Goal: Task Accomplishment & Management: Manage account settings

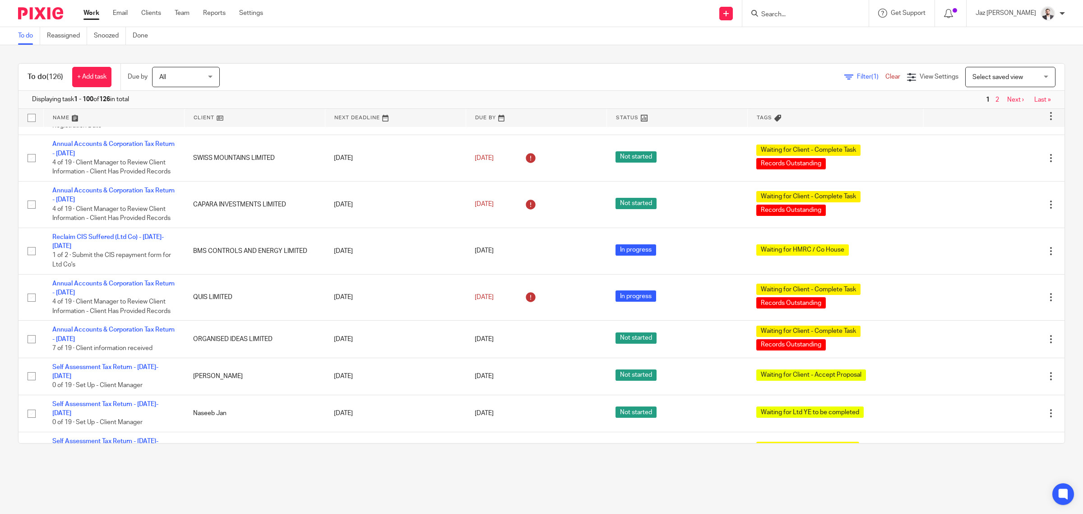
scroll to position [3442, 0]
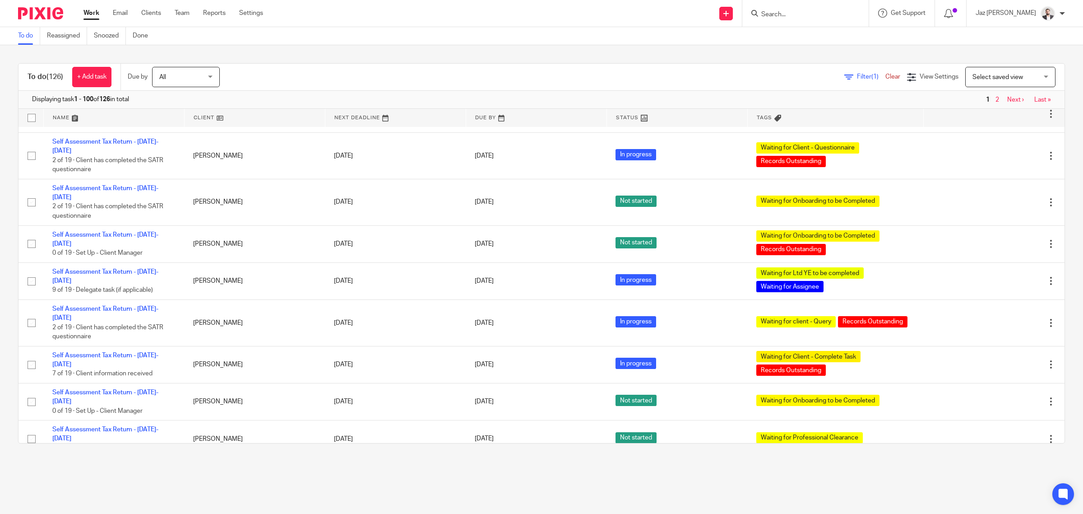
click at [1035, 101] on link "Last »" at bounding box center [1043, 100] width 17 height 6
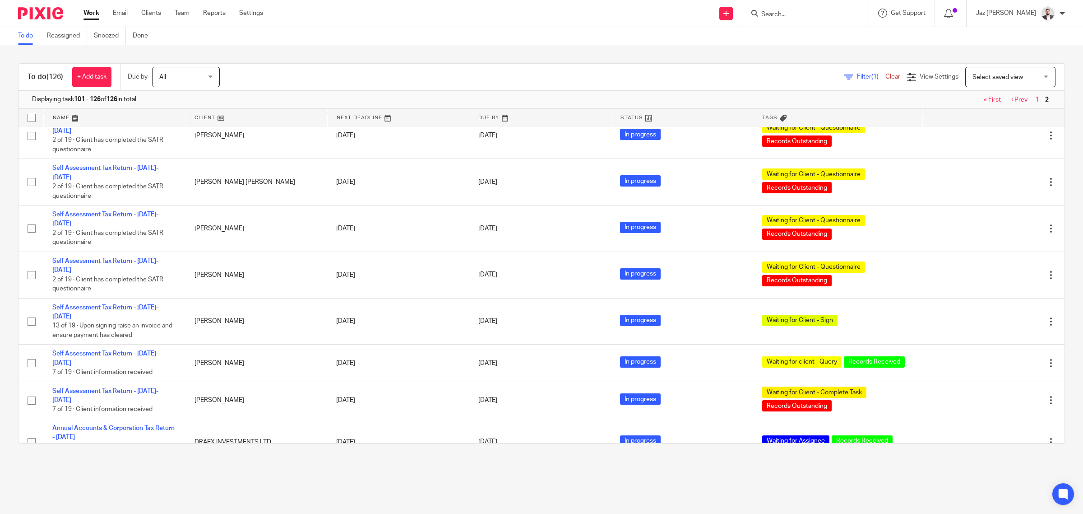
scroll to position [666, 0]
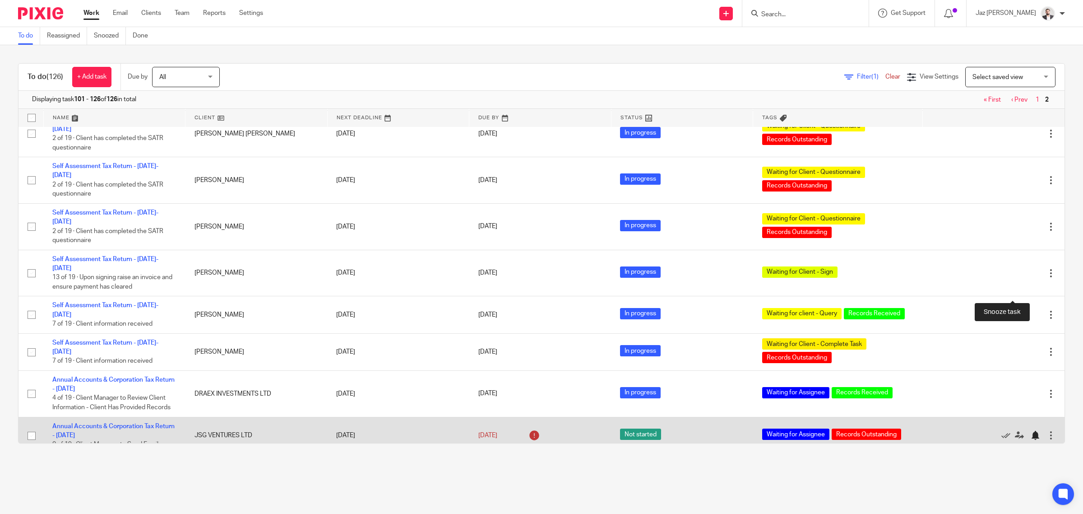
click at [1031, 431] on div at bounding box center [1035, 435] width 9 height 9
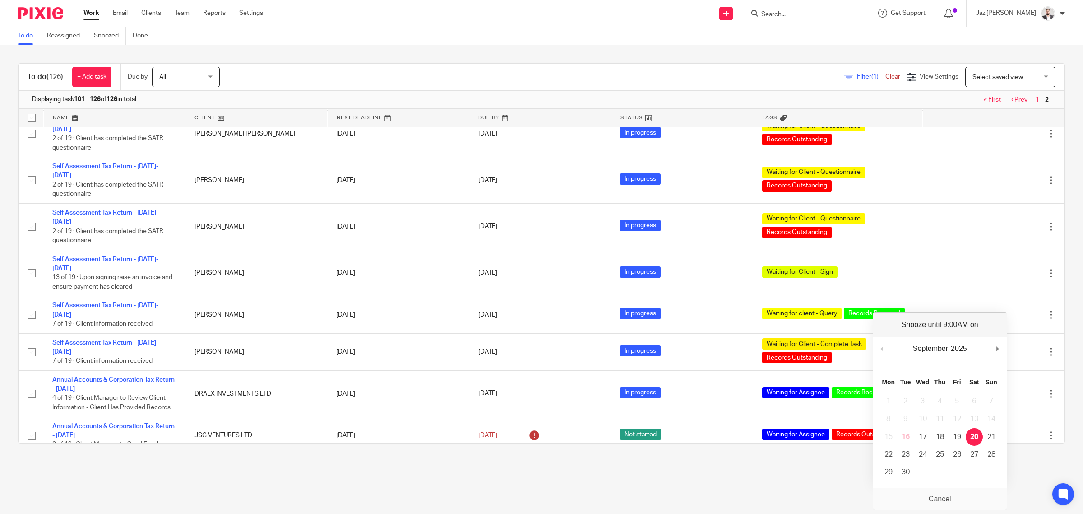
scroll to position [629, 0]
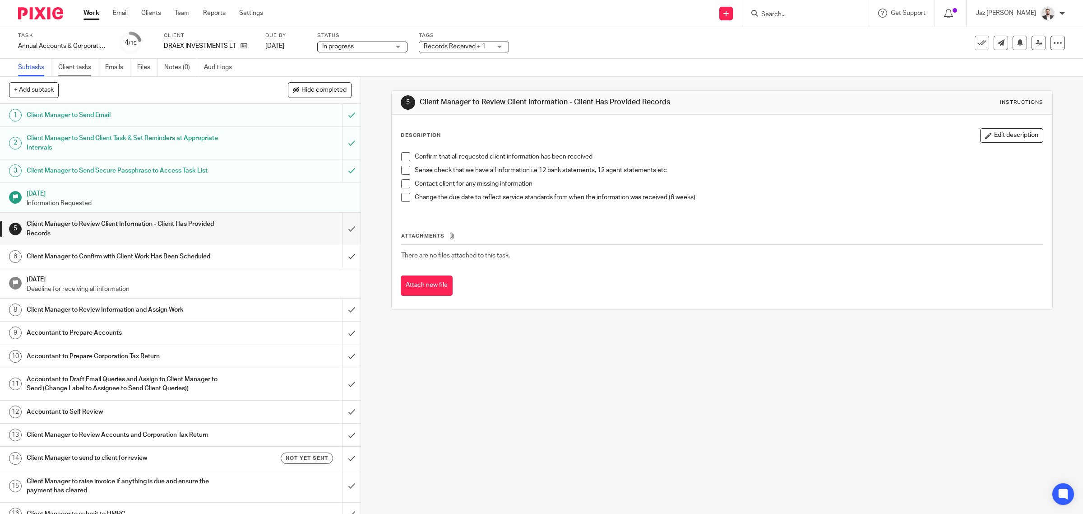
click at [85, 68] on link "Client tasks" at bounding box center [78, 68] width 40 height 18
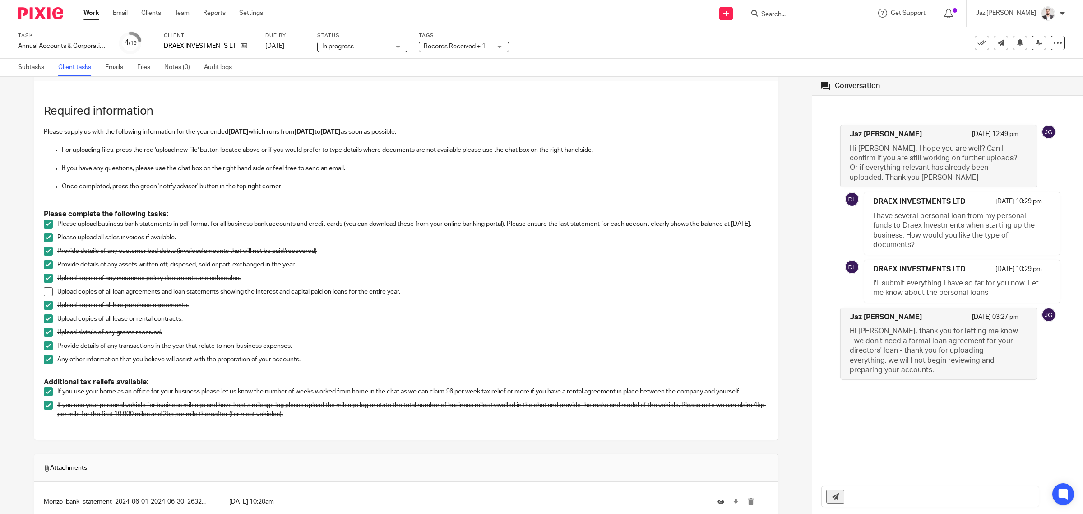
scroll to position [56, 0]
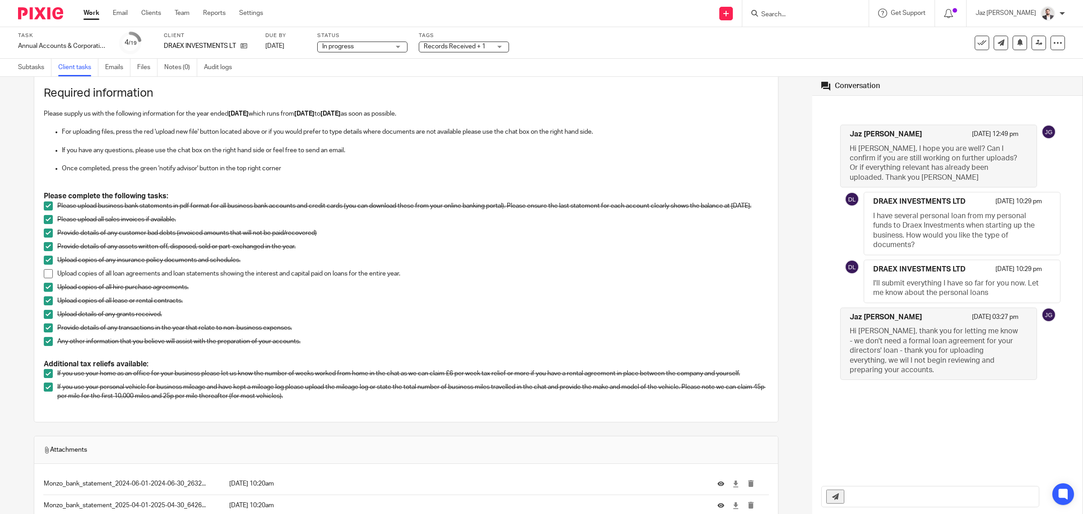
click at [466, 47] on span "Records Received + 1" at bounding box center [455, 46] width 62 height 6
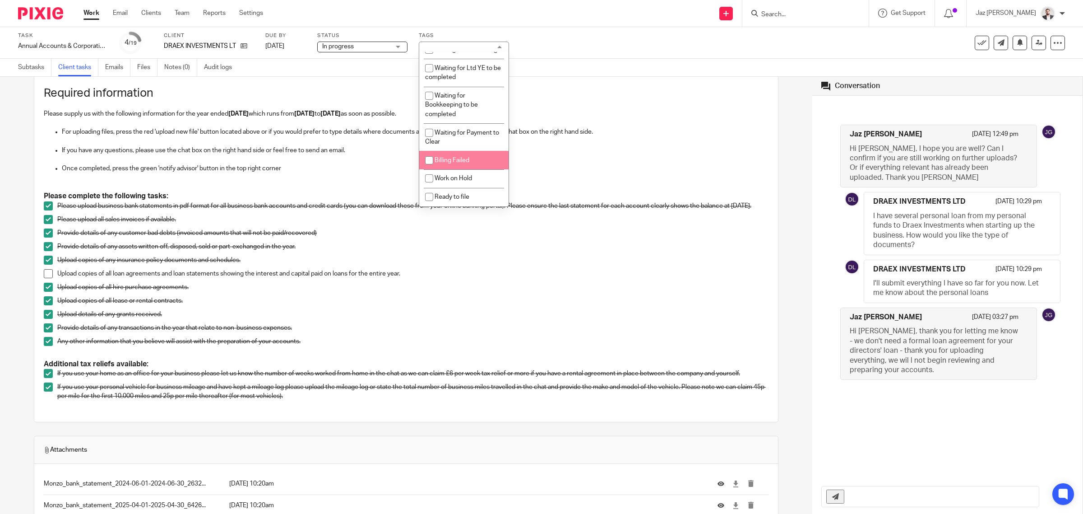
scroll to position [576, 0]
click at [550, 35] on div "Task Annual Accounts & Corporation Tax Return - April 30, 2025 Save Annual Acco…" at bounding box center [454, 43] width 873 height 22
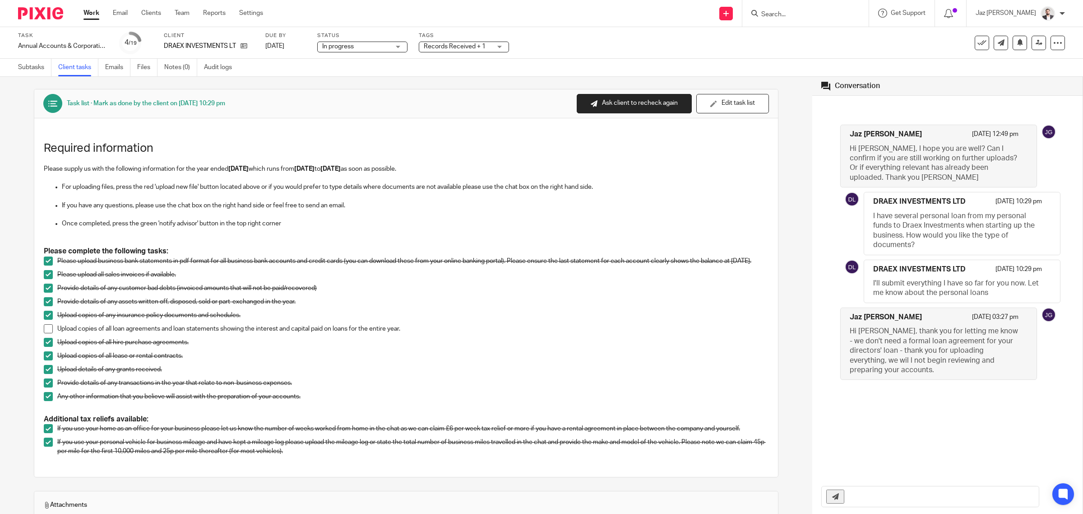
scroll to position [0, 0]
click at [30, 69] on link "Subtasks" at bounding box center [34, 68] width 33 height 18
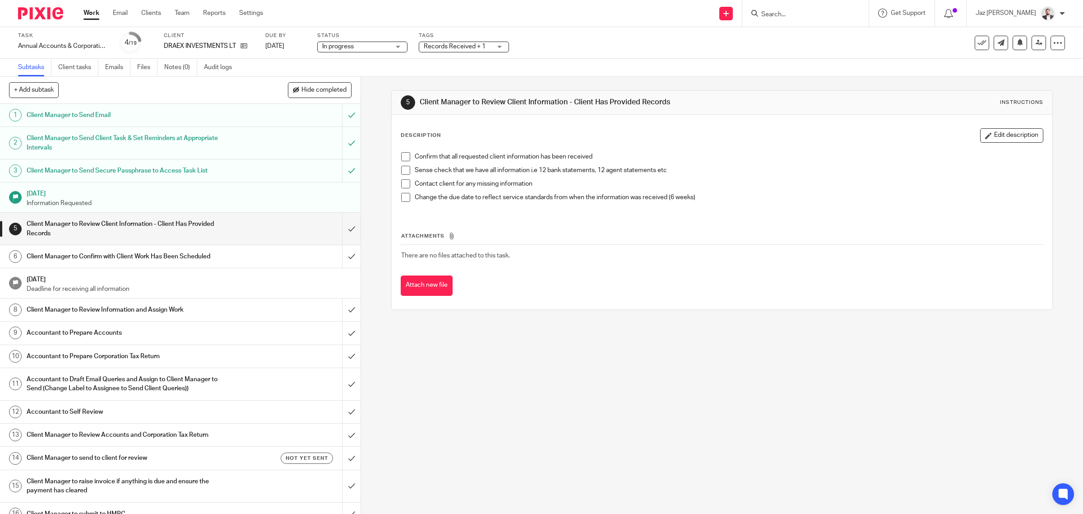
click at [813, 8] on form at bounding box center [809, 13] width 96 height 11
click at [818, 5] on div at bounding box center [806, 13] width 126 height 27
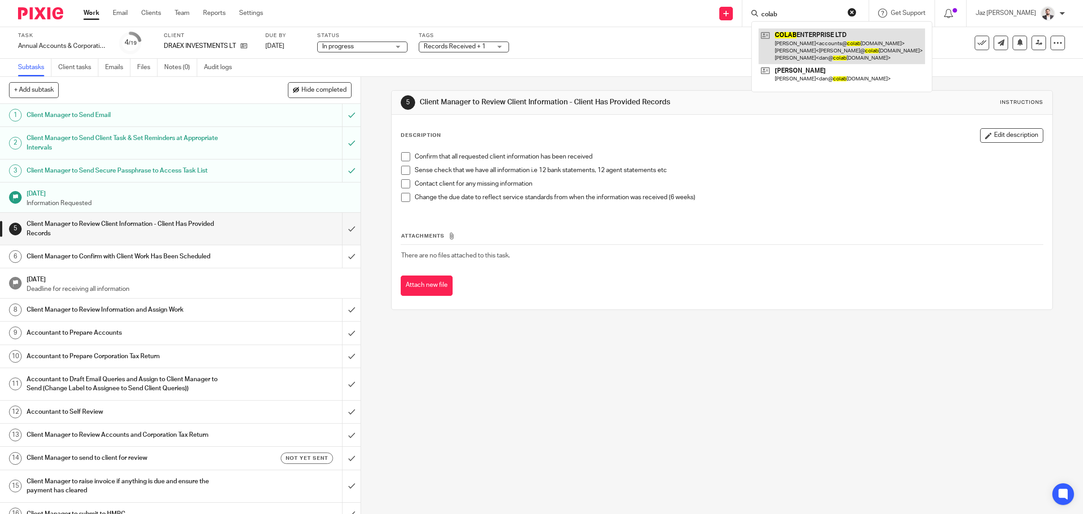
type input "colab"
click at [843, 51] on link at bounding box center [842, 46] width 167 height 36
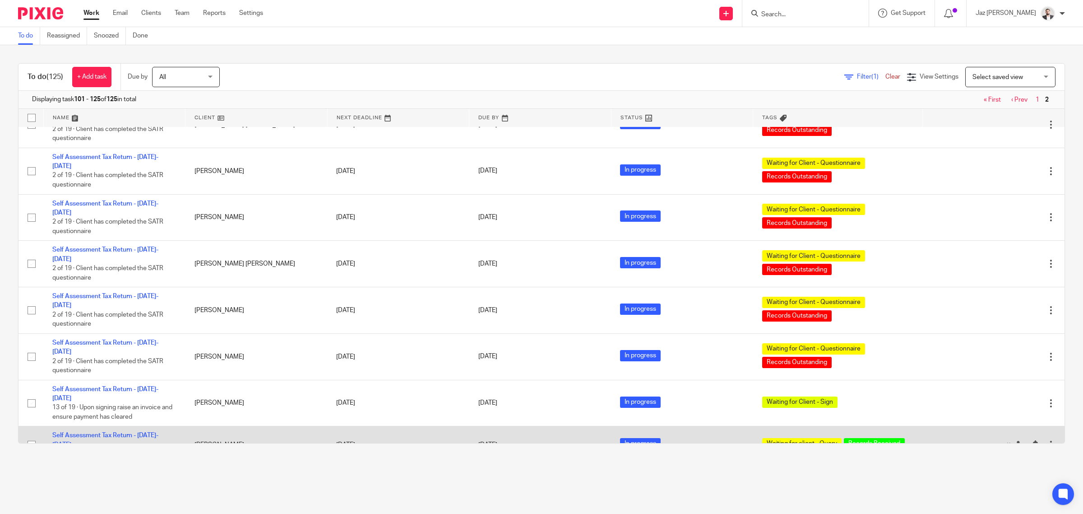
scroll to position [516, 0]
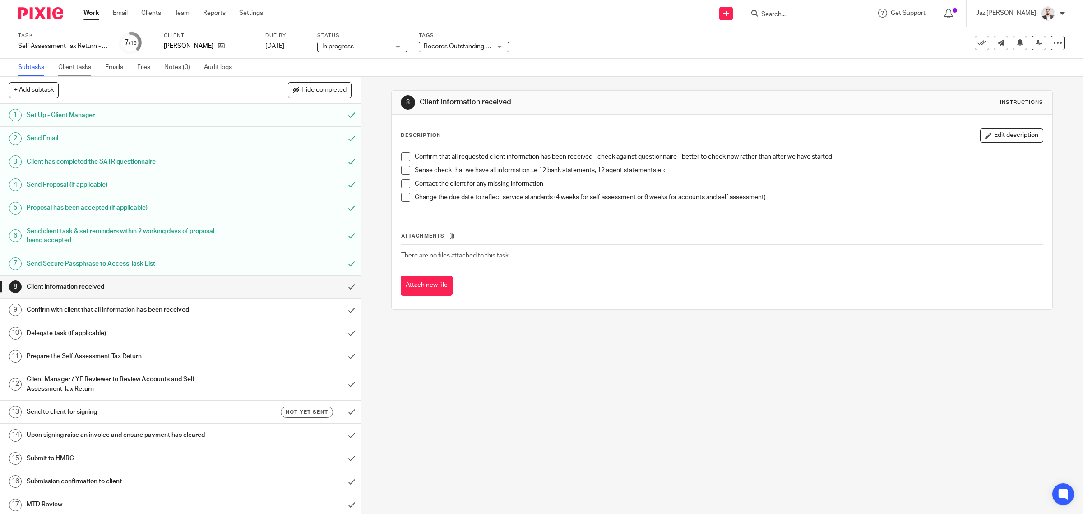
click at [78, 72] on link "Client tasks" at bounding box center [78, 68] width 40 height 18
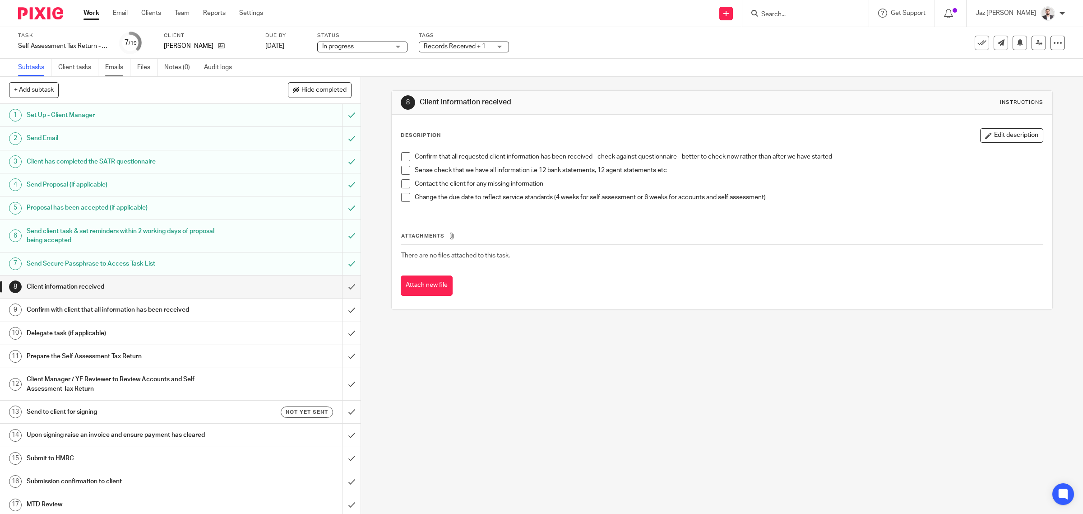
click at [119, 68] on link "Emails" at bounding box center [117, 68] width 25 height 18
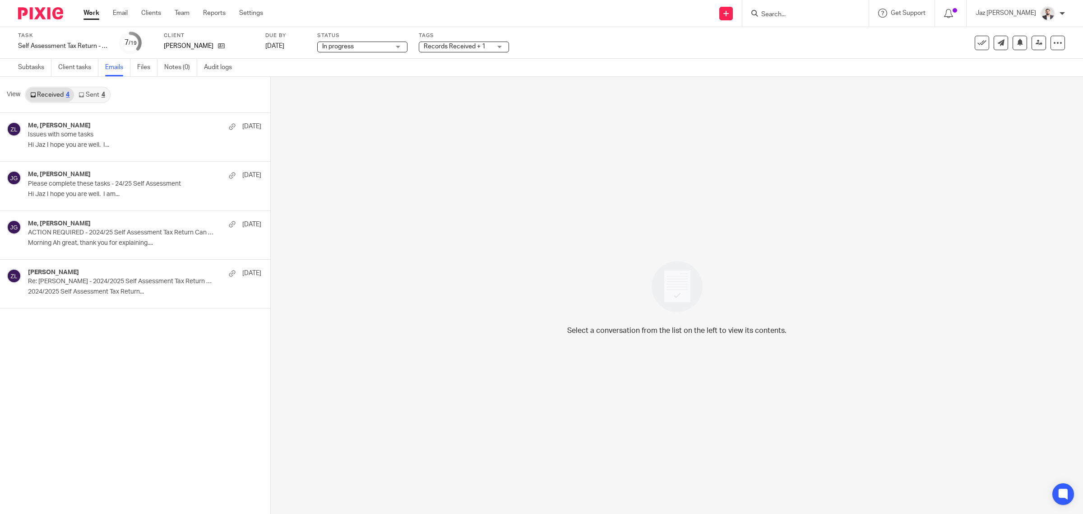
click at [91, 100] on link "Sent 4" at bounding box center [91, 95] width 35 height 14
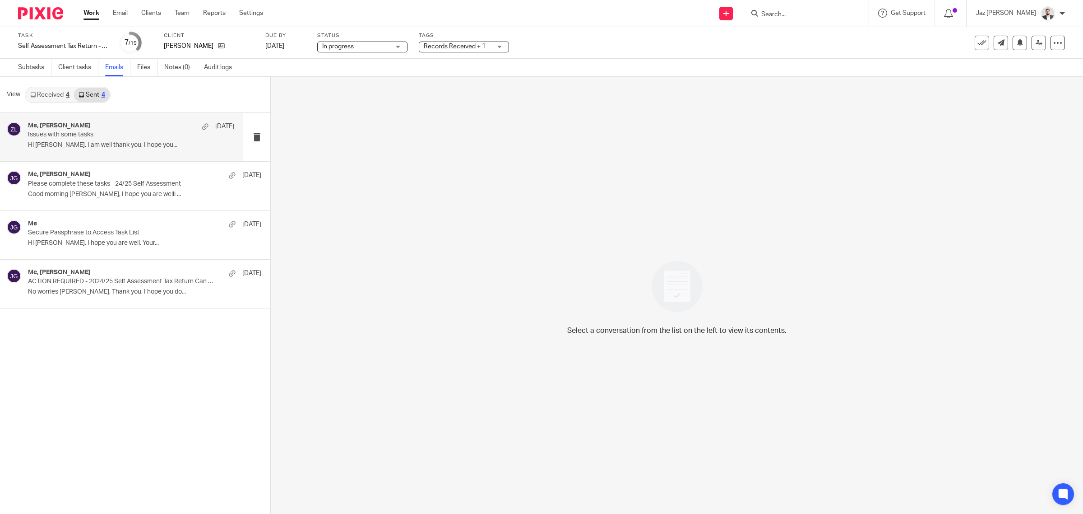
click at [96, 135] on p "Issues with some tasks" at bounding box center [110, 135] width 165 height 8
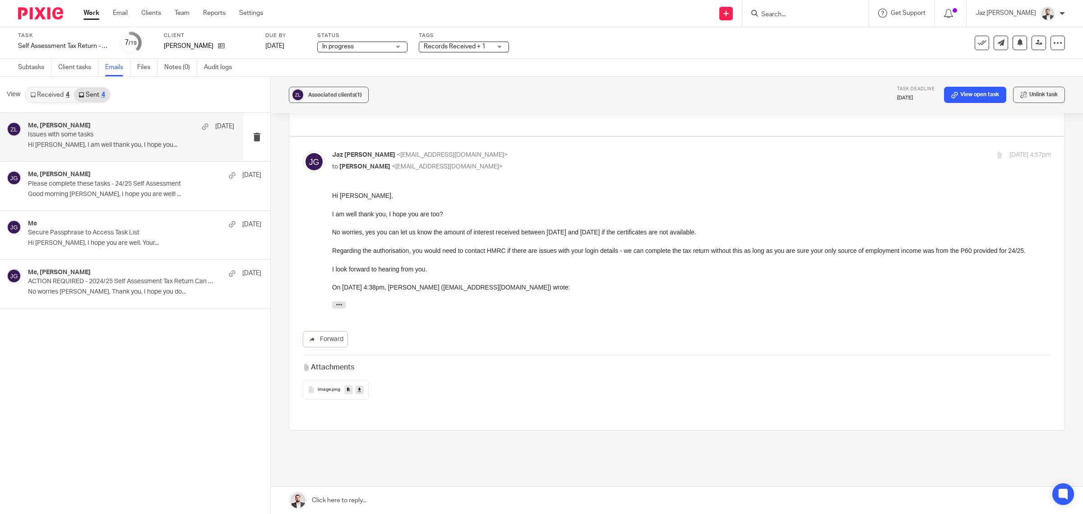
scroll to position [22, 0]
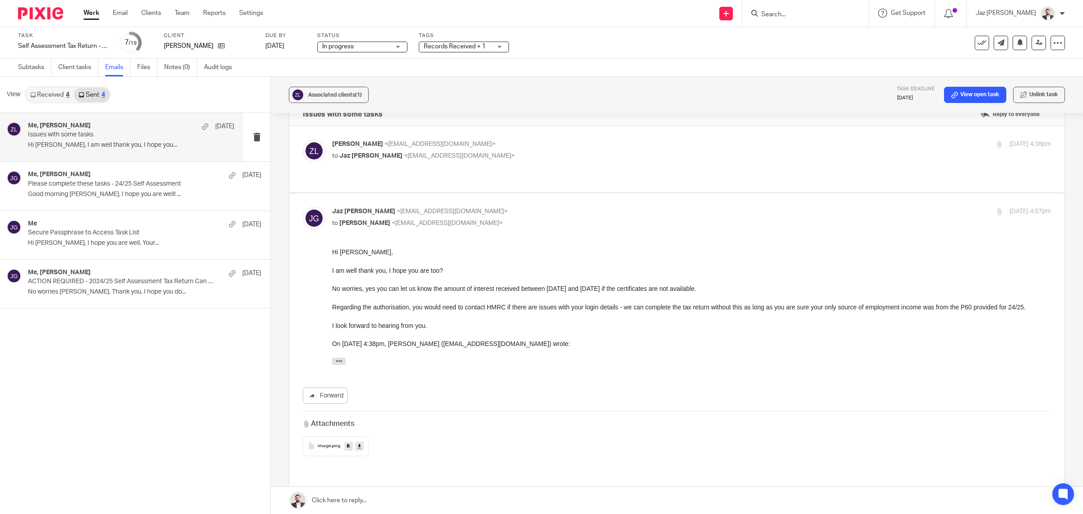
click at [379, 499] on link at bounding box center [677, 500] width 813 height 27
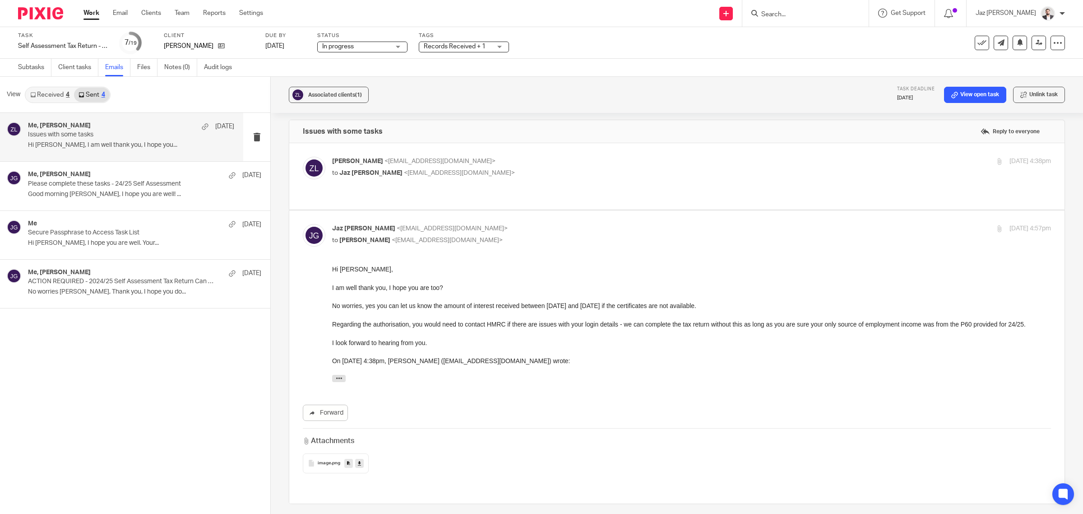
scroll to position [0, 0]
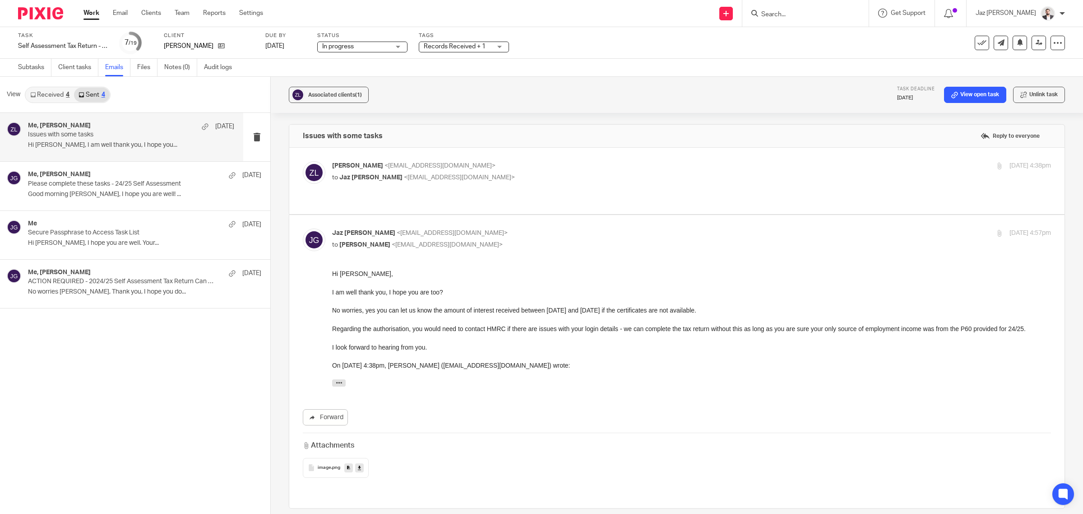
click at [504, 170] on p "Zainab Laher <zainablaher@hotmail.co.uk>" at bounding box center [571, 165] width 479 height 9
checkbox input "true"
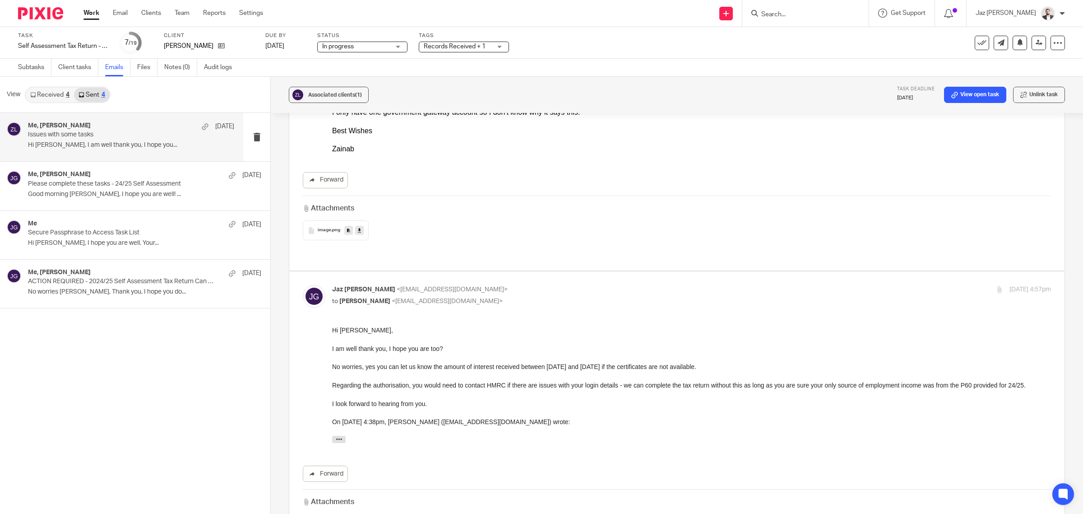
scroll to position [694, 0]
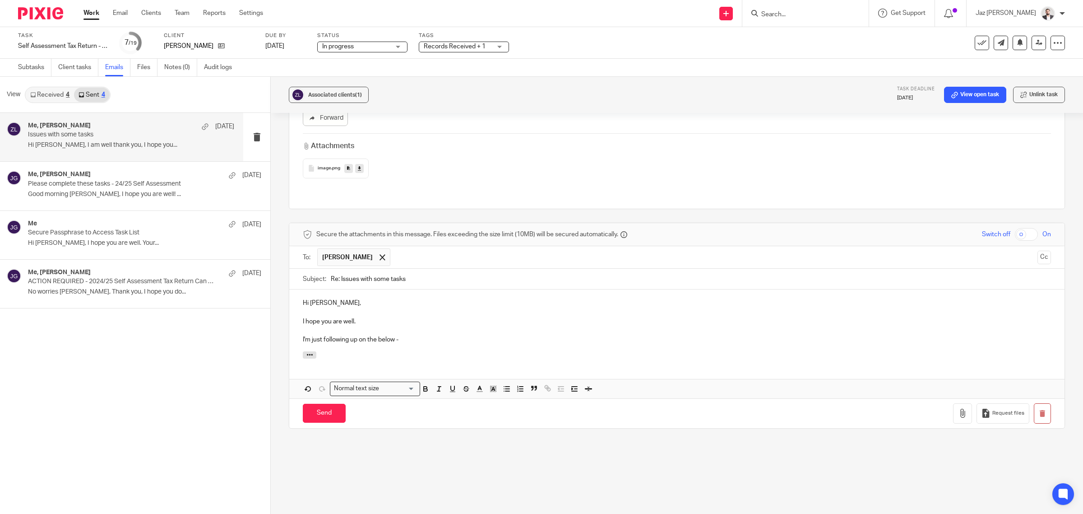
click at [447, 314] on div "Hi Zainab, I hope you are well. I'm just following up on the below -" at bounding box center [677, 319] width 776 height 61
click at [322, 404] on input "Send" at bounding box center [324, 413] width 43 height 19
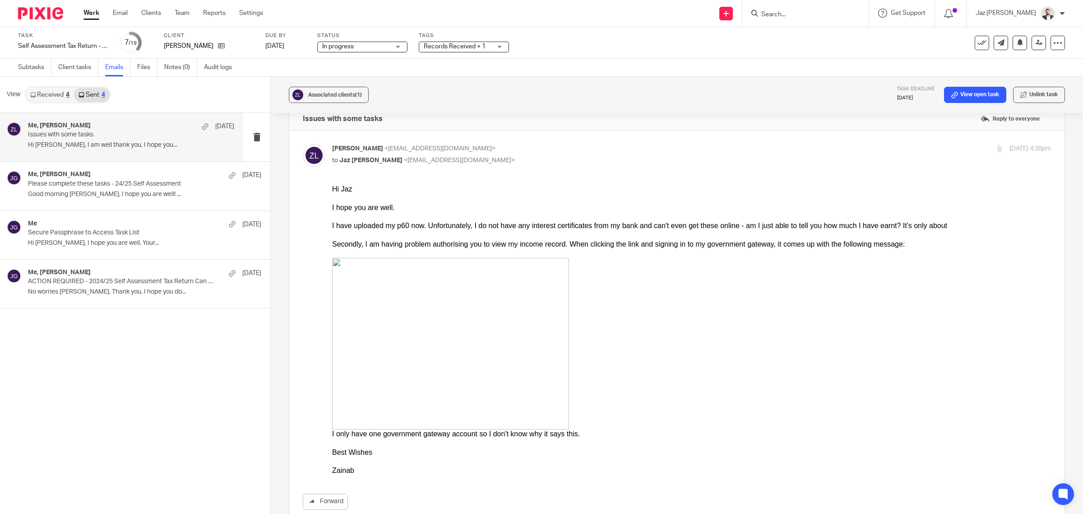
scroll to position [0, 0]
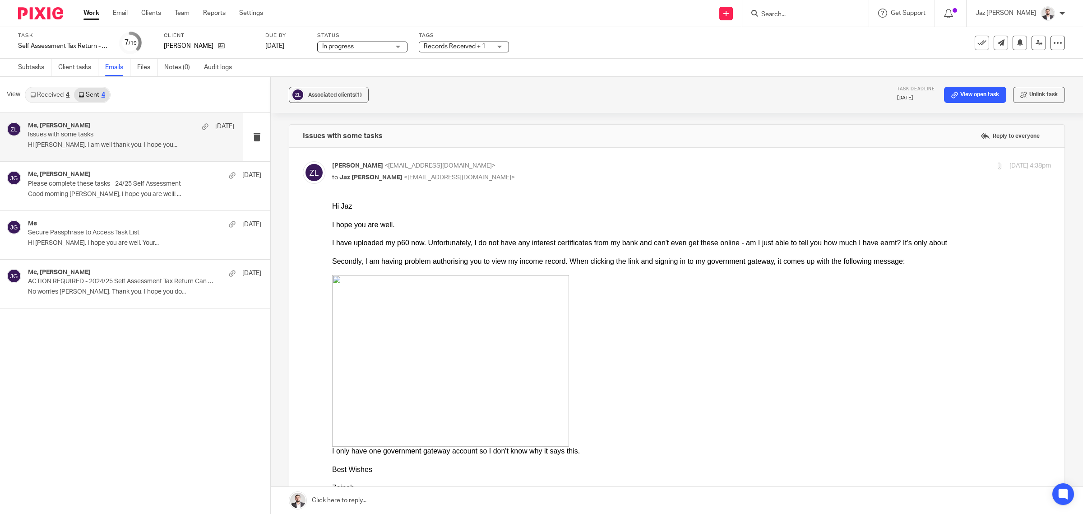
click at [454, 46] on span "Records Received + 1" at bounding box center [455, 46] width 62 height 6
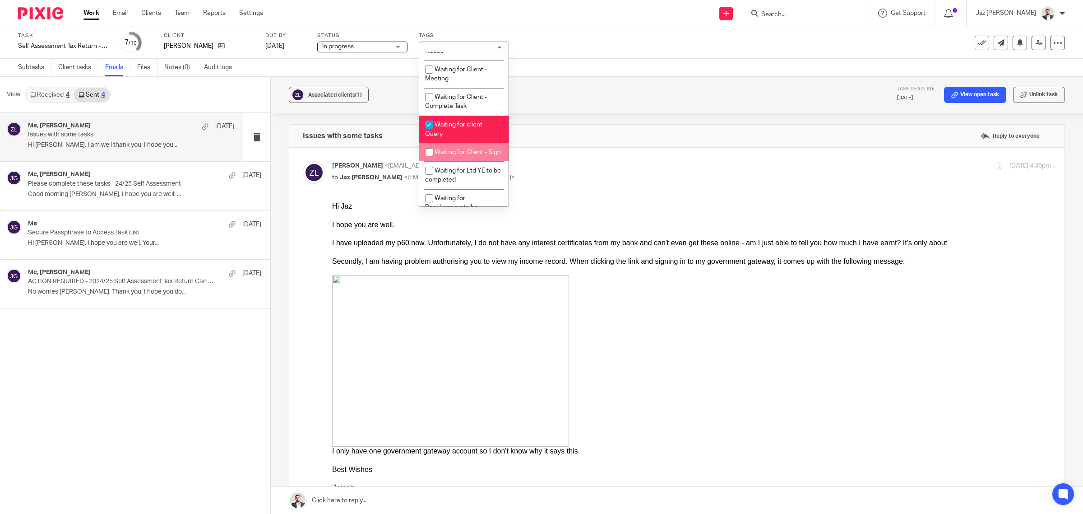
scroll to position [576, 0]
drag, startPoint x: 589, startPoint y: 54, endPoint x: 689, endPoint y: 71, distance: 101.2
click at [590, 54] on div "Task Self Assessment Tax Return - 2024-2025 Save Self Assessment Tax Return - 2…" at bounding box center [541, 43] width 1083 height 32
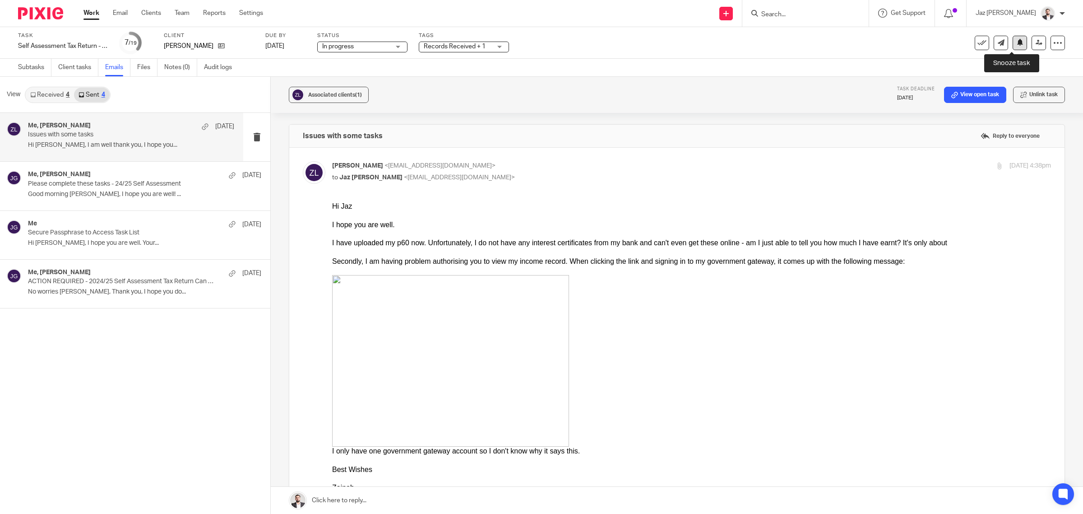
click at [1013, 46] on button at bounding box center [1020, 43] width 14 height 14
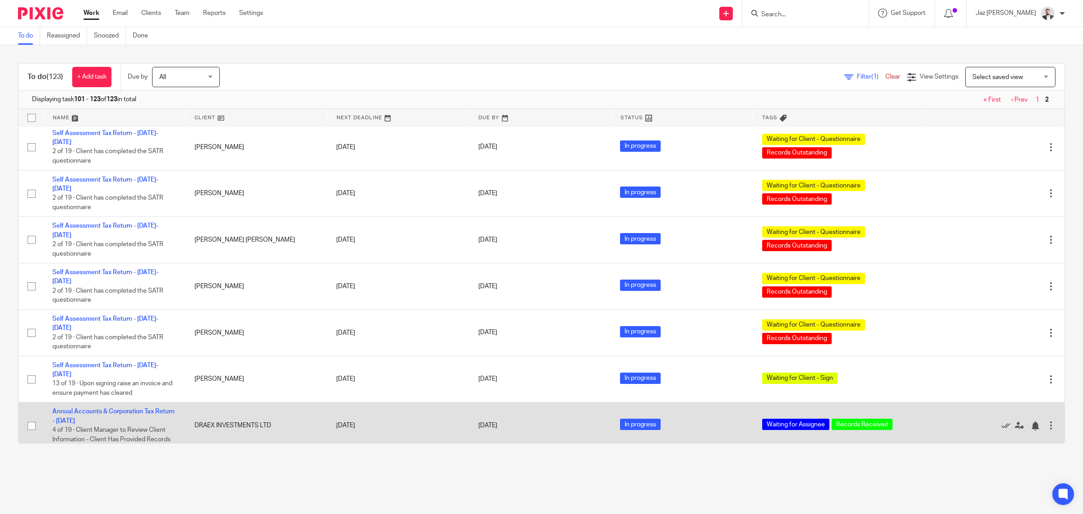
scroll to position [503, 0]
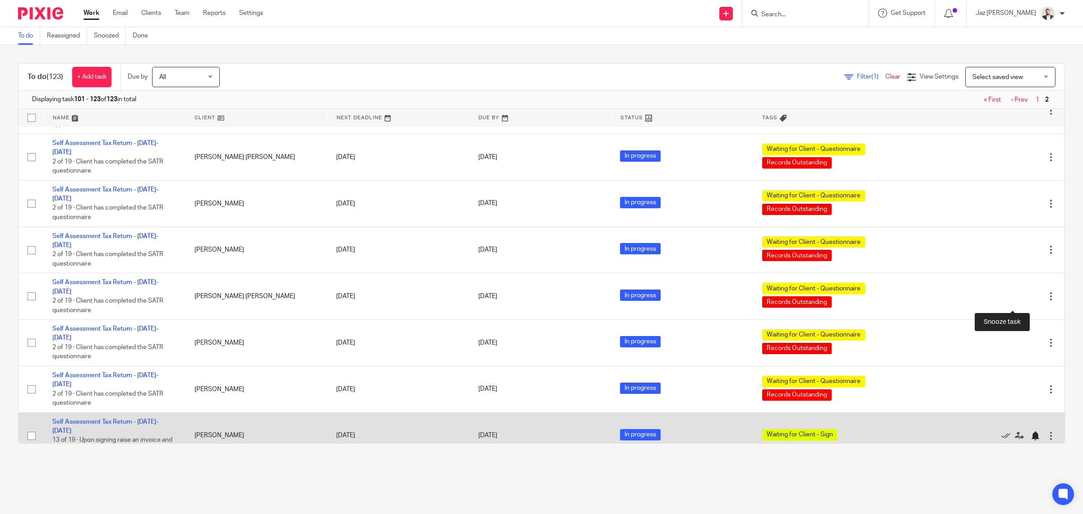
click at [1031, 431] on div at bounding box center [1035, 435] width 9 height 9
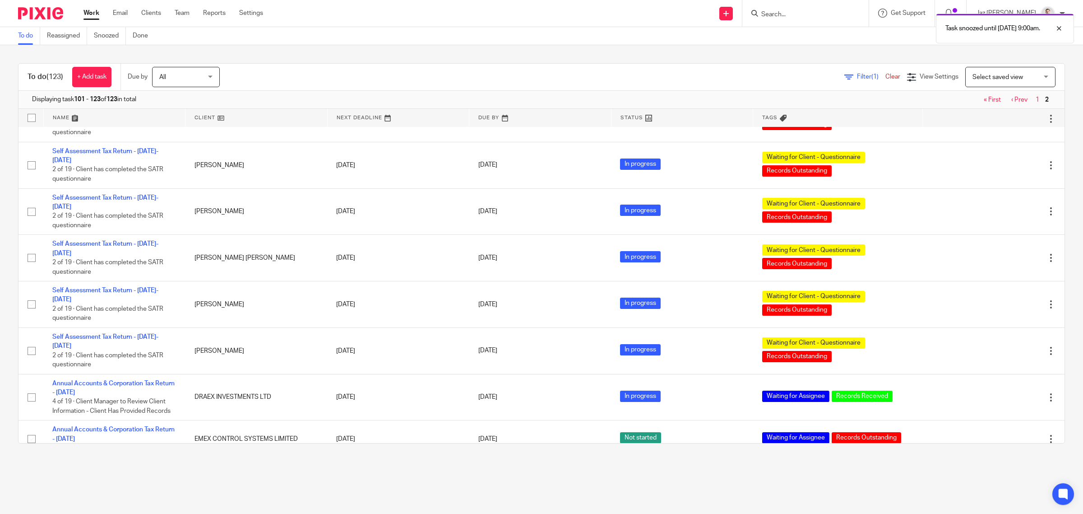
scroll to position [522, 0]
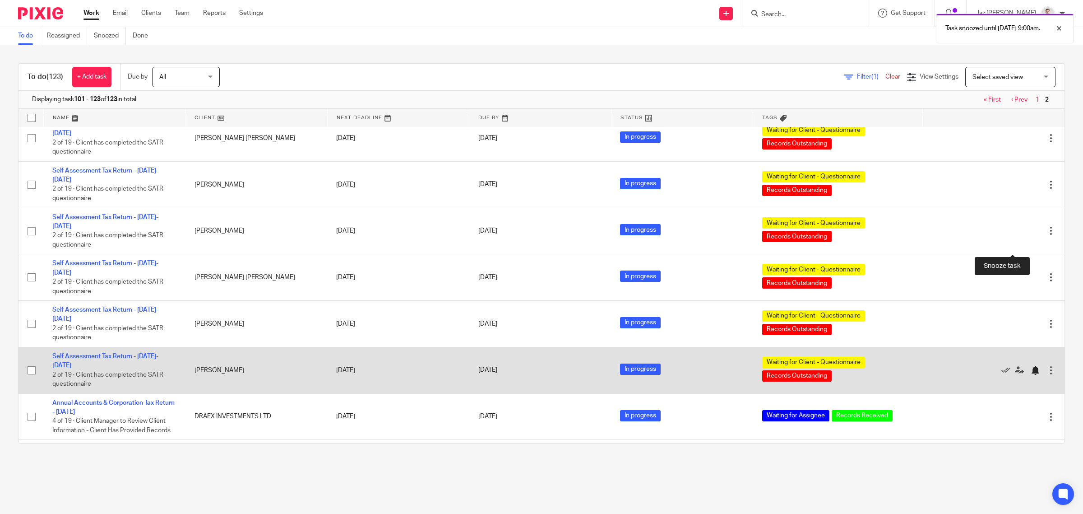
click at [1031, 366] on div at bounding box center [1035, 370] width 9 height 9
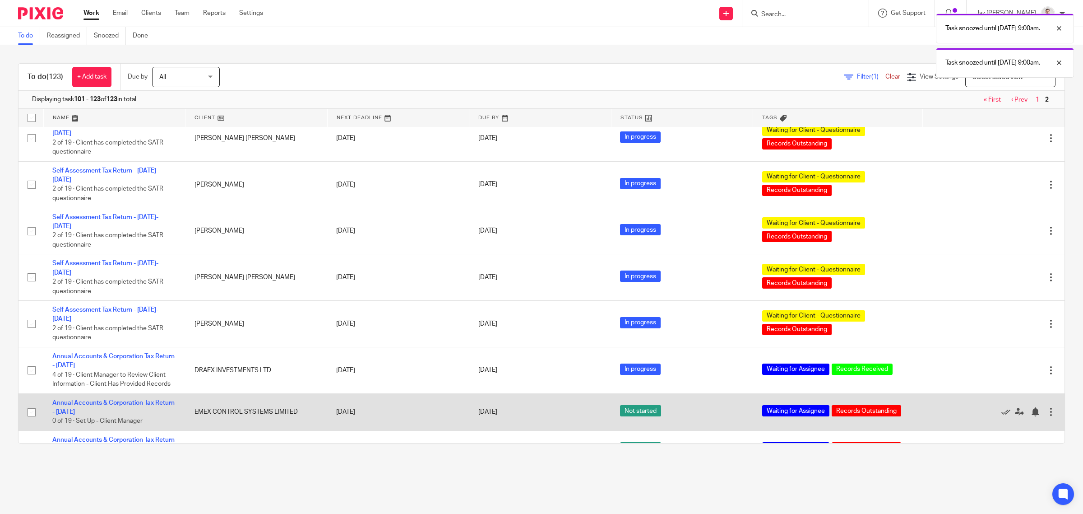
scroll to position [486, 0]
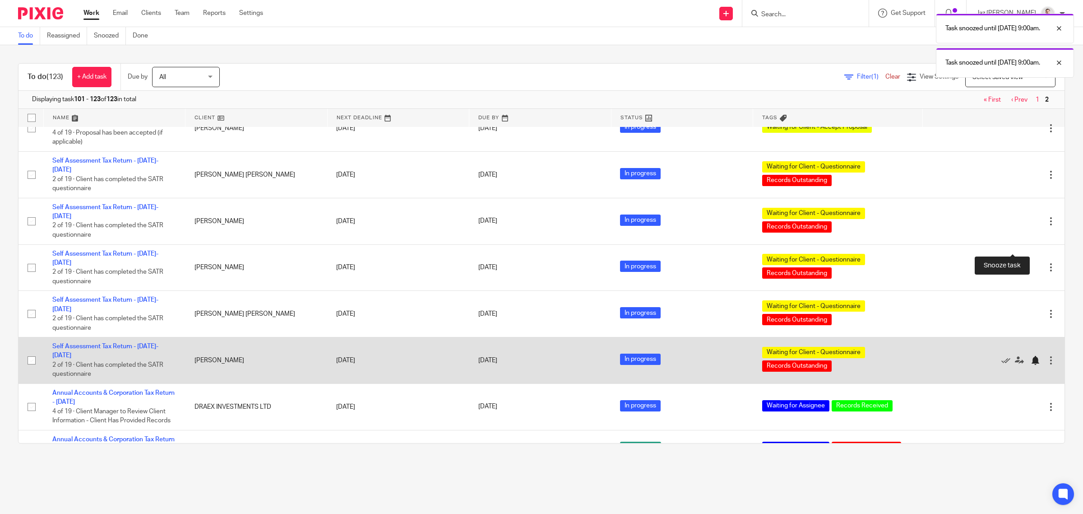
click at [1031, 356] on div at bounding box center [1035, 360] width 9 height 9
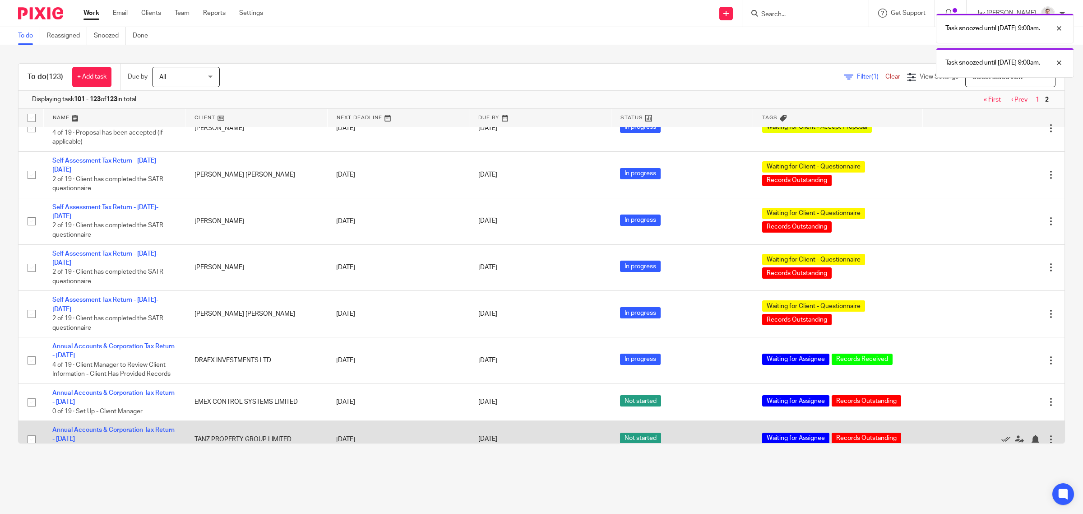
scroll to position [448, 0]
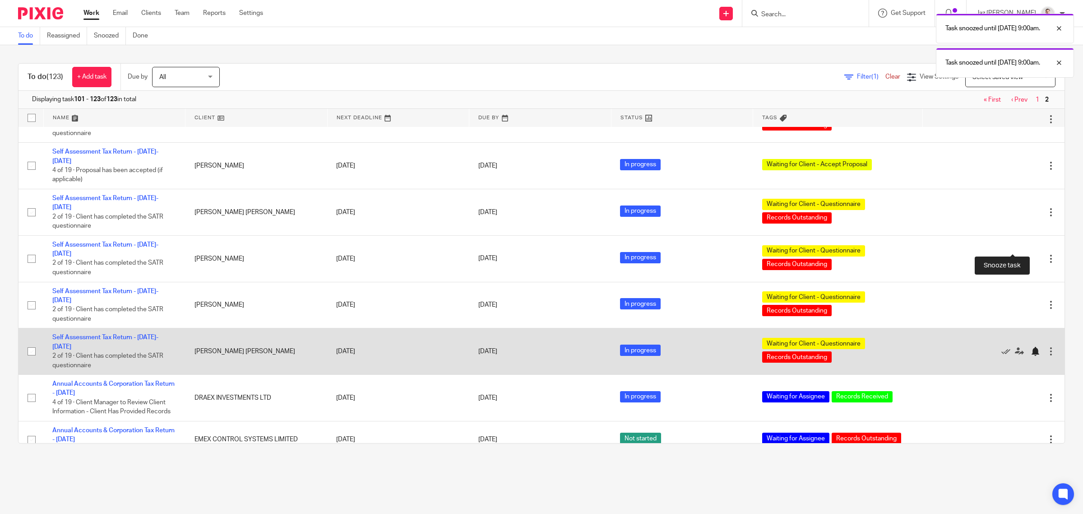
click at [1031, 347] on div at bounding box center [1035, 351] width 9 height 9
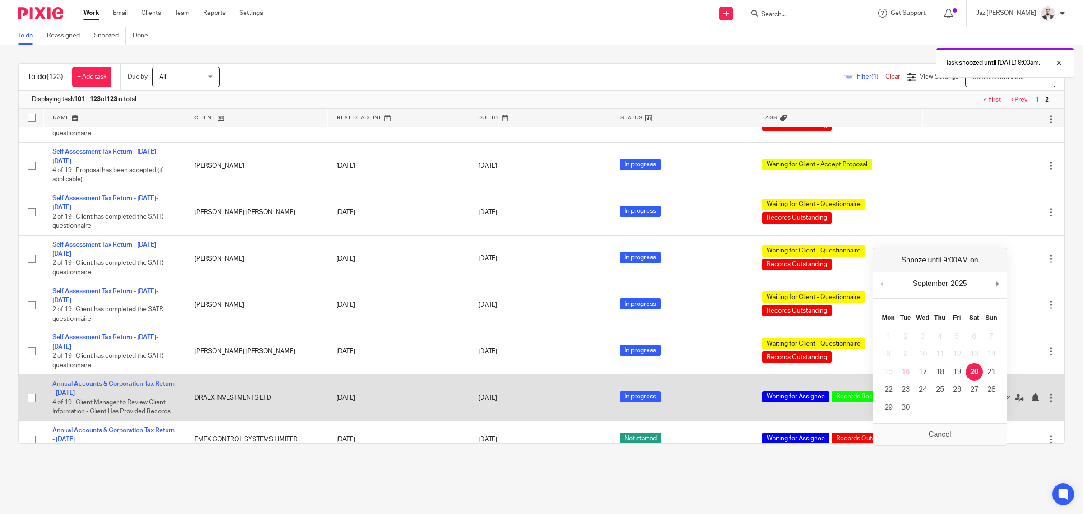
scroll to position [411, 0]
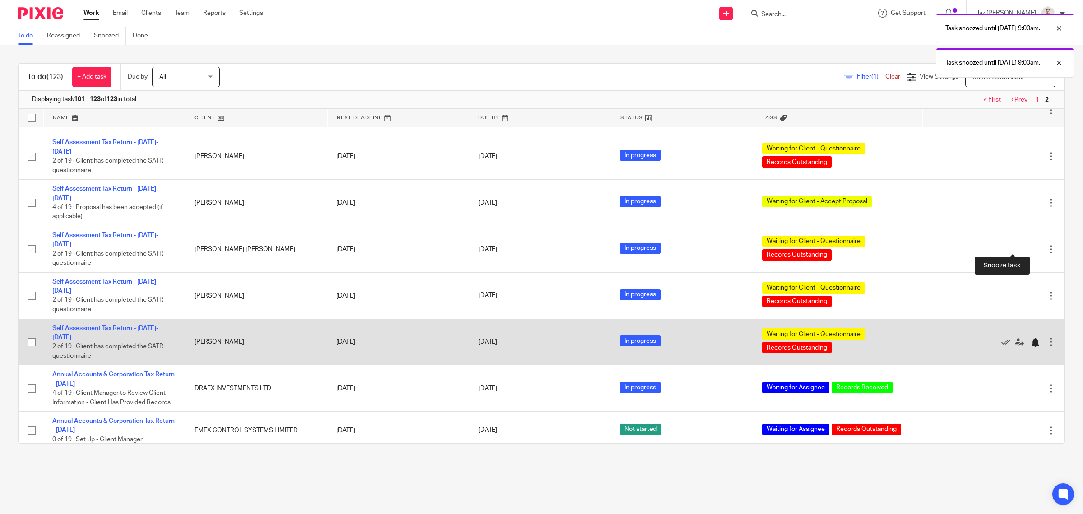
click at [1031, 338] on div at bounding box center [1035, 342] width 9 height 9
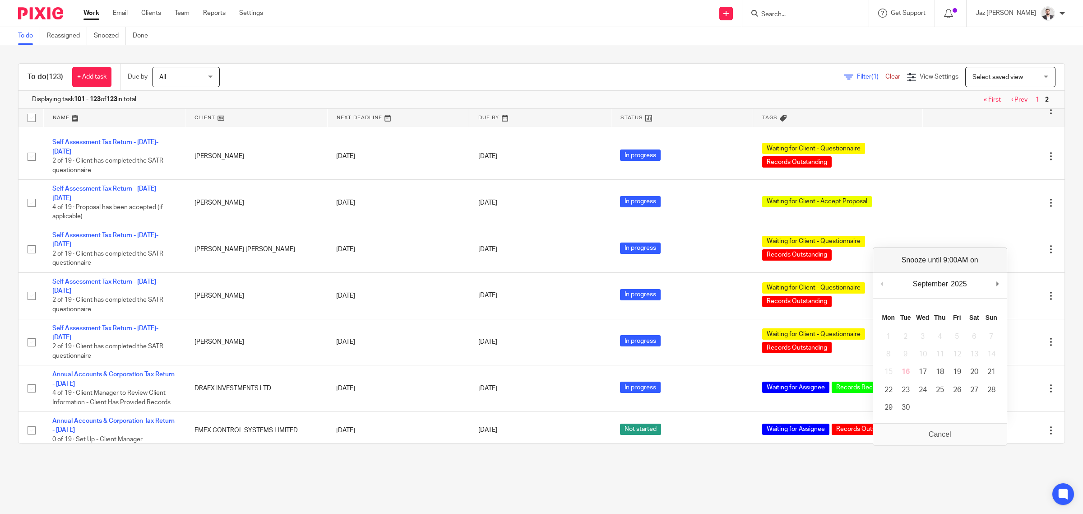
click at [817, 14] on input "Search" at bounding box center [801, 15] width 81 height 8
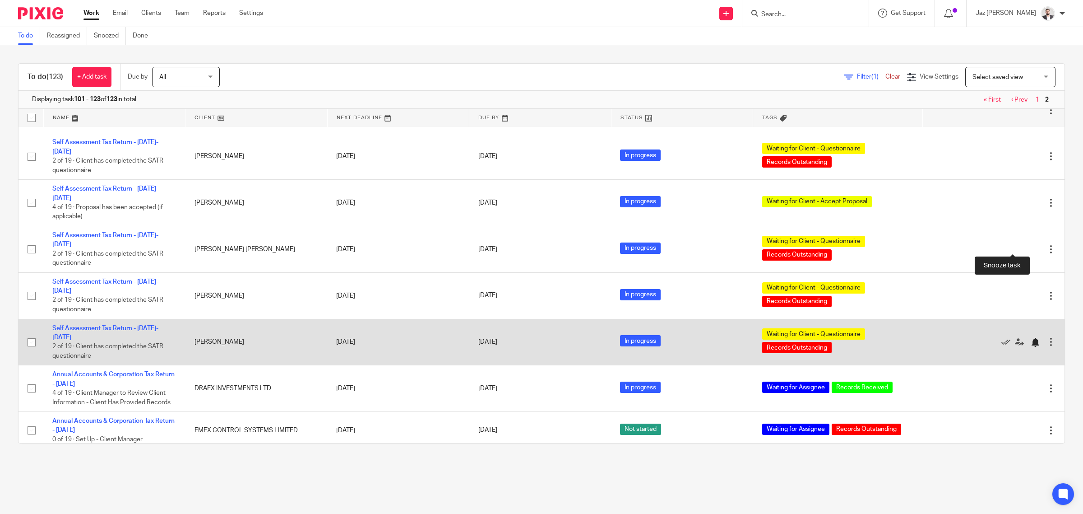
click at [1031, 338] on div at bounding box center [1035, 342] width 9 height 9
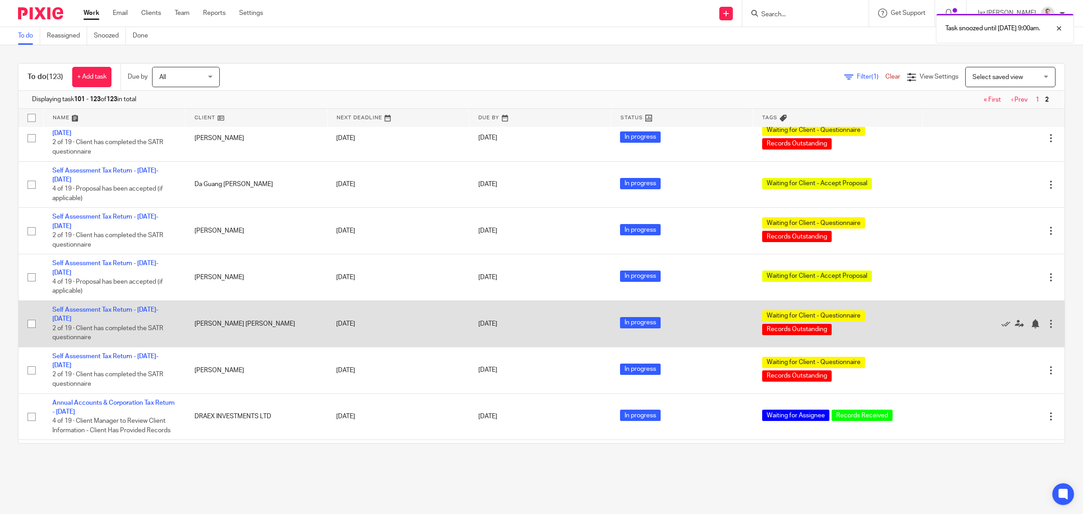
scroll to position [317, 0]
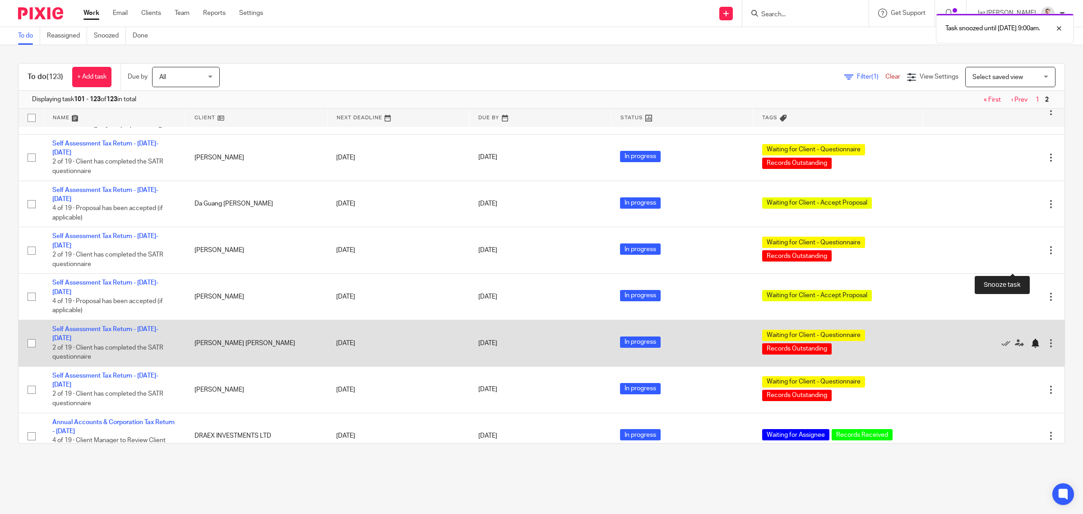
click at [1031, 339] on div at bounding box center [1035, 343] width 9 height 9
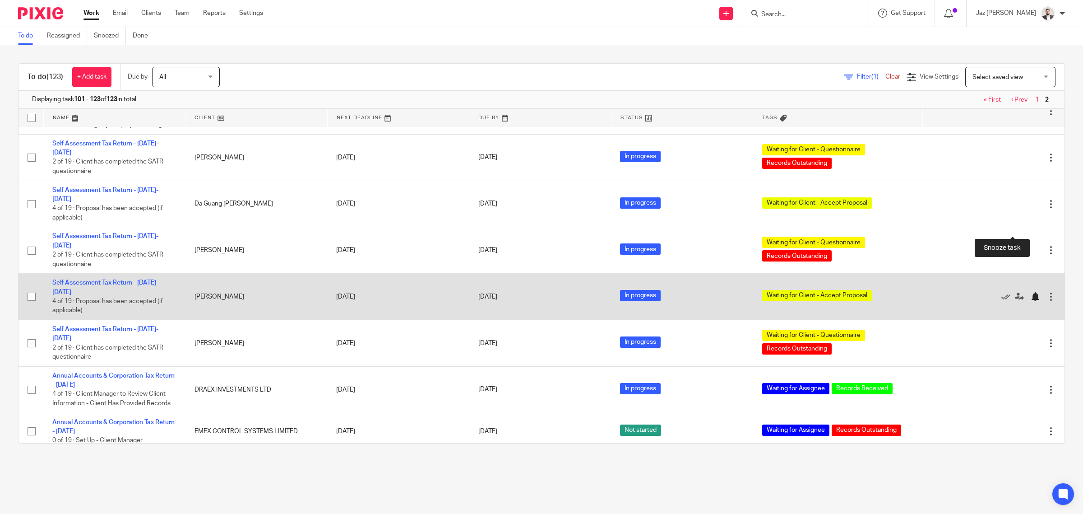
click at [1031, 292] on div at bounding box center [1035, 296] width 9 height 9
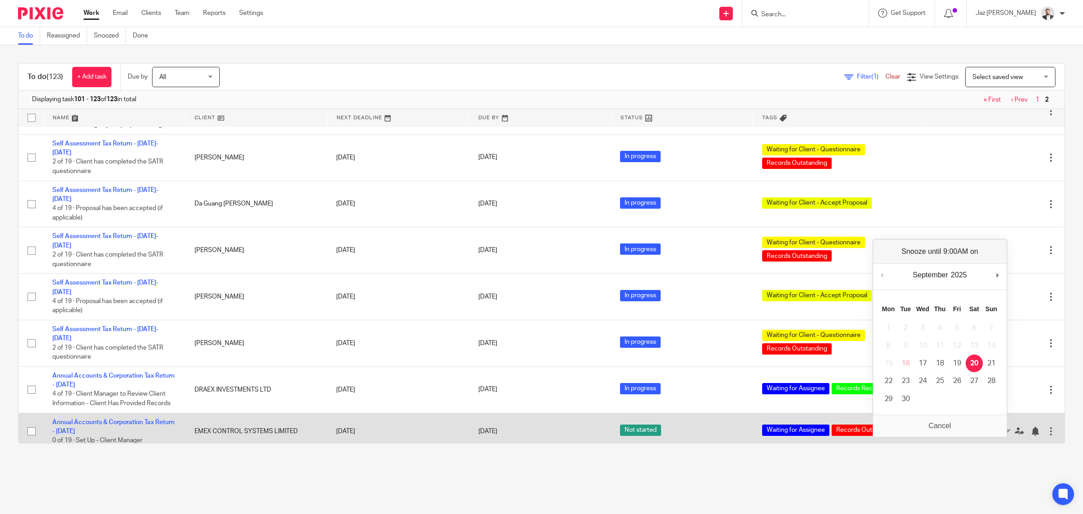
scroll to position [300, 0]
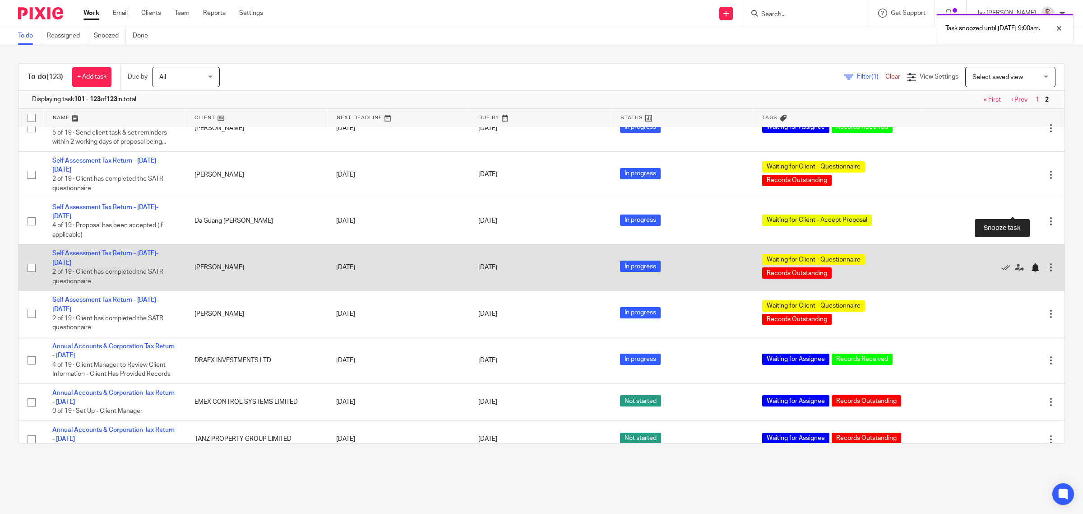
click at [1031, 263] on div at bounding box center [1035, 267] width 9 height 9
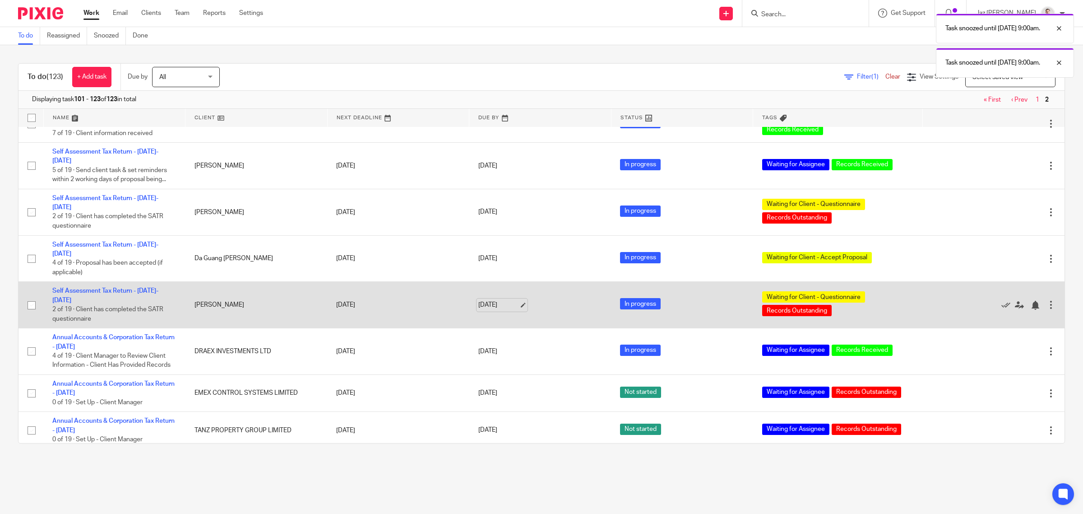
scroll to position [206, 0]
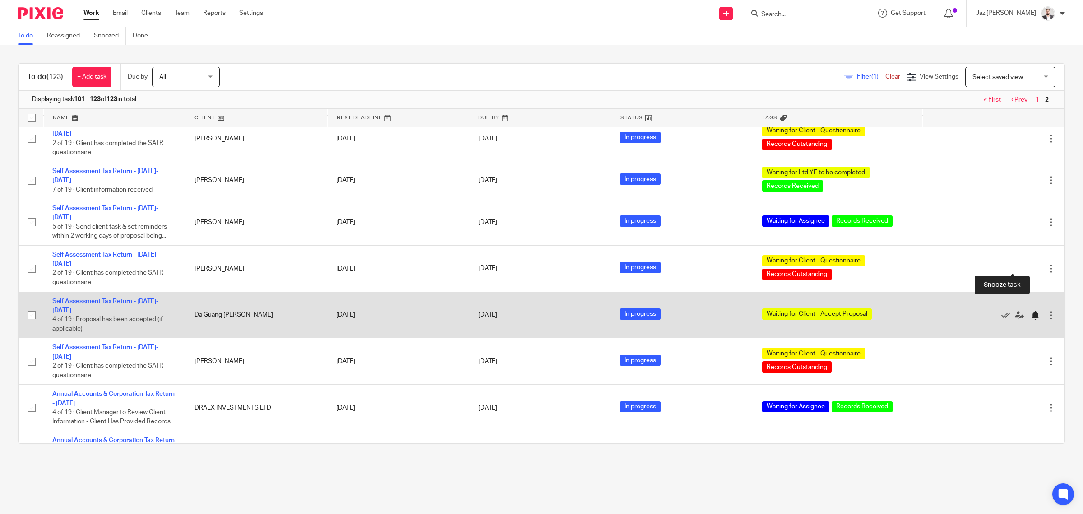
click at [1031, 311] on div at bounding box center [1035, 315] width 9 height 9
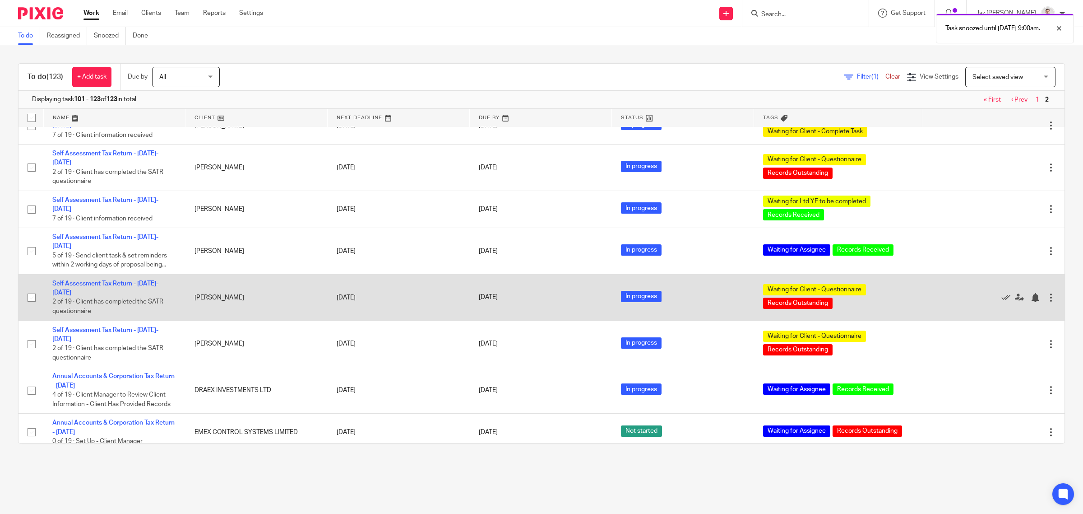
scroll to position [150, 0]
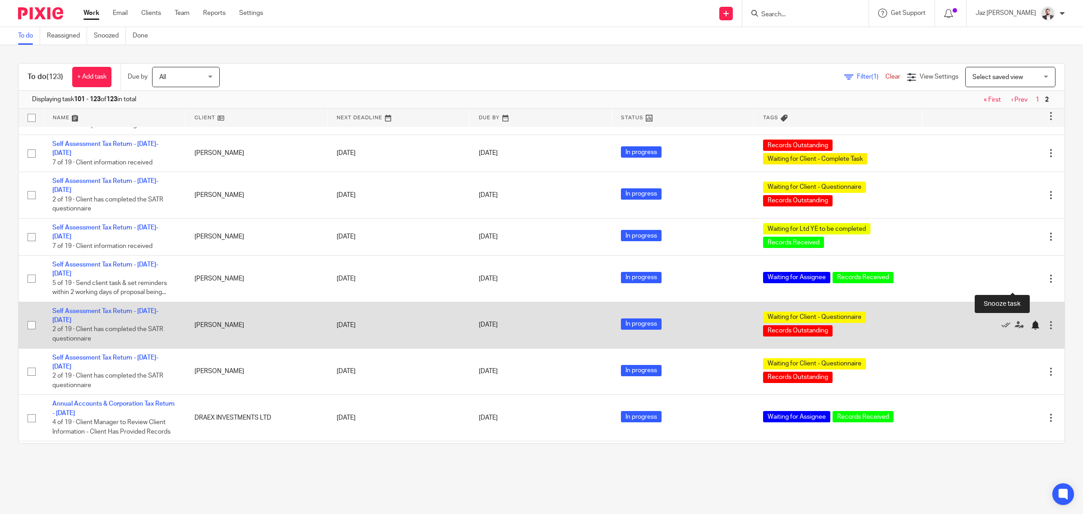
click at [1031, 320] on div at bounding box center [1035, 324] width 9 height 9
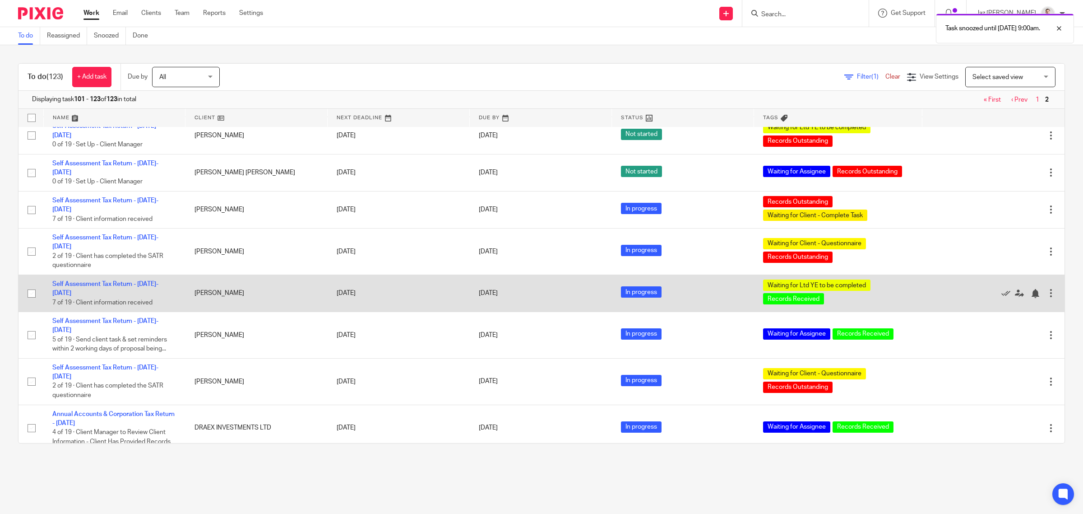
scroll to position [37, 0]
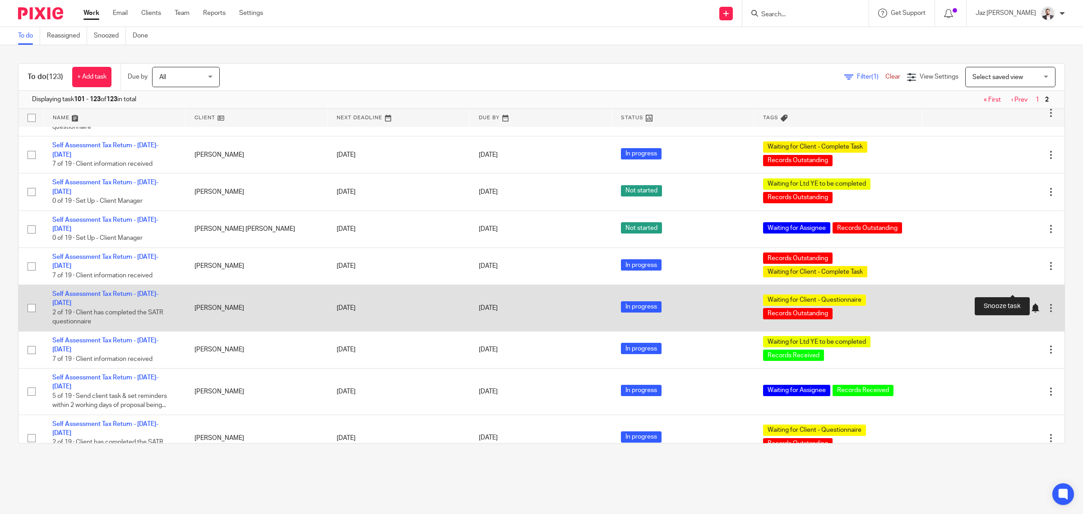
click at [1031, 303] on div at bounding box center [1035, 307] width 9 height 9
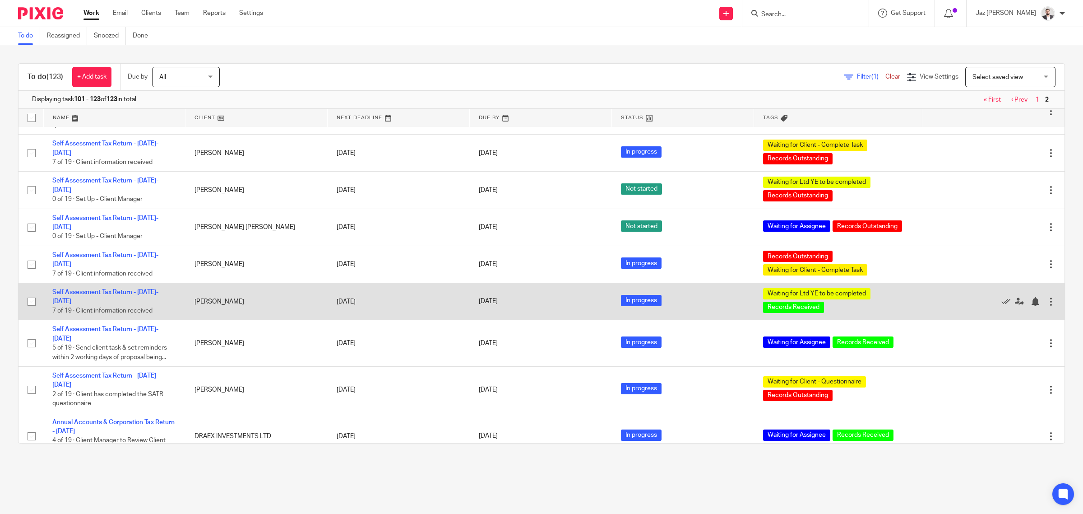
scroll to position [0, 0]
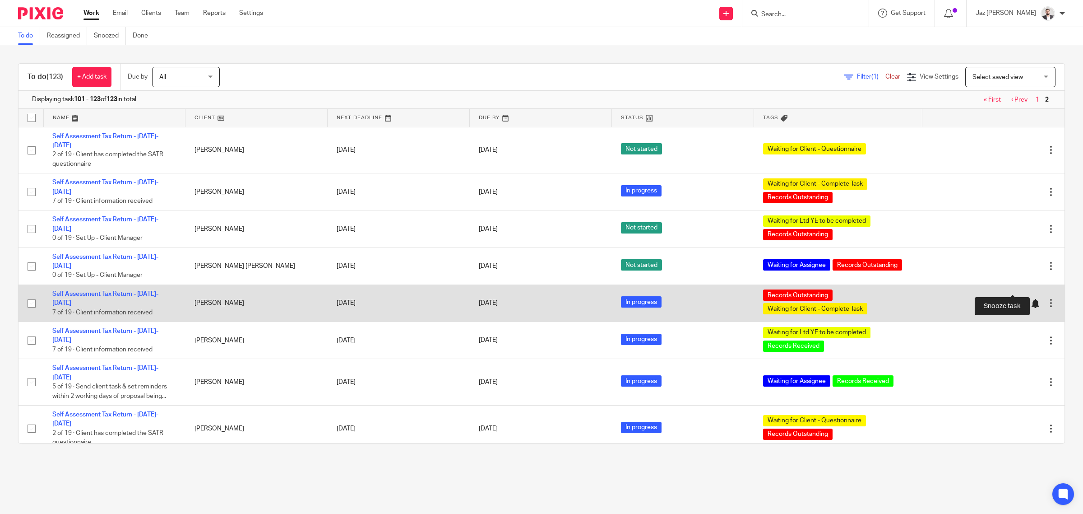
click at [1031, 299] on div at bounding box center [1035, 303] width 9 height 9
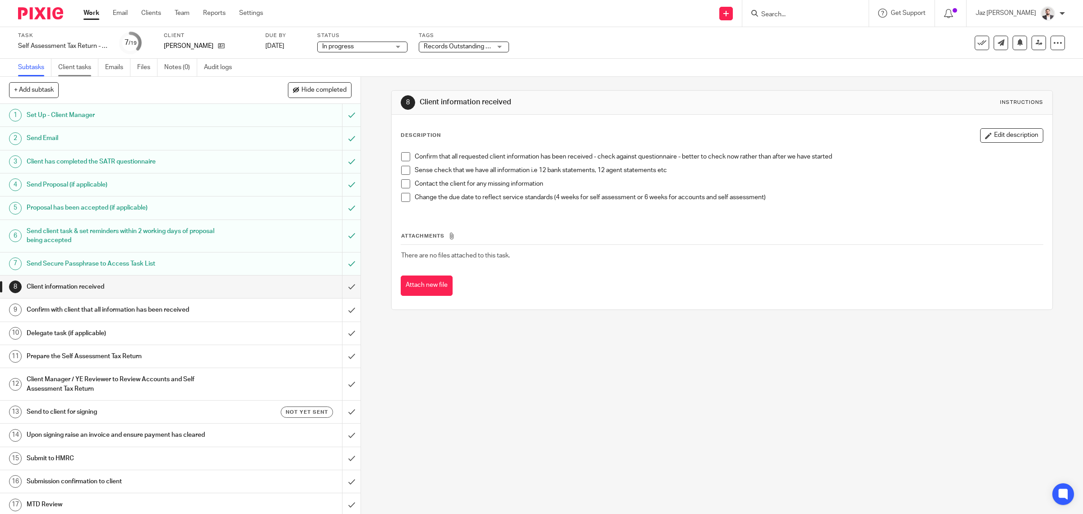
click at [77, 62] on link "Client tasks" at bounding box center [78, 68] width 40 height 18
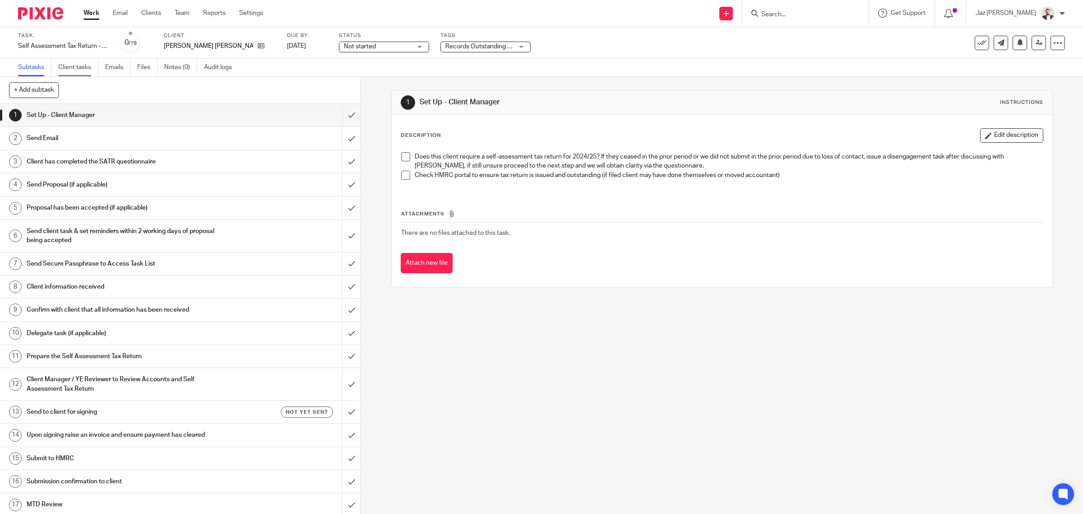
click at [76, 69] on link "Client tasks" at bounding box center [78, 68] width 40 height 18
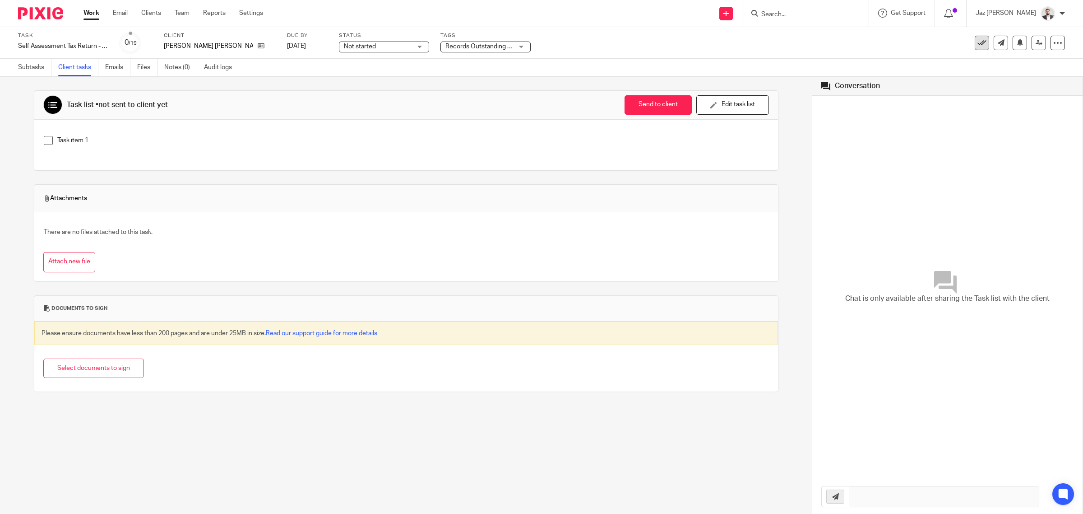
click at [978, 46] on icon at bounding box center [982, 42] width 9 height 9
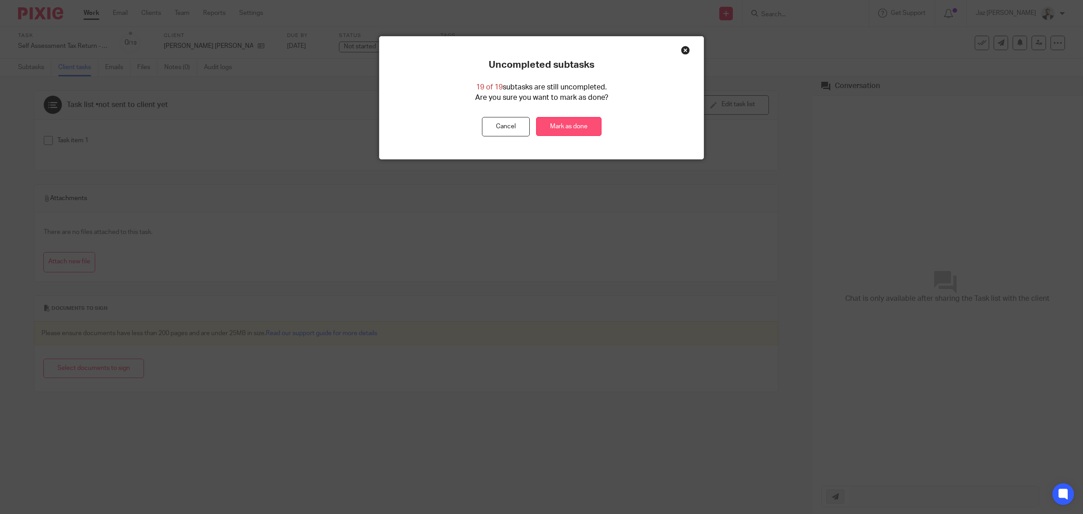
click at [590, 123] on link "Mark as done" at bounding box center [568, 126] width 65 height 19
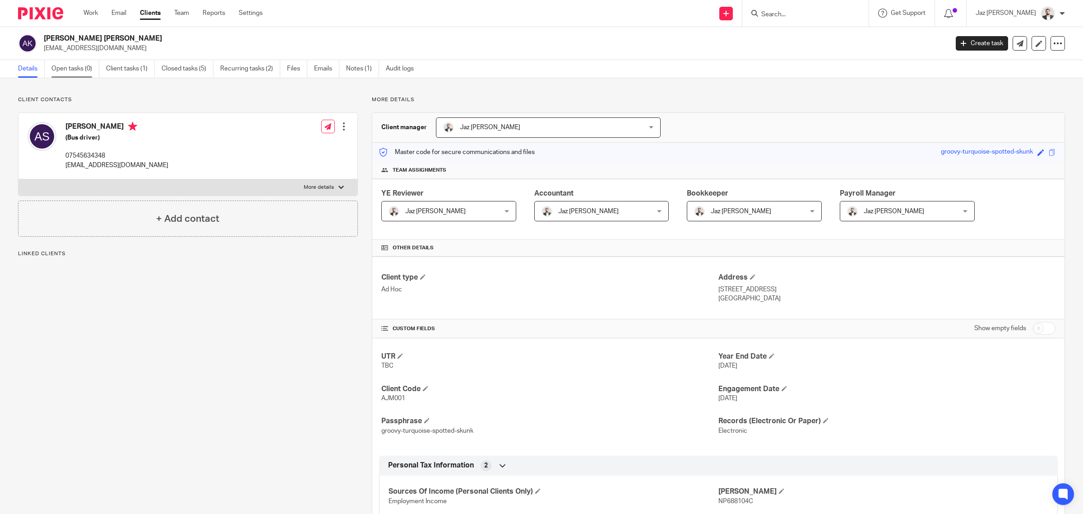
drag, startPoint x: 0, startPoint y: 0, endPoint x: 66, endPoint y: 67, distance: 94.2
click at [67, 67] on link "Open tasks (0)" at bounding box center [75, 69] width 48 height 18
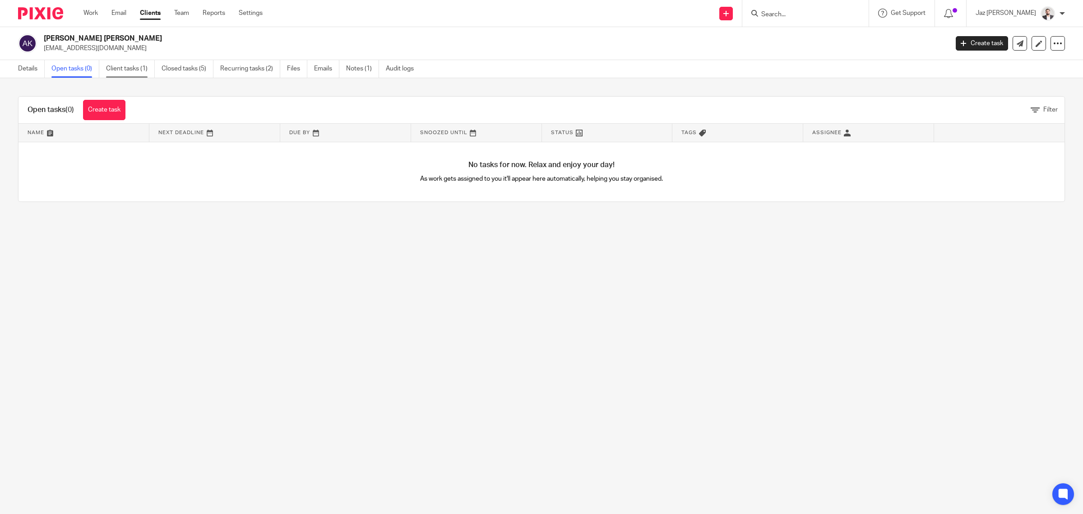
click at [138, 68] on link "Client tasks (1)" at bounding box center [130, 69] width 49 height 18
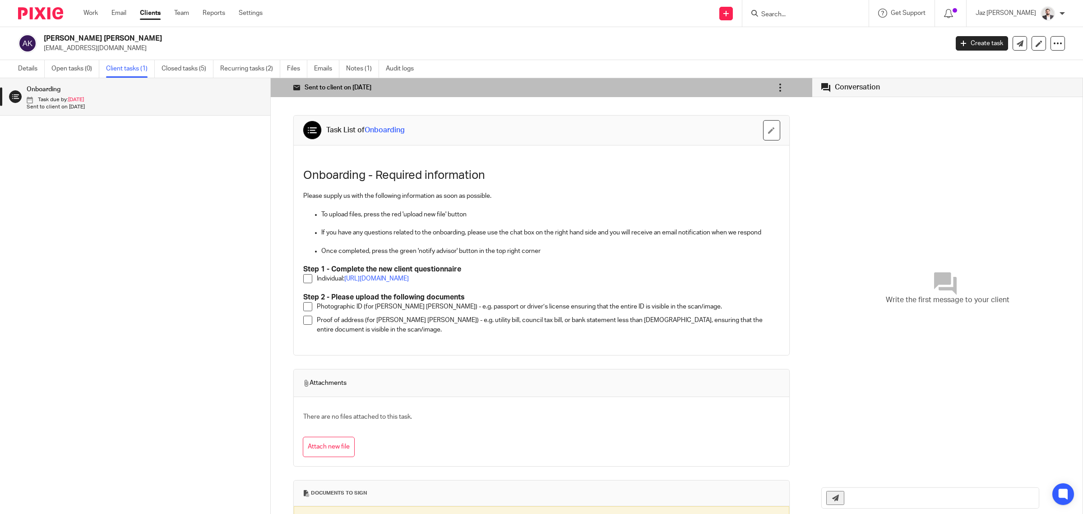
click at [776, 86] on icon at bounding box center [780, 87] width 9 height 9
click at [748, 150] on span "Mark as completed" at bounding box center [744, 152] width 54 height 9
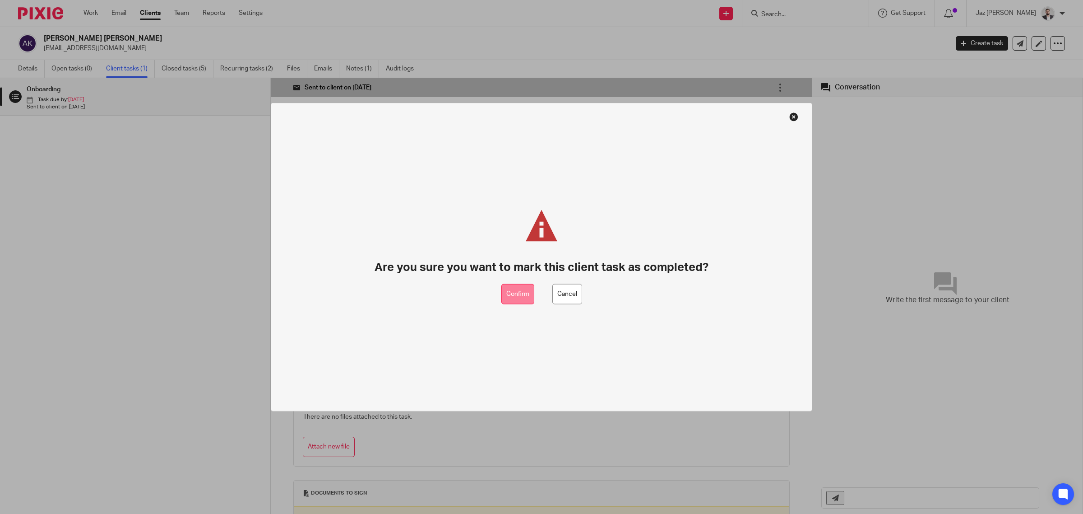
click at [511, 295] on button "Confirm" at bounding box center [518, 294] width 33 height 20
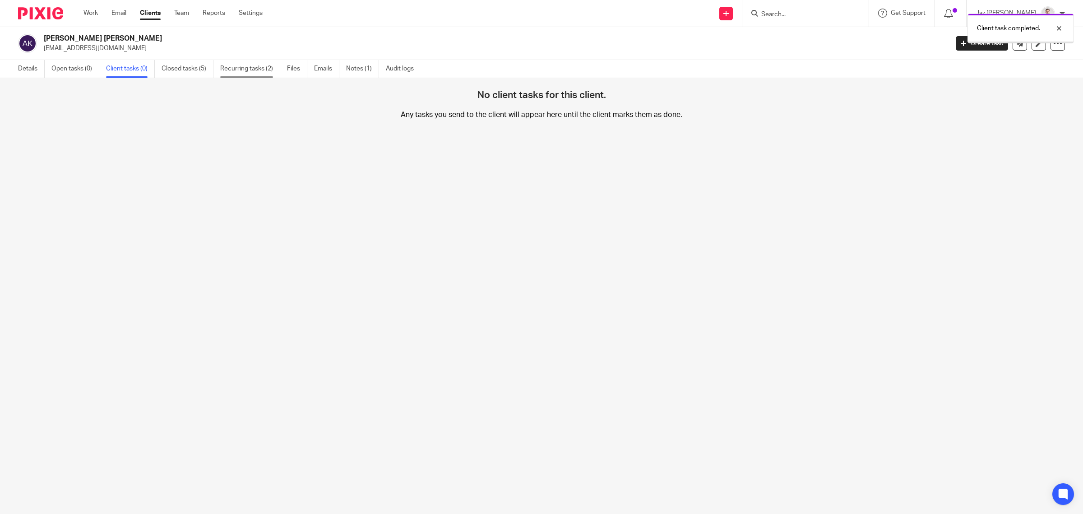
click at [232, 71] on link "Recurring tasks (2)" at bounding box center [250, 69] width 60 height 18
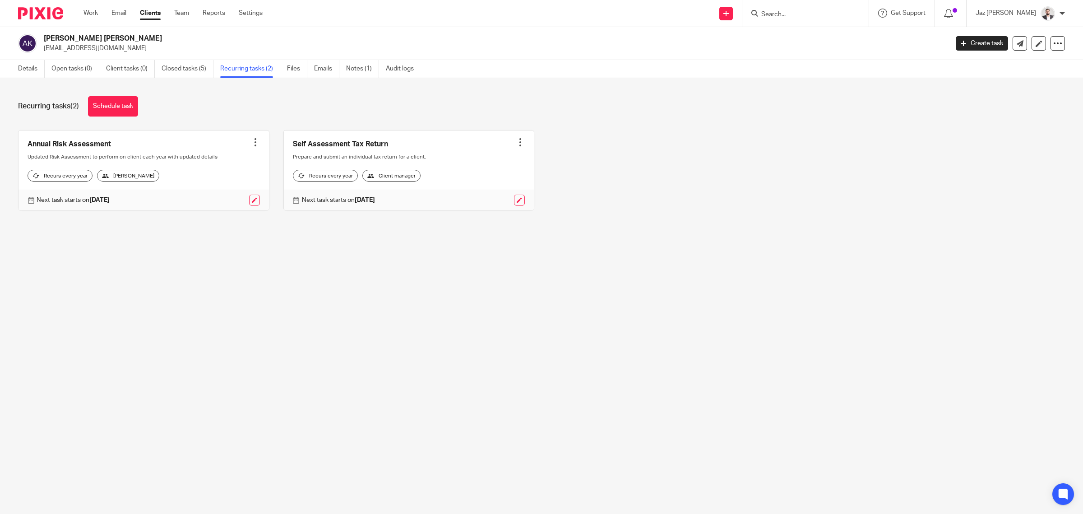
click at [251, 142] on div at bounding box center [255, 142] width 9 height 9
click at [228, 201] on span "Cancel schedule" at bounding box center [217, 199] width 47 height 6
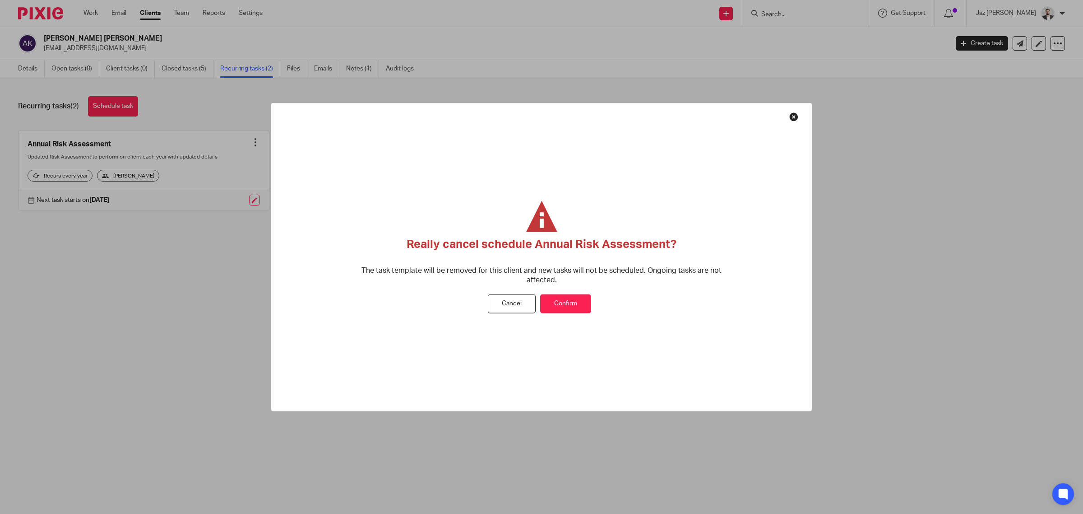
click at [560, 301] on button "Confirm" at bounding box center [565, 303] width 51 height 19
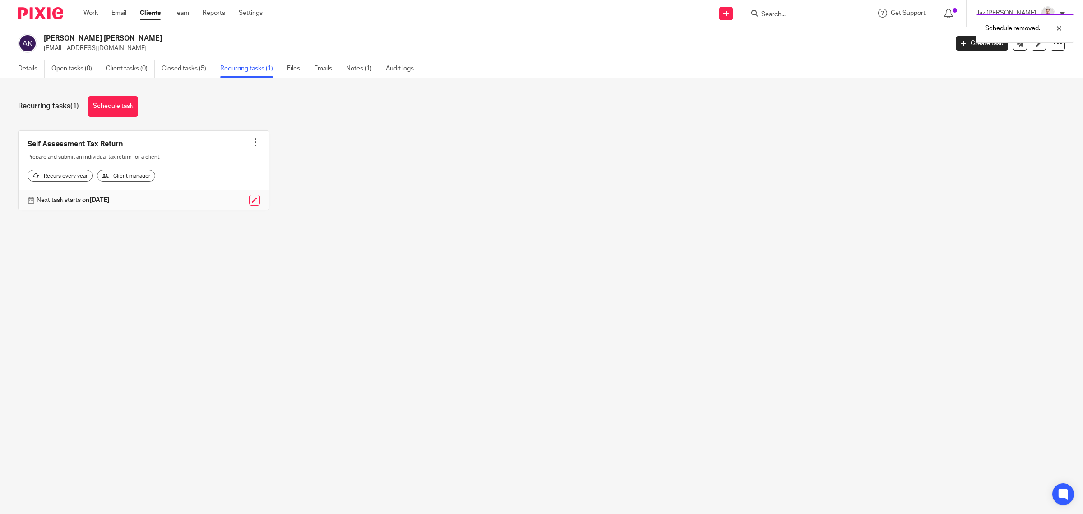
click at [251, 142] on div at bounding box center [255, 142] width 9 height 9
click at [227, 202] on button "Cancel schedule" at bounding box center [217, 200] width 72 height 12
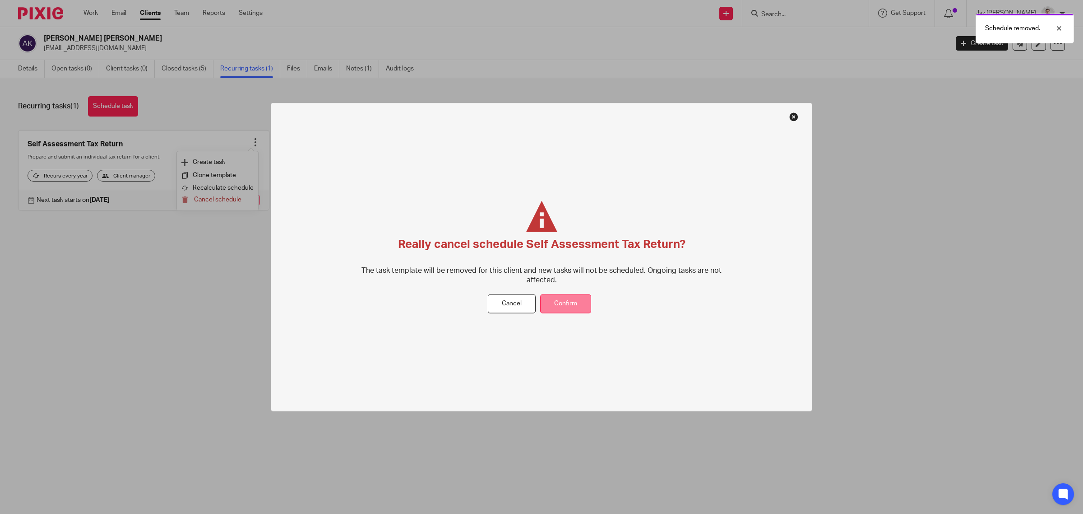
click at [570, 306] on button "Confirm" at bounding box center [565, 303] width 51 height 19
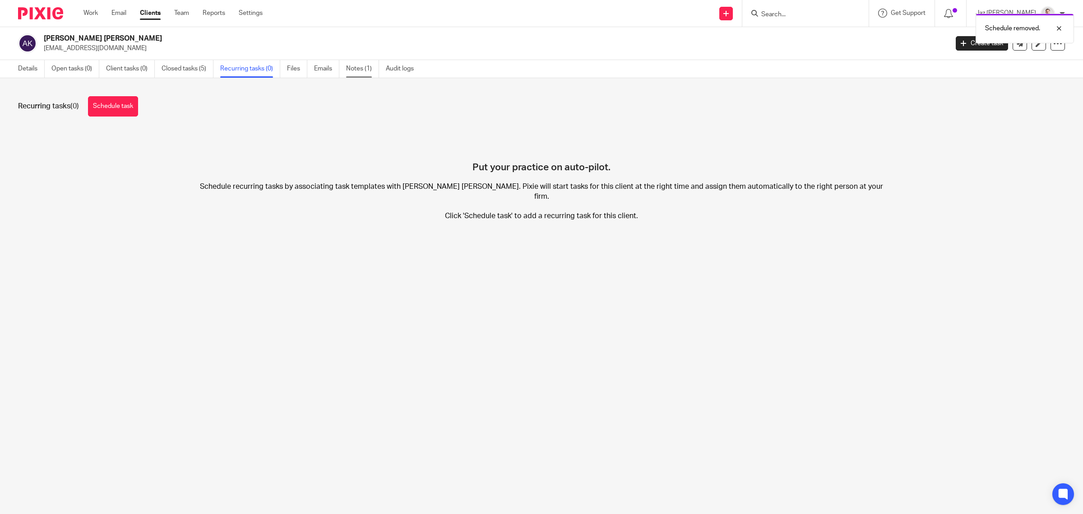
click at [371, 68] on link "Notes (1)" at bounding box center [362, 69] width 33 height 18
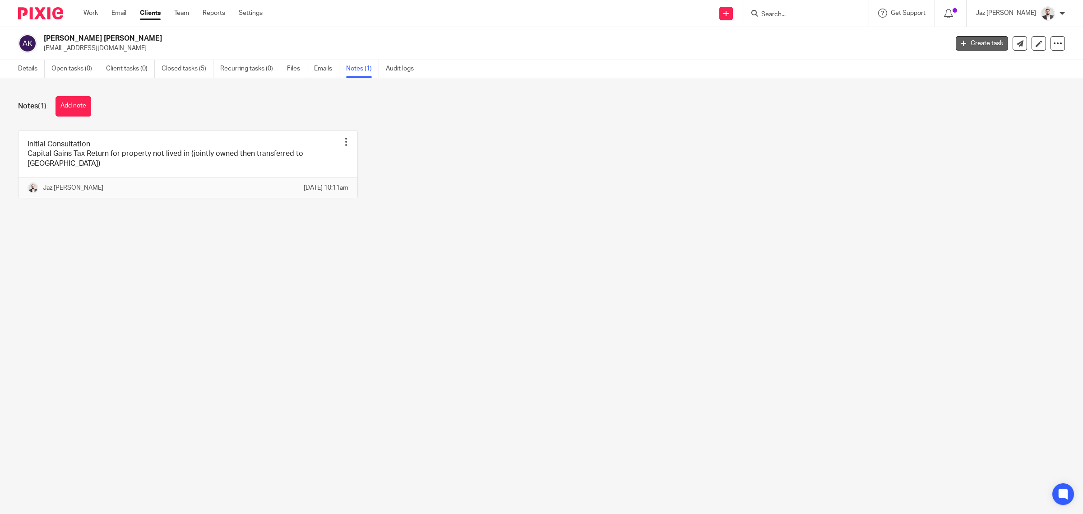
click at [972, 42] on link "Create task" at bounding box center [982, 43] width 52 height 14
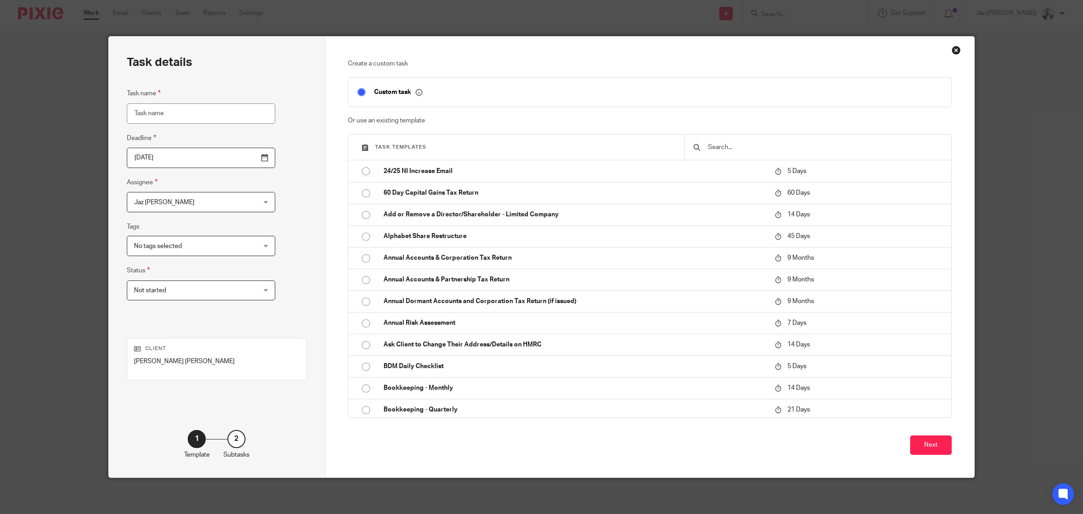
click at [739, 146] on input "text" at bounding box center [824, 147] width 235 height 10
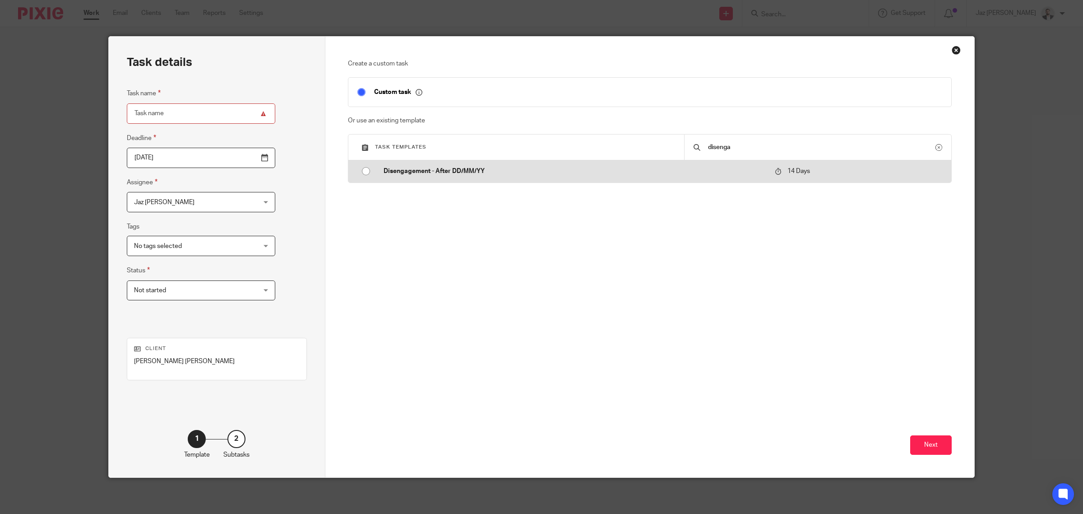
type input "disenga"
click at [467, 174] on p "Disengagement - After DD/MM/YY" at bounding box center [575, 171] width 383 height 9
type input "[DATE]"
type input "Disengagement - After DD/MM/YY"
checkbox input "false"
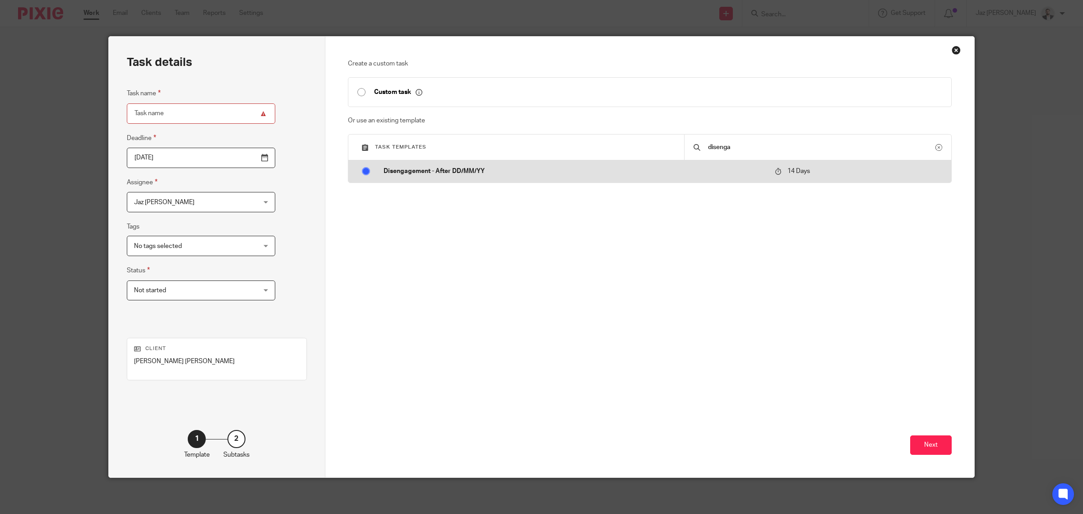
radio input "true"
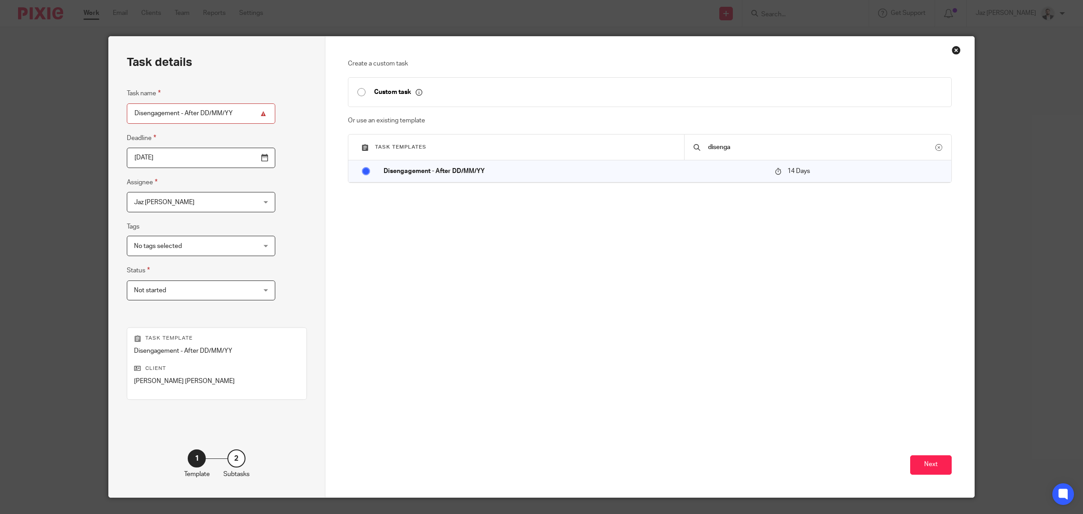
drag, startPoint x: 205, startPoint y: 113, endPoint x: 197, endPoint y: 114, distance: 8.6
click at [197, 114] on input "Disengagement - After DD/MM/YY" at bounding box center [201, 113] width 149 height 20
type input "Disengagement - After [DATE]"
click at [929, 468] on button "Next" at bounding box center [931, 464] width 42 height 19
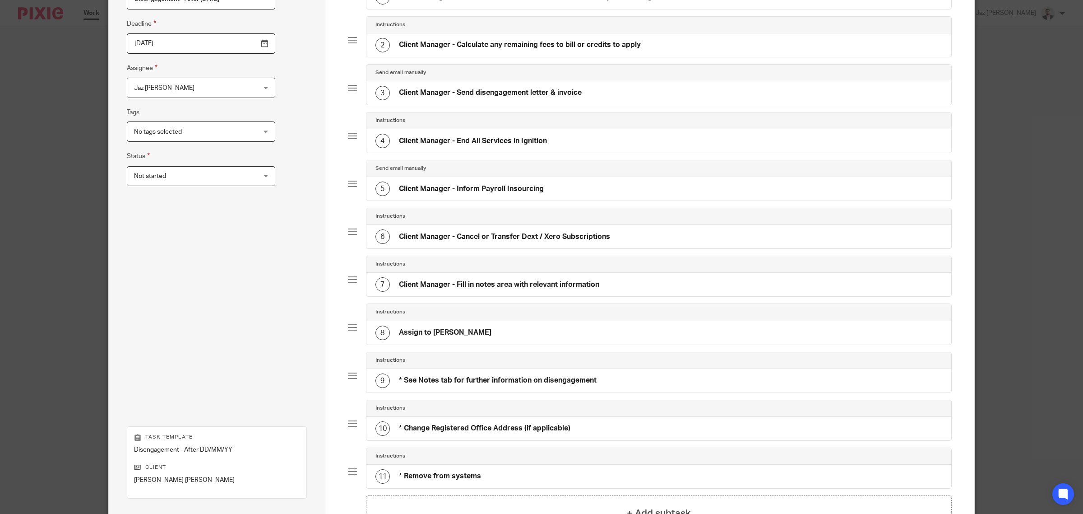
scroll to position [236, 0]
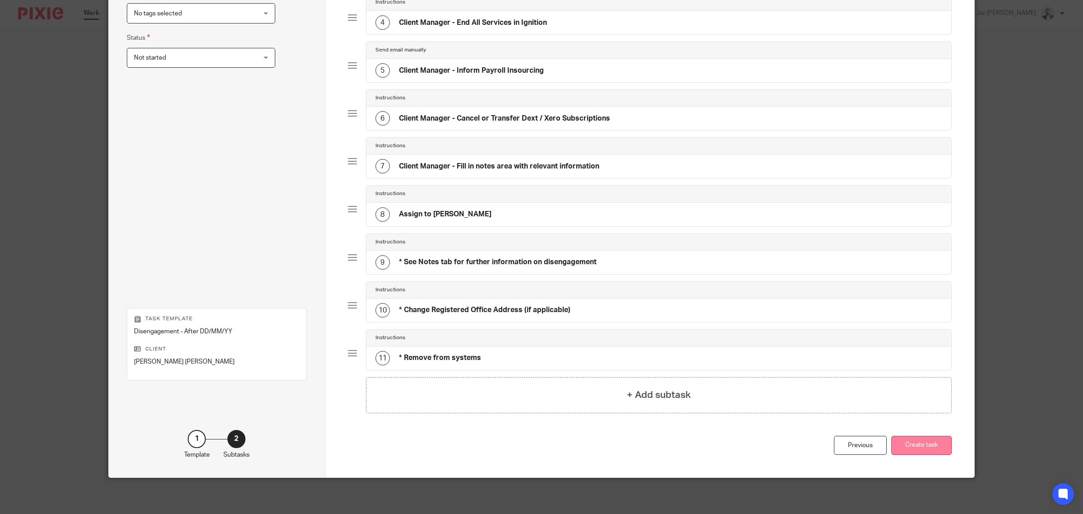
click at [919, 442] on button "Create task" at bounding box center [922, 445] width 60 height 19
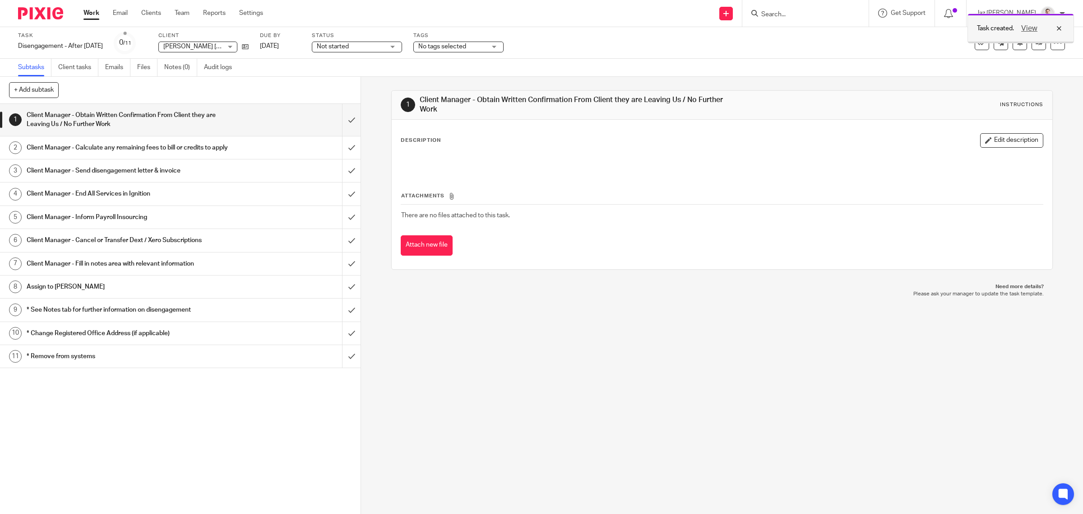
click at [1060, 27] on div "View" at bounding box center [1039, 28] width 51 height 11
click at [339, 118] on input "submit" at bounding box center [180, 120] width 361 height 32
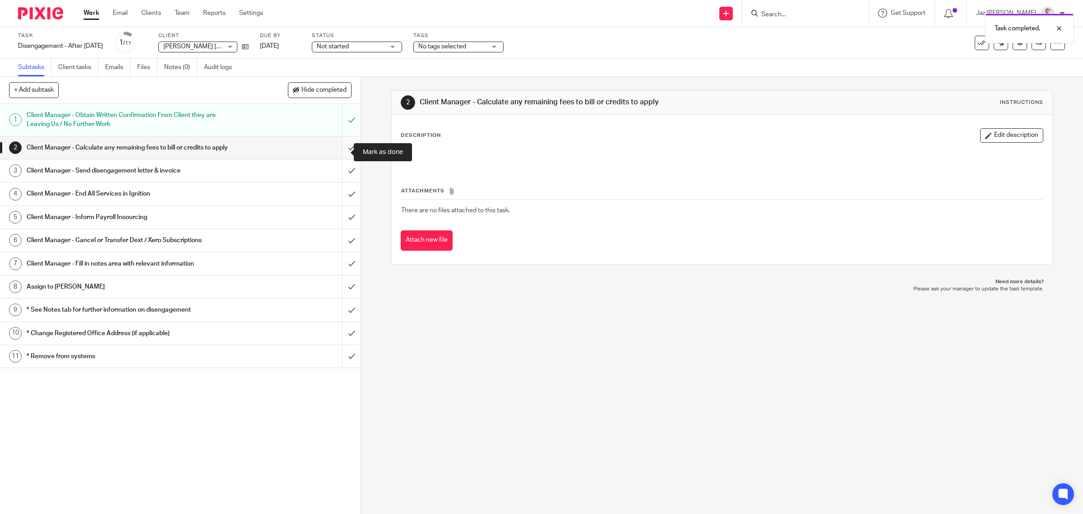
click at [339, 153] on input "submit" at bounding box center [180, 147] width 361 height 23
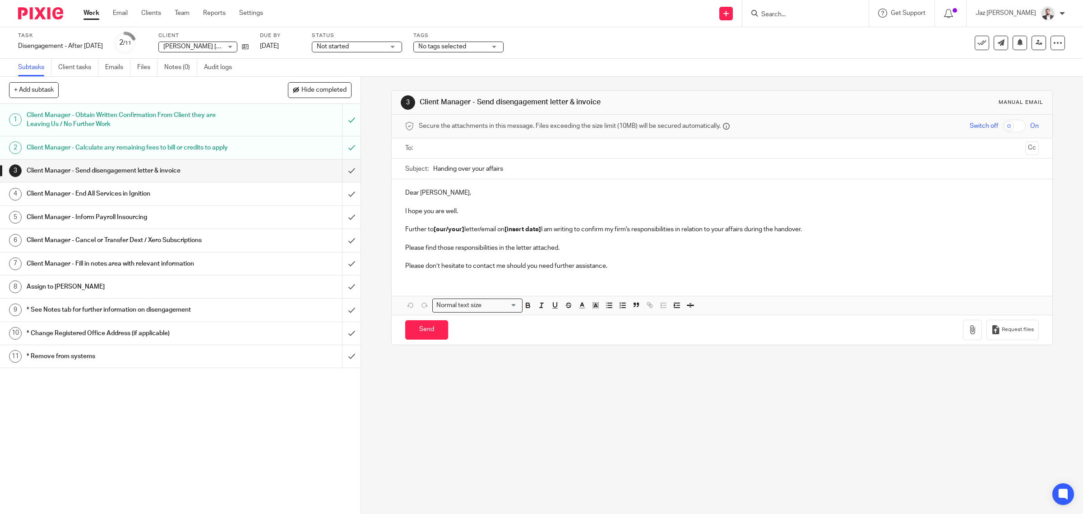
click at [627, 272] on div "Dear [PERSON_NAME], I hope you are well. Further to [our/your] letter/email on …" at bounding box center [722, 228] width 661 height 98
click at [457, 213] on p "I hope you are well." at bounding box center [722, 211] width 634 height 9
click at [646, 265] on p "Please don’t hesitate to contact me should you need further assistance." at bounding box center [722, 265] width 634 height 9
click at [341, 178] on input "submit" at bounding box center [180, 170] width 361 height 23
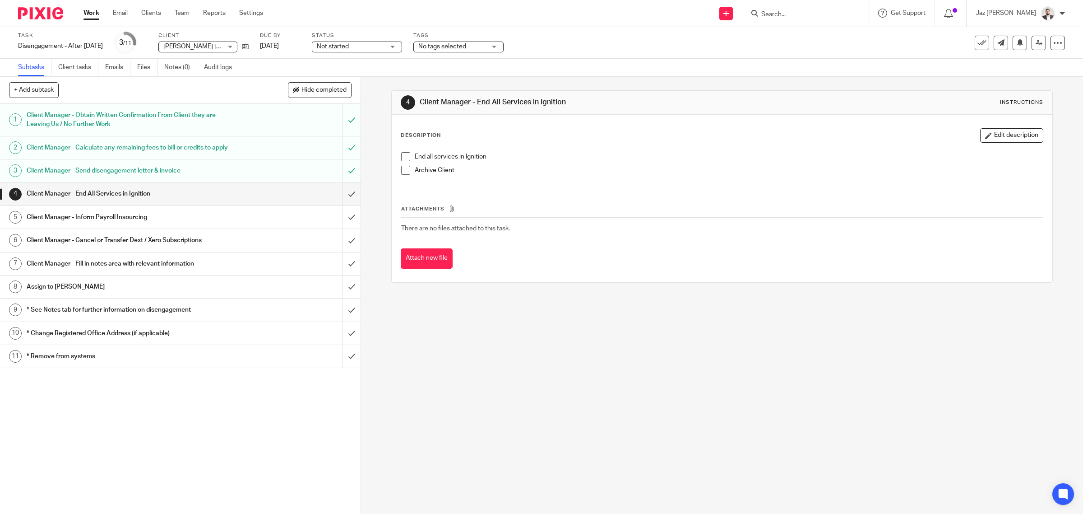
click at [404, 155] on span at bounding box center [405, 156] width 9 height 9
click at [402, 168] on span at bounding box center [405, 170] width 9 height 9
click at [344, 201] on input "submit" at bounding box center [180, 193] width 361 height 23
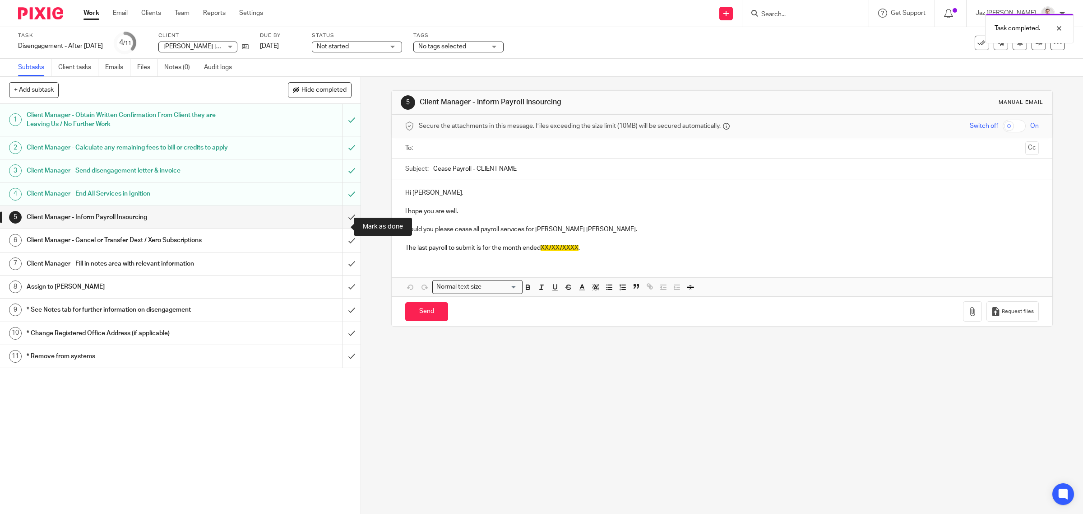
drag, startPoint x: 345, startPoint y: 227, endPoint x: 329, endPoint y: 231, distance: 17.1
click at [345, 227] on input "submit" at bounding box center [180, 217] width 361 height 23
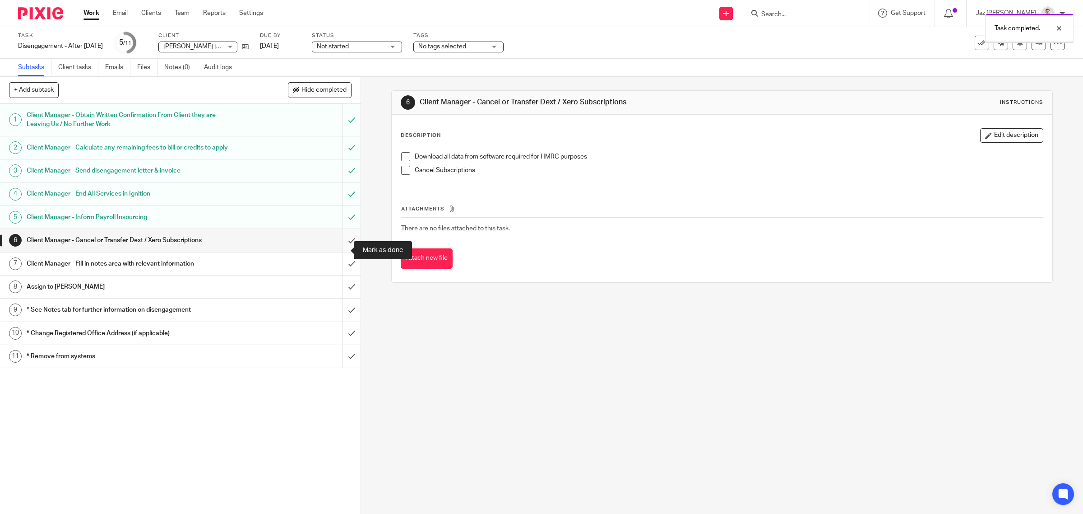
click at [343, 249] on input "submit" at bounding box center [180, 240] width 361 height 23
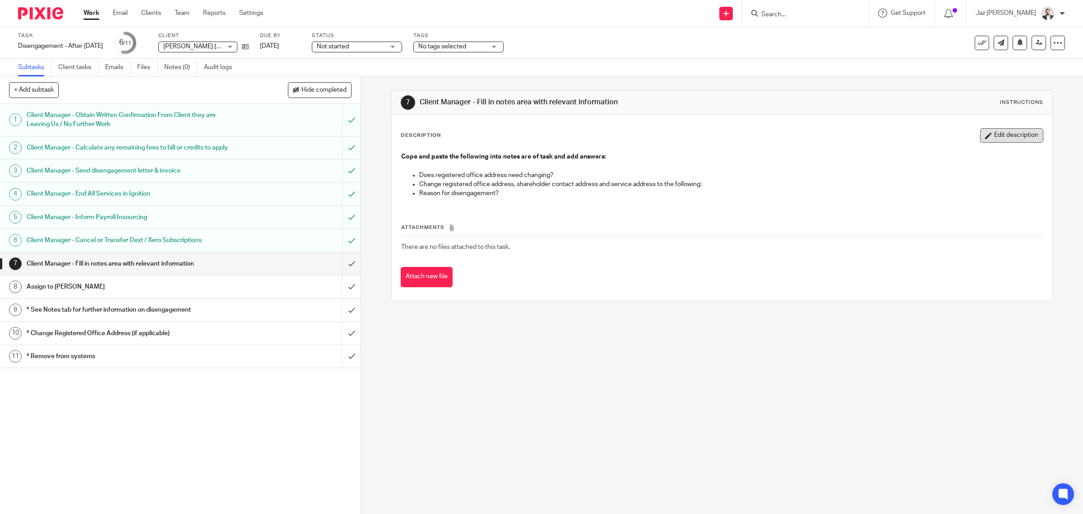
click at [985, 136] on button "Edit description" at bounding box center [1011, 135] width 63 height 14
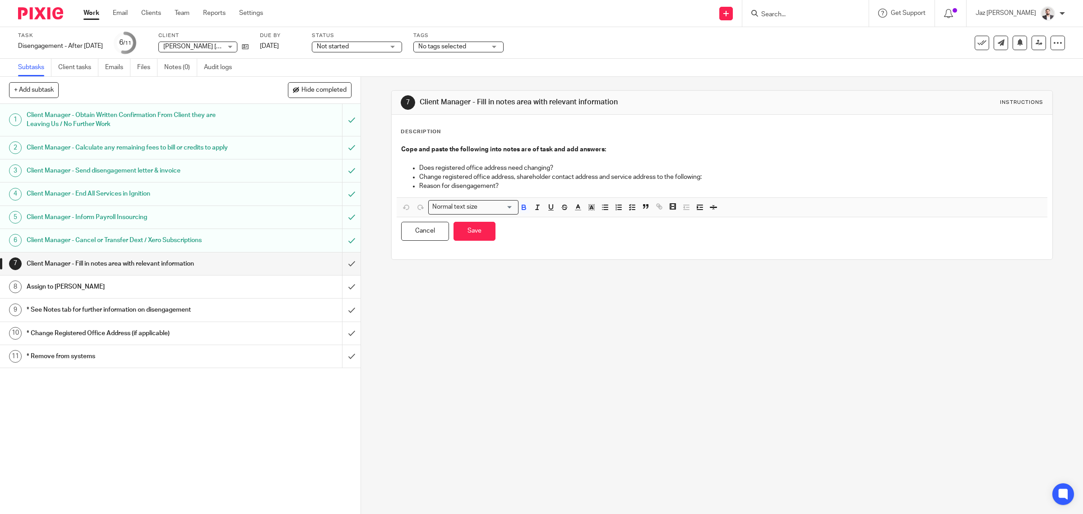
click at [563, 168] on p "Does registered office address need changing?" at bounding box center [731, 167] width 624 height 9
click at [733, 175] on p "Change registered office address, shareholder contact address and service addre…" at bounding box center [731, 176] width 624 height 9
click at [517, 186] on p "Reason for disengagement?" at bounding box center [731, 185] width 624 height 9
click at [474, 238] on button "Save" at bounding box center [475, 231] width 42 height 19
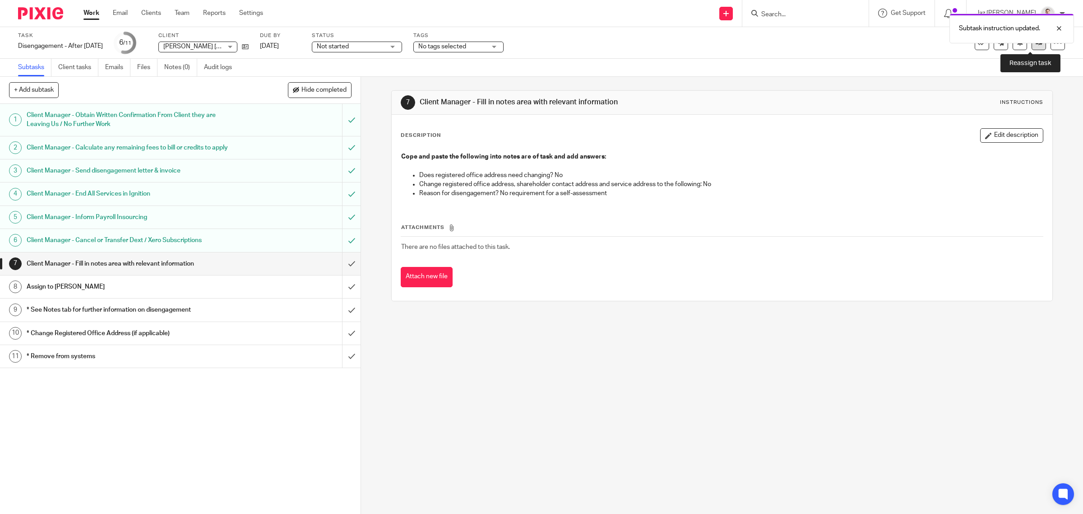
click at [1034, 46] on link at bounding box center [1039, 43] width 14 height 14
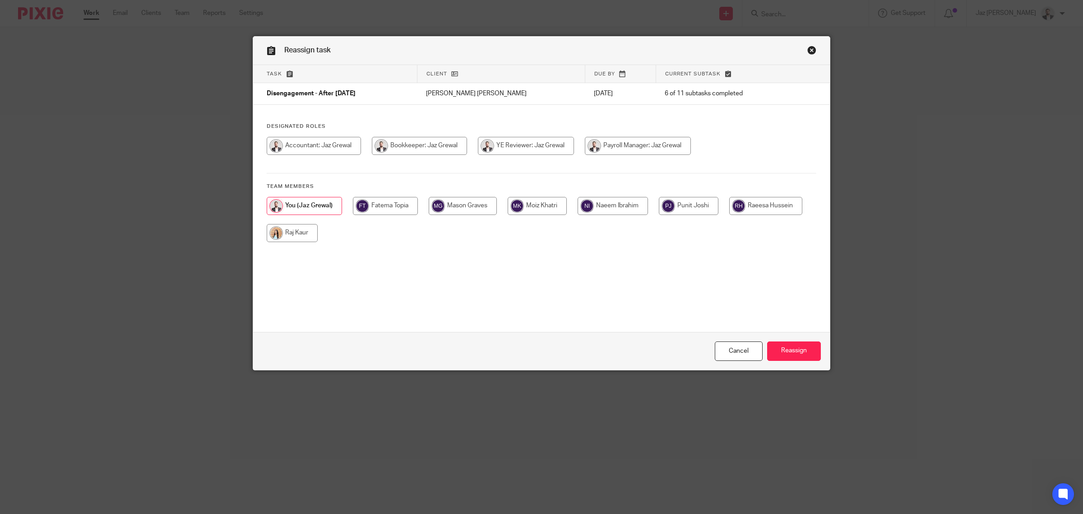
click at [306, 235] on input "radio" at bounding box center [292, 233] width 51 height 18
radio input "true"
click at [794, 355] on input "Reassign" at bounding box center [794, 350] width 54 height 19
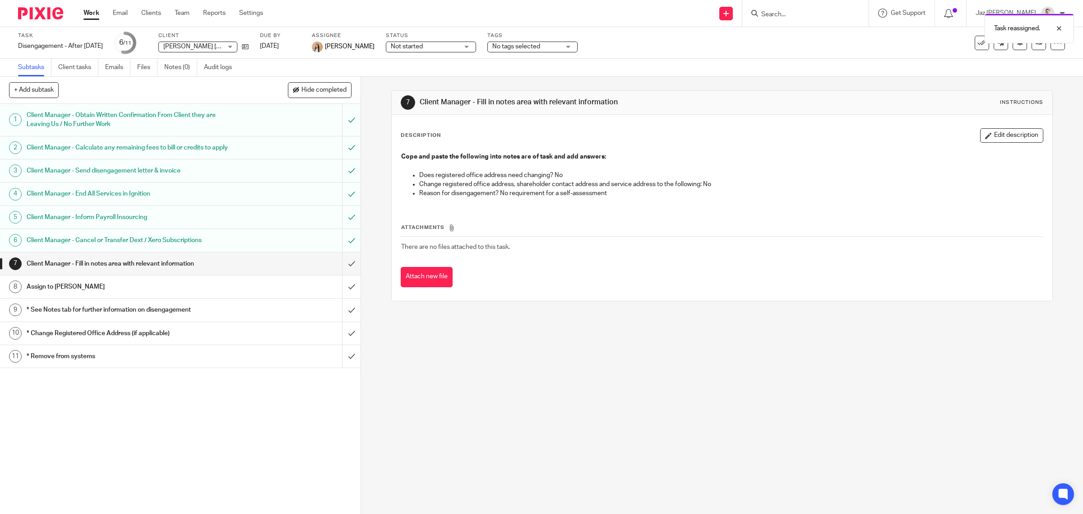
click at [504, 42] on div "No tags selected" at bounding box center [533, 47] width 90 height 11
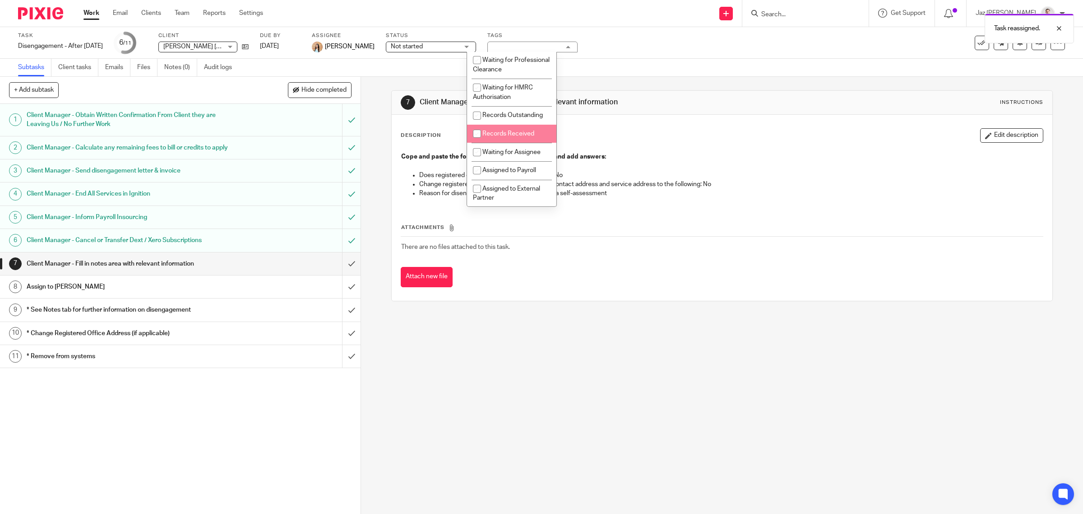
scroll to position [113, 0]
click at [506, 141] on li "Waiting for Assignee" at bounding box center [511, 132] width 89 height 19
checkbox input "true"
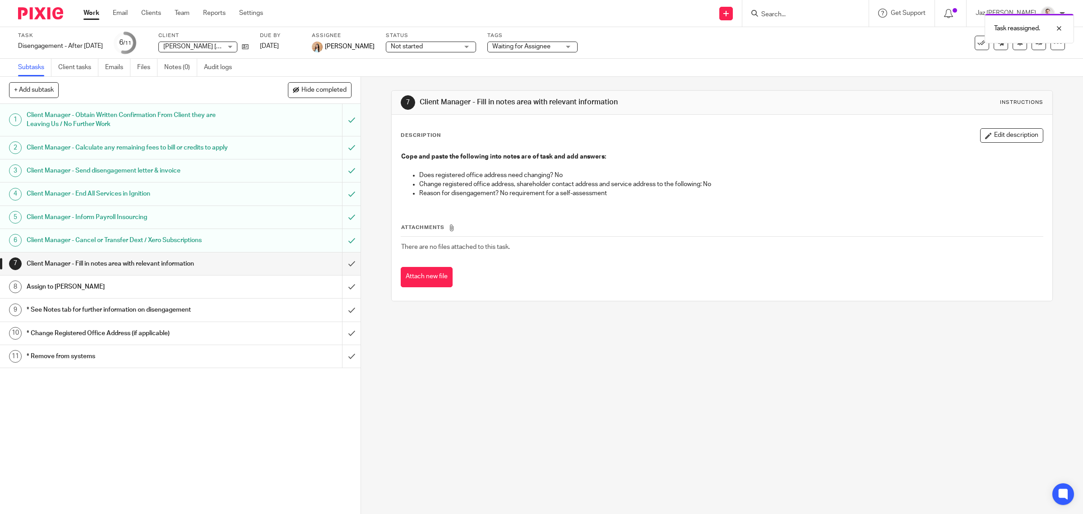
click at [604, 396] on div "7 Client Manager - Fill in notes area with relevant information Instructions De…" at bounding box center [722, 295] width 722 height 437
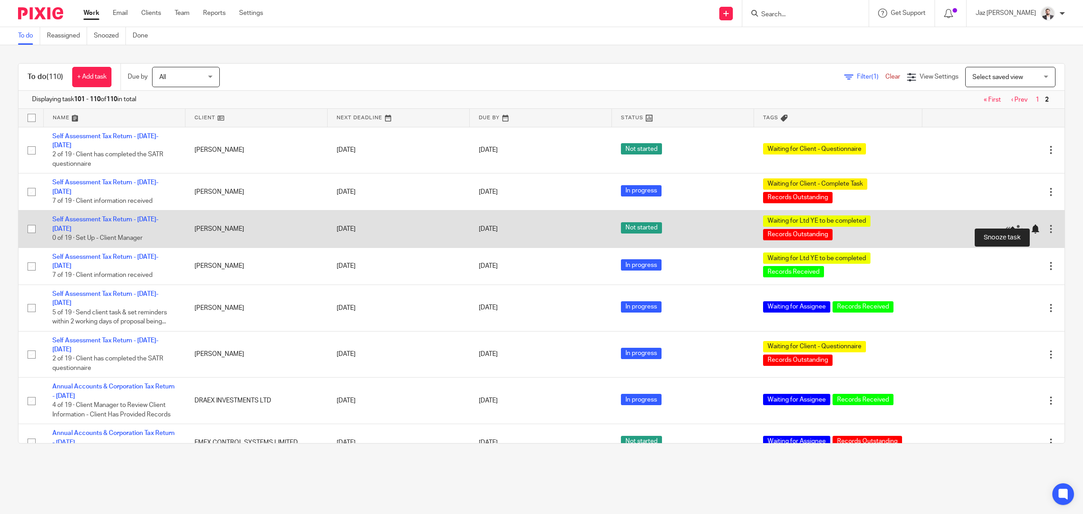
click at [1031, 224] on div at bounding box center [1035, 228] width 9 height 9
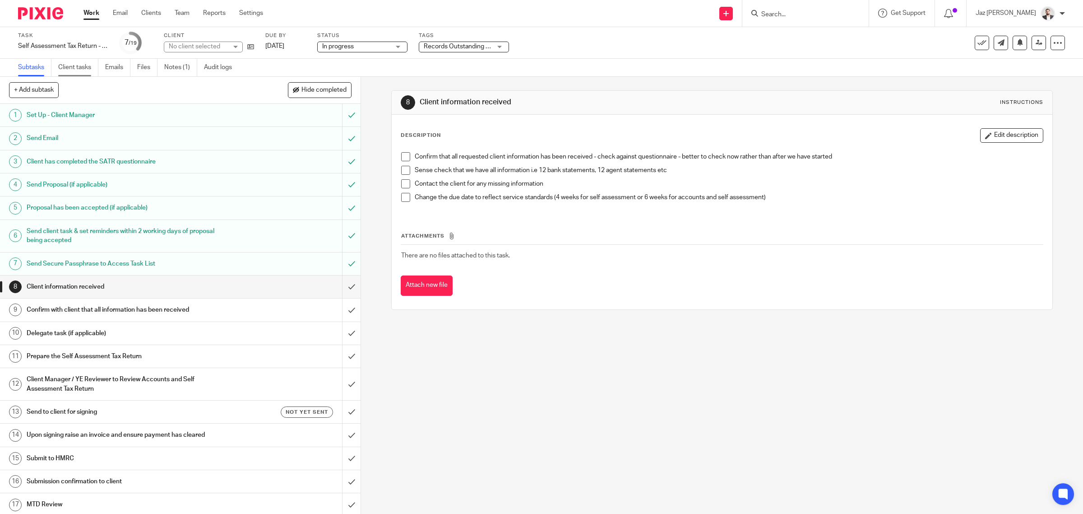
click at [80, 68] on link "Client tasks" at bounding box center [78, 68] width 40 height 18
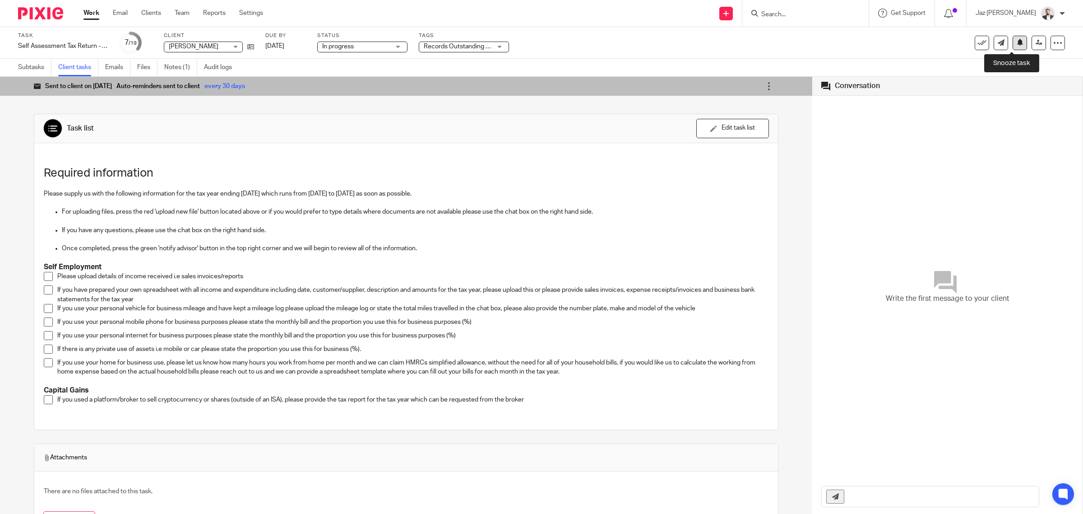
click at [1017, 46] on icon at bounding box center [1020, 42] width 7 height 7
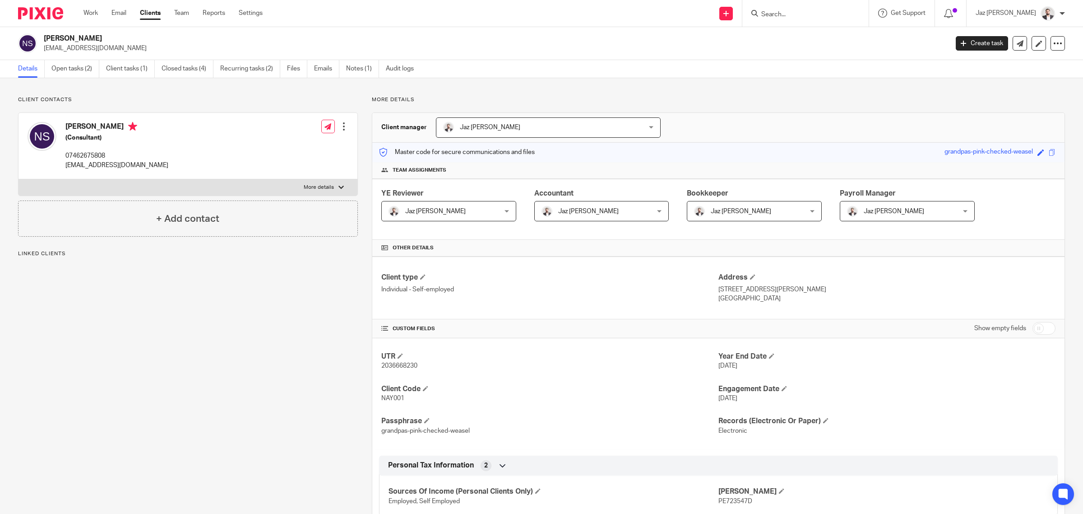
click at [330, 71] on link "Emails" at bounding box center [326, 69] width 25 height 18
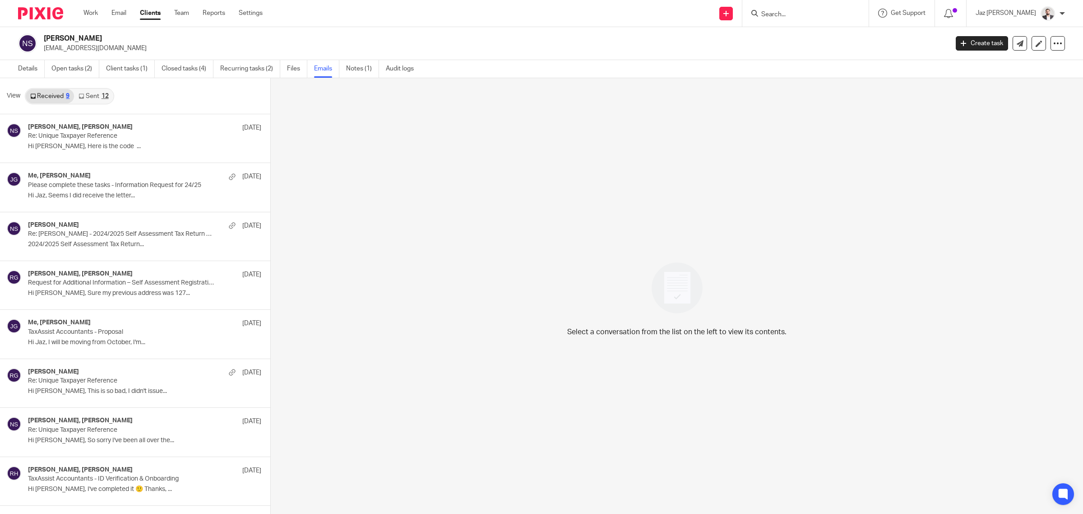
click at [92, 100] on link "Sent 12" at bounding box center [93, 96] width 39 height 14
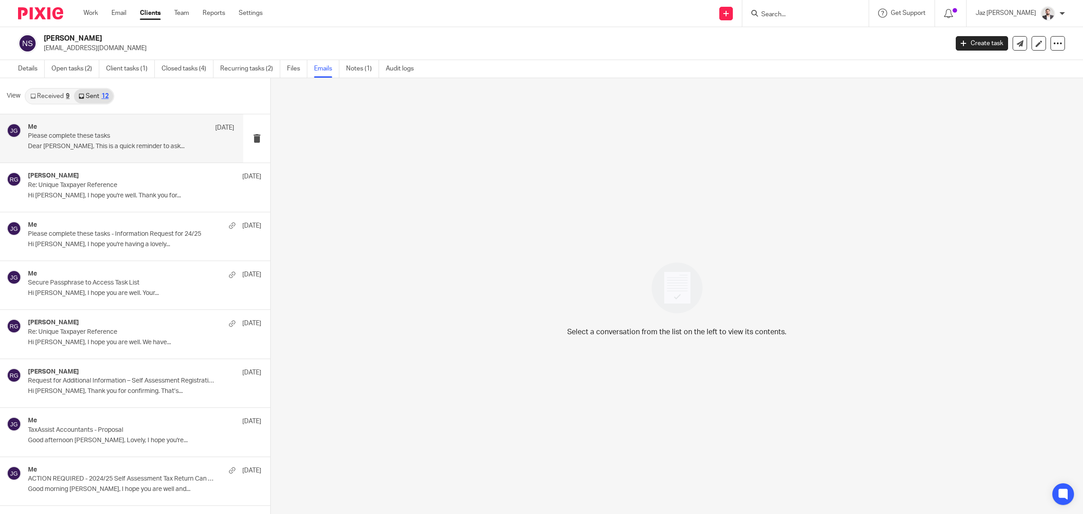
scroll to position [1, 0]
click at [107, 140] on div "Me [DATE] Please complete these tasks Dear [PERSON_NAME], This is a quick remin…" at bounding box center [131, 137] width 206 height 30
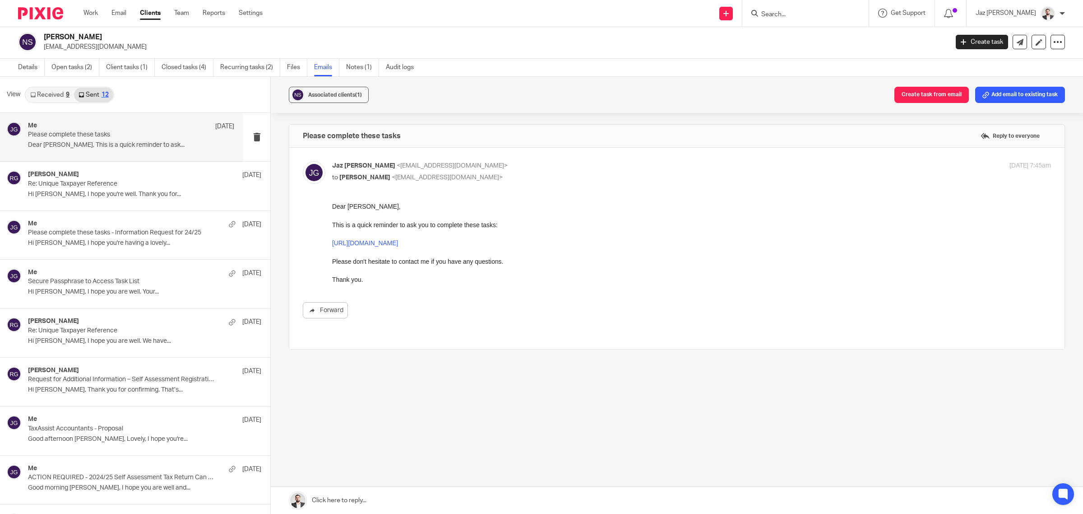
scroll to position [0, 0]
click at [125, 186] on p "Re: Unique Taxpayer Reference" at bounding box center [110, 184] width 165 height 8
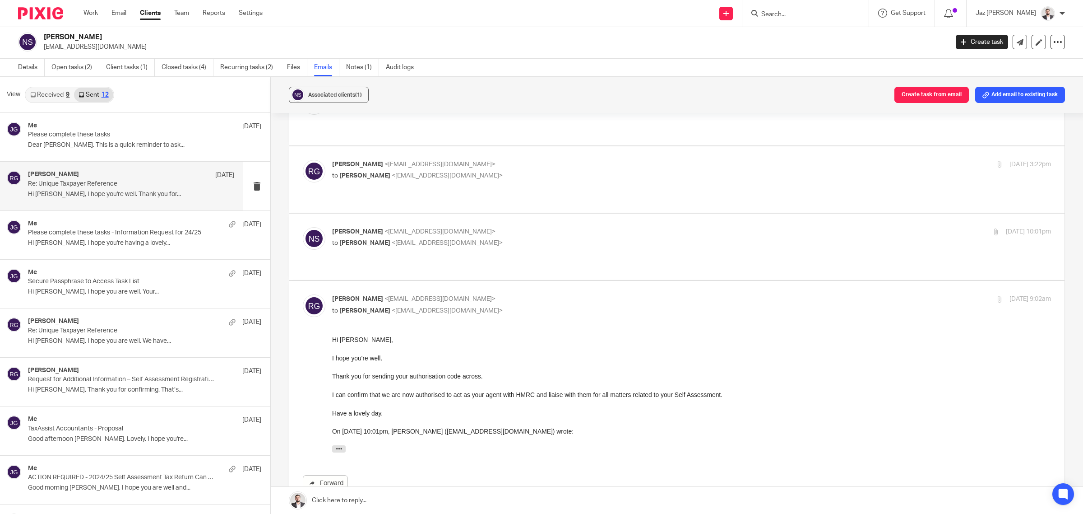
scroll to position [282, 0]
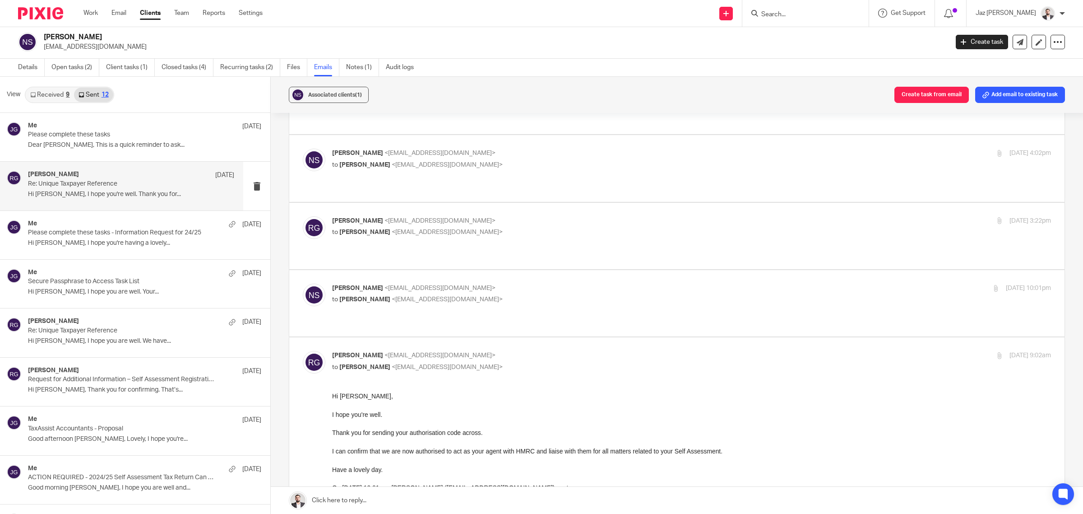
click at [491, 270] on label at bounding box center [677, 303] width 776 height 66
click at [303, 283] on input "checkbox" at bounding box center [302, 283] width 0 height 0
checkbox input "true"
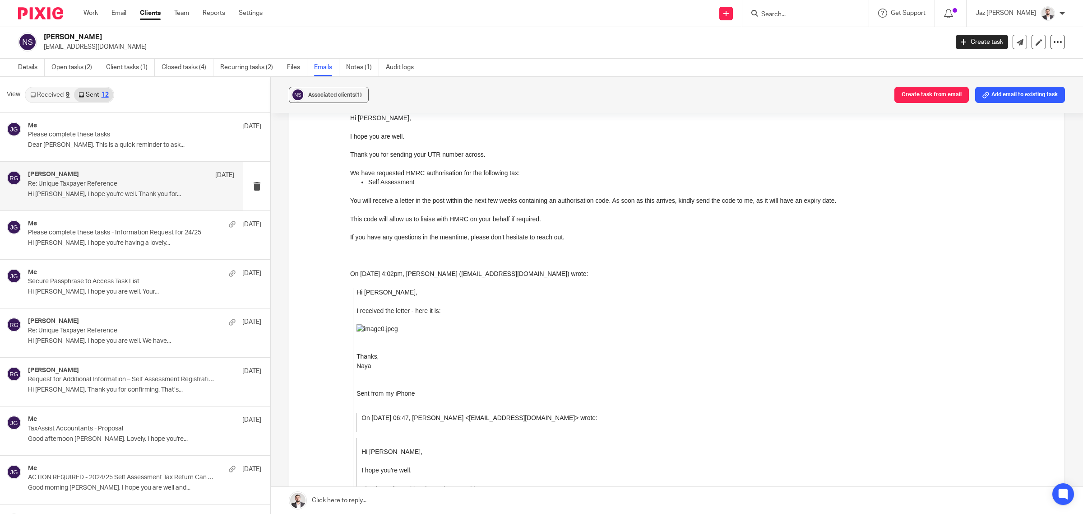
scroll to position [226, 0]
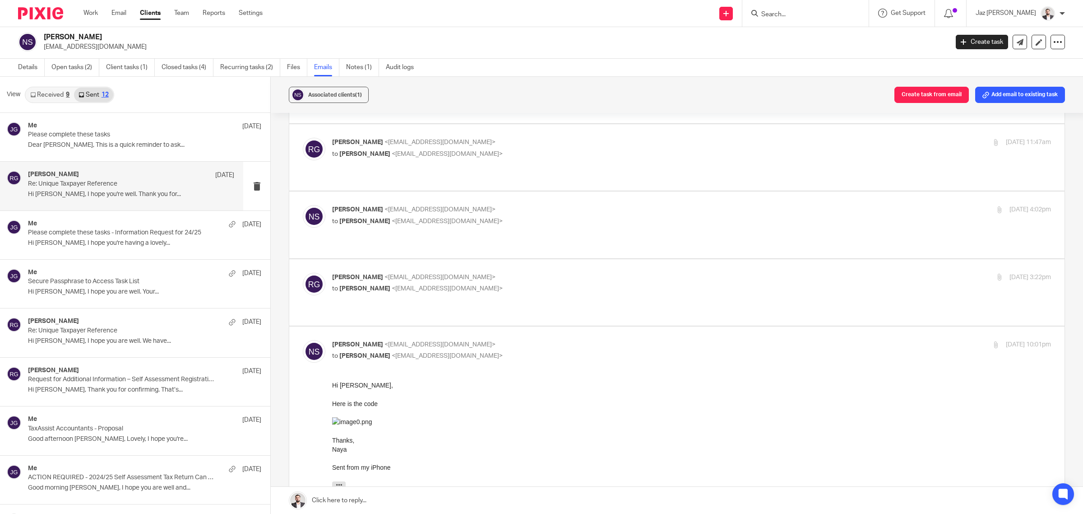
click at [513, 273] on p "Raj Grewal <rajgrewal@taxassist.co.uk>" at bounding box center [571, 277] width 479 height 9
checkbox input "true"
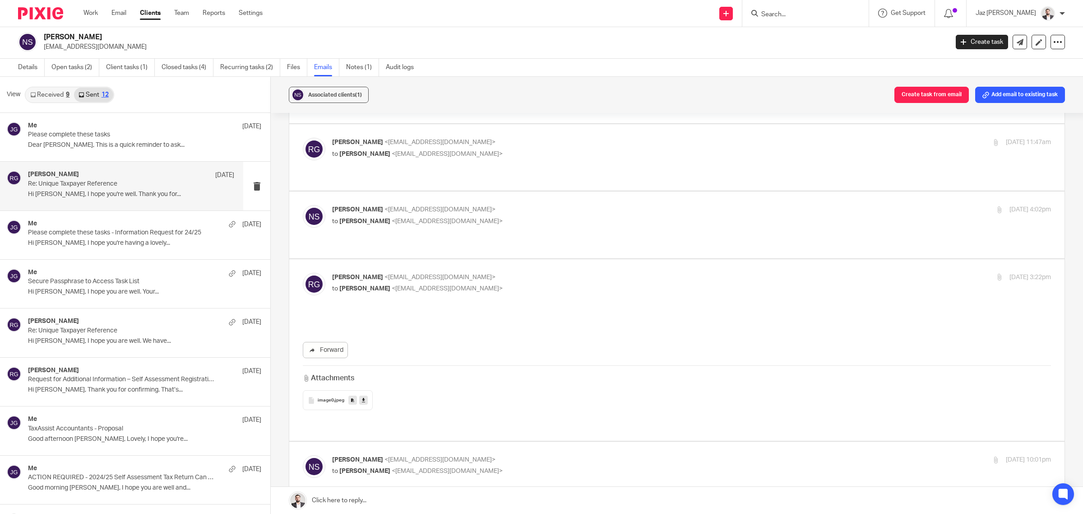
scroll to position [0, 0]
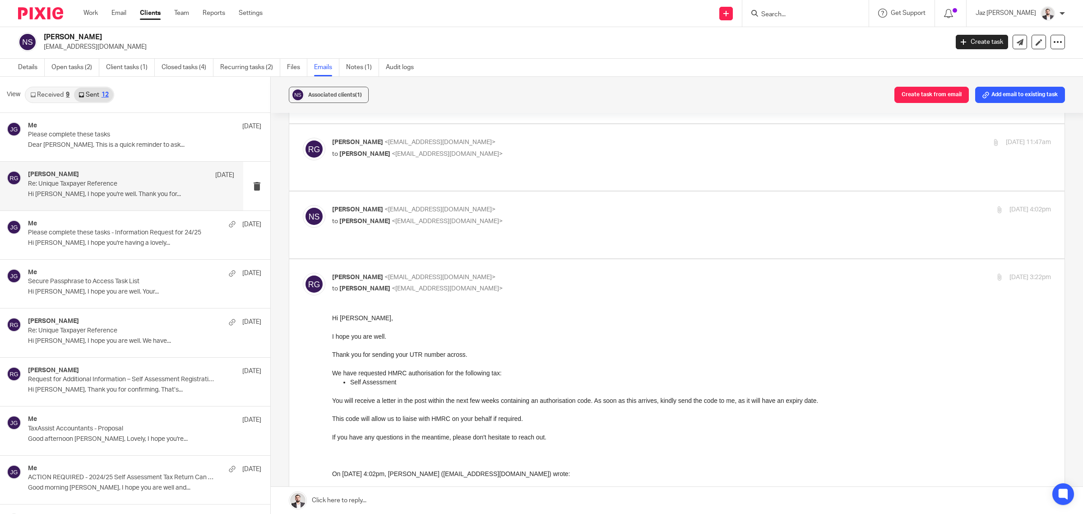
click at [513, 191] on label at bounding box center [677, 224] width 776 height 66
click at [303, 204] on input "checkbox" at bounding box center [302, 204] width 0 height 0
checkbox input "true"
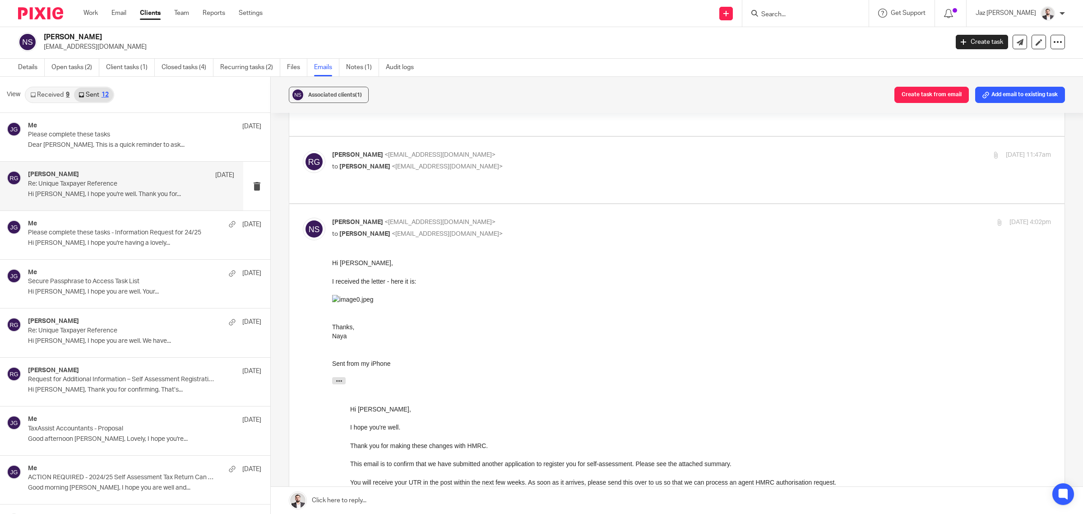
scroll to position [113, 0]
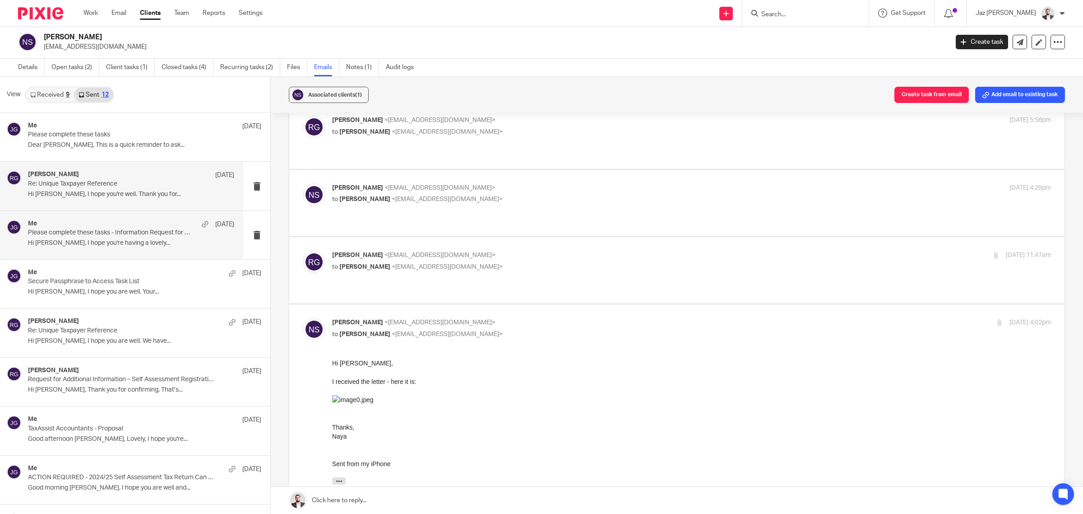
click at [131, 238] on div "Me 5 Sep Please complete these tasks - Information Request for 24/25 Hi Naya, I…" at bounding box center [131, 235] width 206 height 30
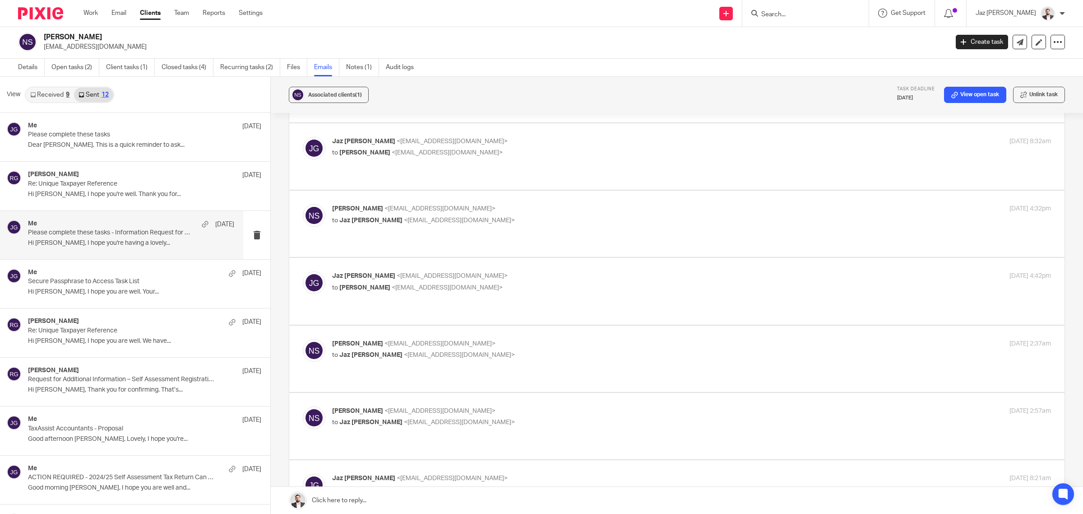
scroll to position [0, 0]
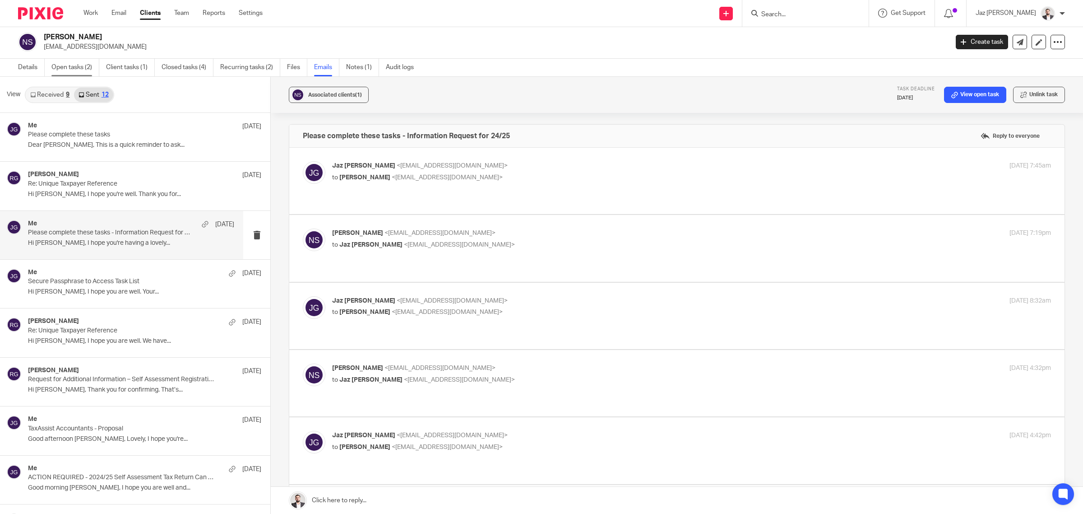
click at [64, 67] on link "Open tasks (2)" at bounding box center [75, 68] width 48 height 18
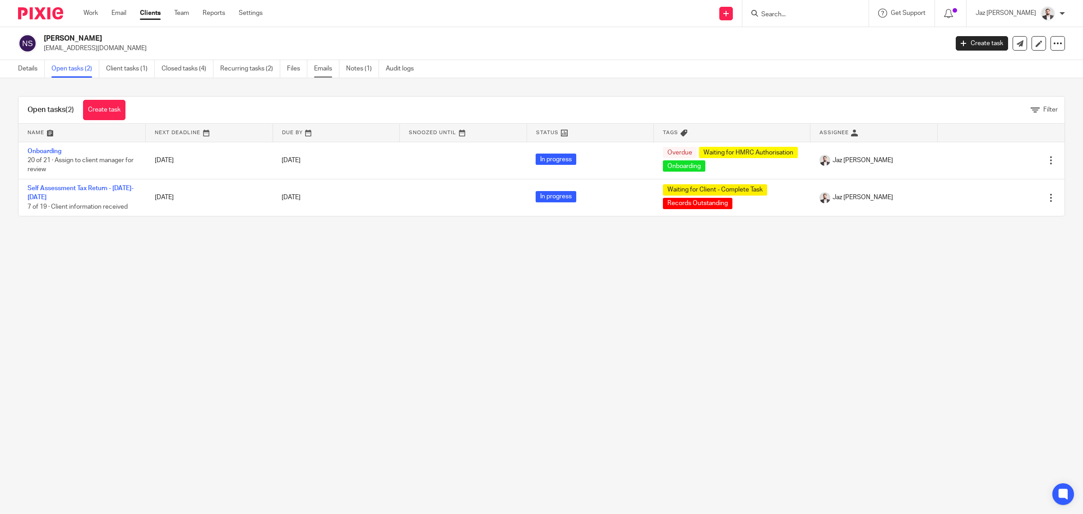
click at [320, 71] on link "Emails" at bounding box center [326, 69] width 25 height 18
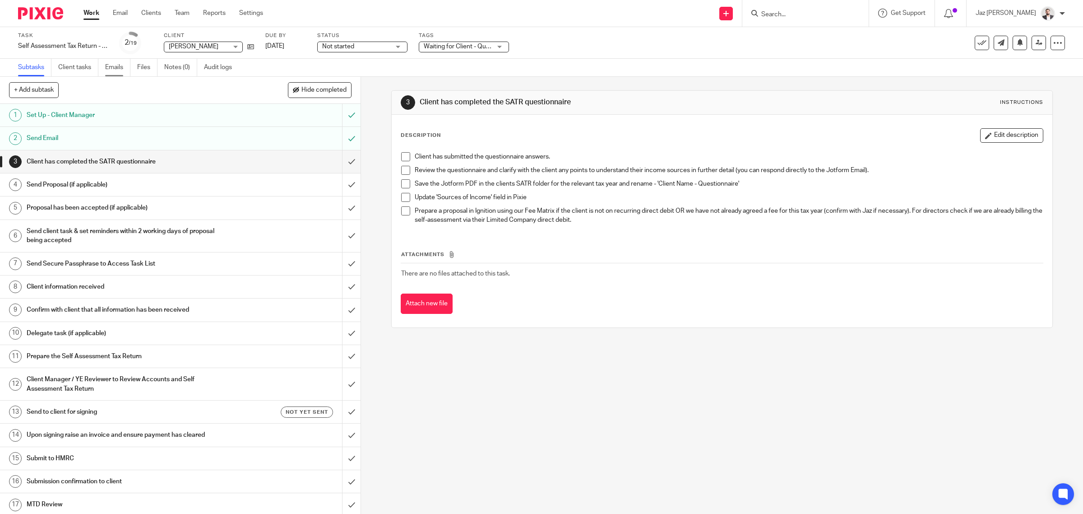
click at [119, 65] on link "Emails" at bounding box center [117, 68] width 25 height 18
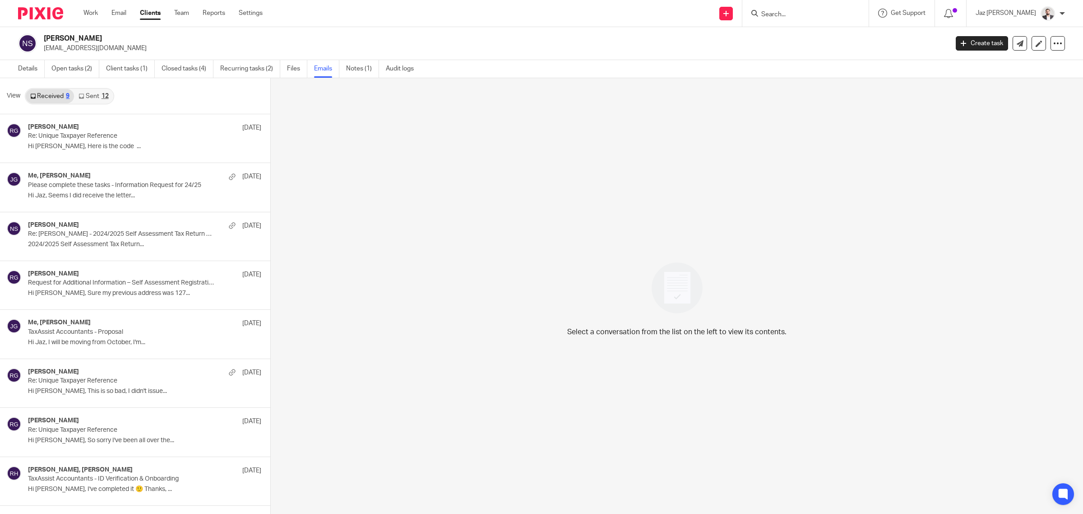
click at [91, 105] on div "View Received 9 Sent 12" at bounding box center [135, 96] width 270 height 36
click at [93, 100] on link "Sent 12" at bounding box center [93, 96] width 39 height 14
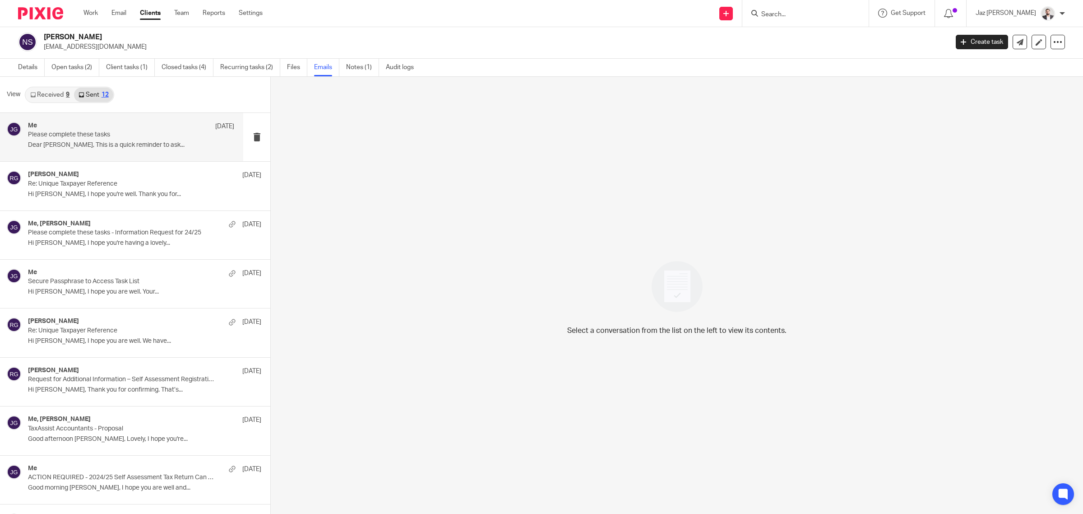
click at [91, 132] on p "Please complete these tasks" at bounding box center [110, 135] width 165 height 8
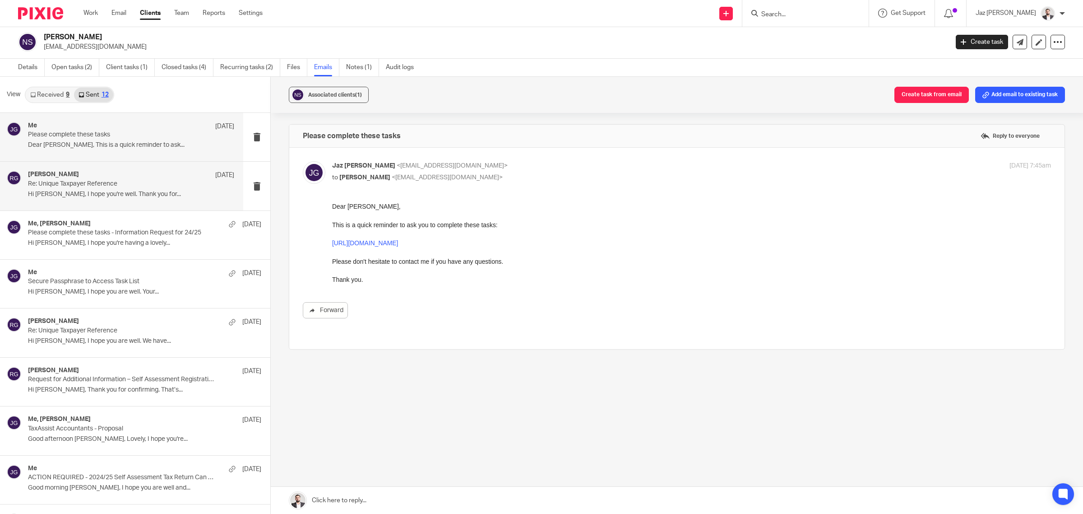
scroll to position [0, 0]
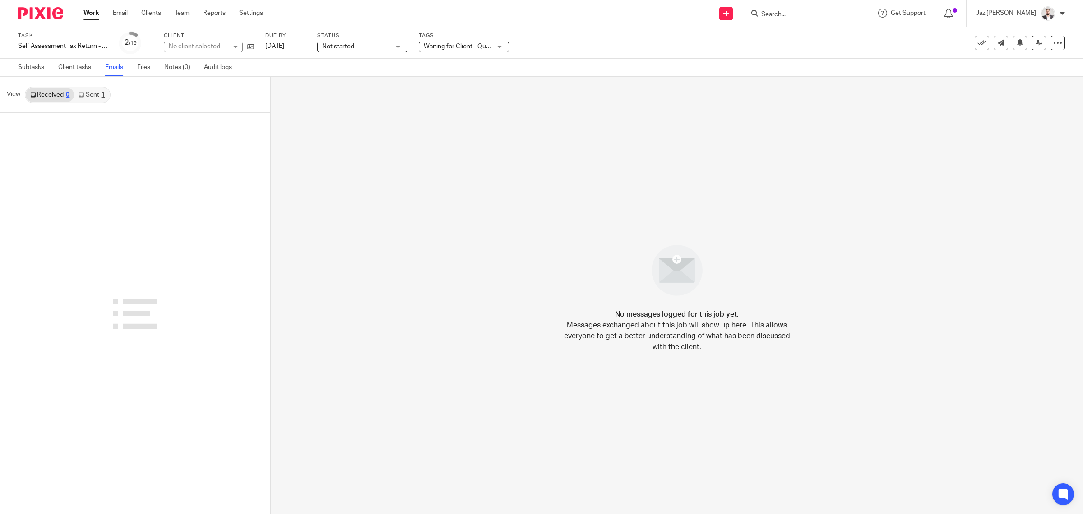
click at [89, 96] on link "Sent 1" at bounding box center [91, 95] width 35 height 14
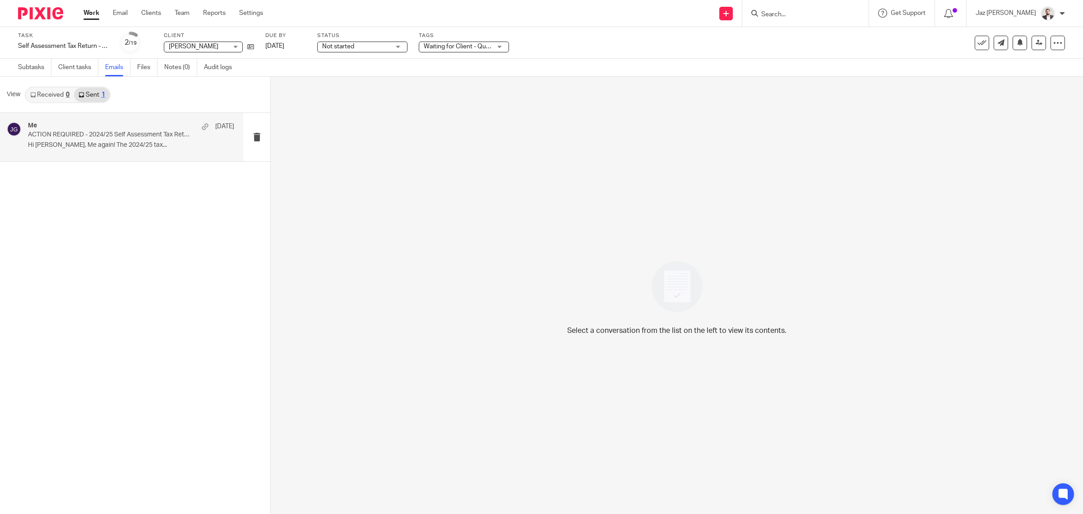
click at [100, 139] on div "Me 5 Sep ACTION REQUIRED - 2024/25 Self Assessment Tax Return Can Now Be Prepar…" at bounding box center [131, 137] width 206 height 30
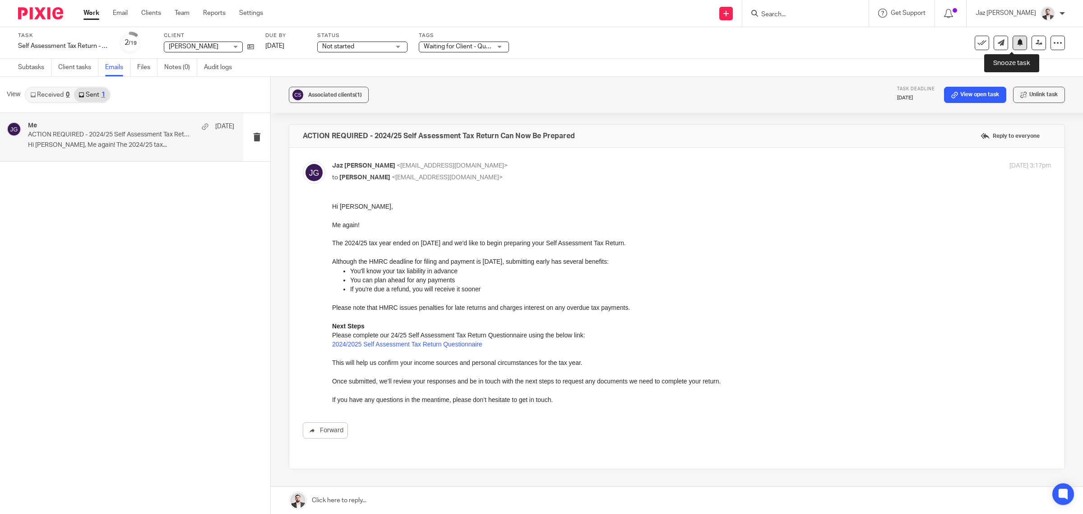
drag, startPoint x: 1009, startPoint y: 41, endPoint x: 996, endPoint y: 54, distance: 18.5
click at [1017, 41] on icon at bounding box center [1020, 42] width 7 height 7
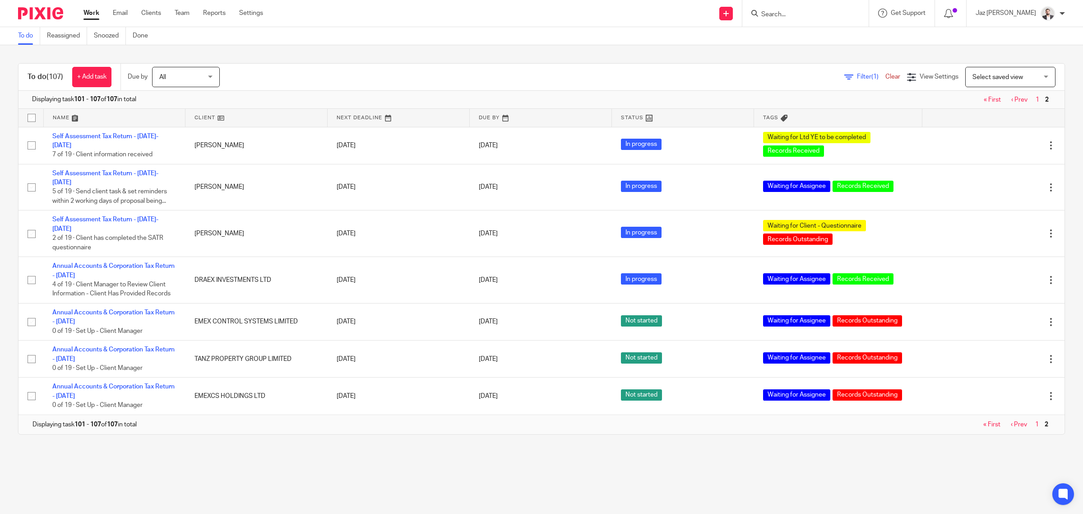
click at [1036, 421] on link "1" at bounding box center [1038, 424] width 4 height 6
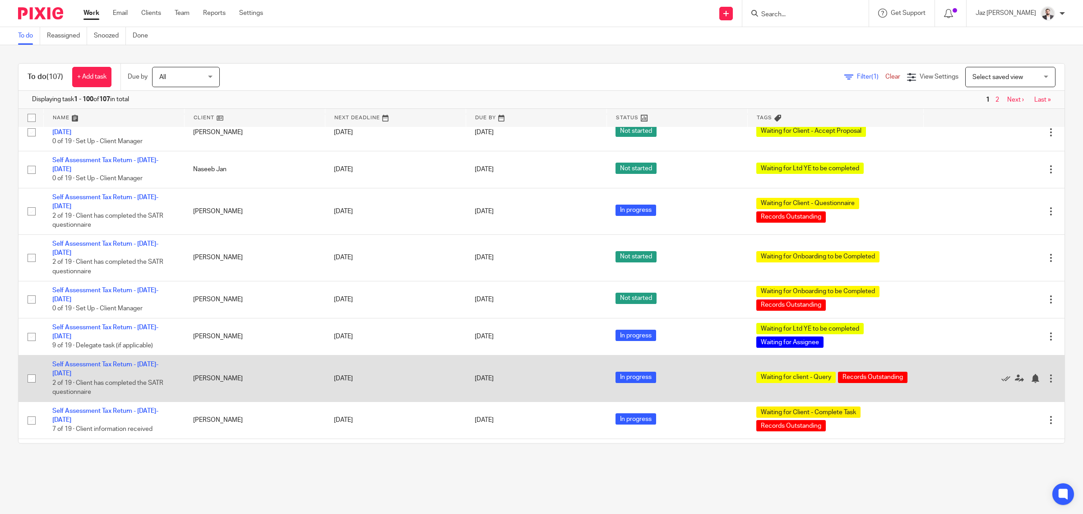
scroll to position [3507, 0]
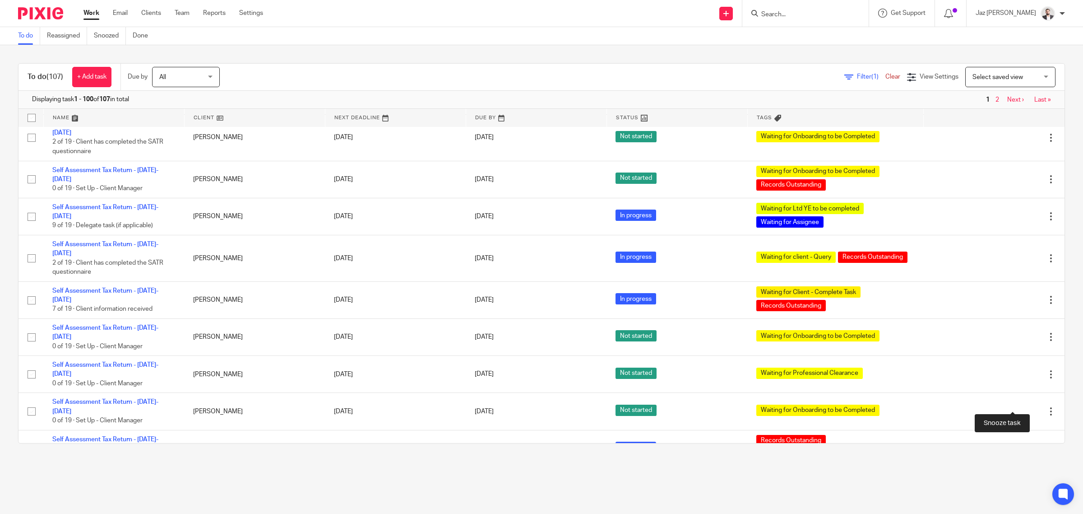
click at [1031, 481] on div at bounding box center [1035, 485] width 9 height 9
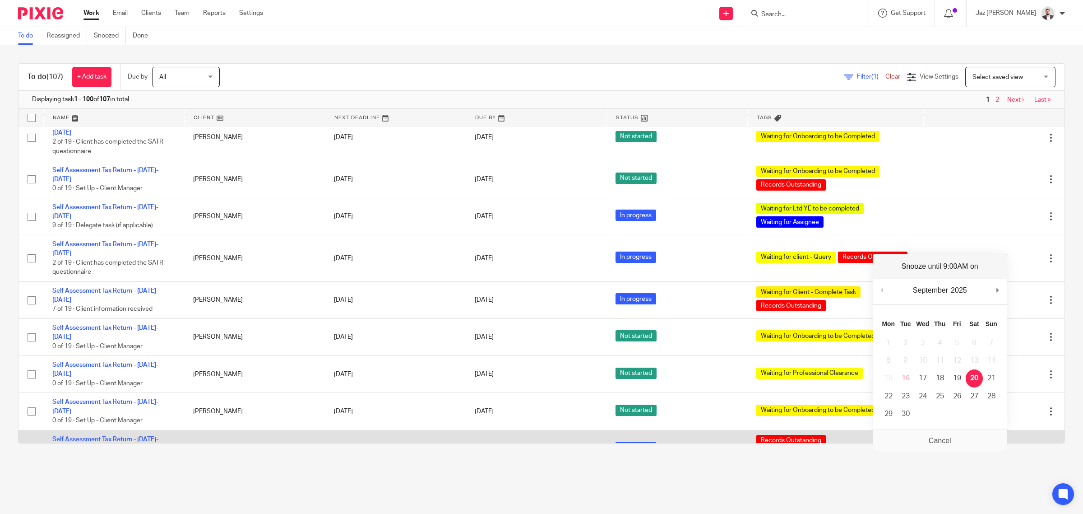
scroll to position [3470, 0]
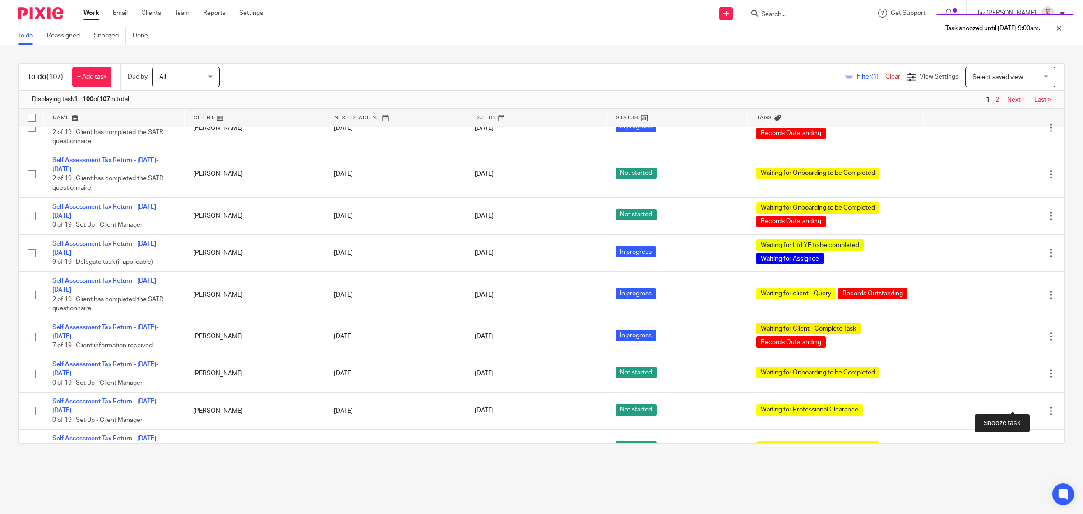
click at [1031, 480] on div at bounding box center [1035, 484] width 9 height 9
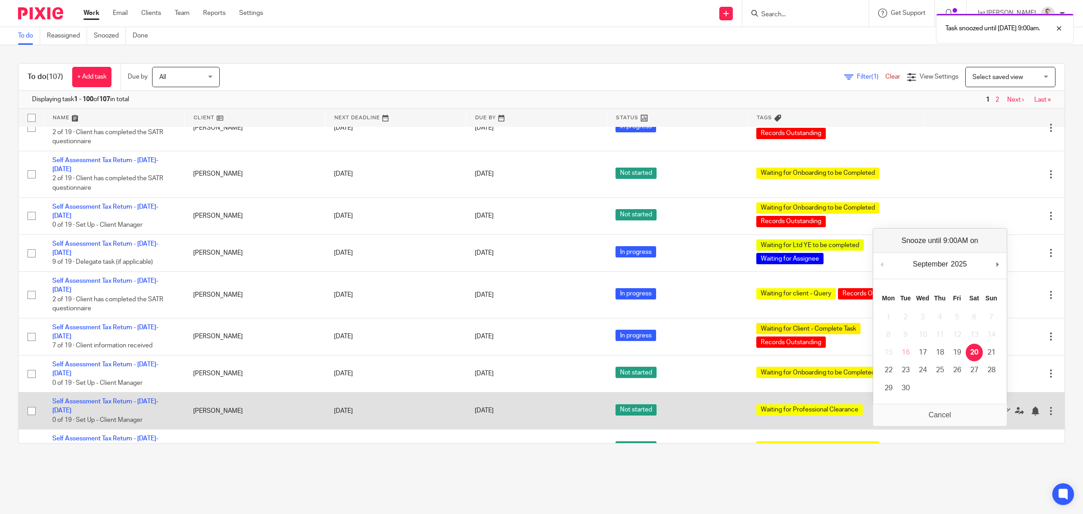
scroll to position [3433, 0]
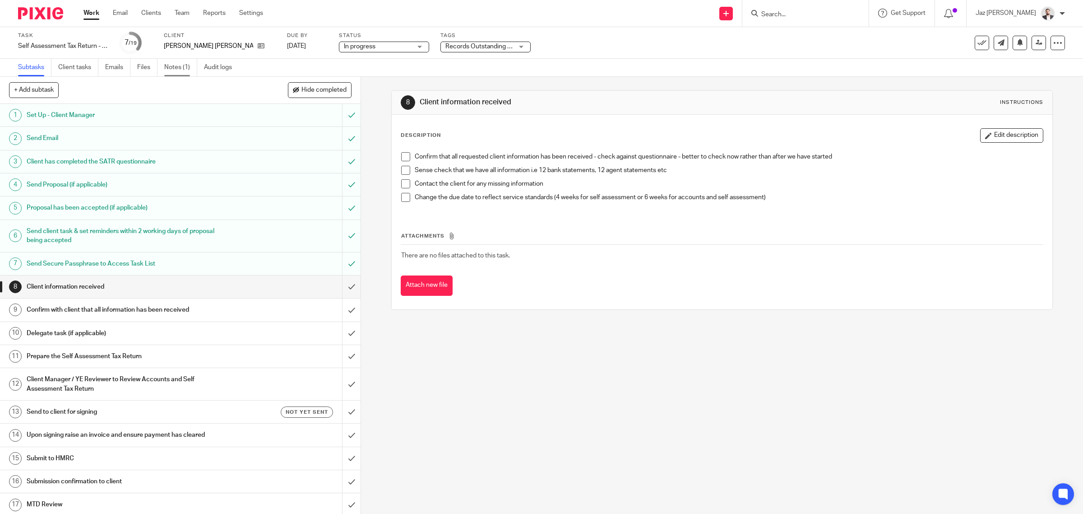
click at [180, 68] on link "Notes (1)" at bounding box center [180, 68] width 33 height 18
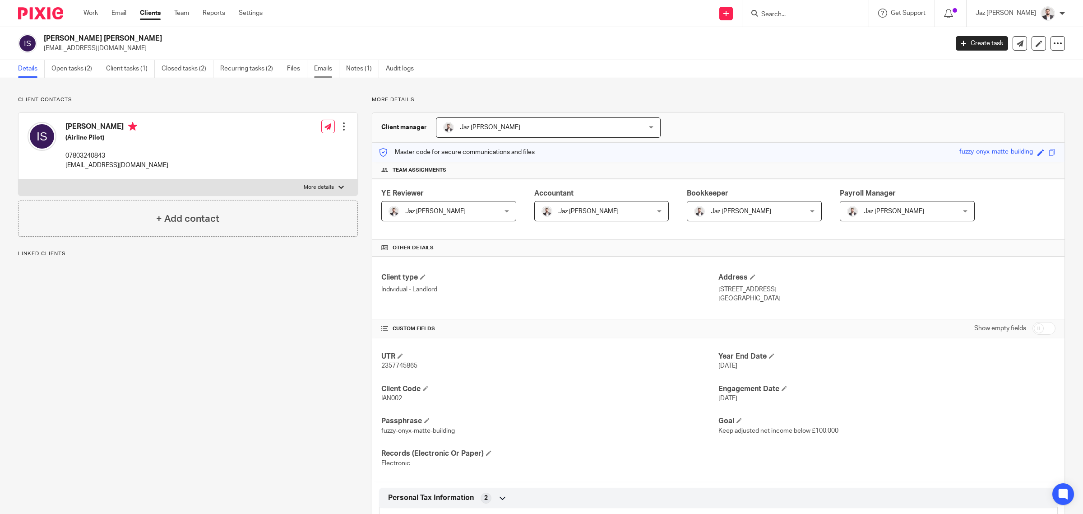
click at [326, 71] on link "Emails" at bounding box center [326, 69] width 25 height 18
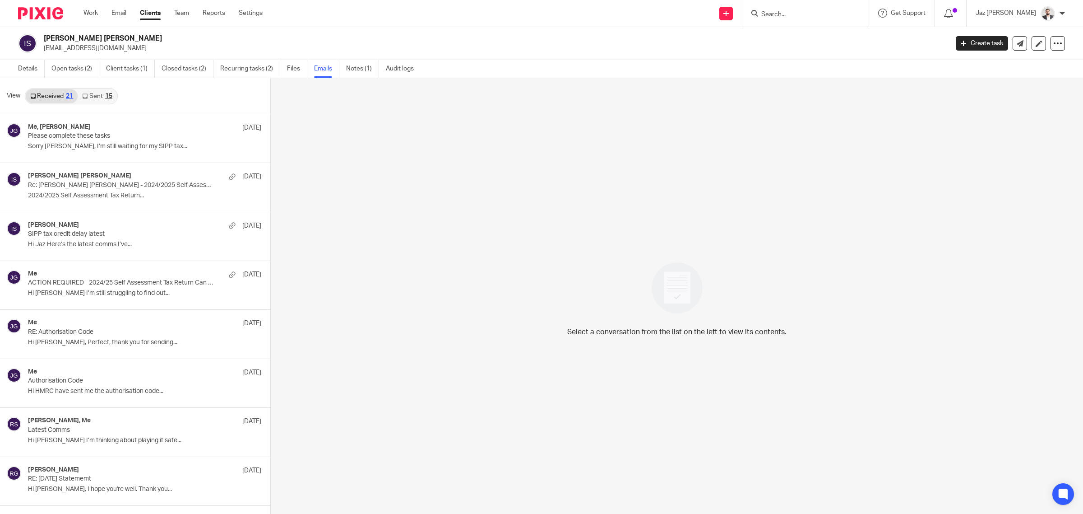
click at [102, 99] on link "Sent 15" at bounding box center [97, 96] width 39 height 14
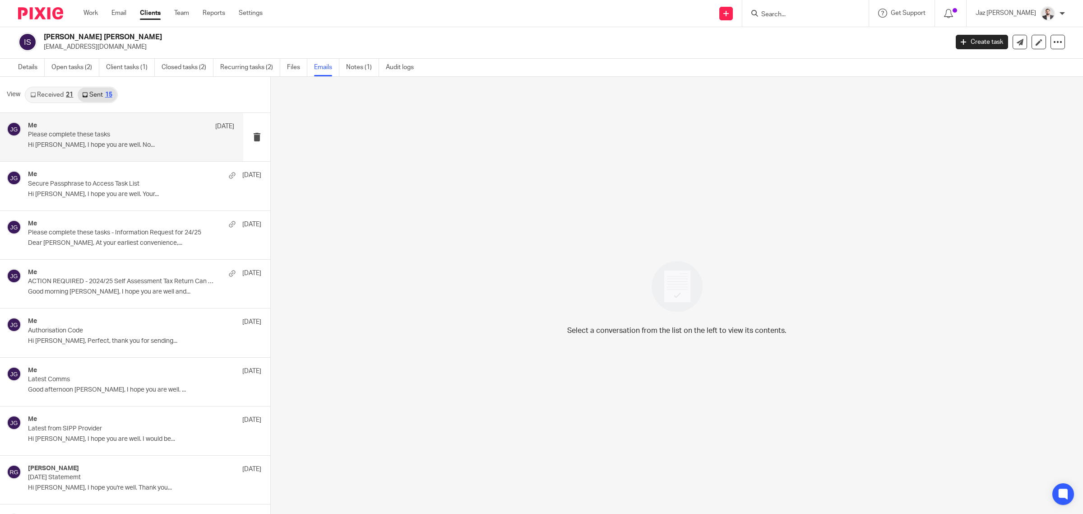
click at [66, 132] on p "Please complete these tasks" at bounding box center [110, 135] width 165 height 8
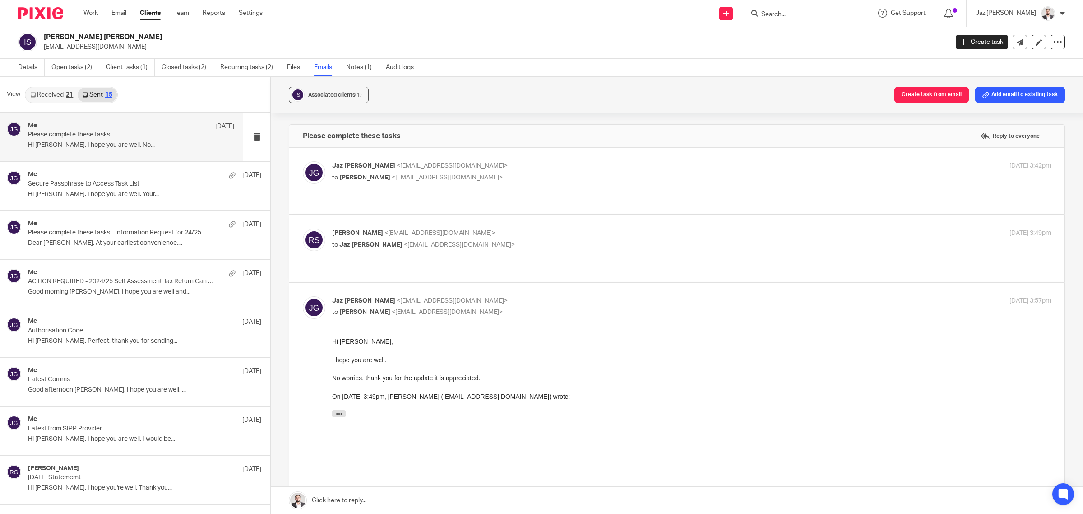
scroll to position [0, 0]
click at [524, 240] on p "to Jaz Grewal <jazgrewal@taxassist.co.uk>" at bounding box center [571, 244] width 479 height 9
checkbox input "true"
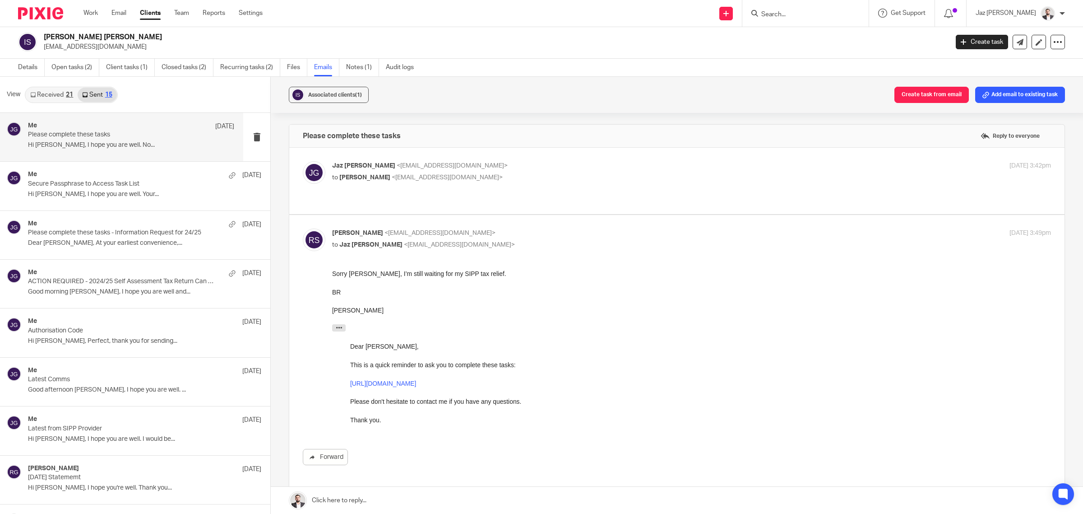
click at [523, 175] on p "to Ian Stainthorpe <richstainthorpe@hotmail.com>" at bounding box center [571, 177] width 479 height 9
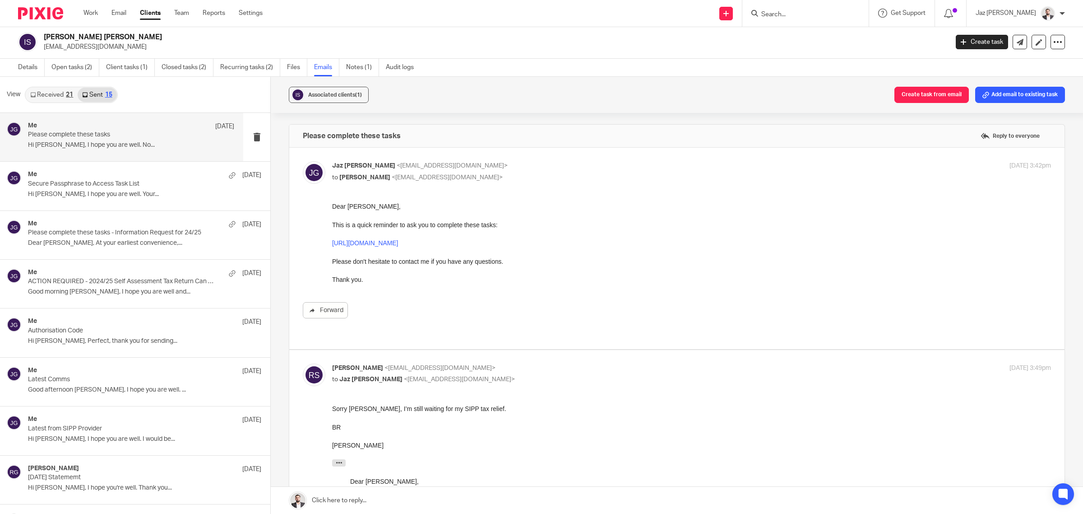
click at [523, 175] on p "to Ian Stainthorpe <richstainthorpe@hotmail.com>" at bounding box center [571, 177] width 479 height 9
checkbox input "false"
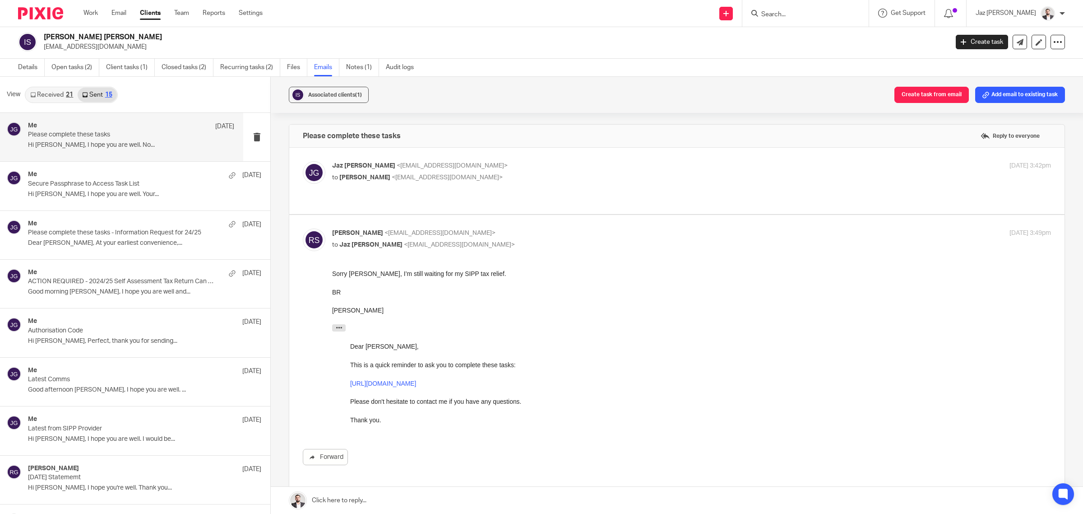
click at [596, 228] on p "Richard Stainthorpe <richstainthorpe@hotmail.com>" at bounding box center [571, 232] width 479 height 9
checkbox input "false"
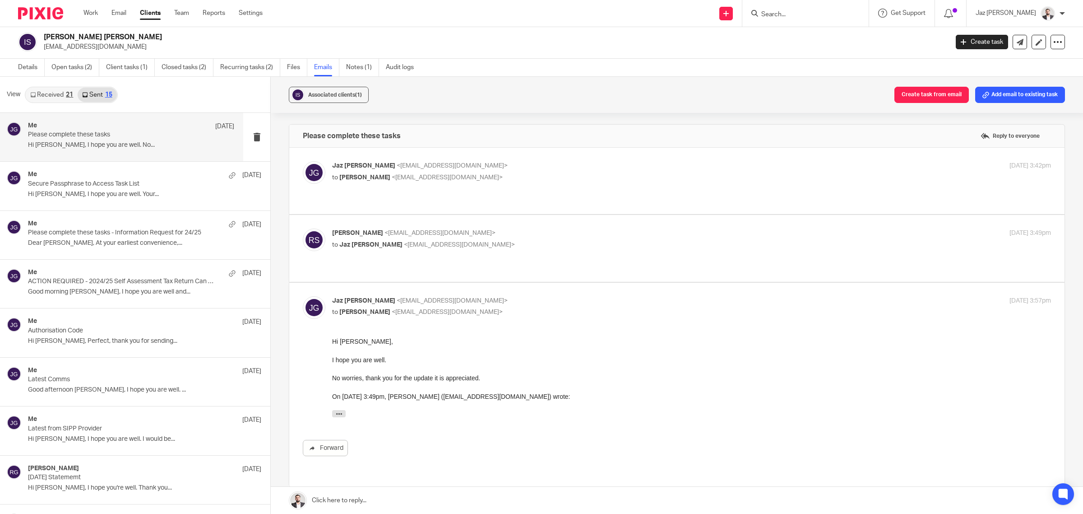
click at [601, 296] on p "Jaz Grewal <jazgrewal@taxassist.co.uk>" at bounding box center [571, 300] width 479 height 9
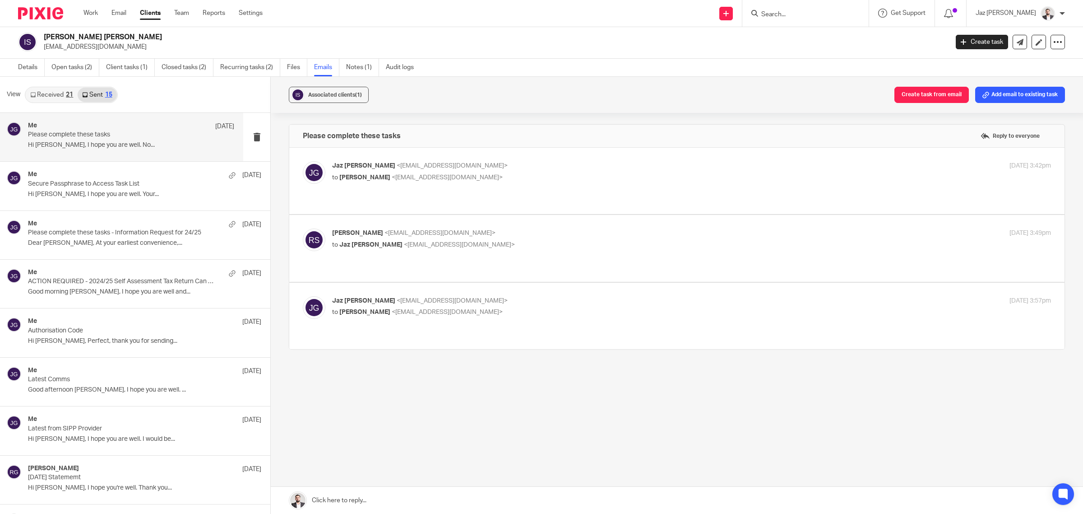
click at [641, 307] on p "to Richard Stainthorpe <richstainthorpe@hotmail.com>" at bounding box center [571, 311] width 479 height 9
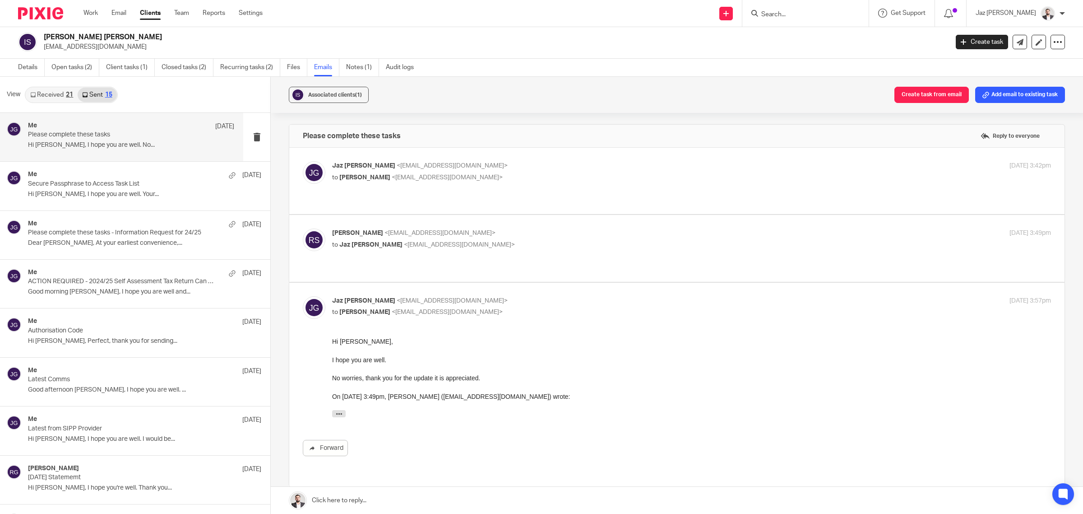
click at [643, 307] on p "to Richard Stainthorpe <richstainthorpe@hotmail.com>" at bounding box center [571, 311] width 479 height 9
checkbox input "false"
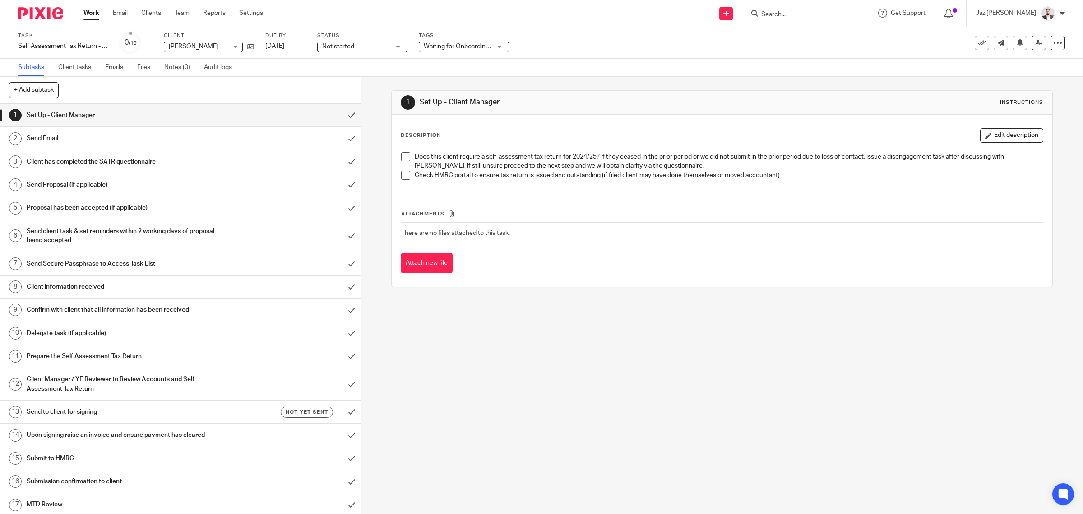
click at [473, 45] on span "Waiting for Onboarding to be Completed" at bounding box center [481, 46] width 114 height 6
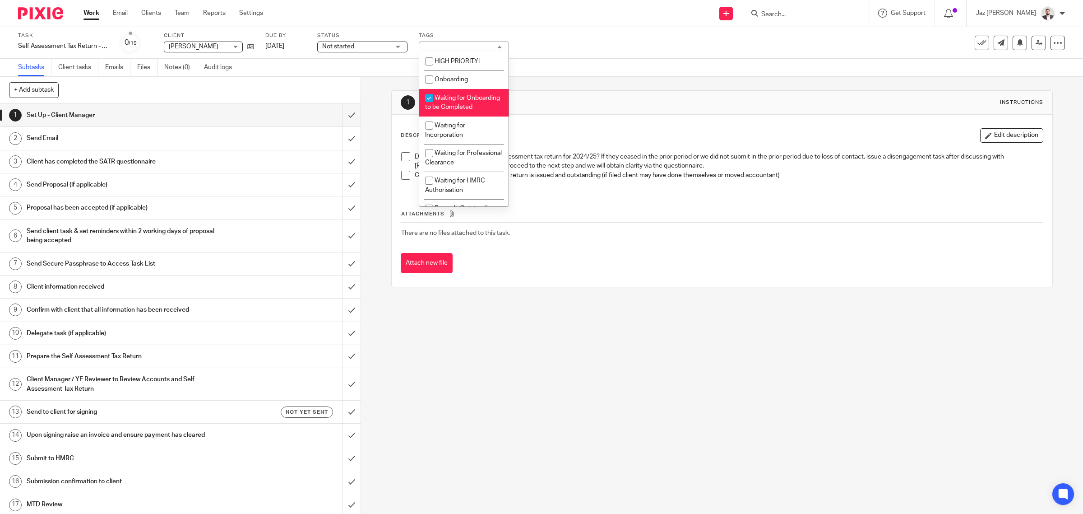
click at [477, 104] on li "Waiting for Onboarding to be Completed" at bounding box center [463, 103] width 89 height 28
checkbox input "false"
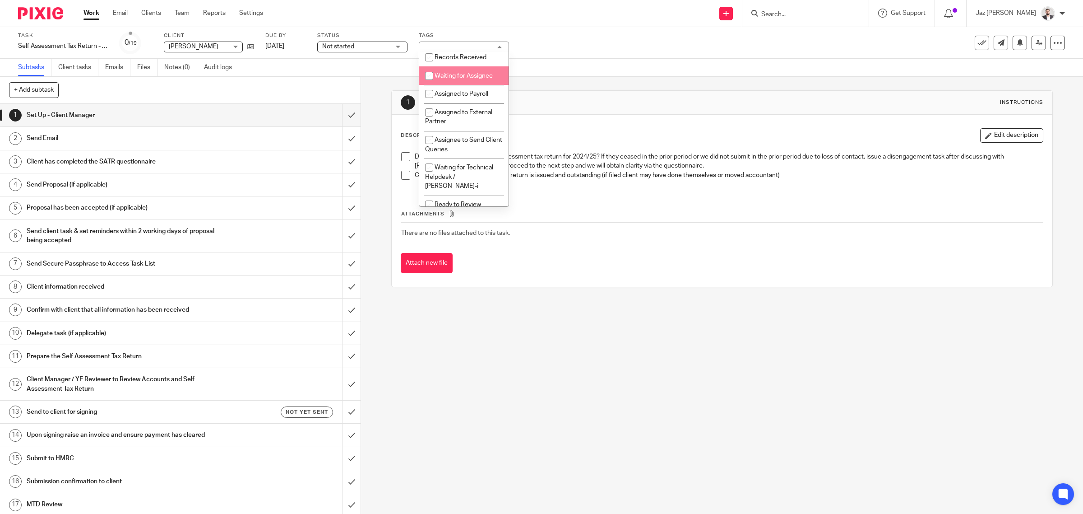
click at [472, 79] on span "Waiting for Assignee" at bounding box center [464, 76] width 58 height 6
checkbox input "true"
click at [472, 67] on li "Records Received" at bounding box center [463, 57] width 89 height 19
checkbox input "false"
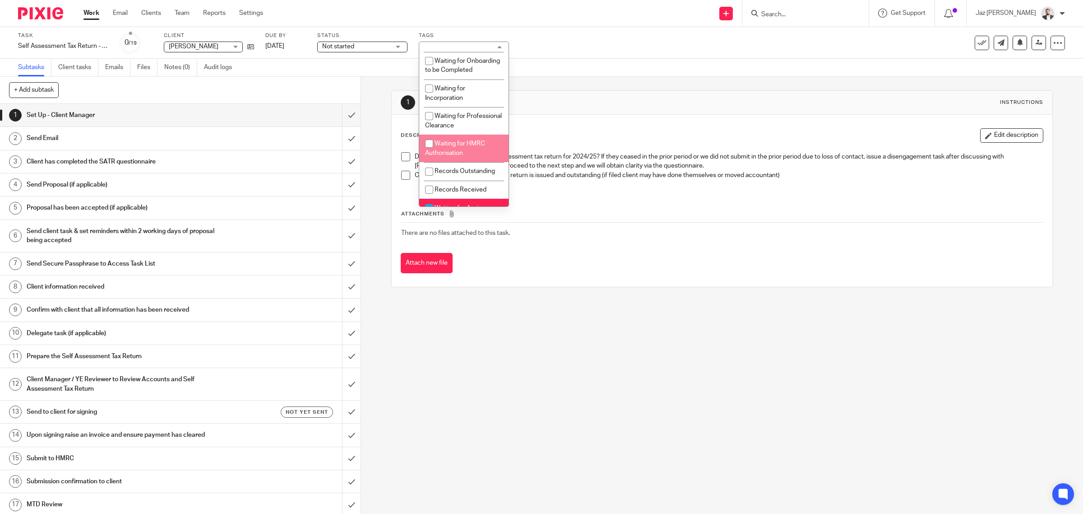
scroll to position [56, 0]
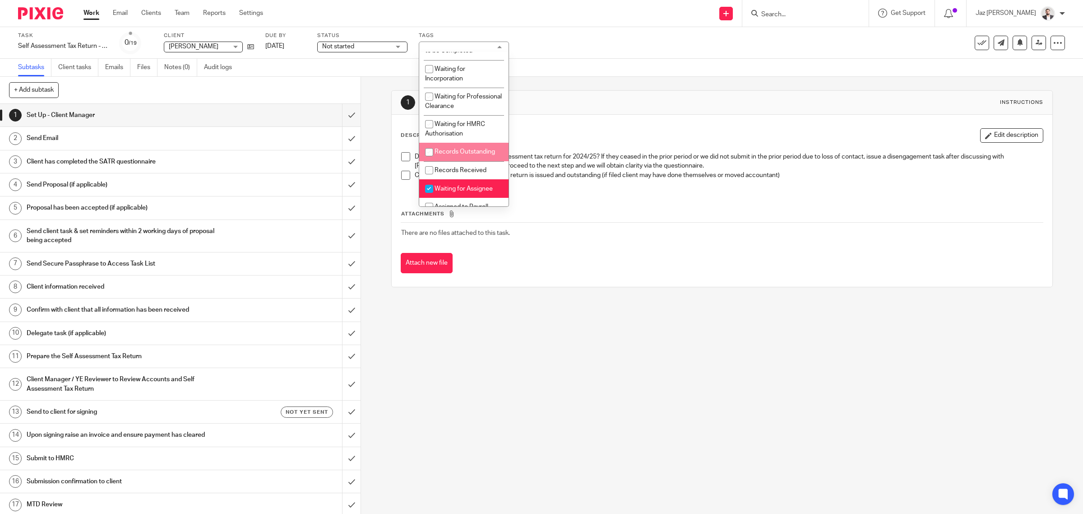
click at [466, 156] on li "Records Outstanding" at bounding box center [463, 152] width 89 height 19
checkbox input "true"
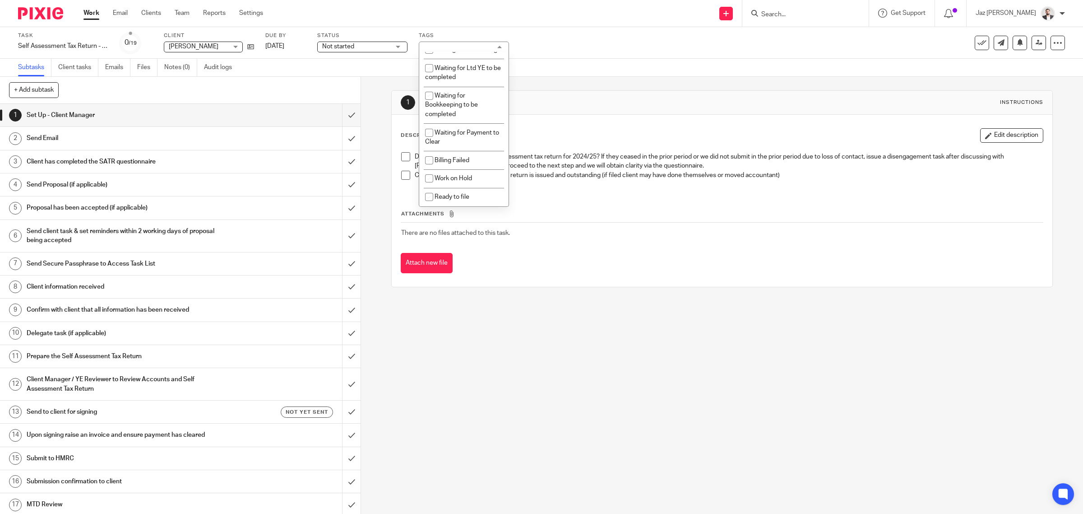
scroll to position [576, 0]
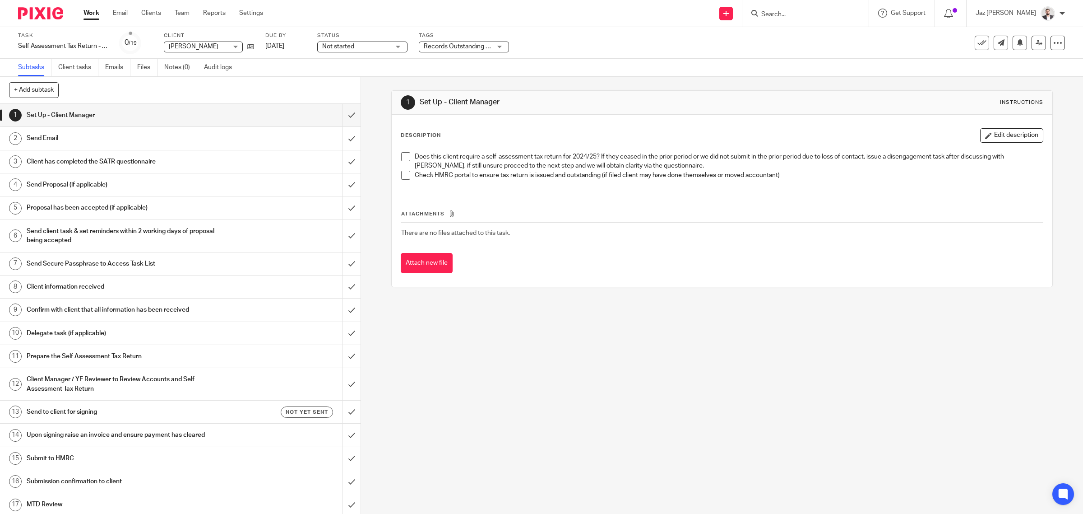
click at [612, 43] on div "Task Self Assessment Tax Return - 2024-2025 Save Self Assessment Tax Return - 2…" at bounding box center [454, 43] width 873 height 22
click at [1013, 47] on button at bounding box center [1020, 43] width 14 height 14
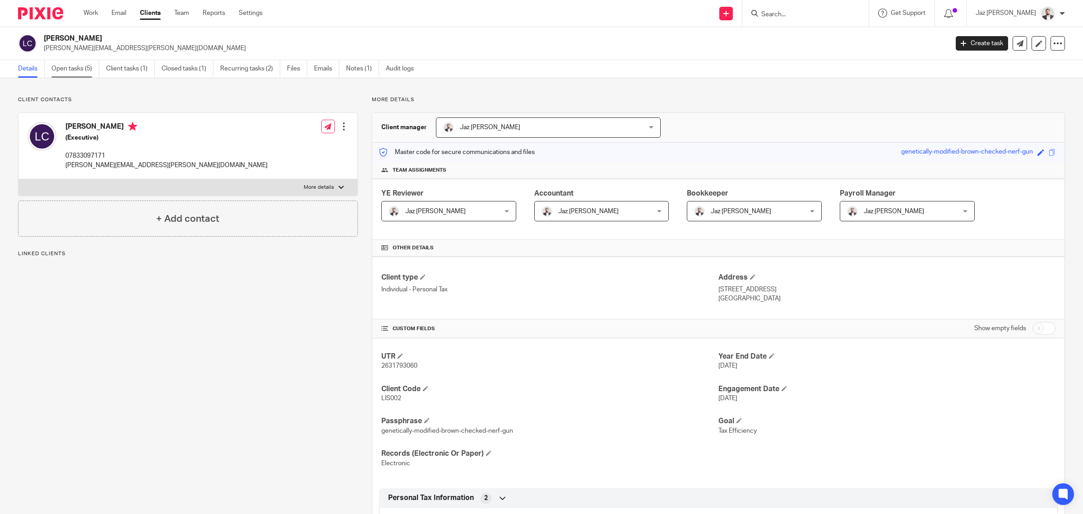
click at [68, 71] on link "Open tasks (5)" at bounding box center [75, 69] width 48 height 18
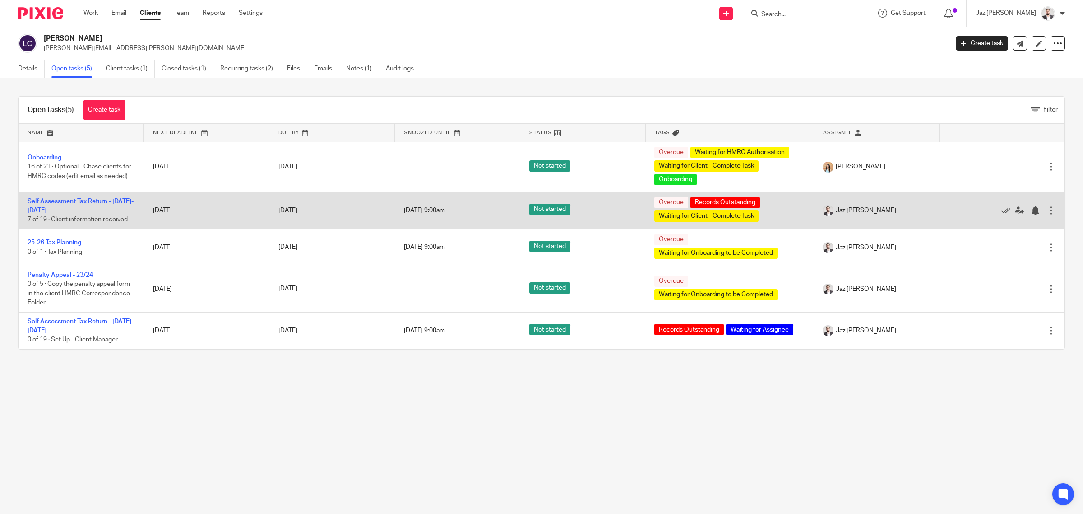
click at [83, 200] on link "Self Assessment Tax Return - [DATE]-[DATE]" at bounding box center [81, 205] width 106 height 15
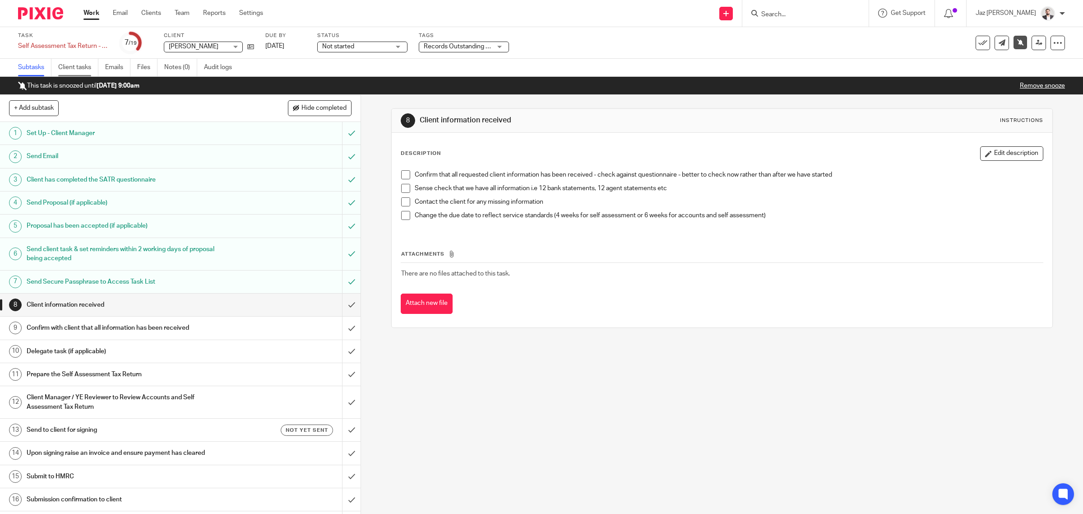
click at [79, 65] on link "Client tasks" at bounding box center [78, 68] width 40 height 18
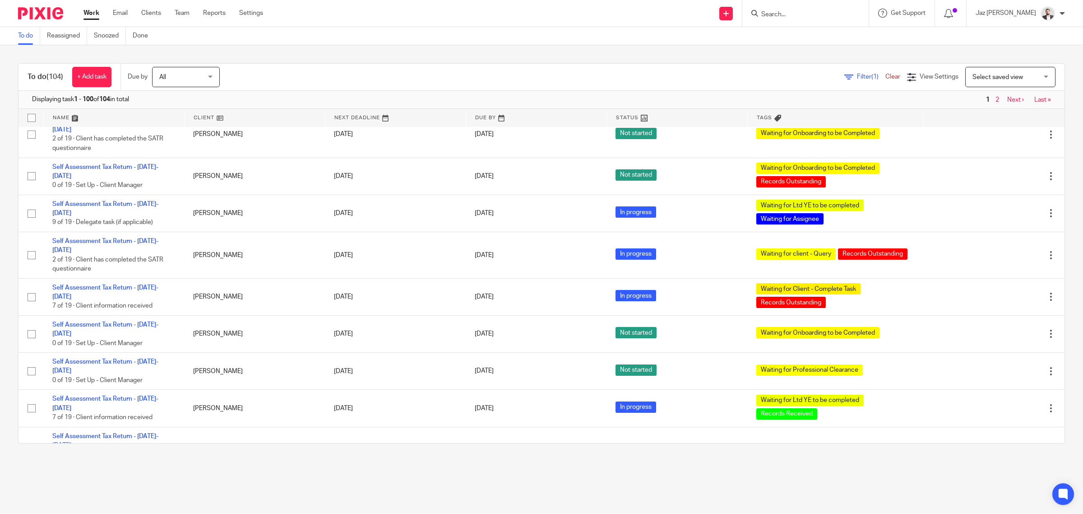
scroll to position [3512, 0]
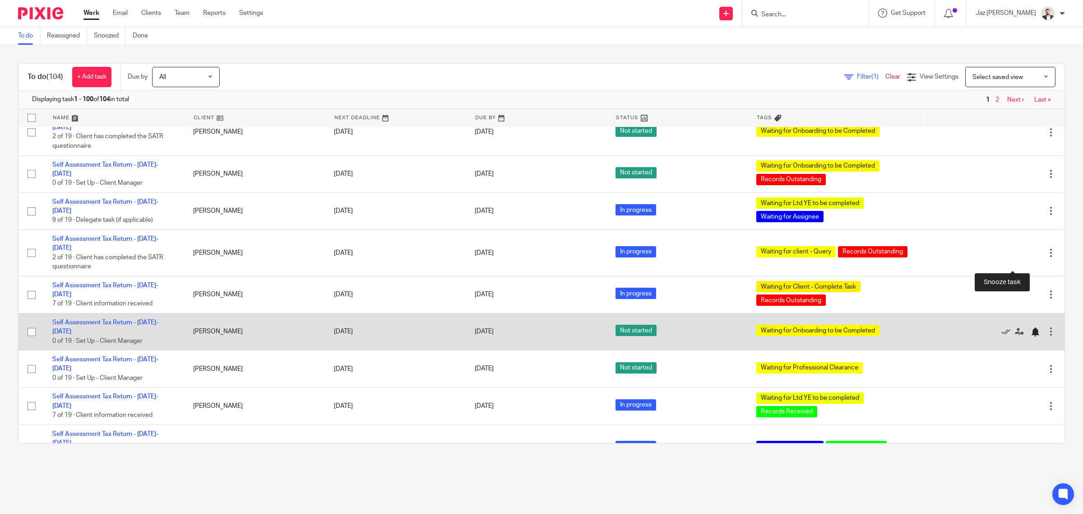
click at [1031, 327] on div at bounding box center [1035, 331] width 9 height 9
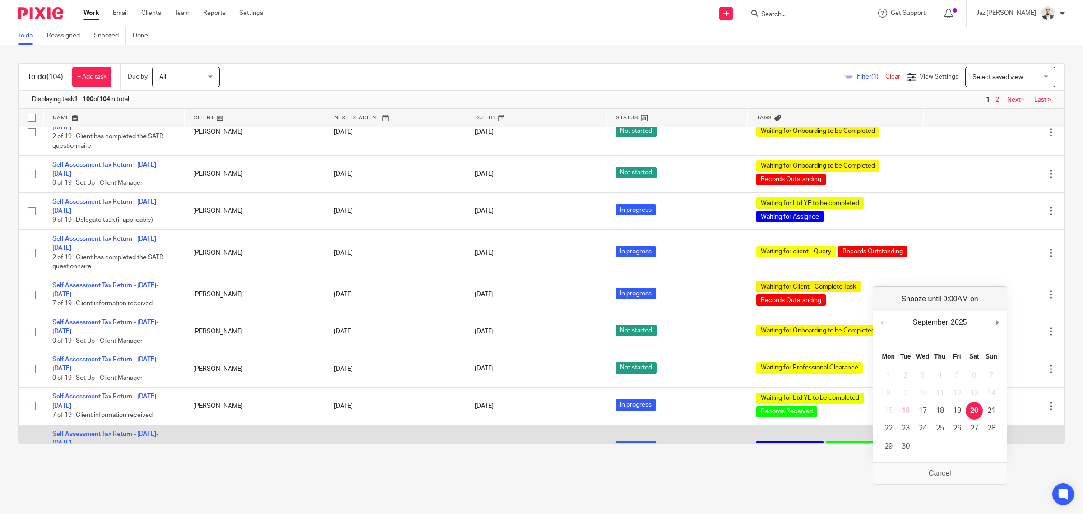
scroll to position [3479, 0]
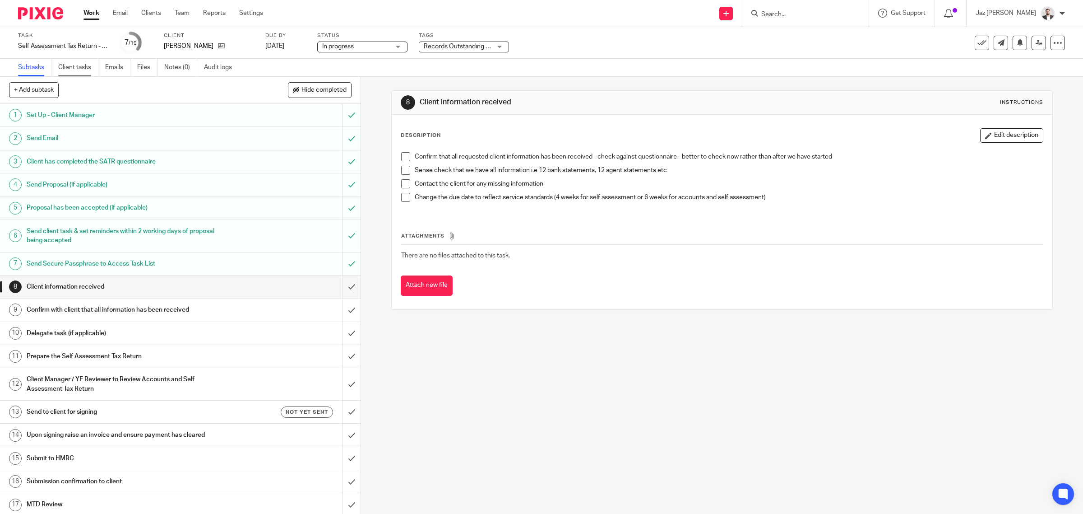
click at [84, 68] on link "Client tasks" at bounding box center [78, 68] width 40 height 18
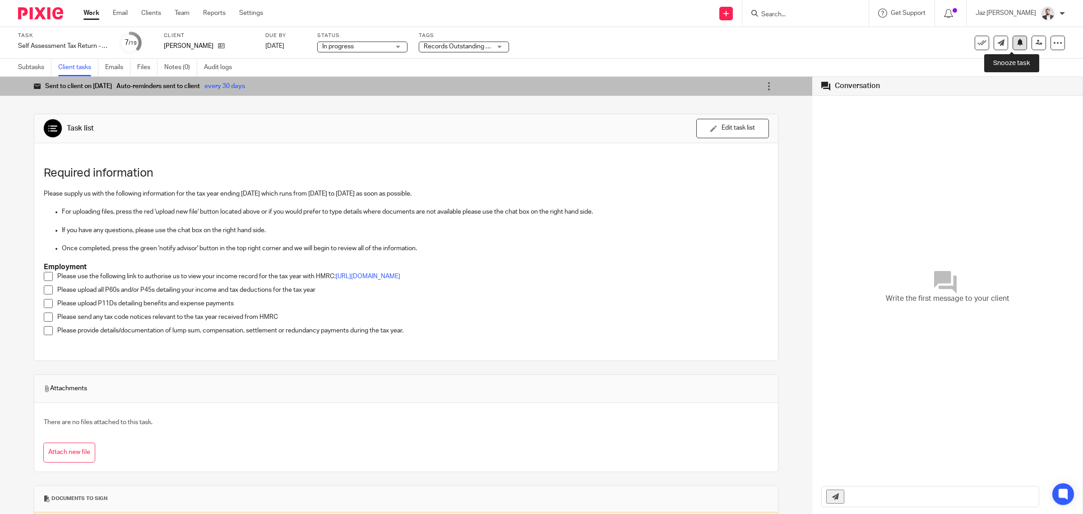
click at [1017, 46] on icon at bounding box center [1020, 42] width 7 height 7
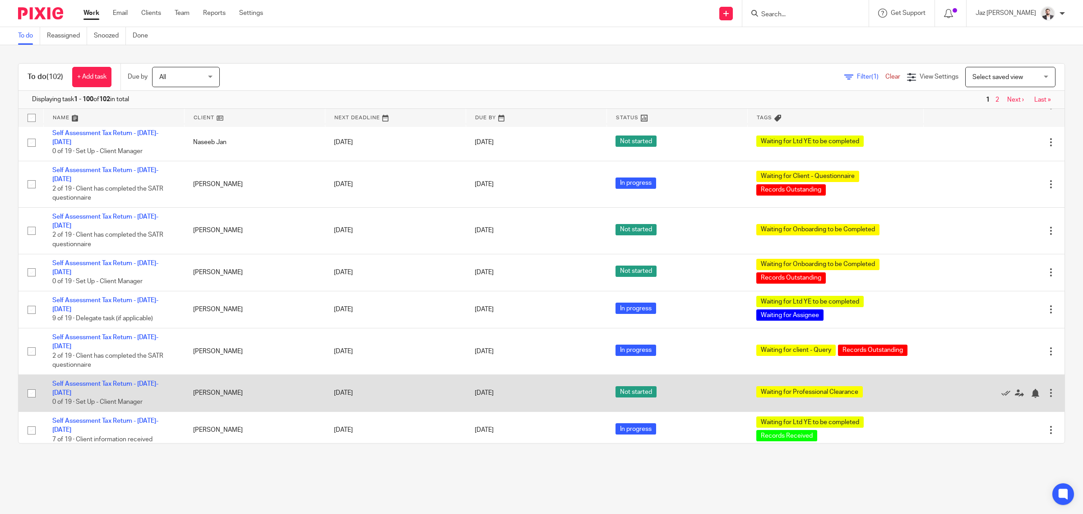
scroll to position [3357, 0]
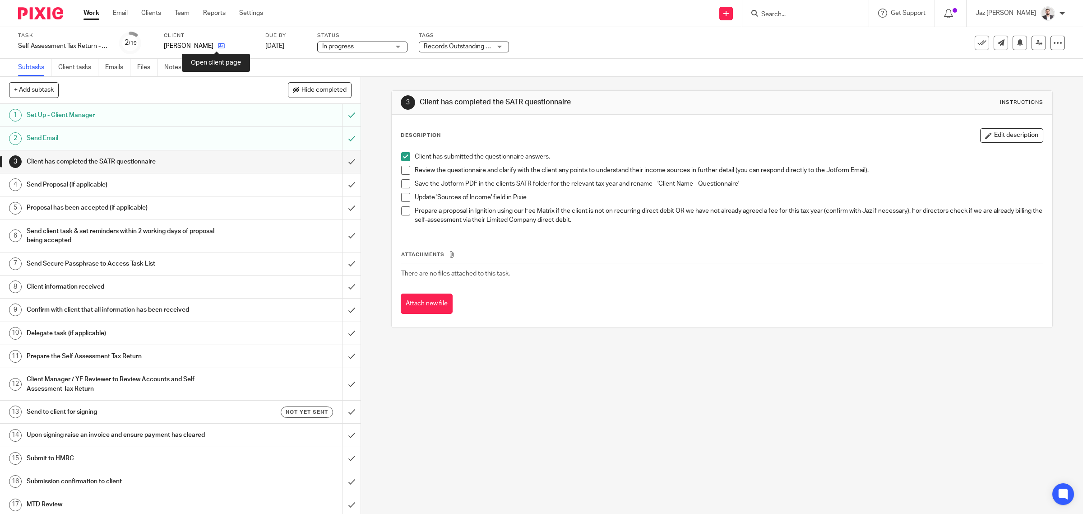
drag, startPoint x: 0, startPoint y: 0, endPoint x: 216, endPoint y: 48, distance: 221.0
click at [470, 46] on span "Records Outstanding + 1" at bounding box center [459, 46] width 70 height 6
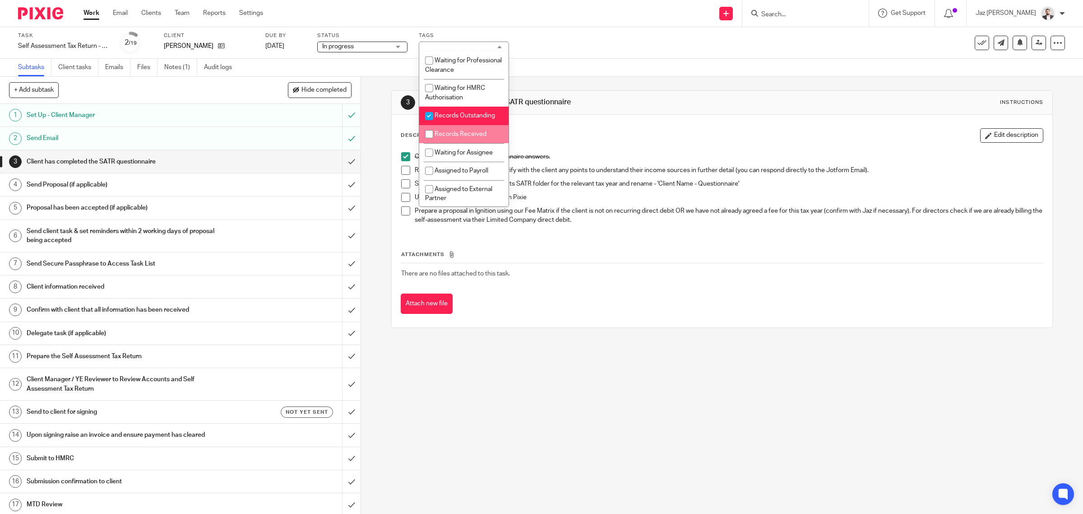
scroll to position [113, 0]
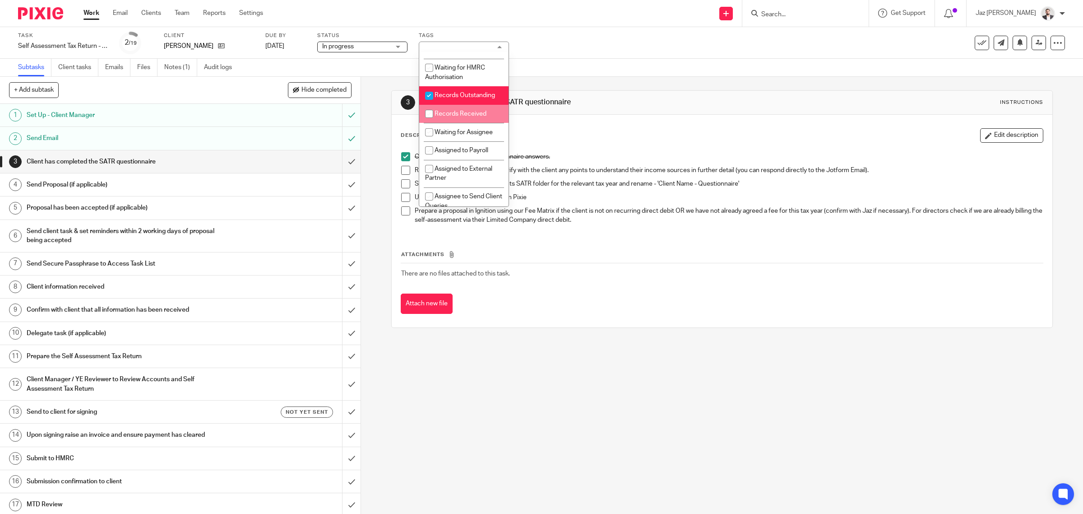
click at [481, 117] on span "Records Received" at bounding box center [461, 114] width 52 height 6
checkbox input "true"
click at [472, 141] on li "Waiting for Assignee" at bounding box center [463, 132] width 89 height 19
checkbox input "true"
click at [465, 102] on li "Records Outstanding" at bounding box center [463, 95] width 89 height 19
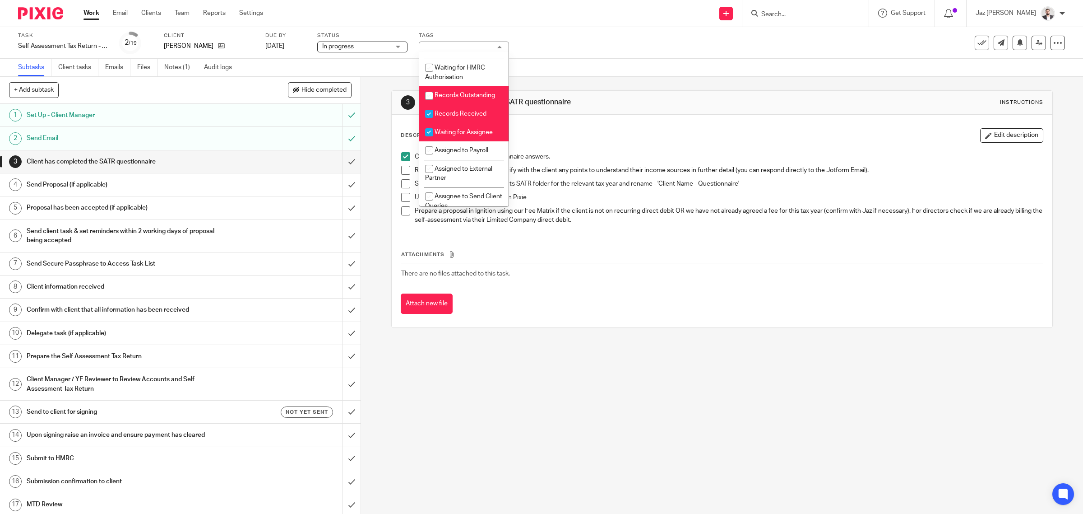
checkbox input "false"
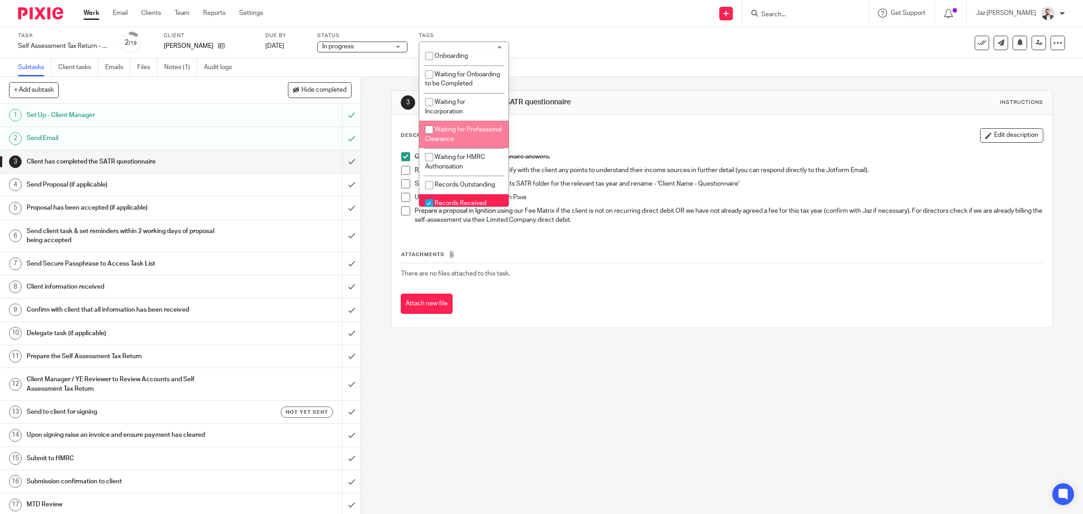
scroll to position [0, 0]
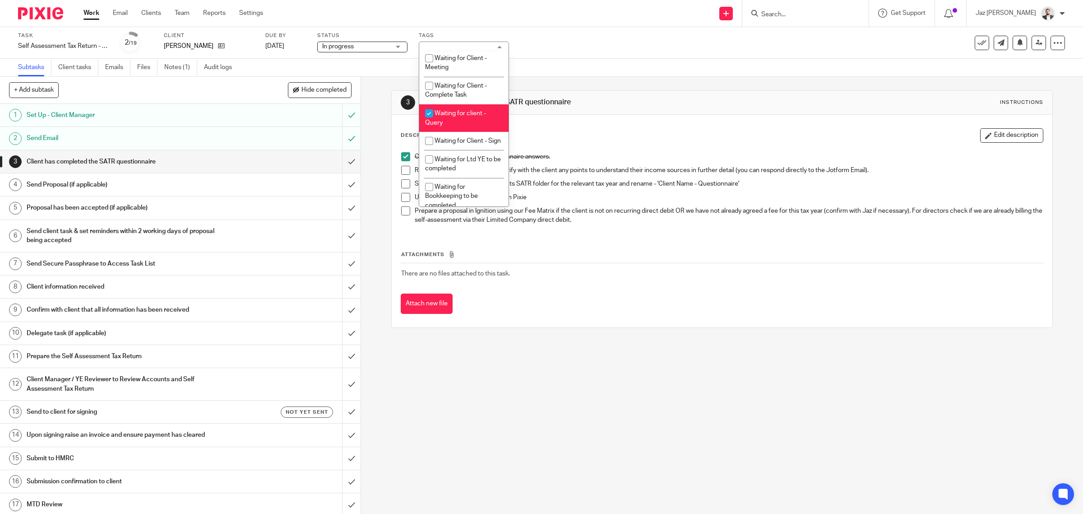
click at [473, 132] on li "Waiting for client - Query" at bounding box center [463, 118] width 89 height 28
checkbox input "false"
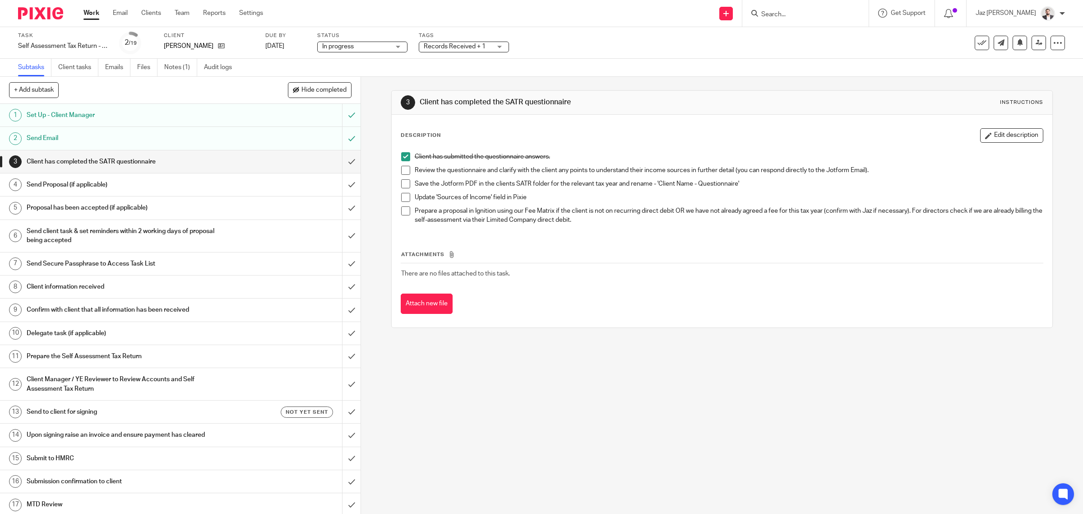
click at [603, 33] on div "Task Self Assessment Tax Return - 2024-2025 Save Self Assessment Tax Return - 2…" at bounding box center [454, 43] width 873 height 22
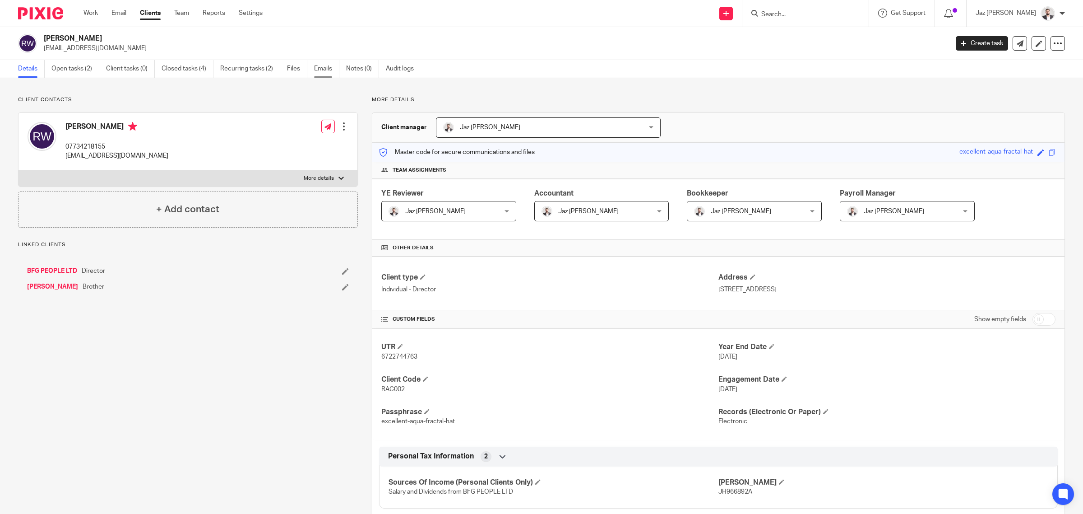
click at [322, 69] on link "Emails" at bounding box center [326, 69] width 25 height 18
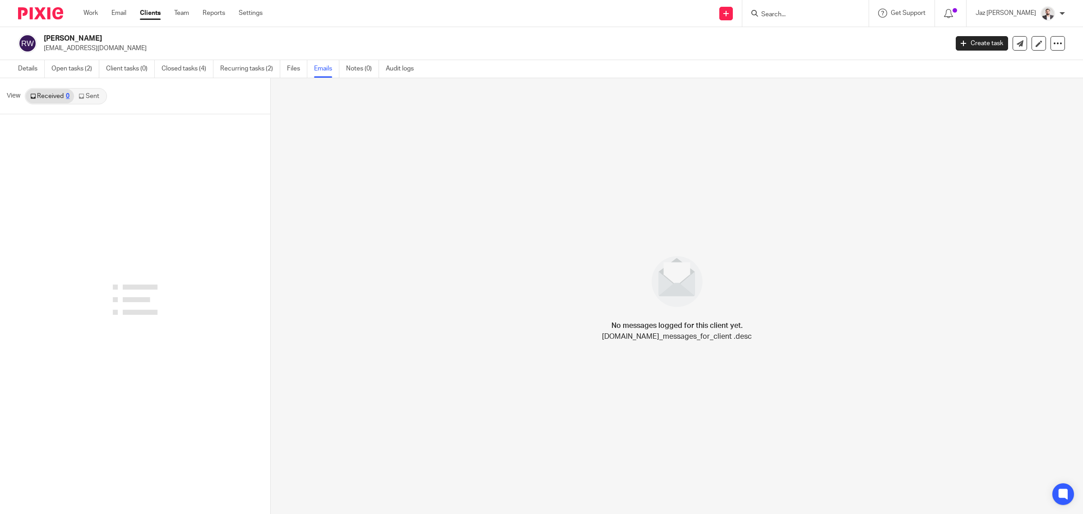
click at [93, 98] on link "Sent" at bounding box center [90, 96] width 32 height 14
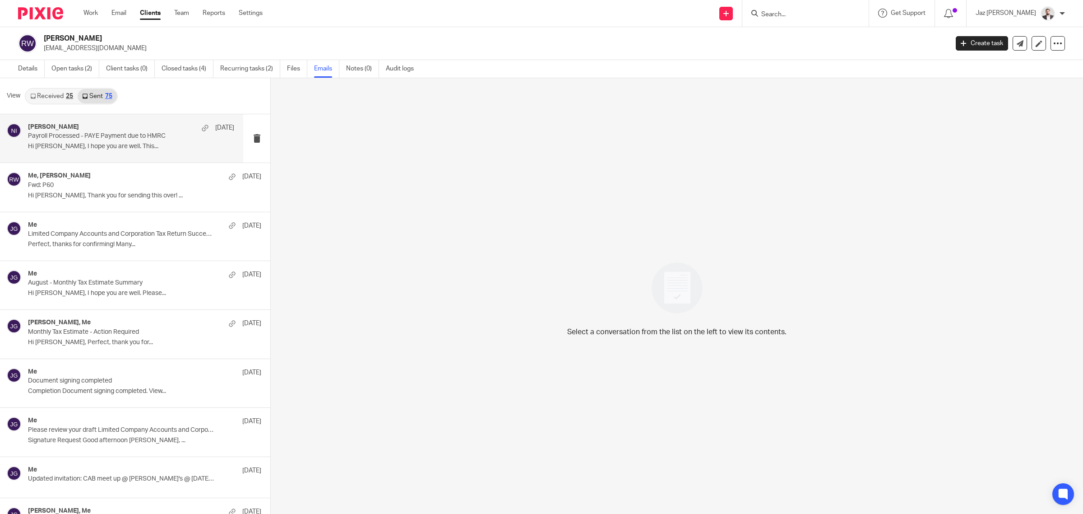
click at [129, 144] on p "Hi [PERSON_NAME], I hope you are well. This..." at bounding box center [131, 147] width 206 height 8
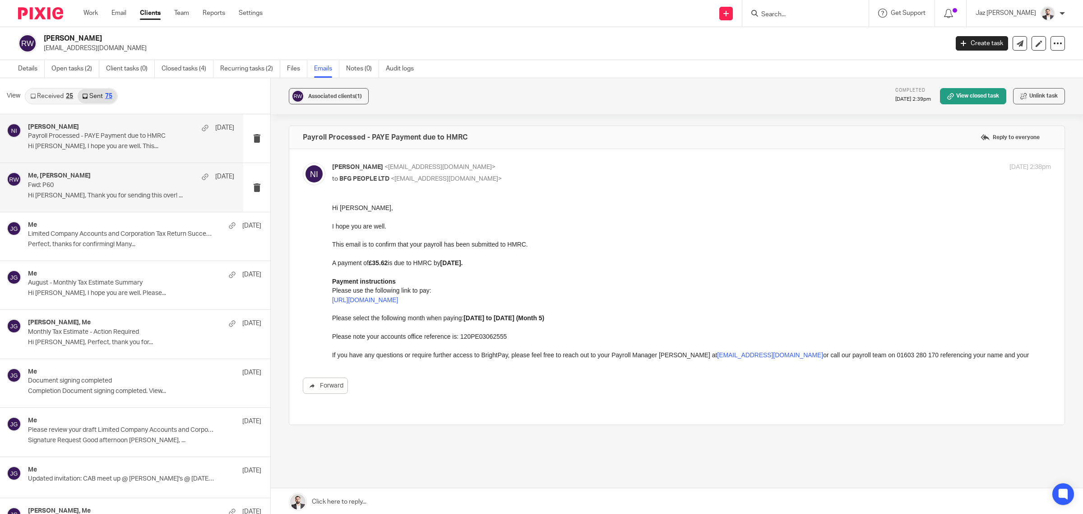
click at [120, 192] on p "Hi [PERSON_NAME], Thank you for sending this over! ..." at bounding box center [131, 196] width 206 height 8
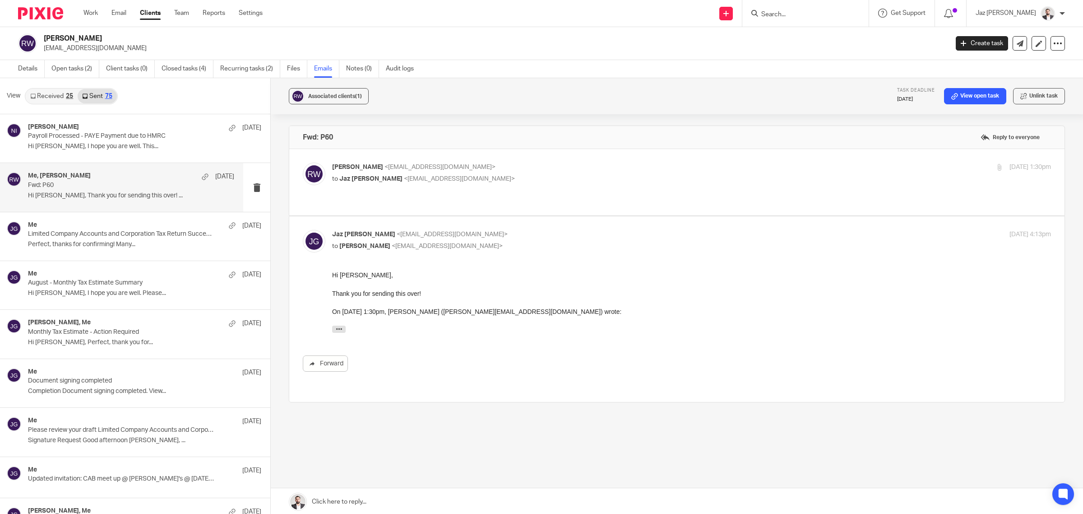
click at [520, 169] on p "[PERSON_NAME] <[EMAIL_ADDRESS][DOMAIN_NAME]>" at bounding box center [571, 167] width 479 height 9
checkbox input "true"
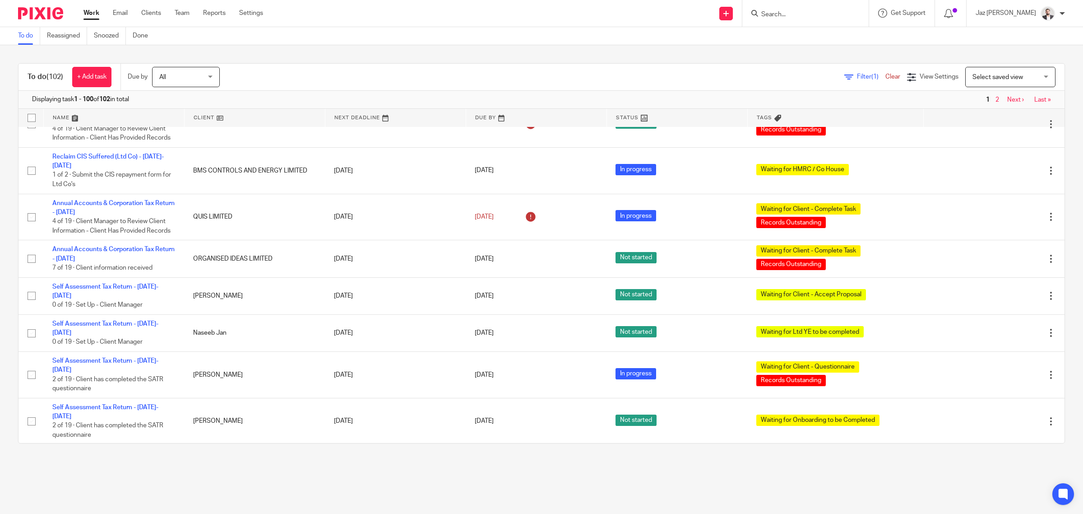
scroll to position [3526, 0]
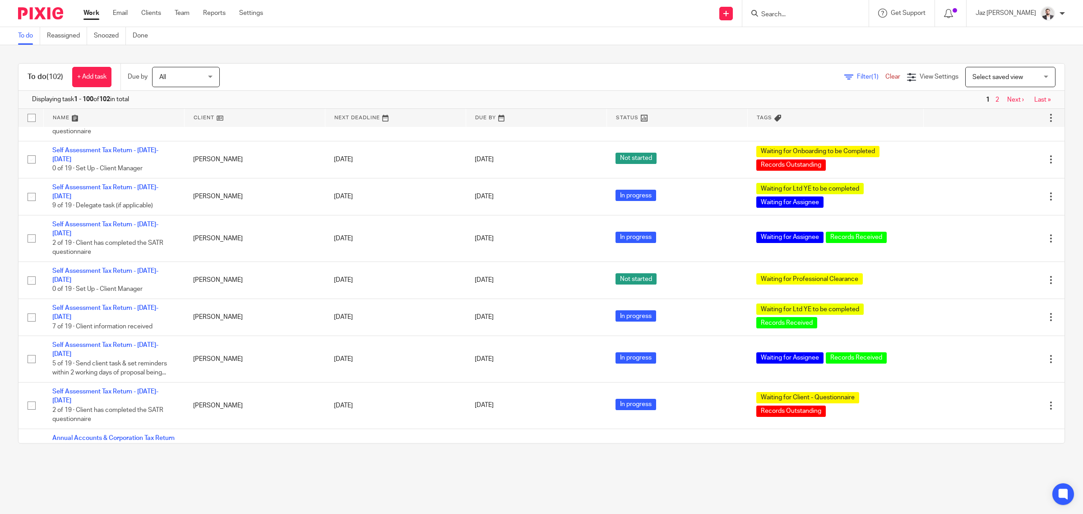
click at [995, 513] on link "2" at bounding box center [997, 522] width 4 height 6
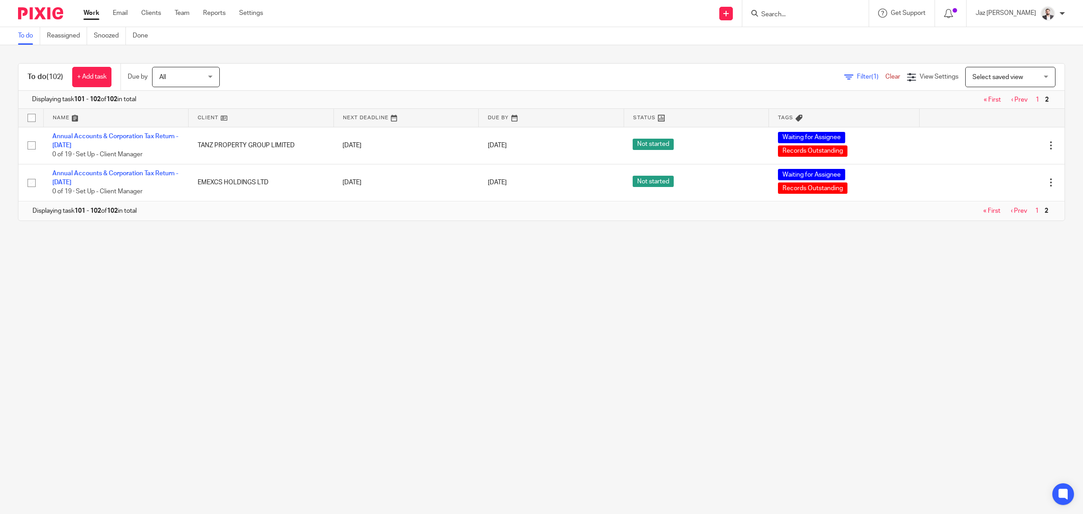
click at [1036, 213] on link "1" at bounding box center [1038, 211] width 4 height 6
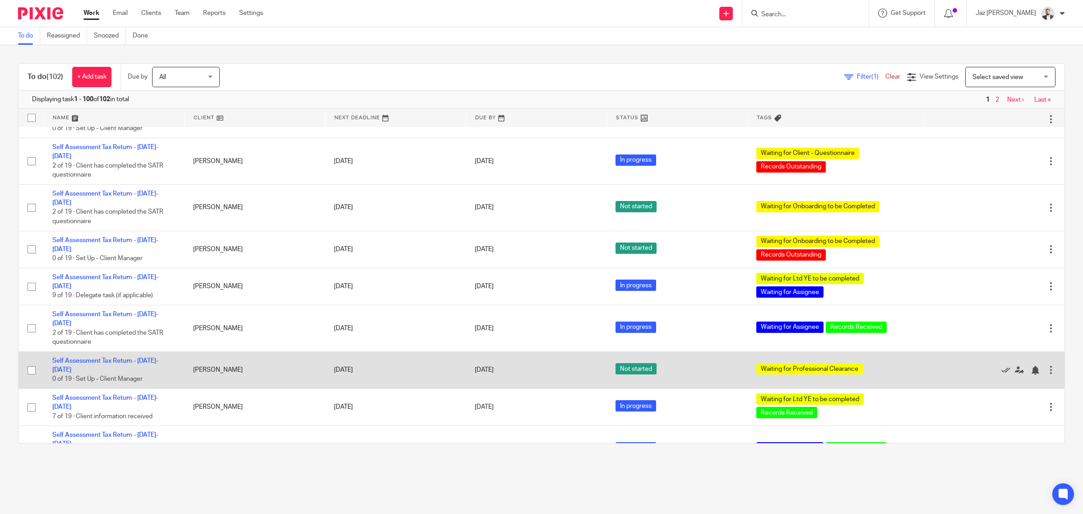
scroll to position [3414, 0]
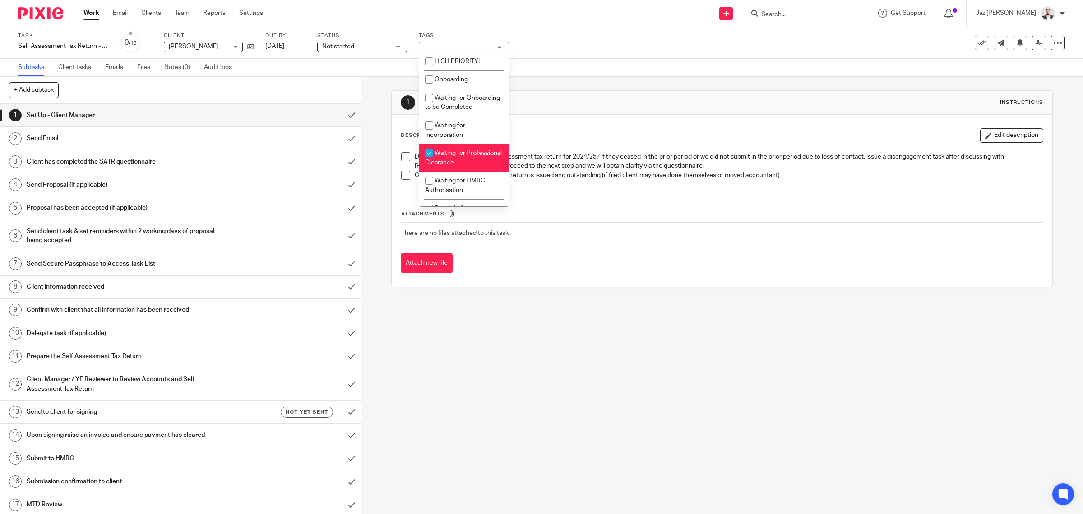
click li "Waiting for Professional Clearance"
checkbox input "false"
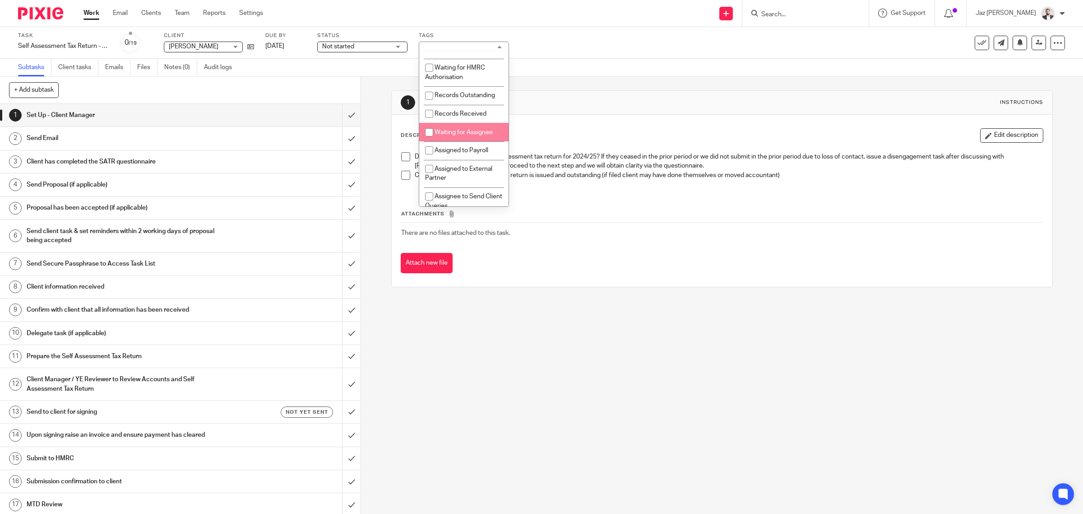
click span "Waiting for Assignee"
checkbox input "true"
click span "Records Received"
click li "Records Received"
checkbox input "false"
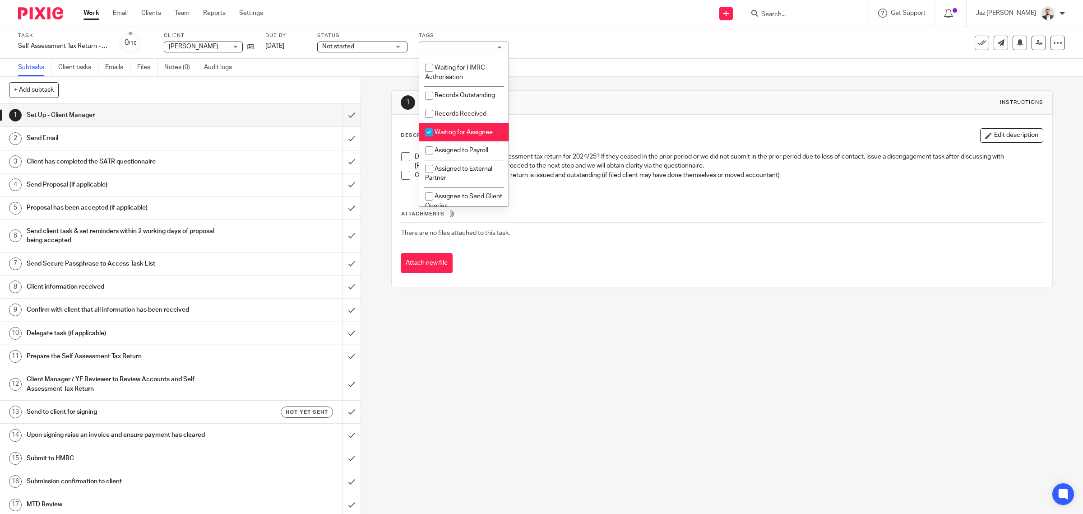
click li "Records Outstanding"
checkbox input "true"
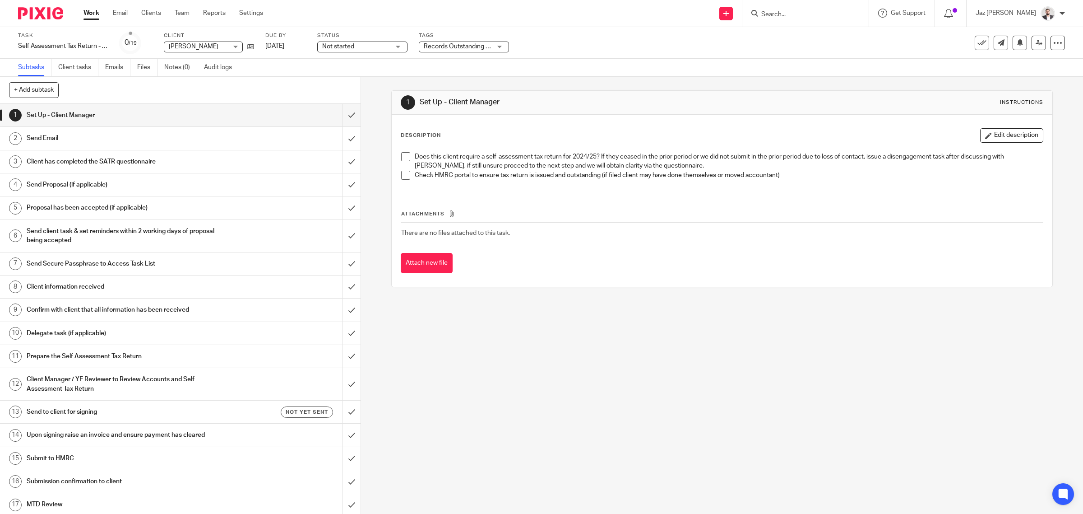
drag, startPoint x: 553, startPoint y: 42, endPoint x: 811, endPoint y: 59, distance: 258.3
click div "Task Self Assessment Tax Return - 2024-2025 Save Self Assessment Tax Return - 2…"
click icon
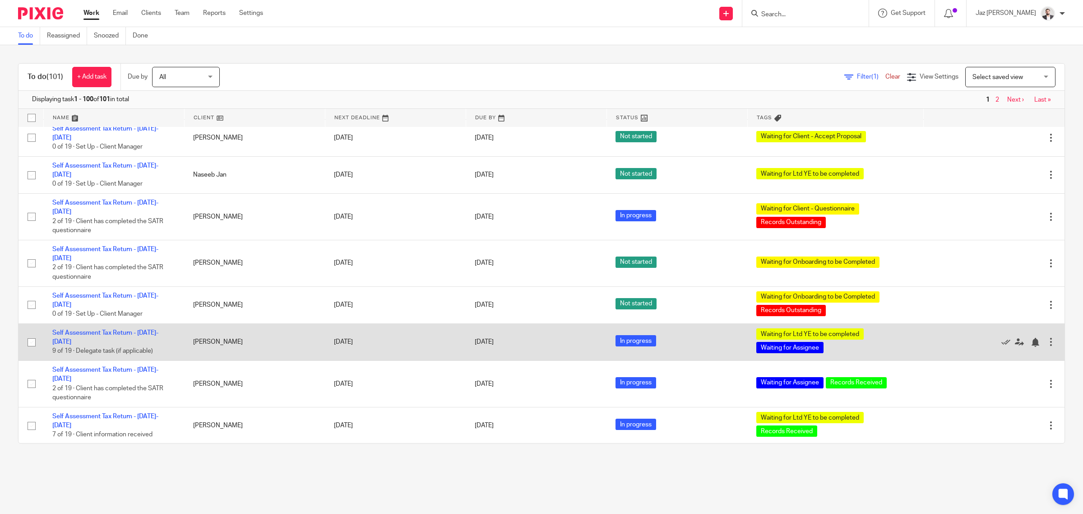
scroll to position [3362, 0]
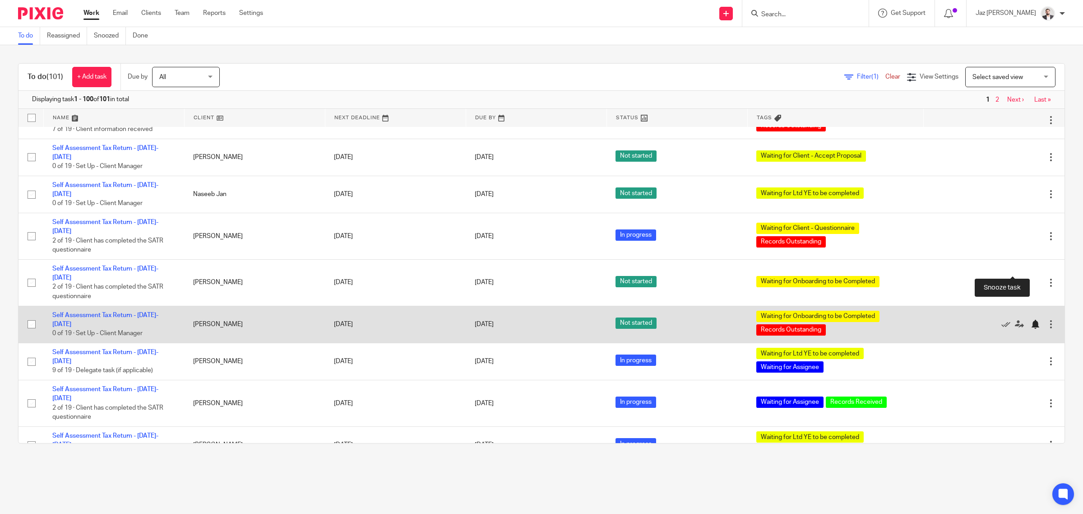
click at [1031, 320] on div at bounding box center [1035, 324] width 9 height 9
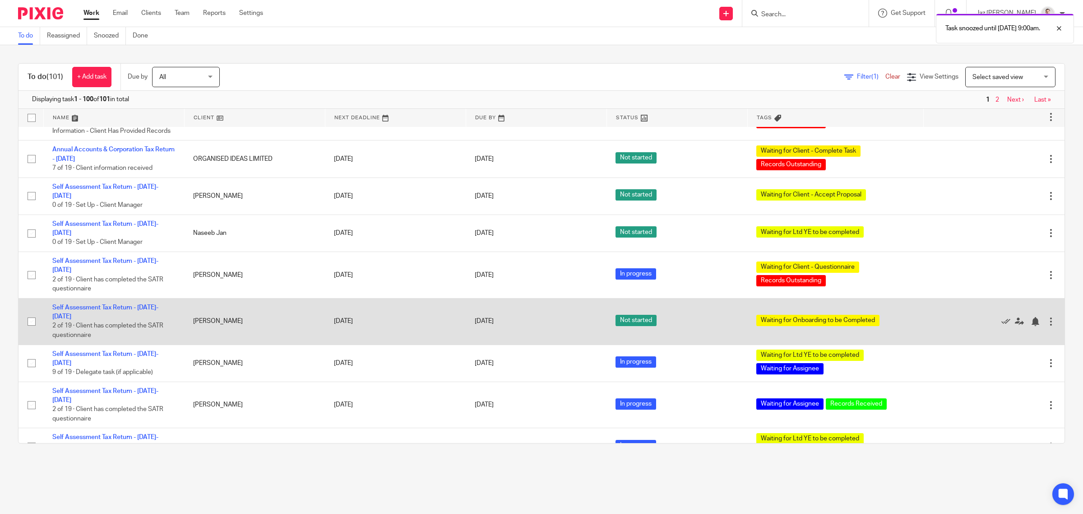
scroll to position [3305, 0]
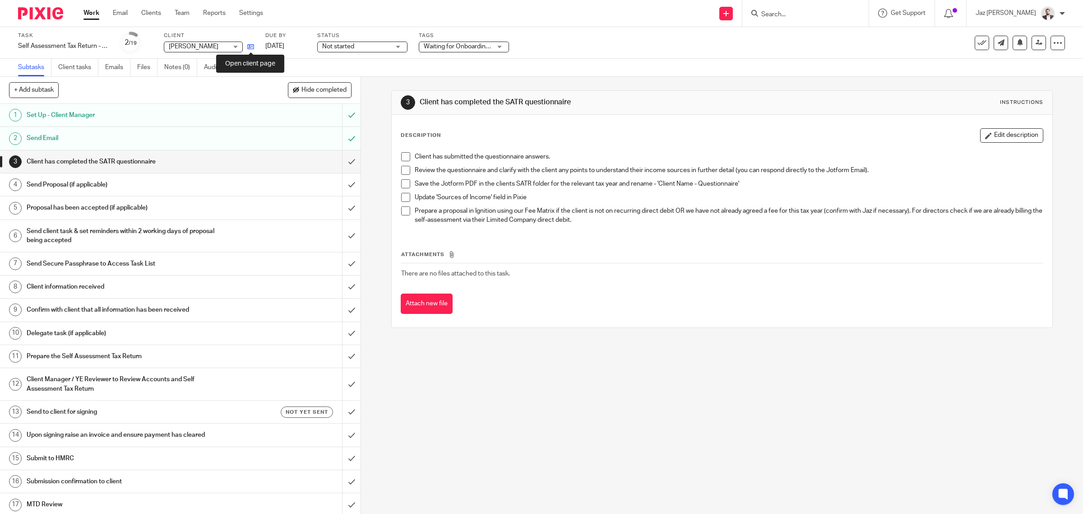
click at [251, 46] on icon at bounding box center [250, 46] width 7 height 7
click at [468, 48] on span "Waiting for Onboarding to be Completed" at bounding box center [481, 46] width 114 height 6
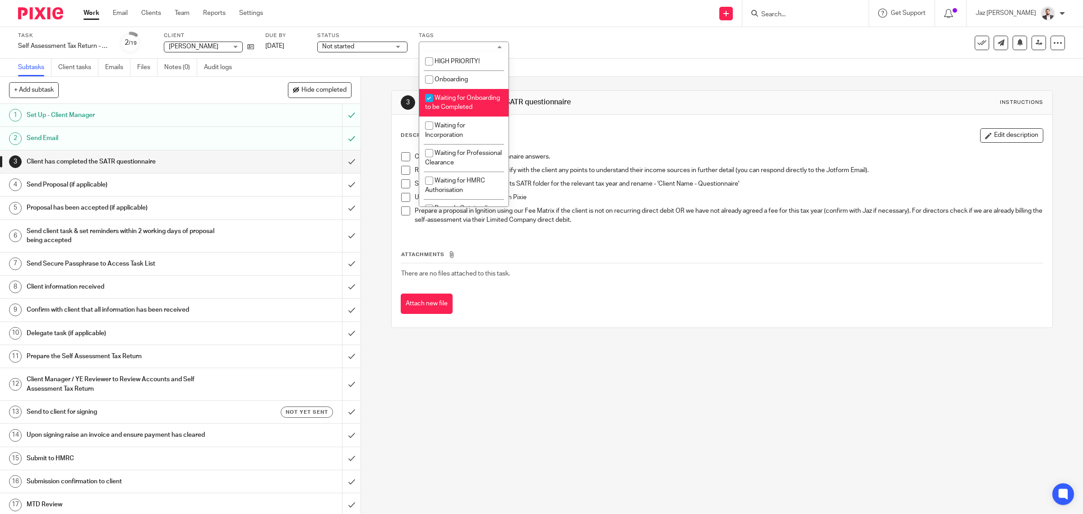
click at [471, 107] on span "Waiting for Onboarding to be Completed" at bounding box center [462, 103] width 75 height 16
checkbox input "false"
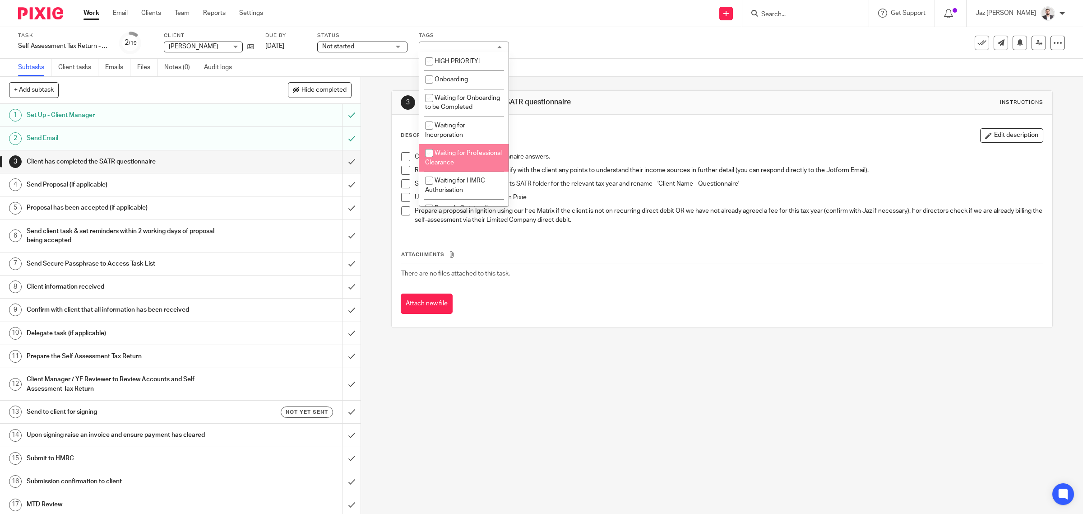
click at [475, 159] on li "Waiting for Professional Clearance" at bounding box center [463, 158] width 89 height 28
checkbox input "true"
drag, startPoint x: 646, startPoint y: 44, endPoint x: 906, endPoint y: 86, distance: 263.0
click at [648, 44] on div "Task Self Assessment Tax Return - [DATE]-[DATE] Save Self Assessment Tax Return…" at bounding box center [454, 43] width 873 height 22
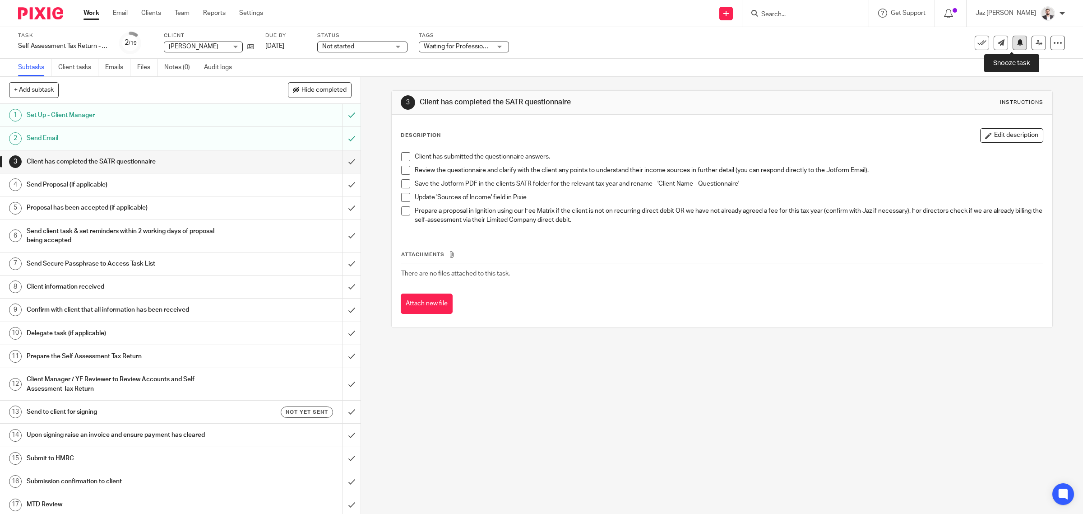
click at [1017, 43] on icon at bounding box center [1020, 42] width 7 height 7
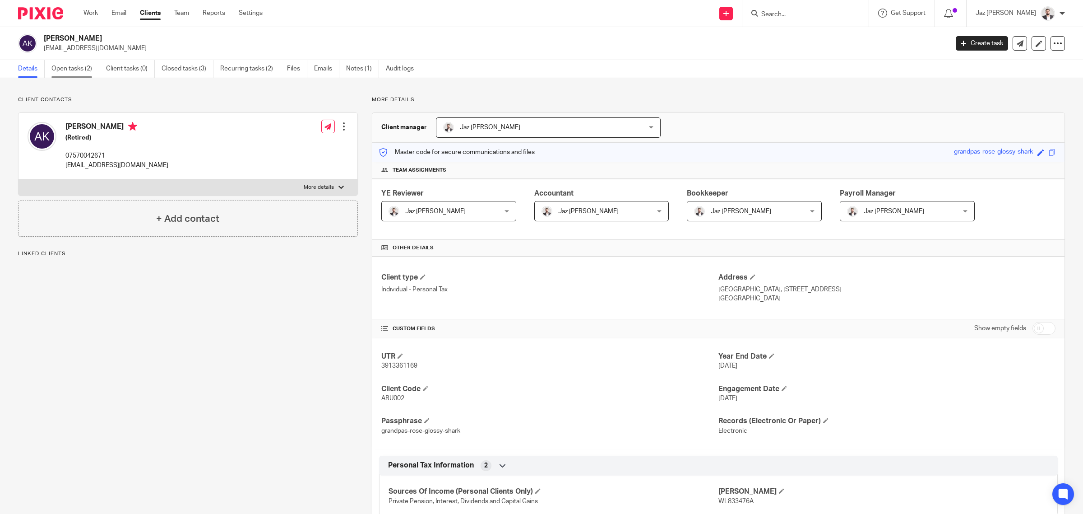
click at [57, 67] on link "Open tasks (2)" at bounding box center [75, 69] width 48 height 18
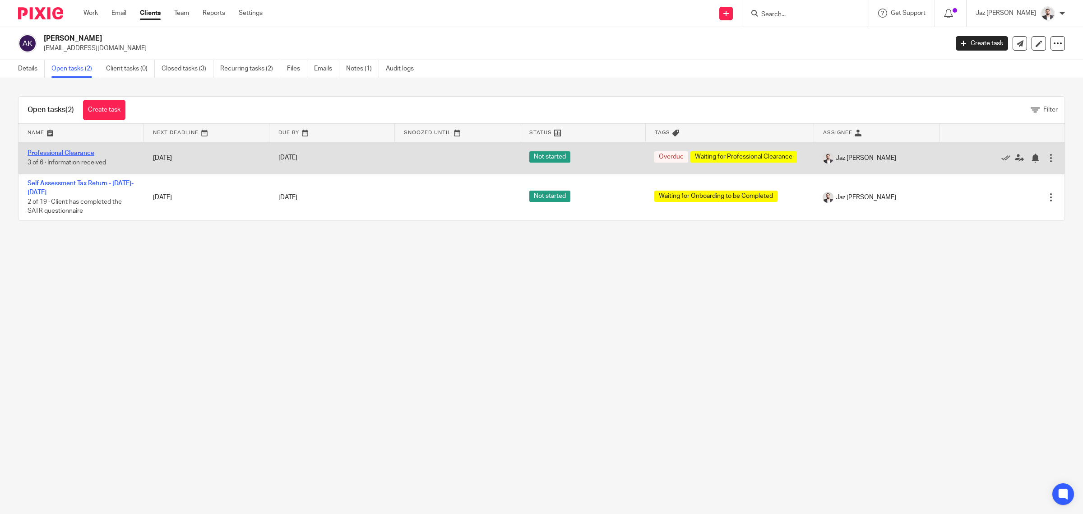
click at [73, 154] on link "Professional Clearance" at bounding box center [61, 153] width 67 height 6
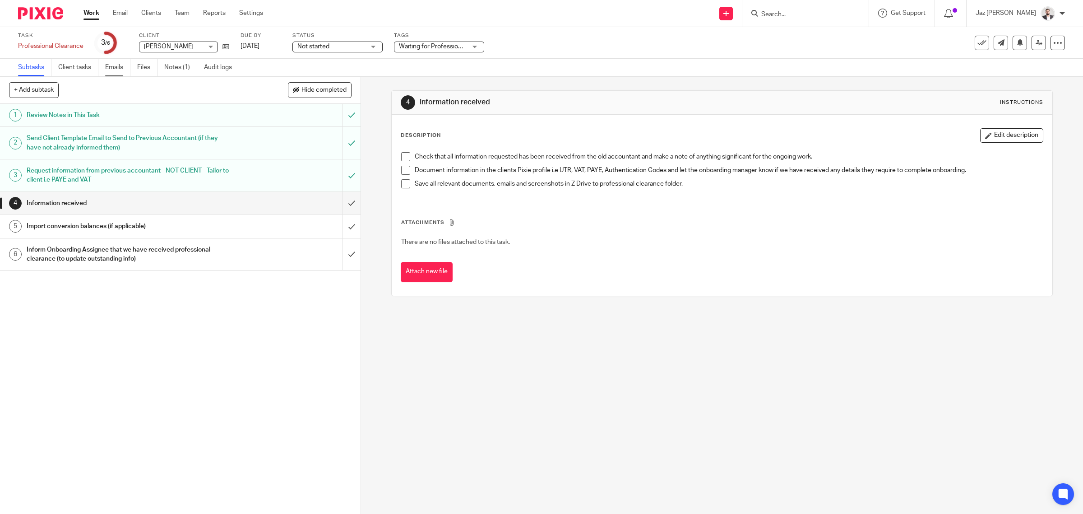
click at [121, 66] on link "Emails" at bounding box center [117, 68] width 25 height 18
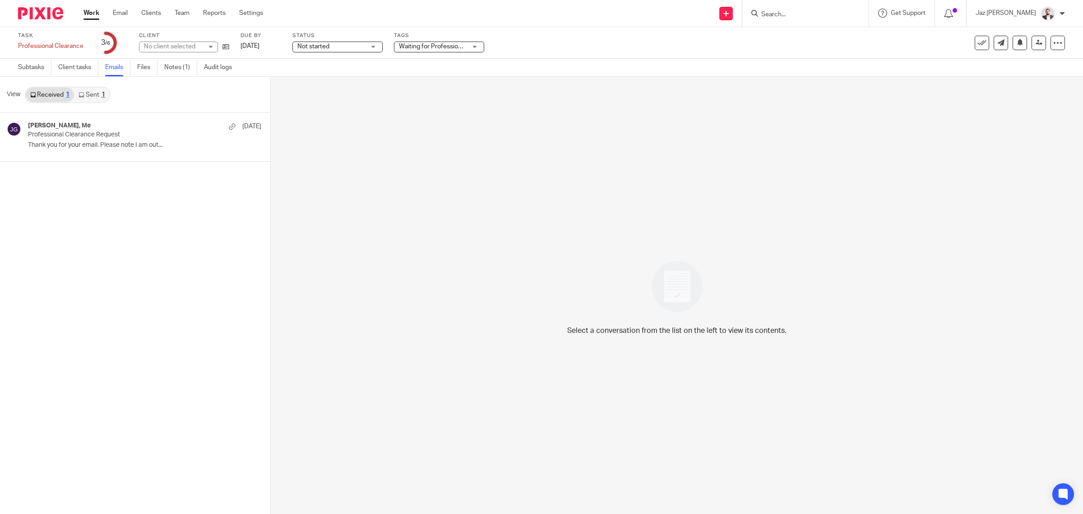
click at [88, 98] on link "Sent 1" at bounding box center [91, 95] width 35 height 14
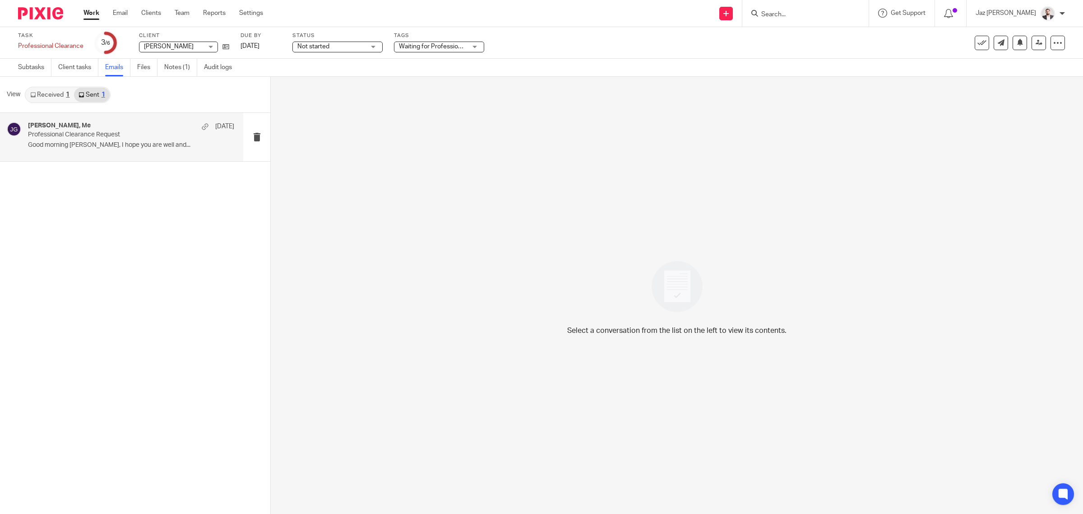
click at [96, 144] on p "Good morning Josh, I hope you are well and..." at bounding box center [131, 145] width 206 height 8
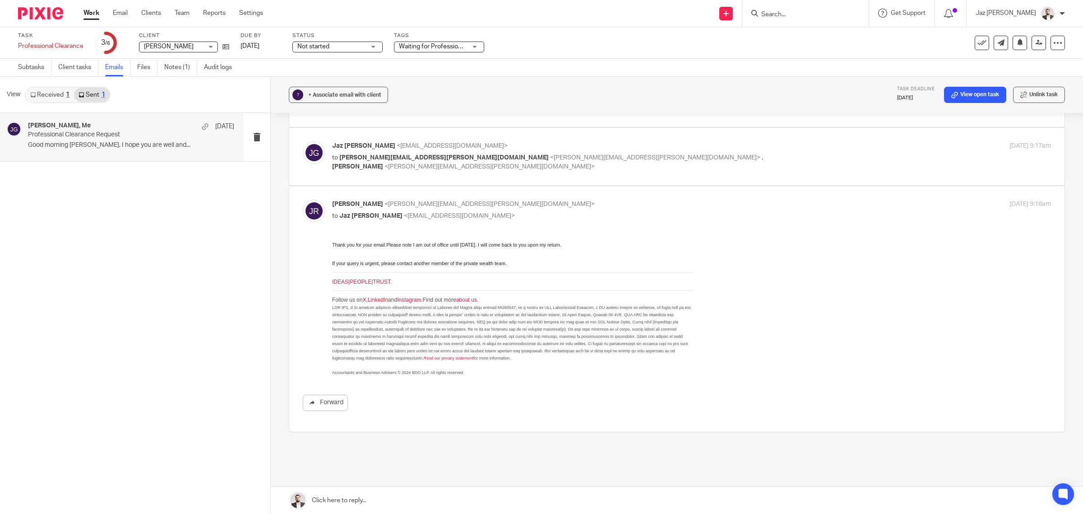
scroll to position [174, 0]
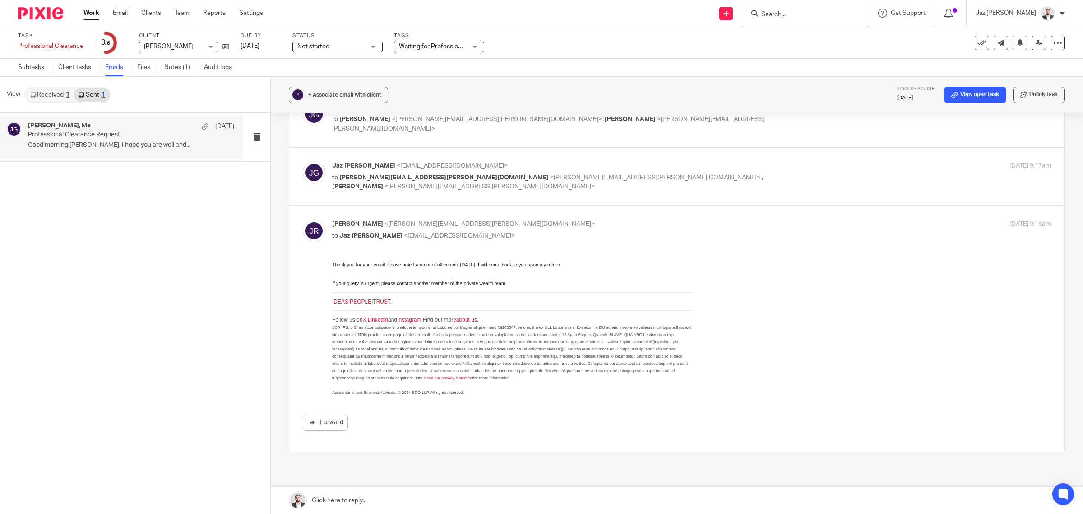
click at [655, 162] on p "Jaz Grewal <jazgrewal@taxassist.co.uk>" at bounding box center [571, 165] width 479 height 9
checkbox input "true"
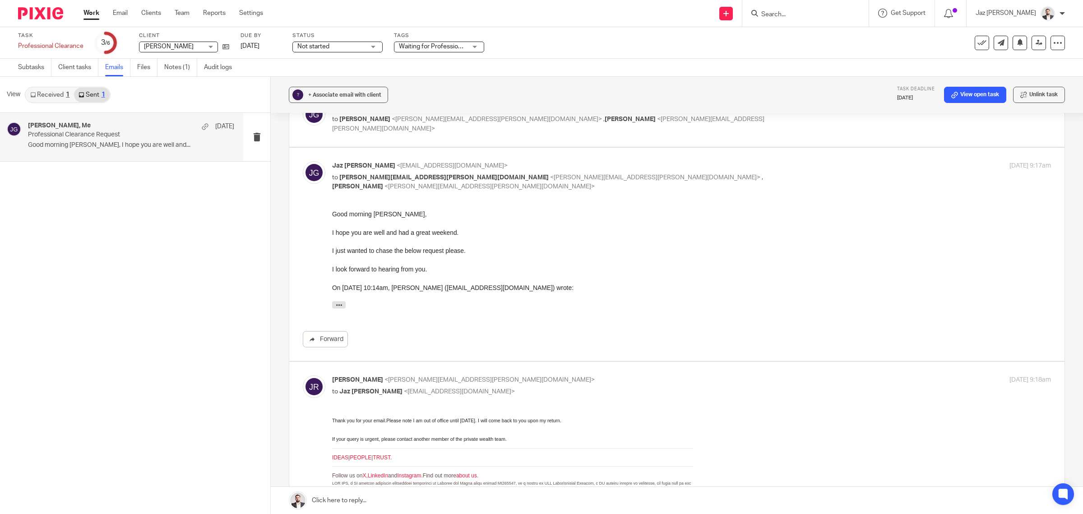
scroll to position [0, 0]
click at [473, 505] on link at bounding box center [677, 500] width 813 height 27
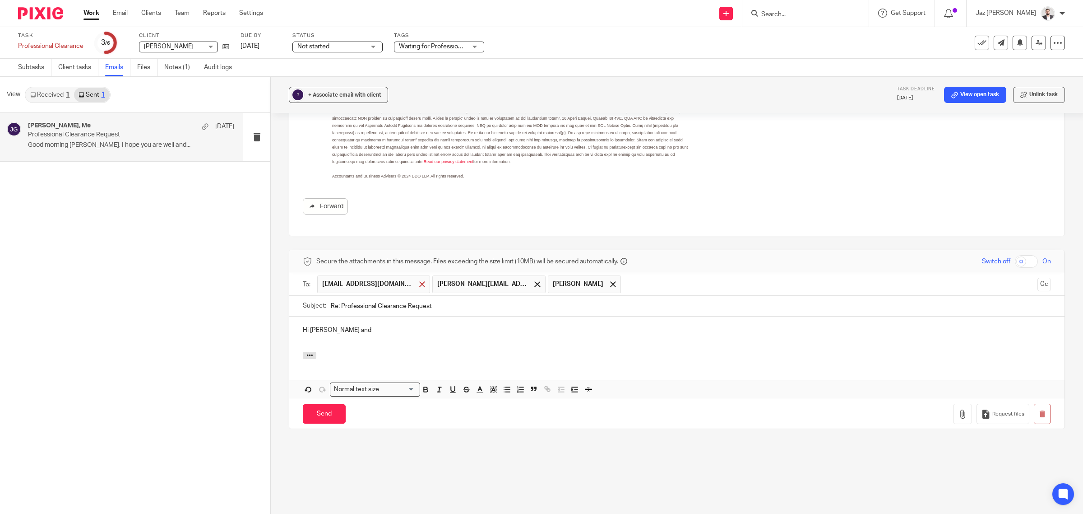
click at [419, 285] on span at bounding box center [422, 284] width 6 height 6
click at [367, 334] on p "Hi Josh and" at bounding box center [677, 329] width 748 height 9
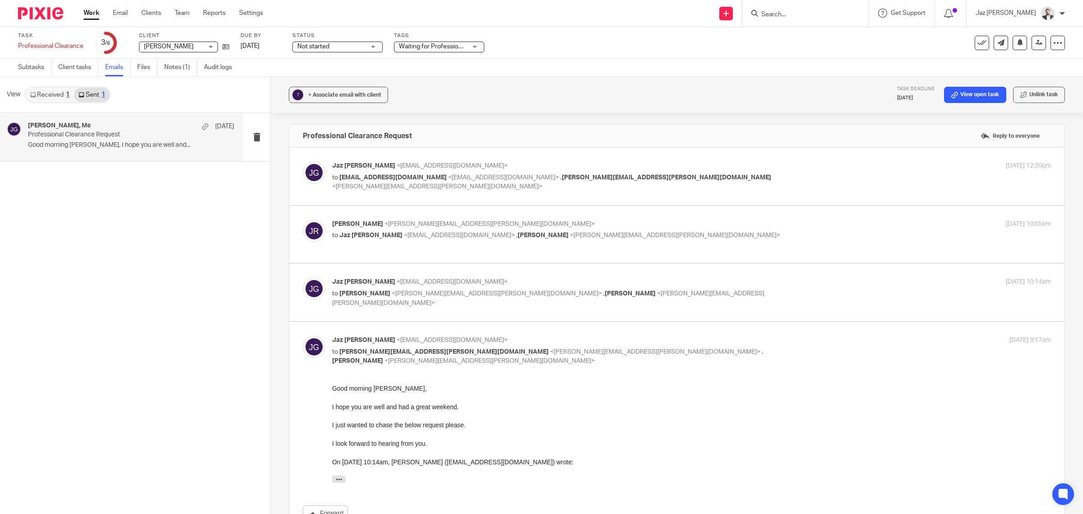
click at [666, 216] on label at bounding box center [677, 234] width 776 height 57
click at [303, 219] on input "checkbox" at bounding box center [302, 219] width 0 height 0
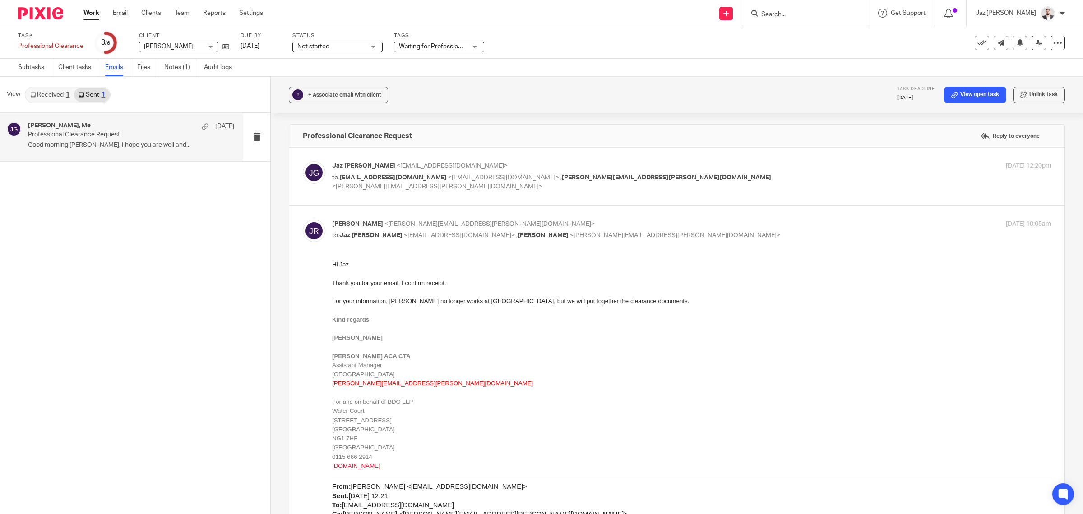
click at [303, 219] on input "checkbox" at bounding box center [302, 219] width 0 height 0
checkbox input "false"
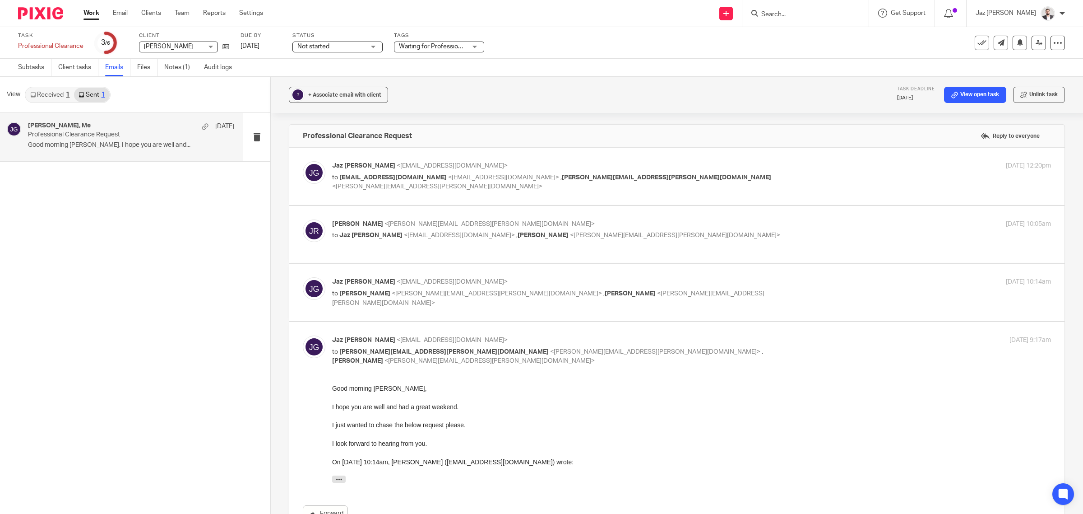
click at [658, 276] on label at bounding box center [677, 292] width 776 height 57
click at [303, 277] on input "checkbox" at bounding box center [302, 277] width 0 height 0
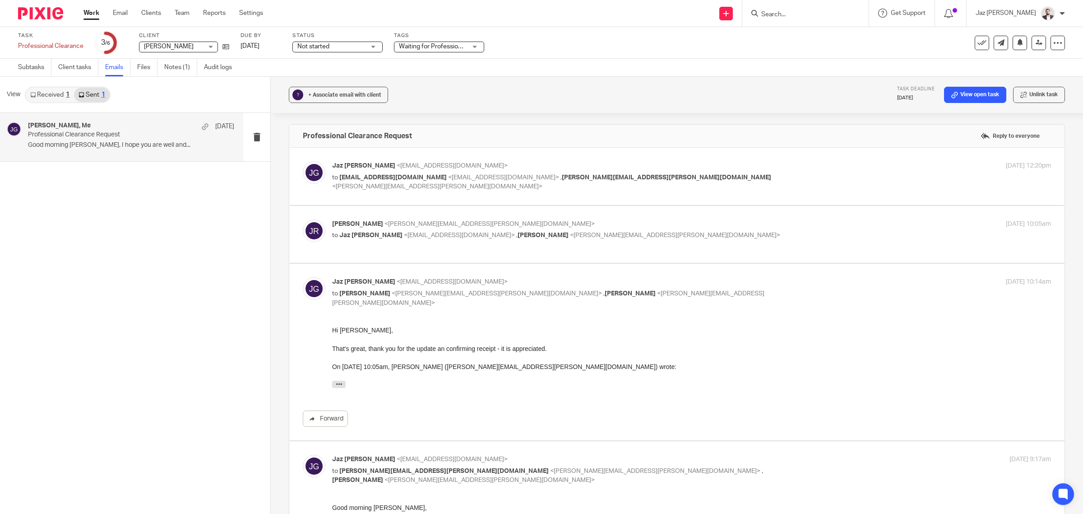
click at [662, 276] on label at bounding box center [677, 352] width 776 height 177
click at [303, 277] on input "checkbox" at bounding box center [302, 277] width 0 height 0
checkbox input "false"
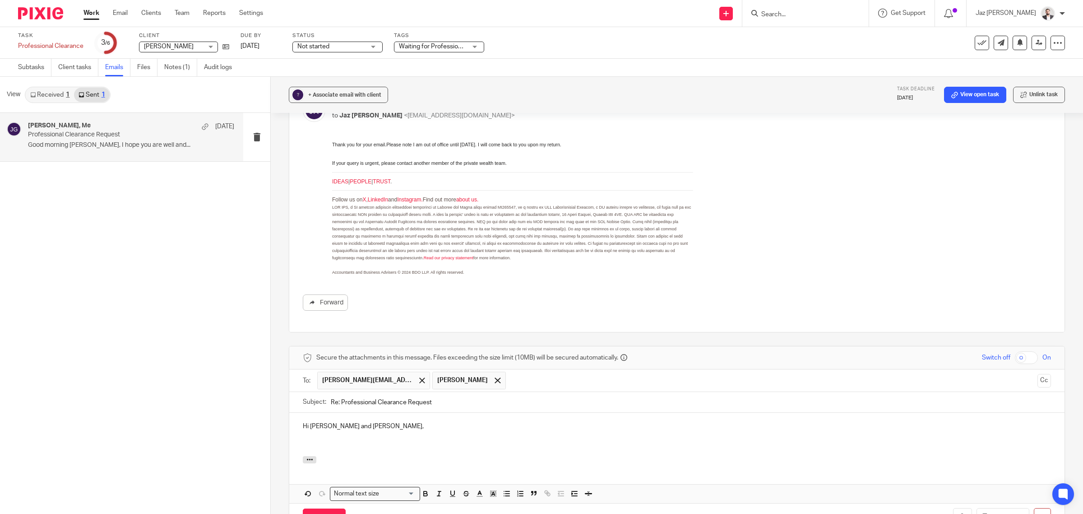
scroll to position [451, 0]
click at [330, 448] on p at bounding box center [677, 443] width 748 height 9
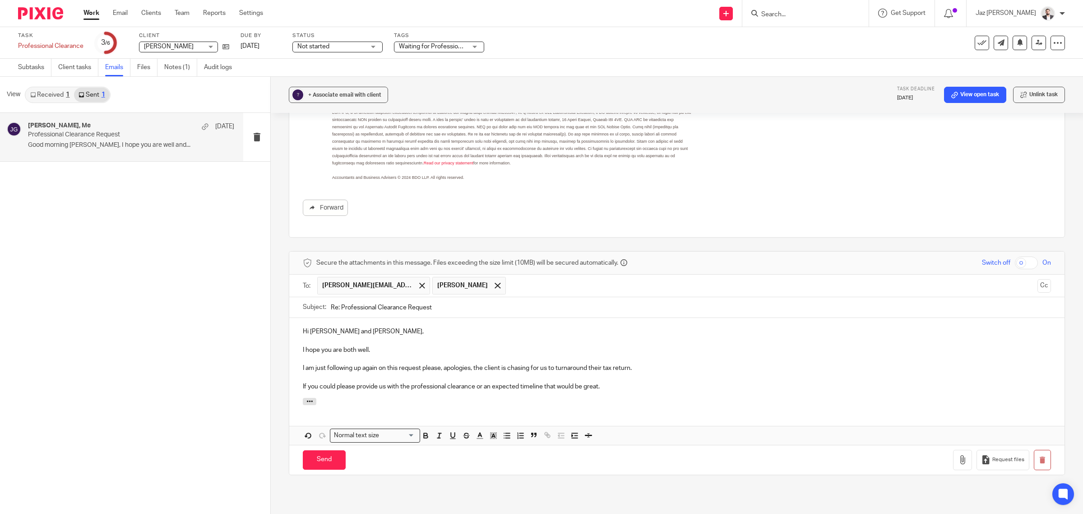
scroll to position [626, 0]
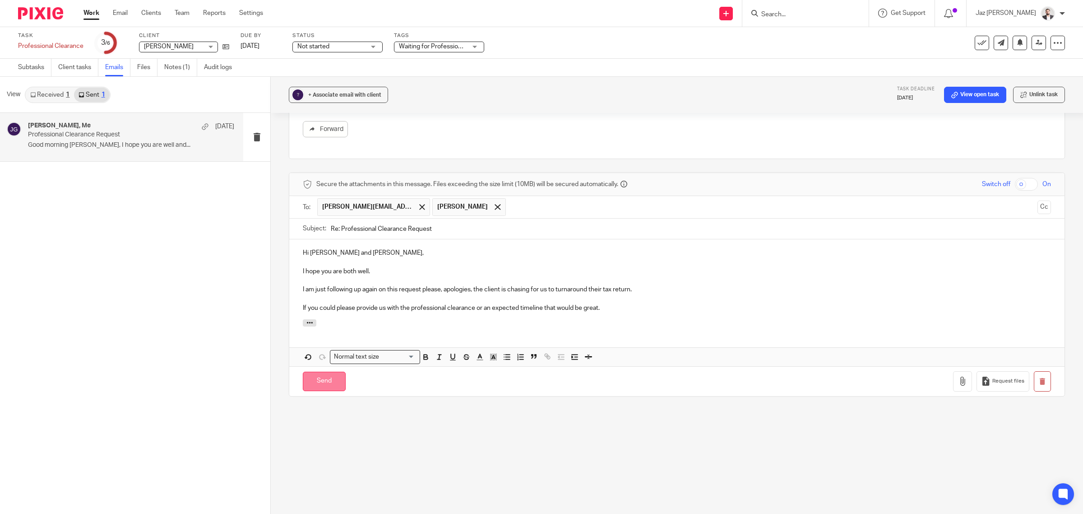
click at [322, 382] on input "Send" at bounding box center [324, 381] width 43 height 19
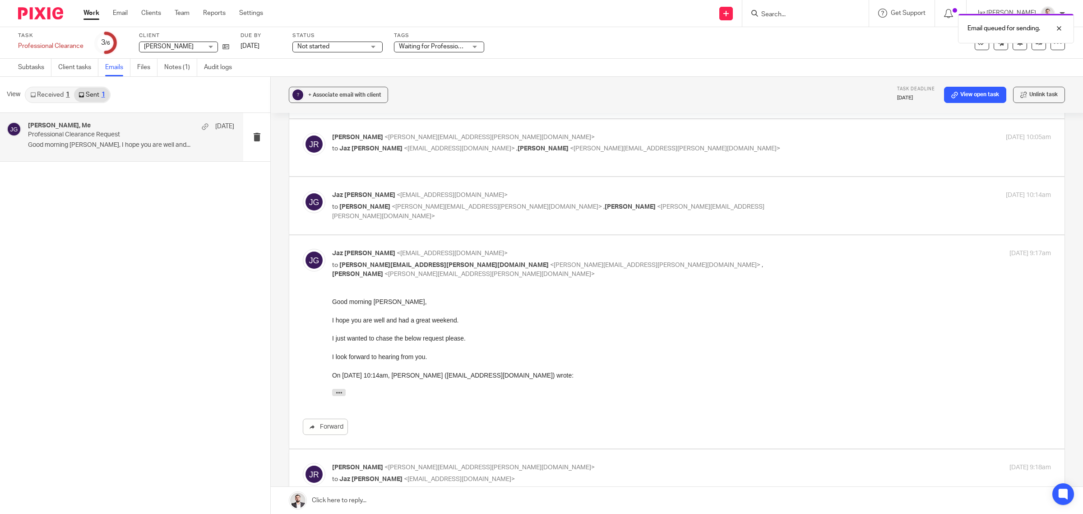
scroll to position [0, 0]
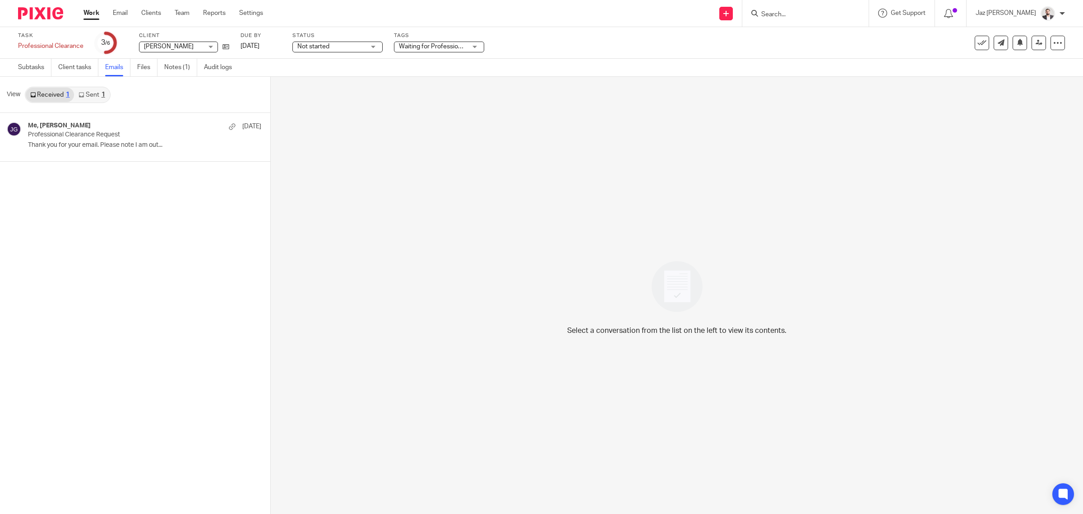
drag, startPoint x: 102, startPoint y: 93, endPoint x: 93, endPoint y: 93, distance: 9.5
click at [102, 93] on div "1" at bounding box center [104, 95] width 4 height 6
click at [53, 98] on link "Received 1" at bounding box center [50, 95] width 48 height 14
click at [72, 158] on div "Me, Joshua Ruthven 1 Sep Professional Clearance Request Thank you for your emai…" at bounding box center [121, 137] width 243 height 48
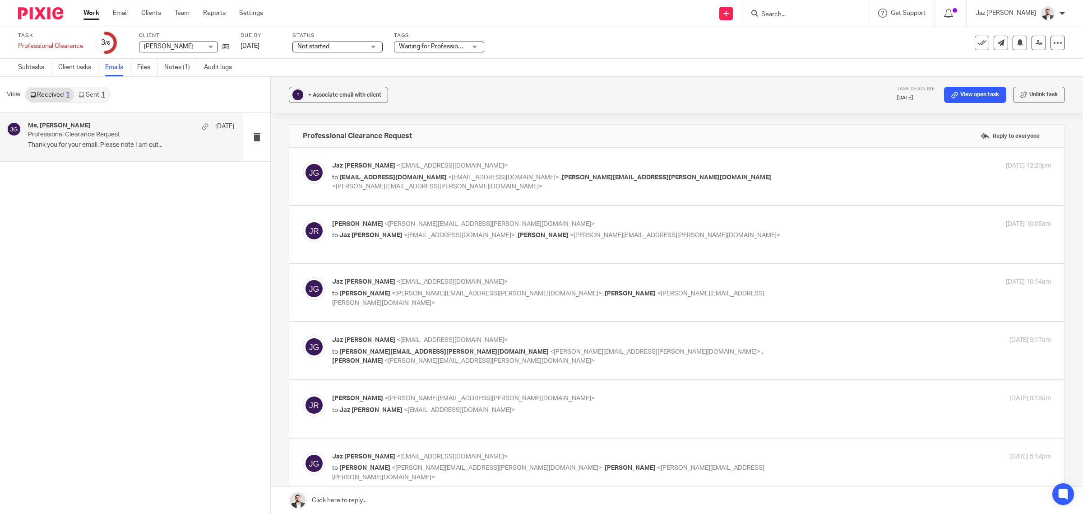
scroll to position [256, 0]
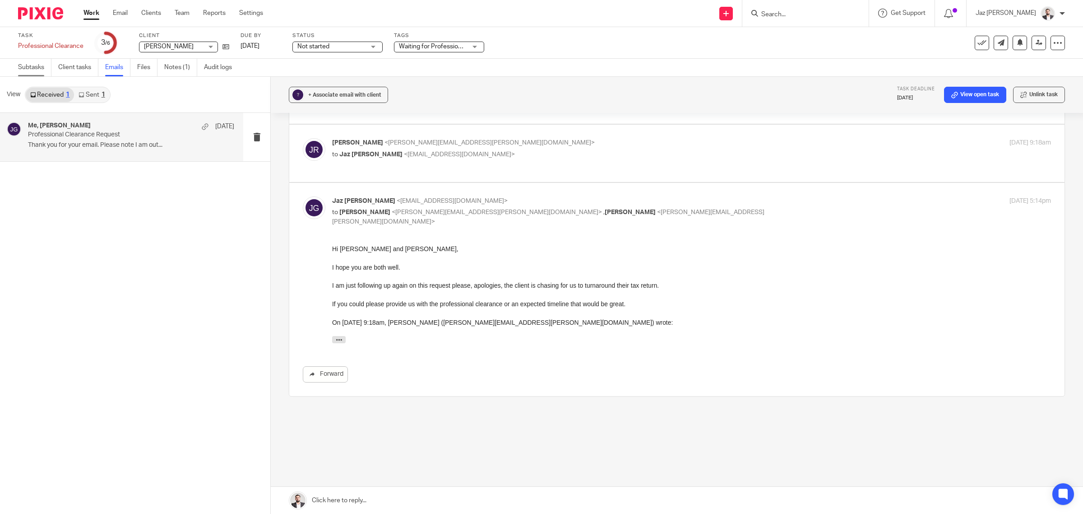
click at [22, 70] on link "Subtasks" at bounding box center [34, 68] width 33 height 18
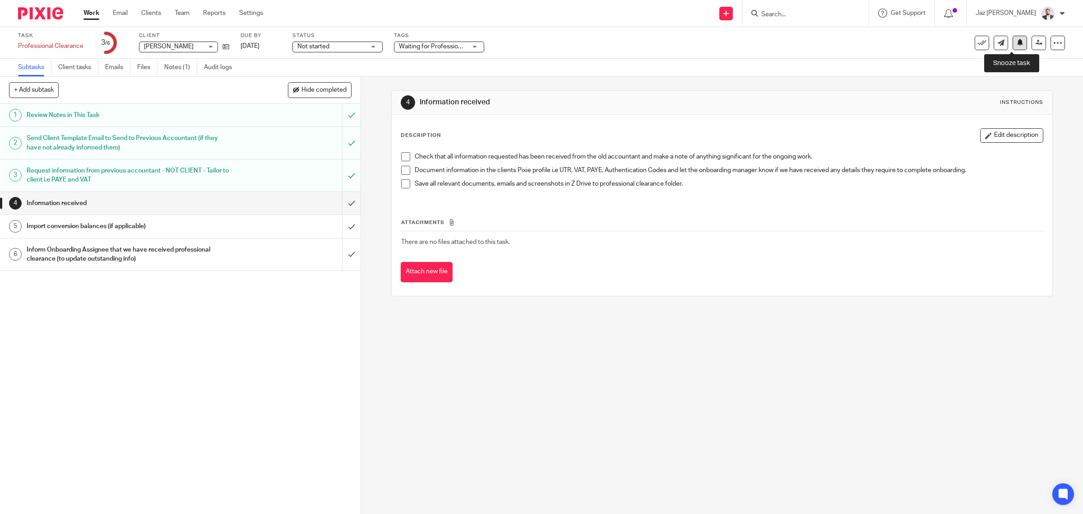
click at [1014, 46] on button at bounding box center [1020, 43] width 14 height 14
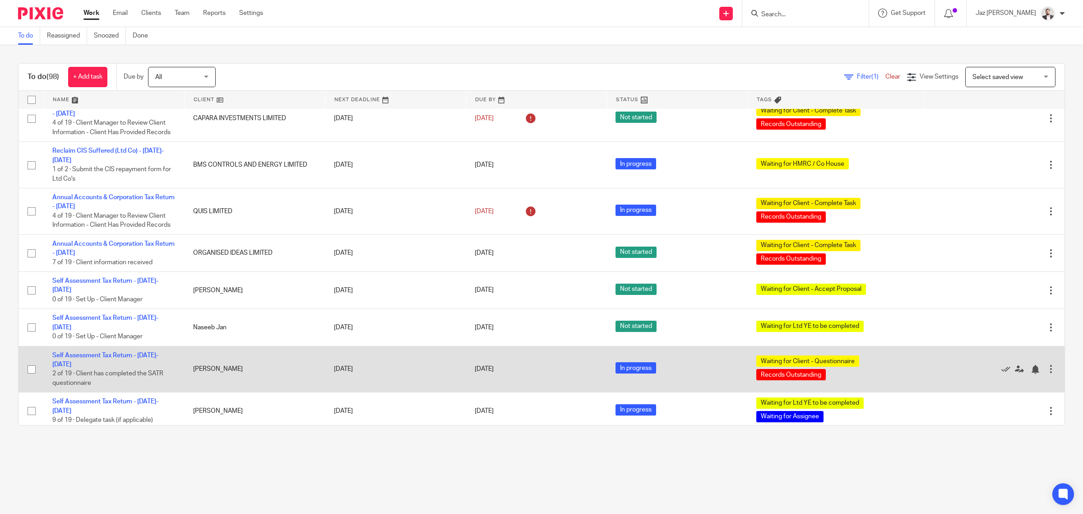
scroll to position [3160, 0]
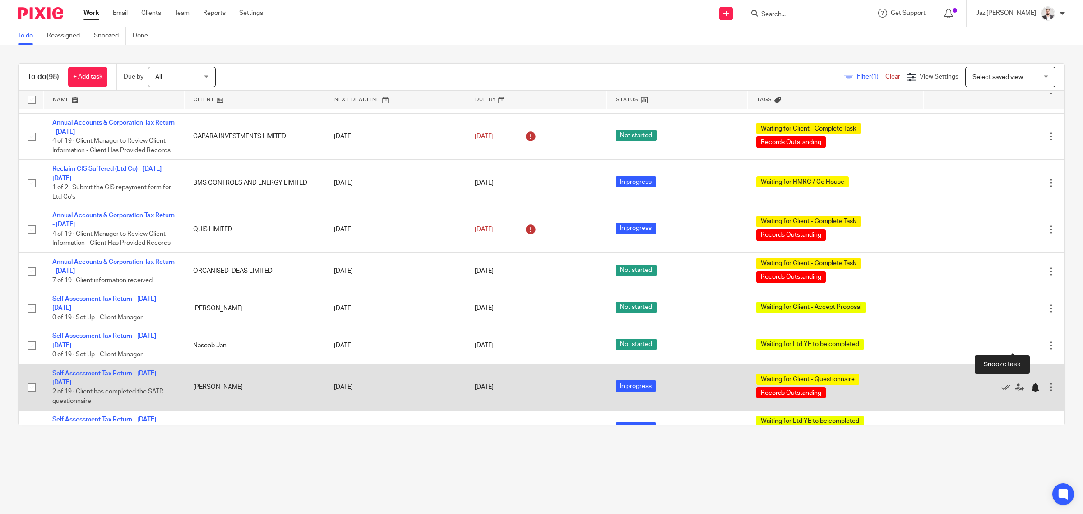
click at [1031, 383] on div at bounding box center [1035, 387] width 9 height 9
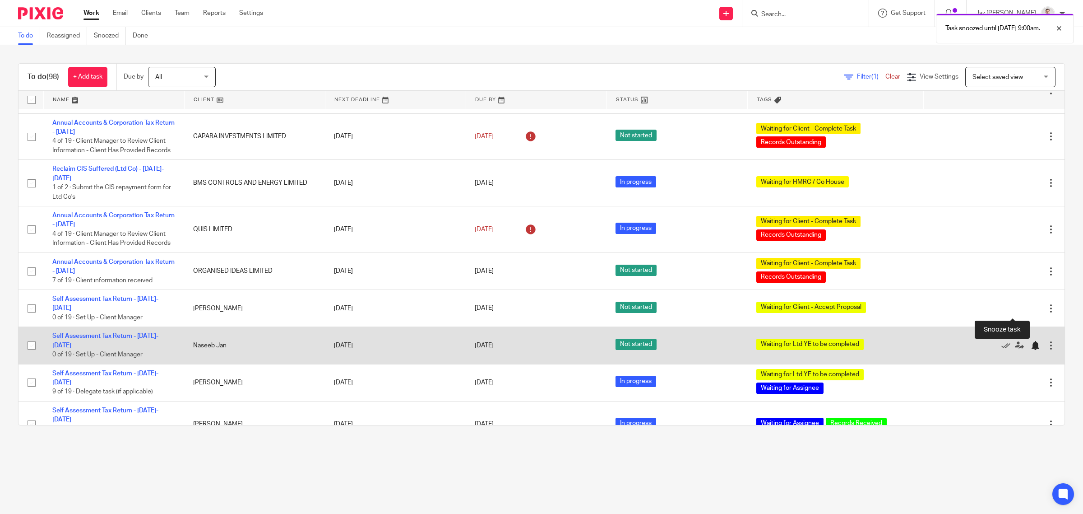
click at [1031, 341] on div at bounding box center [1035, 345] width 9 height 9
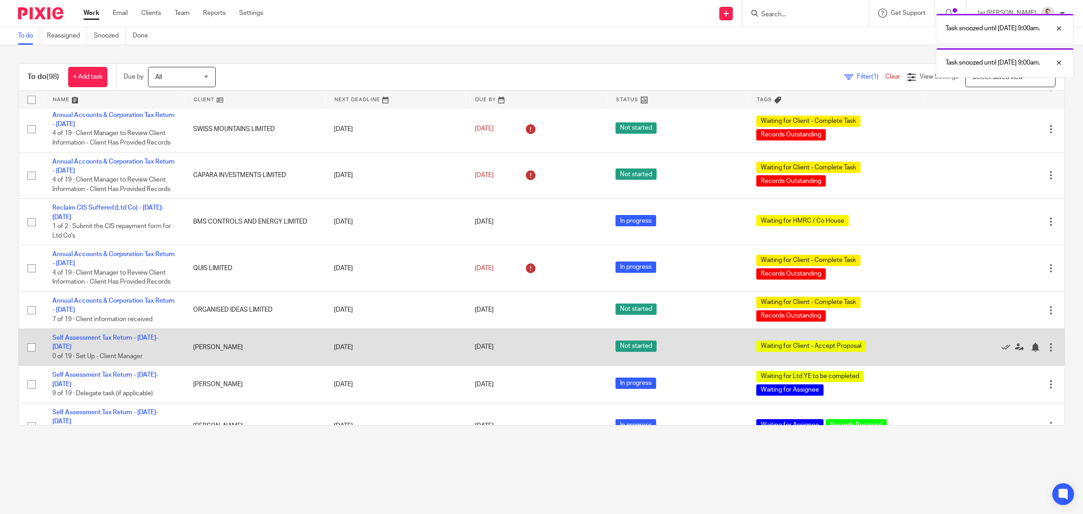
scroll to position [3104, 0]
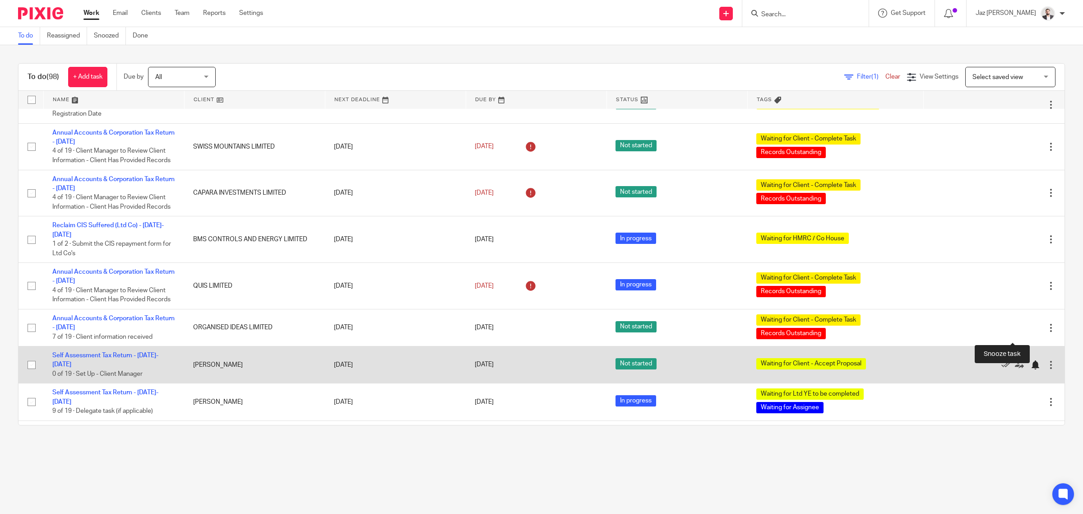
click at [1031, 360] on div at bounding box center [1035, 364] width 9 height 9
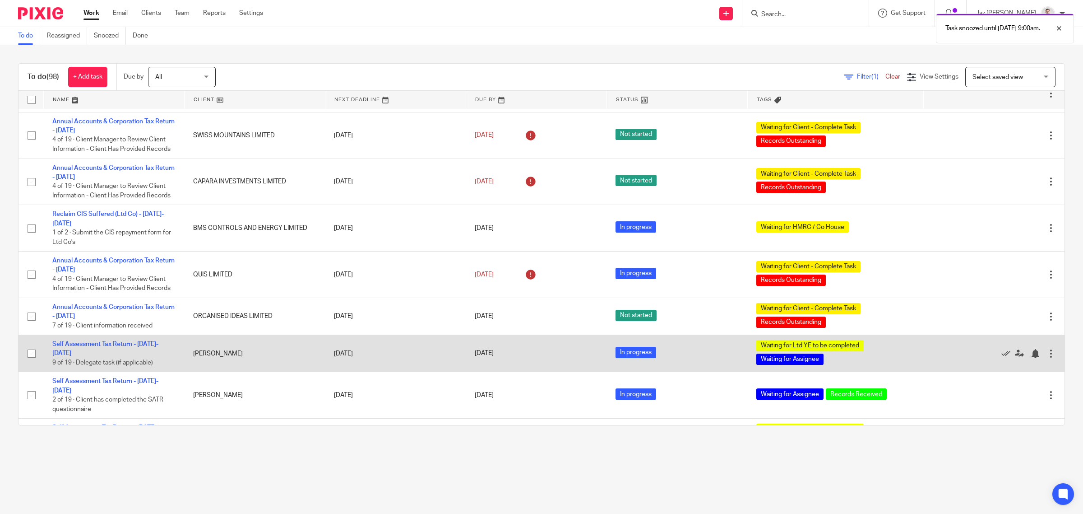
scroll to position [3059, 0]
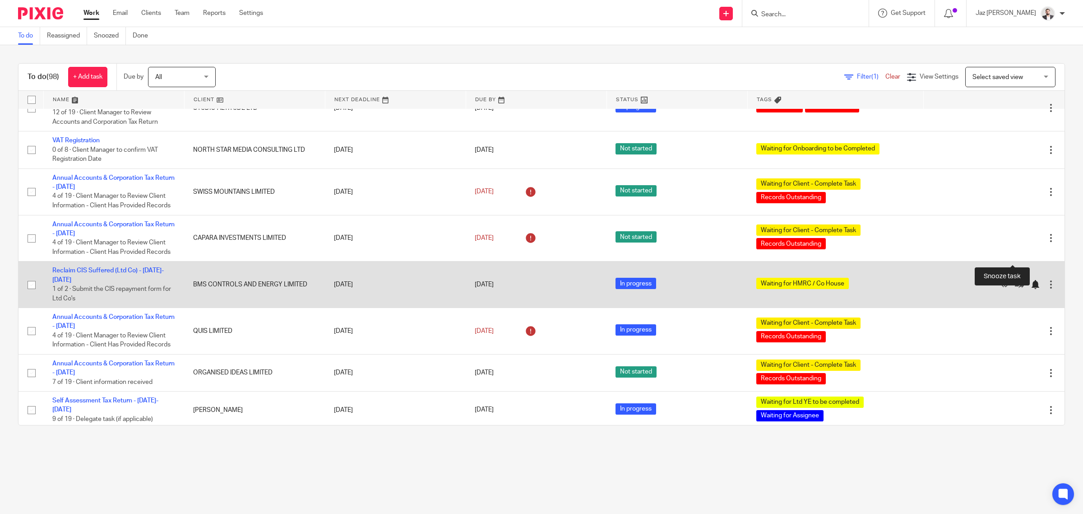
click at [1031, 280] on div at bounding box center [1035, 284] width 9 height 9
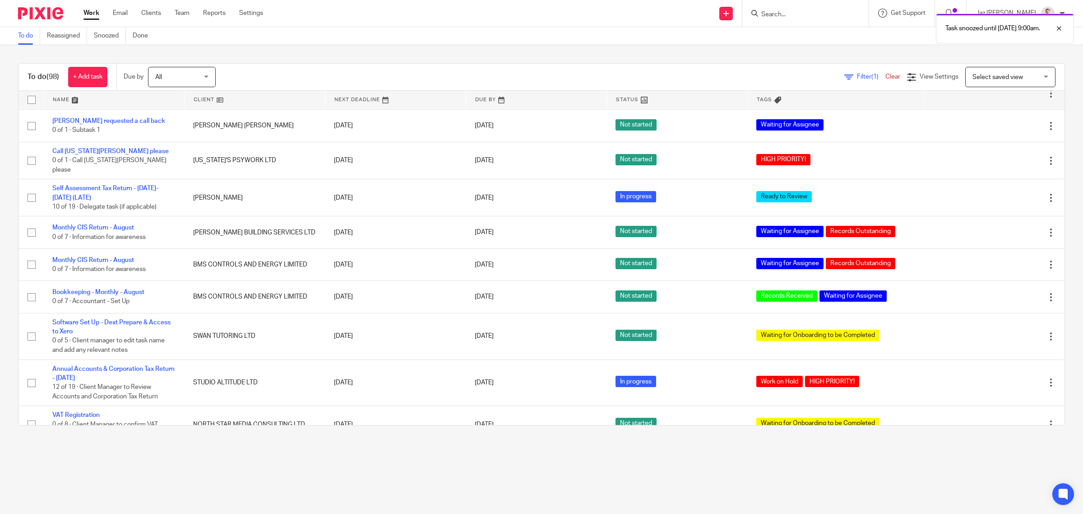
scroll to position [2674, 0]
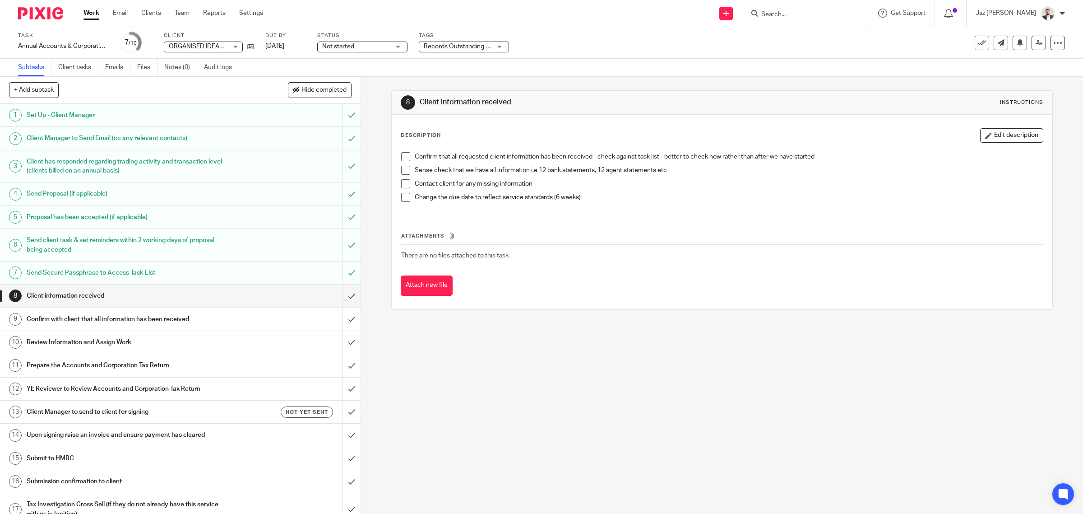
click at [87, 69] on link "Client tasks" at bounding box center [78, 68] width 40 height 18
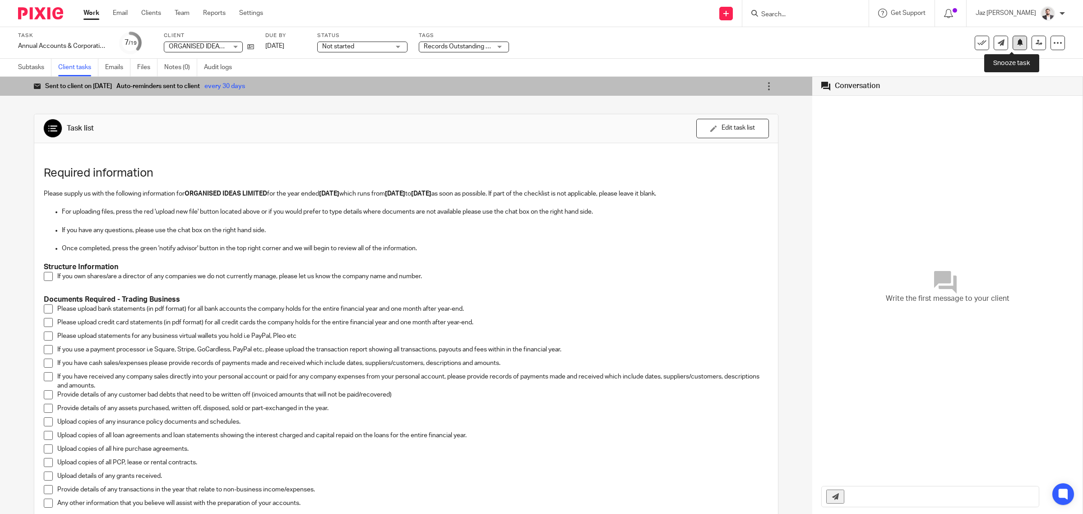
click at [1013, 48] on button at bounding box center [1020, 43] width 14 height 14
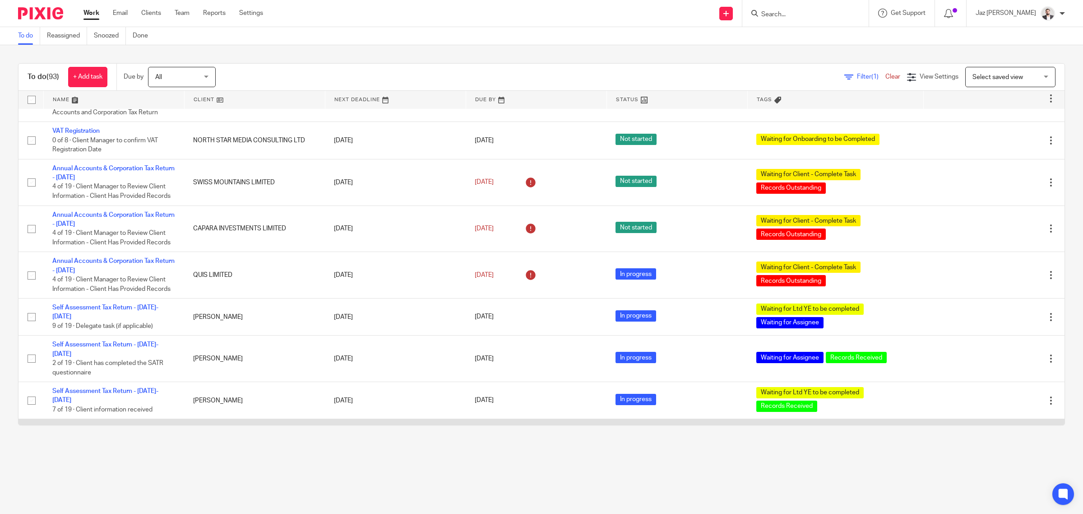
scroll to position [3088, 0]
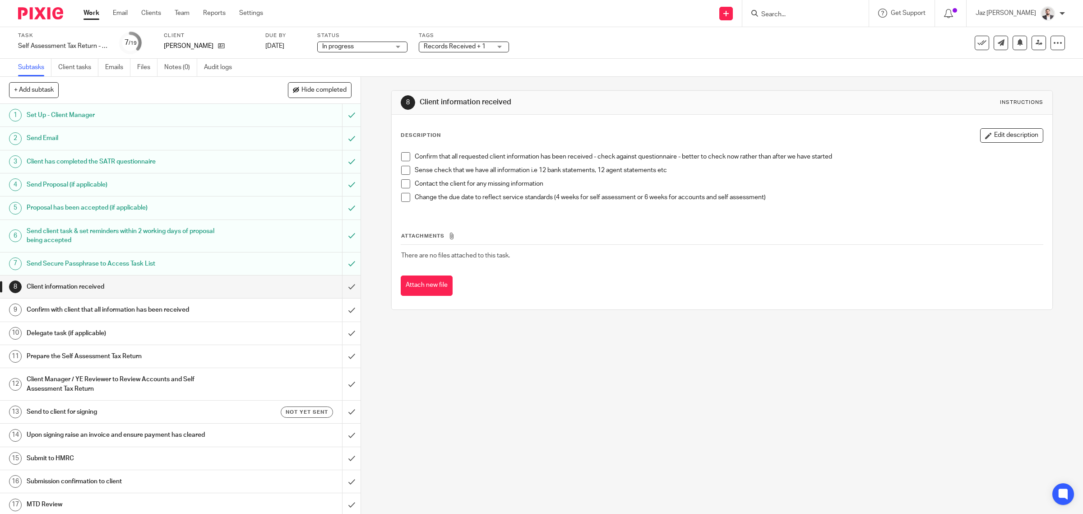
drag, startPoint x: 443, startPoint y: 44, endPoint x: 446, endPoint y: 50, distance: 6.3
click at [443, 44] on span "Records Received + 1" at bounding box center [455, 46] width 62 height 6
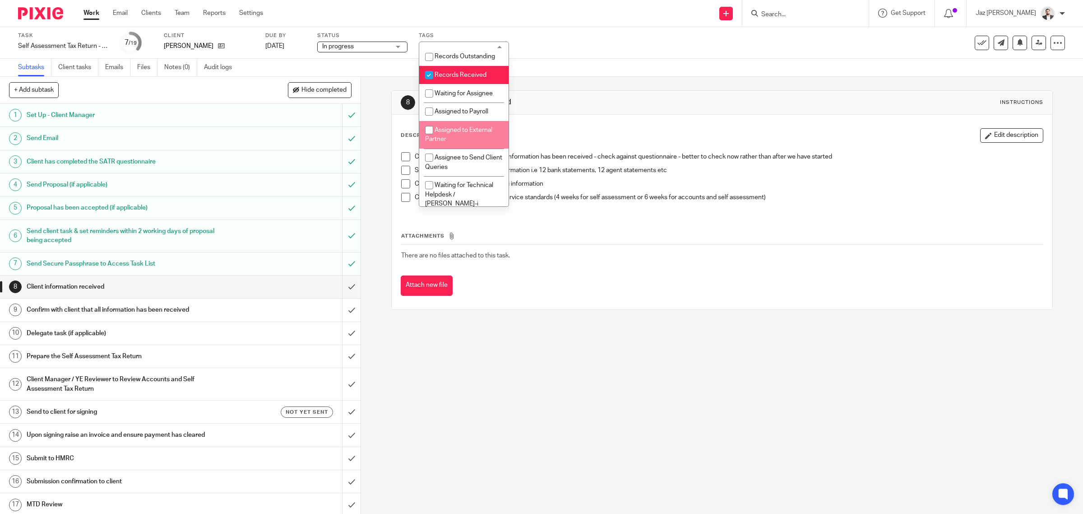
scroll to position [169, 0]
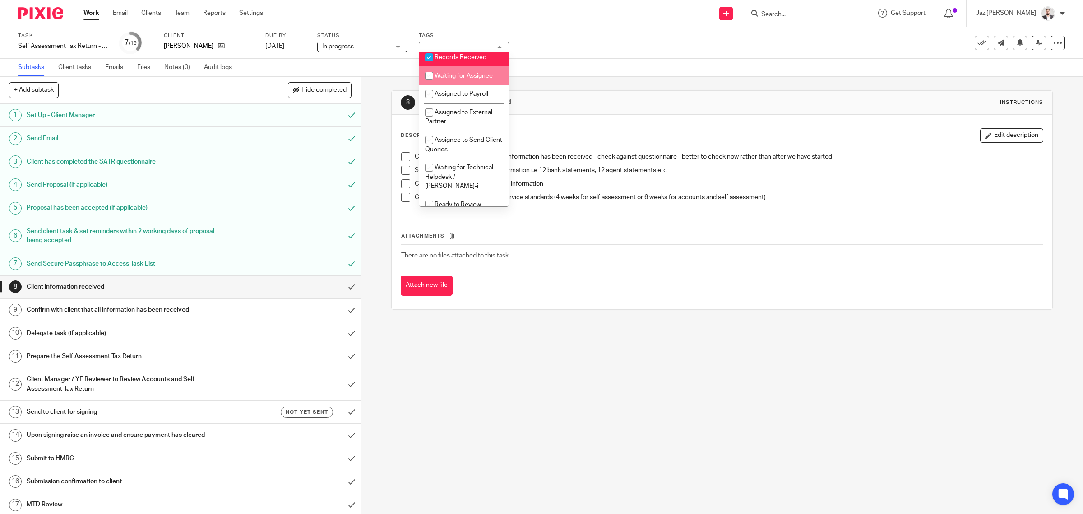
click at [479, 85] on li "Waiting for Assignee" at bounding box center [463, 75] width 89 height 19
checkbox input "true"
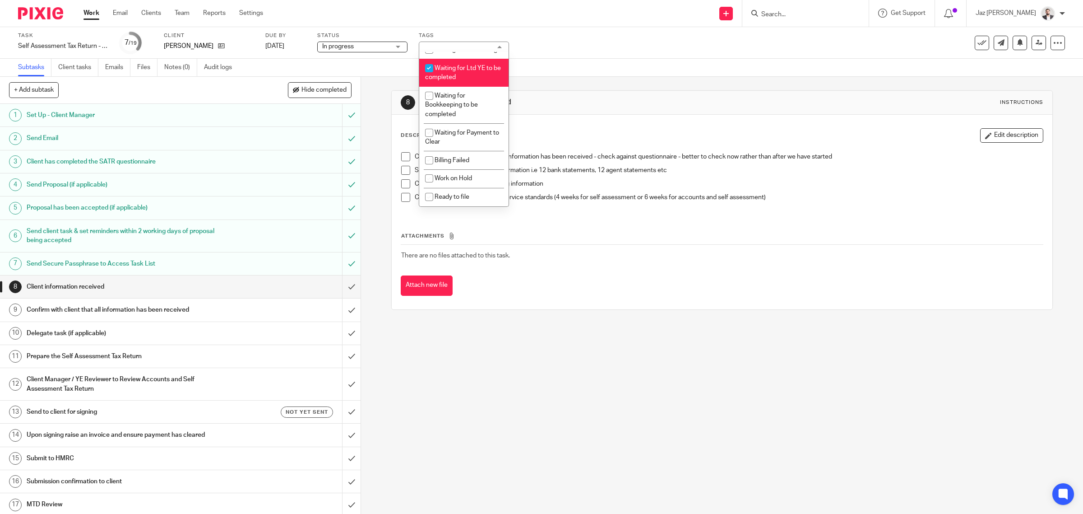
scroll to position [576, 0]
click at [480, 78] on li "Waiting for Ltd YE to be completed" at bounding box center [463, 73] width 89 height 28
checkbox input "false"
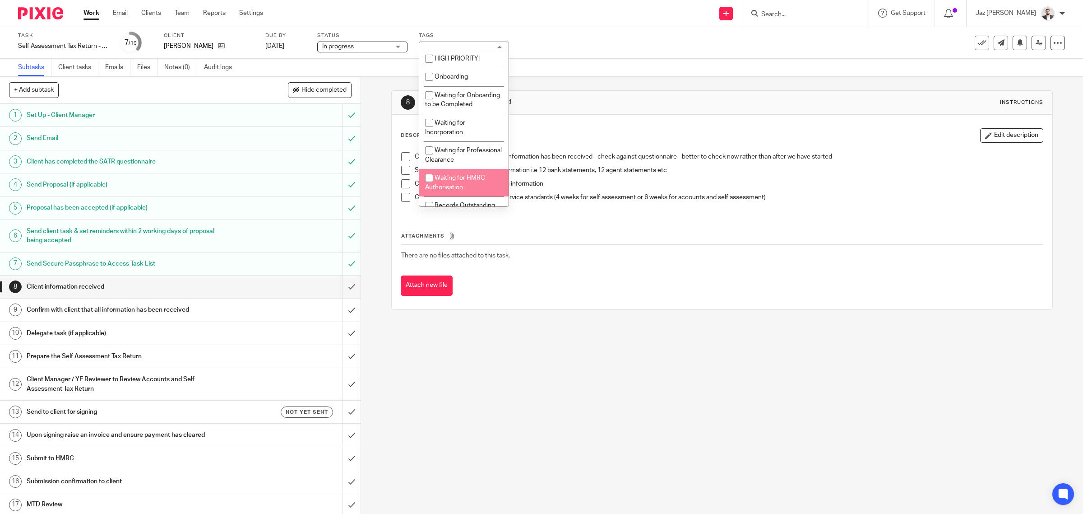
scroll to position [0, 0]
click at [562, 52] on div "Task Self Assessment Tax Return - 2024-2025 Save Self Assessment Tax Return - 2…" at bounding box center [454, 43] width 873 height 22
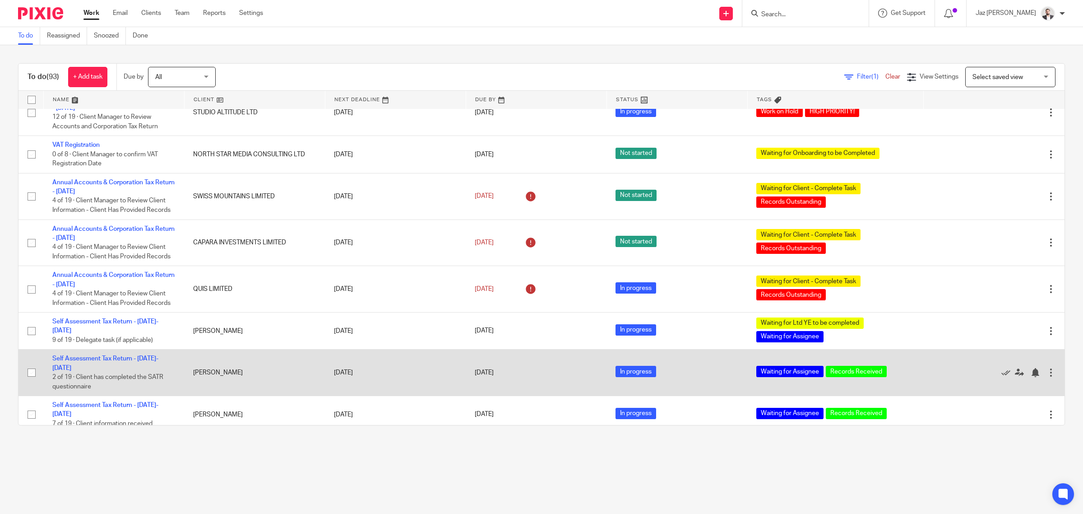
scroll to position [3027, 0]
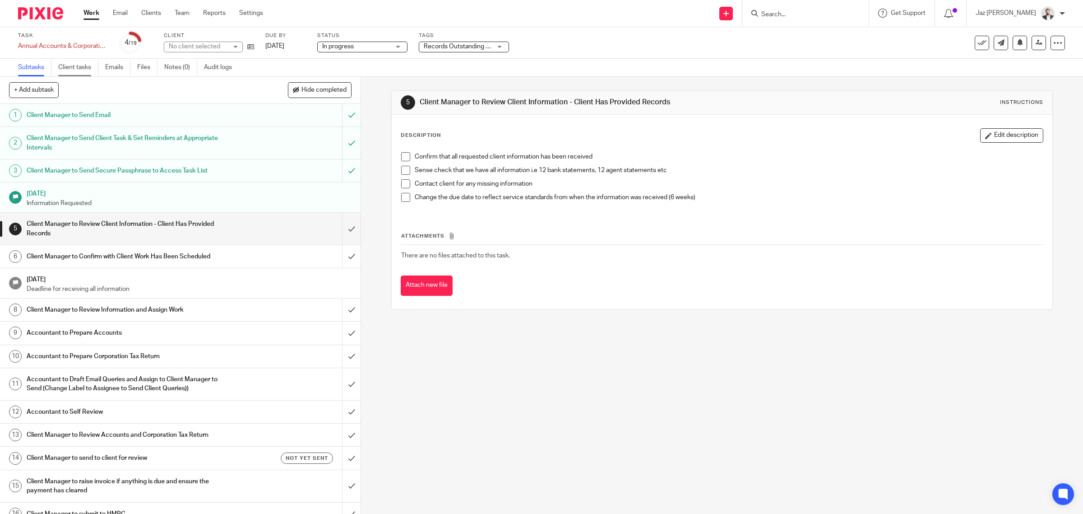
click at [81, 70] on link "Client tasks" at bounding box center [78, 68] width 40 height 18
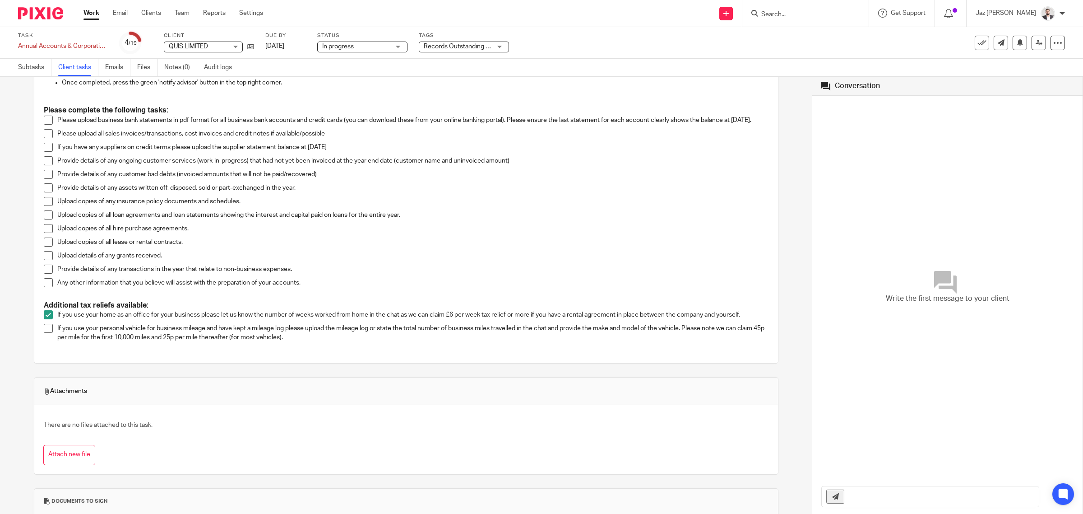
scroll to position [256, 0]
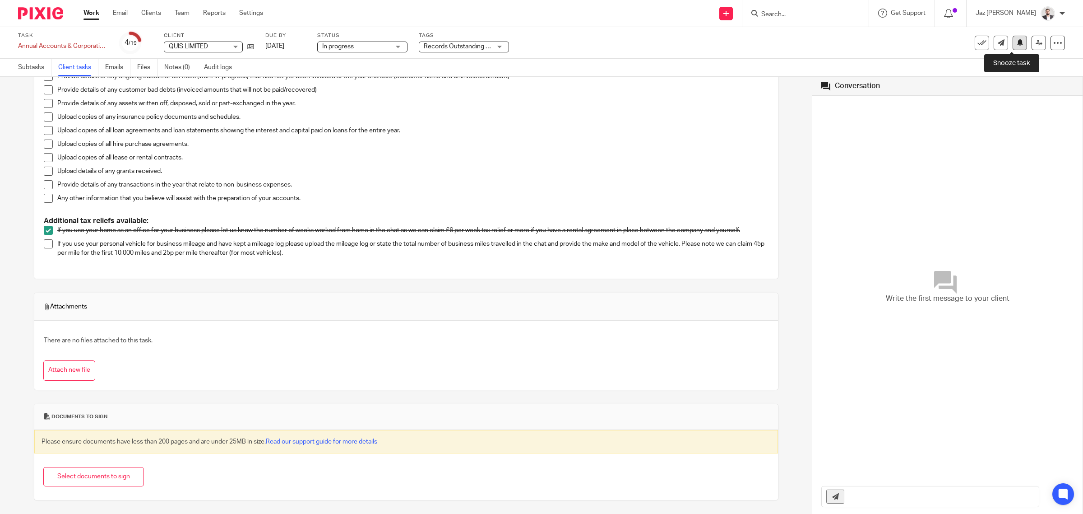
click at [1017, 44] on icon at bounding box center [1020, 42] width 7 height 7
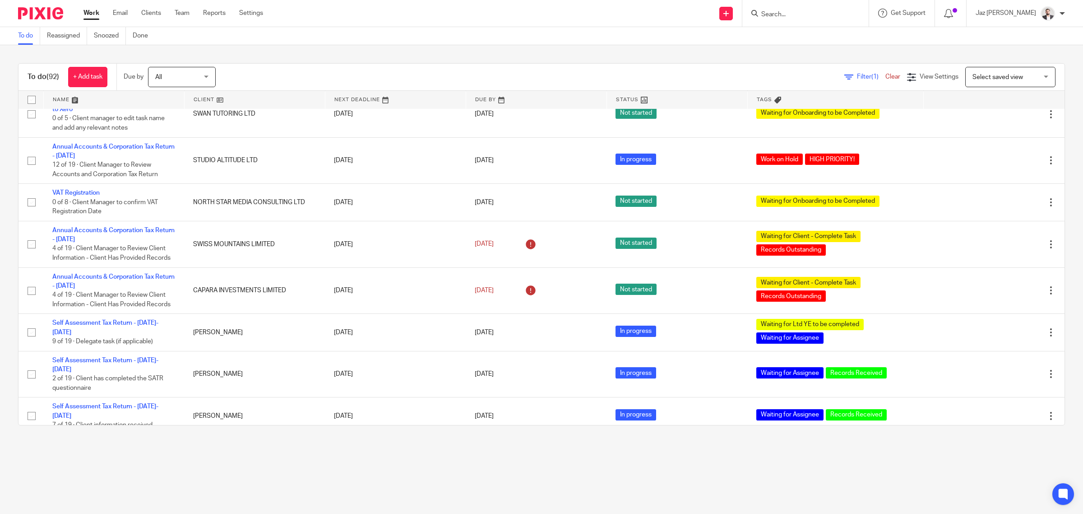
scroll to position [2981, 0]
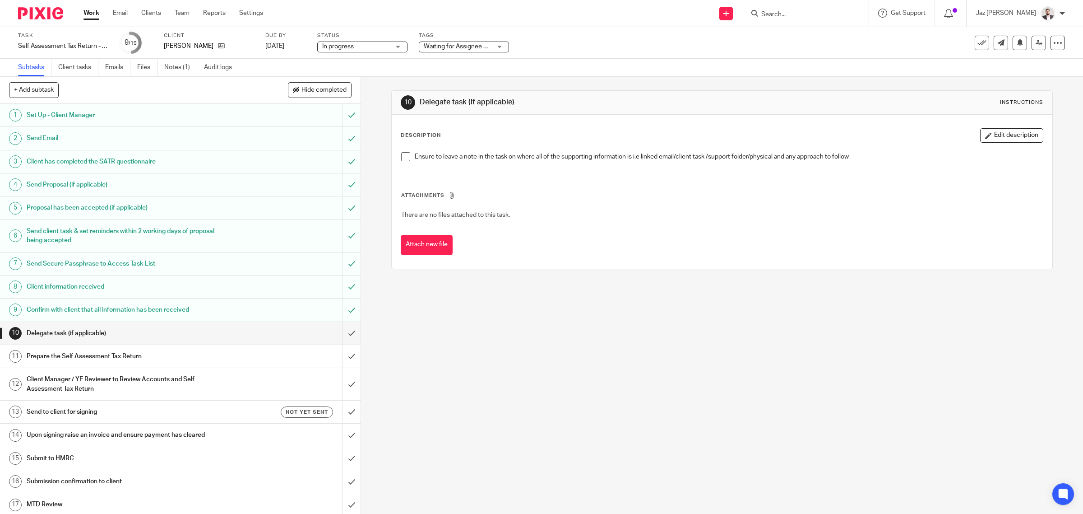
click at [451, 46] on span "Waiting for Assignee + 1" at bounding box center [458, 46] width 68 height 6
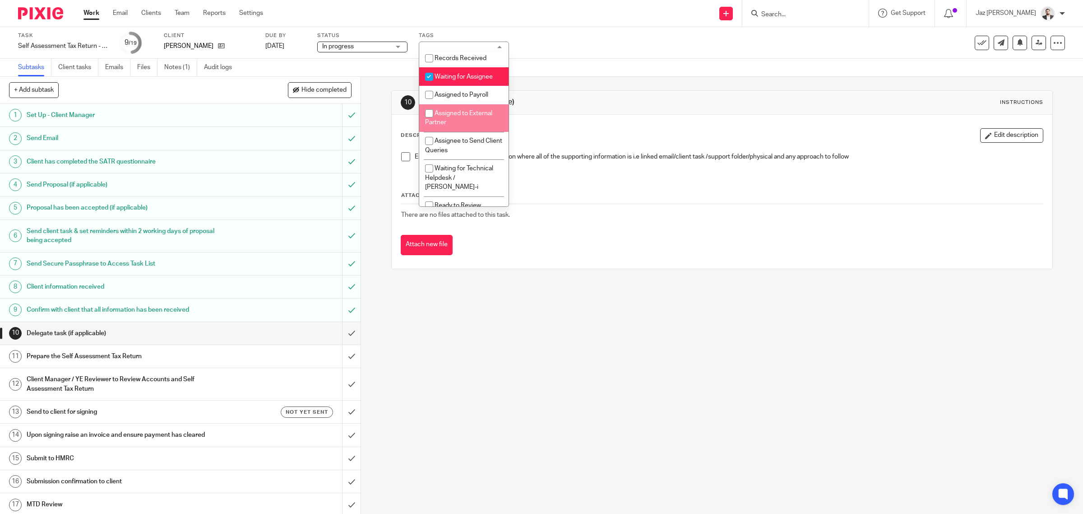
scroll to position [169, 0]
click at [463, 67] on li "Records Received" at bounding box center [463, 57] width 89 height 19
checkbox input "true"
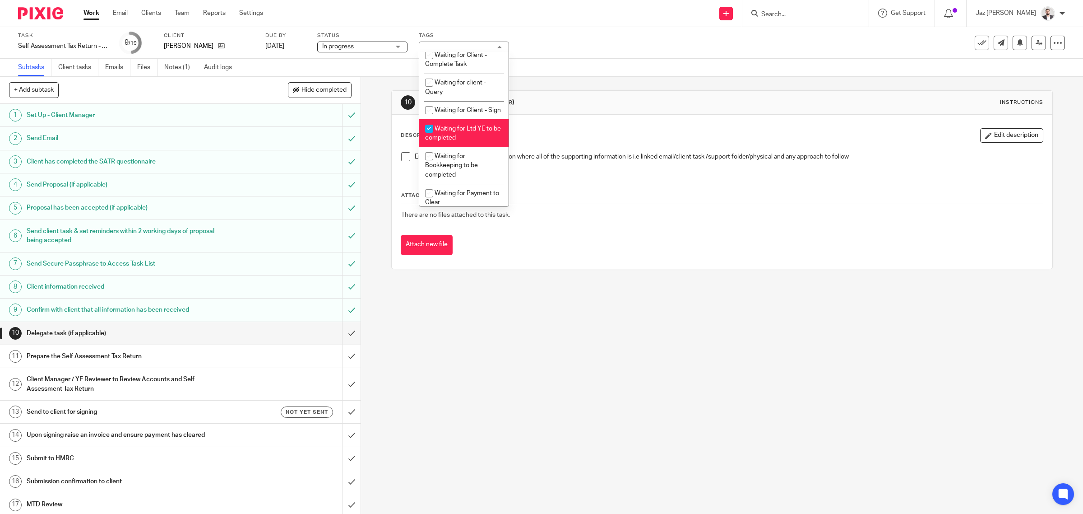
scroll to position [576, 0]
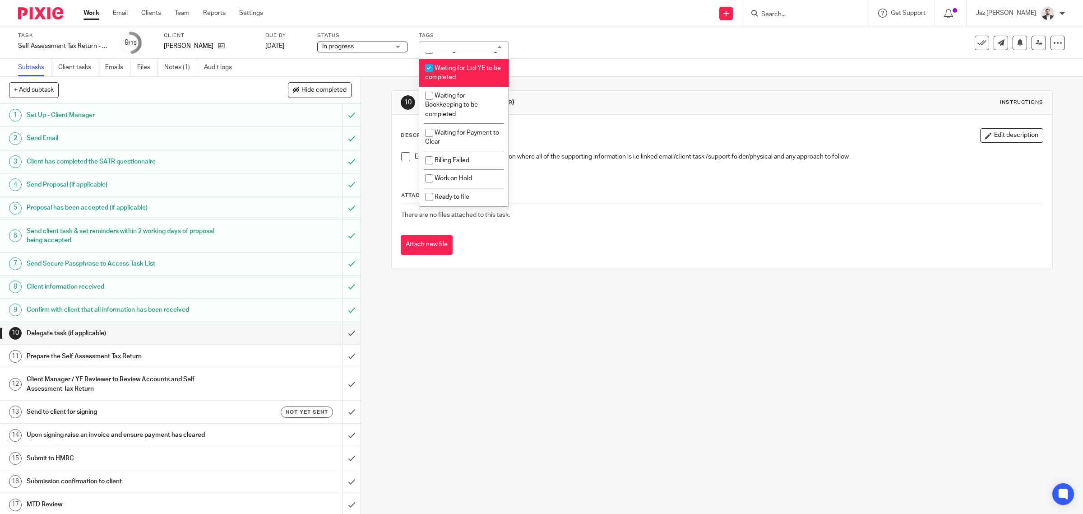
click at [473, 74] on li "Waiting for Ltd YE to be completed" at bounding box center [463, 73] width 89 height 28
checkbox input "false"
click at [573, 358] on div "10 Delegate task (if applicable) Instructions Description Edit description Ensu…" at bounding box center [722, 295] width 722 height 437
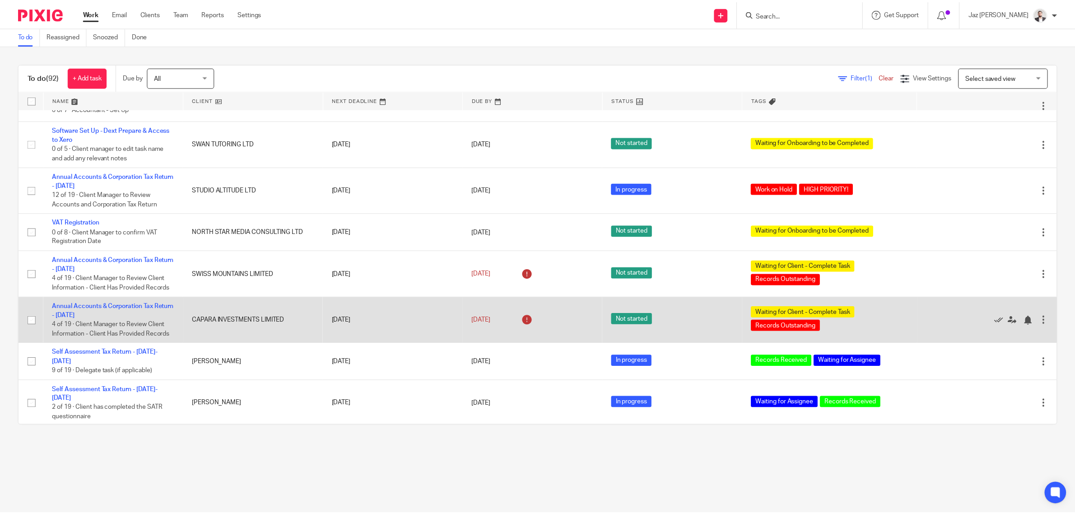
scroll to position [2976, 0]
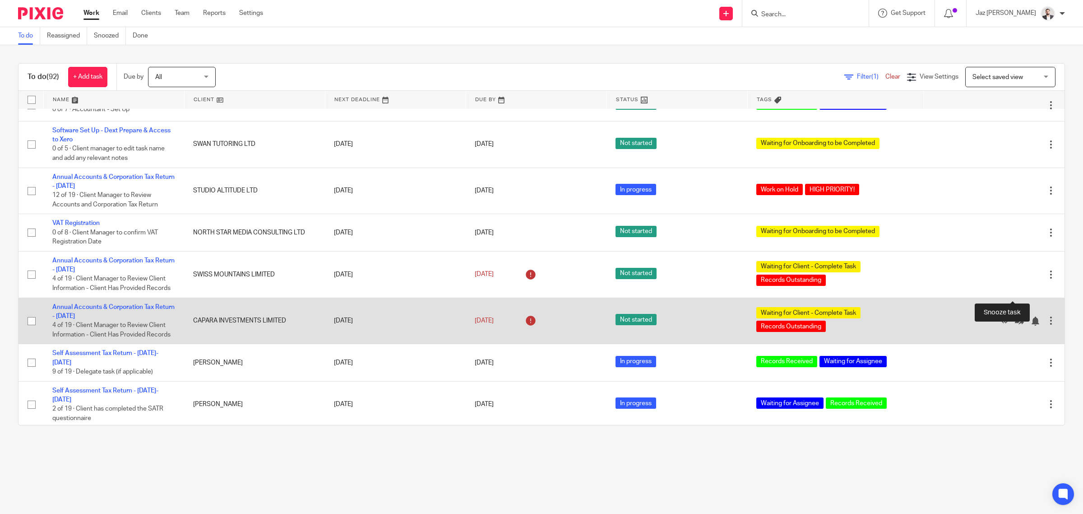
click at [1031, 316] on div at bounding box center [1035, 320] width 9 height 9
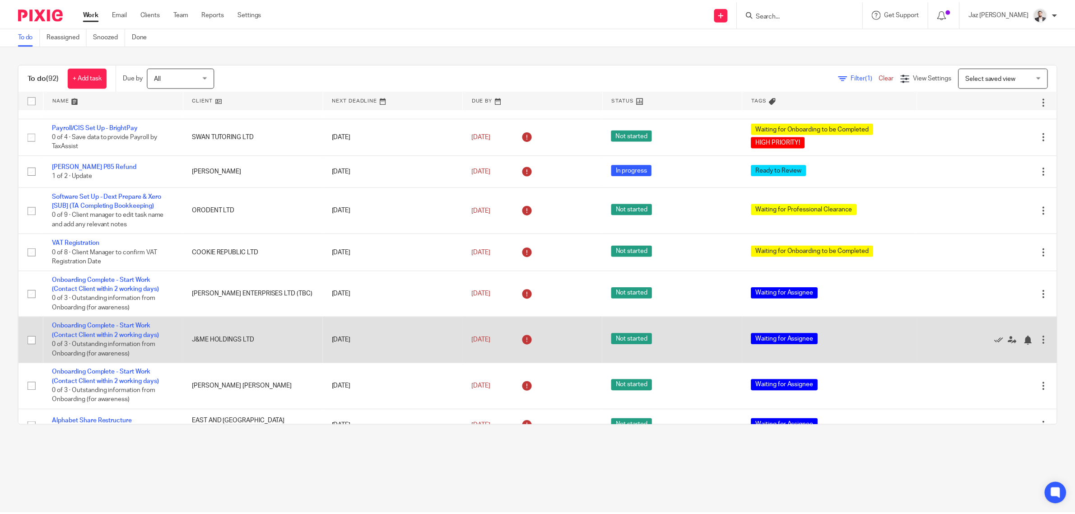
scroll to position [1914, 0]
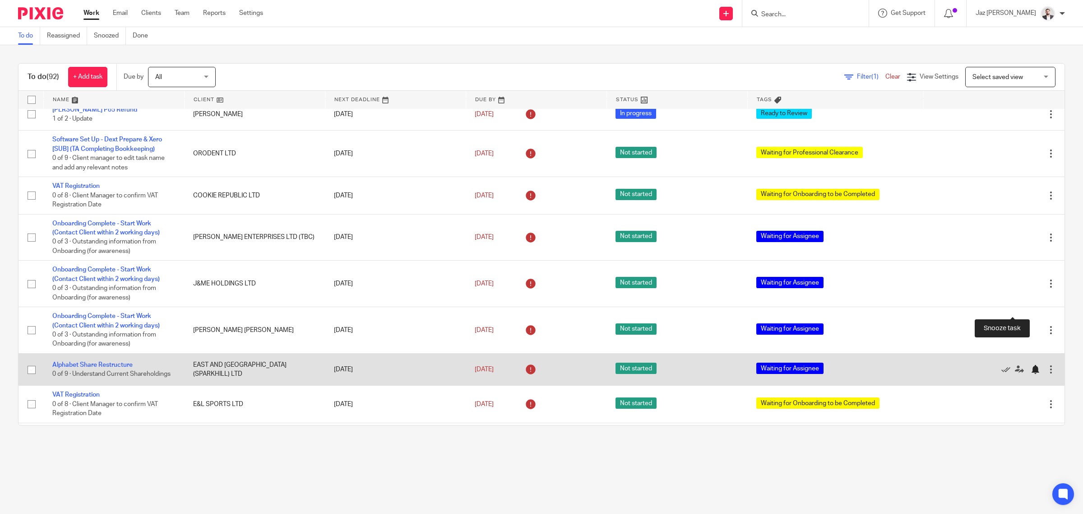
click at [1031, 365] on div at bounding box center [1035, 369] width 9 height 9
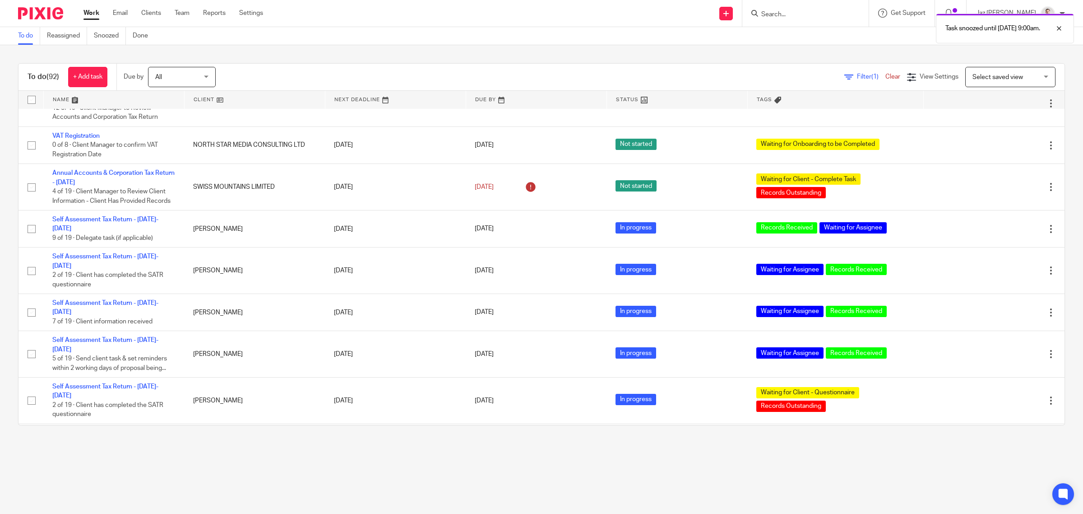
scroll to position [3118, 0]
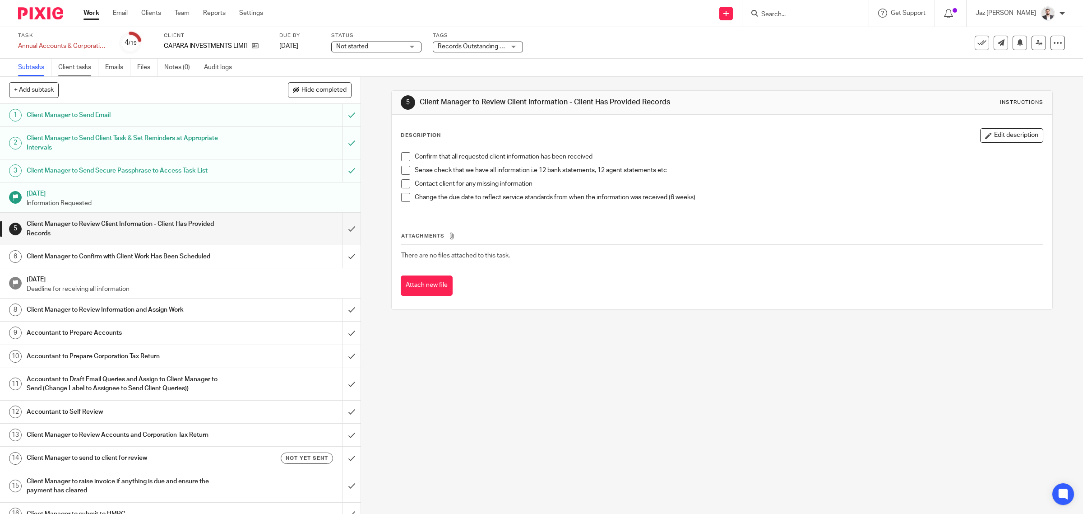
click at [82, 68] on link "Client tasks" at bounding box center [78, 68] width 40 height 18
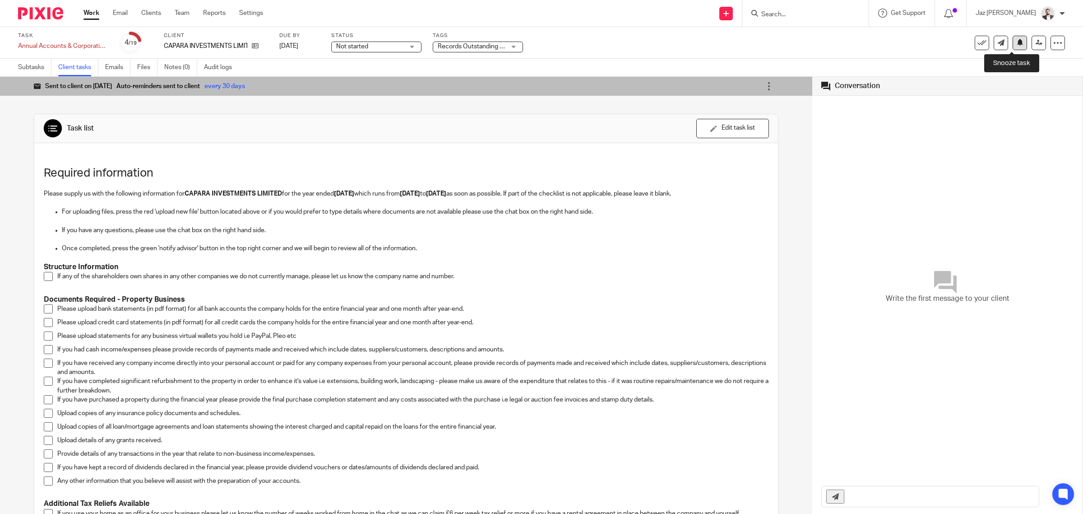
click at [1013, 47] on button at bounding box center [1020, 43] width 14 height 14
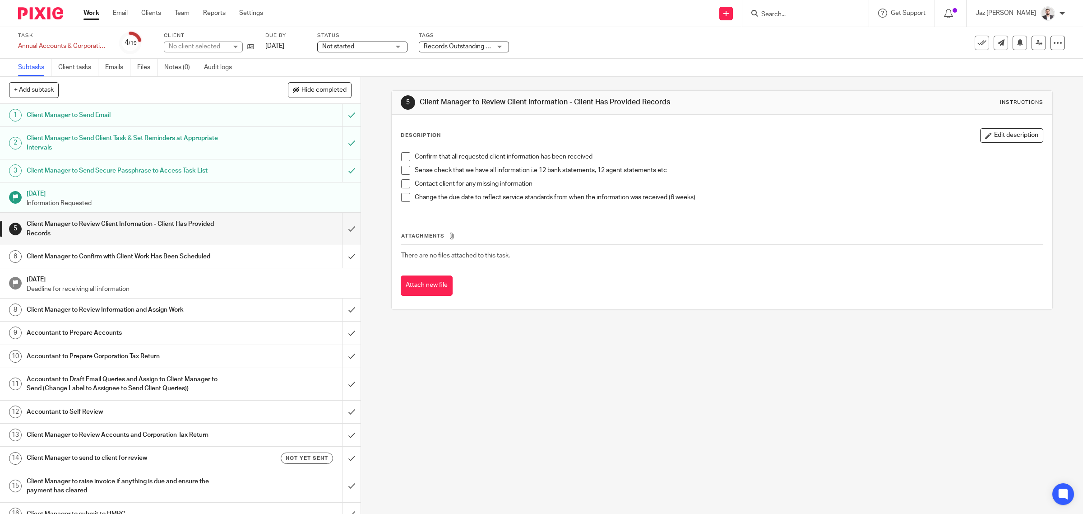
click at [65, 71] on link "Client tasks" at bounding box center [78, 68] width 40 height 18
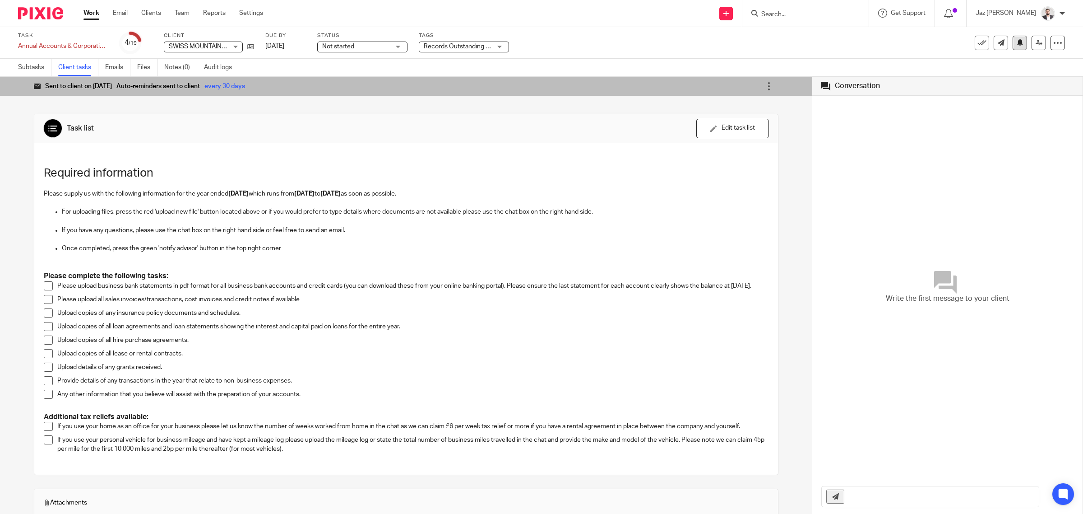
click at [1016, 47] on button at bounding box center [1020, 43] width 14 height 14
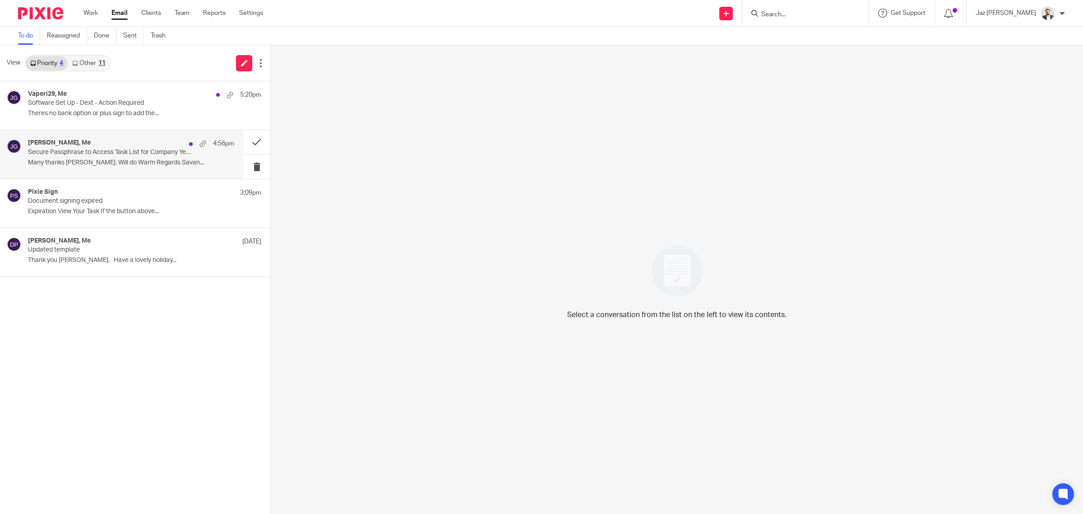
click at [111, 167] on div "Savan Zala, Me 4:56pm Secure Passphrase to Access Task List for Company Year En…" at bounding box center [131, 154] width 206 height 30
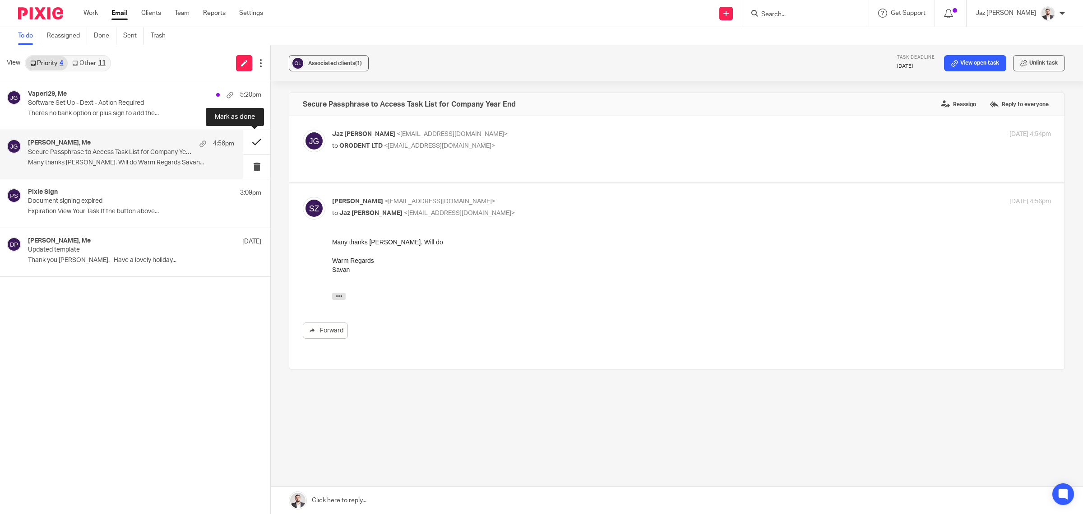
click at [250, 141] on button at bounding box center [256, 142] width 27 height 24
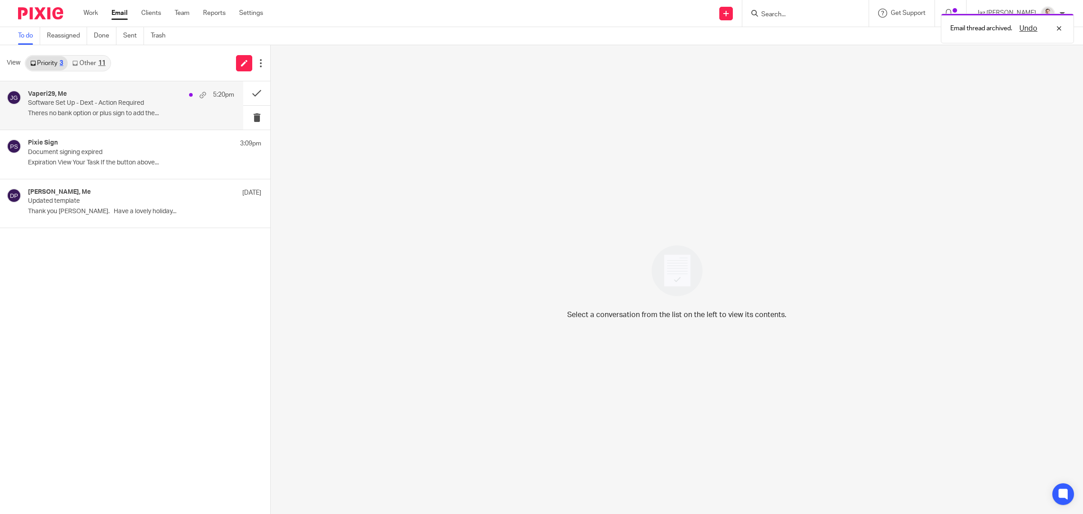
click at [131, 114] on p "Theres no bank option or plus sign to add the..." at bounding box center [131, 114] width 206 height 8
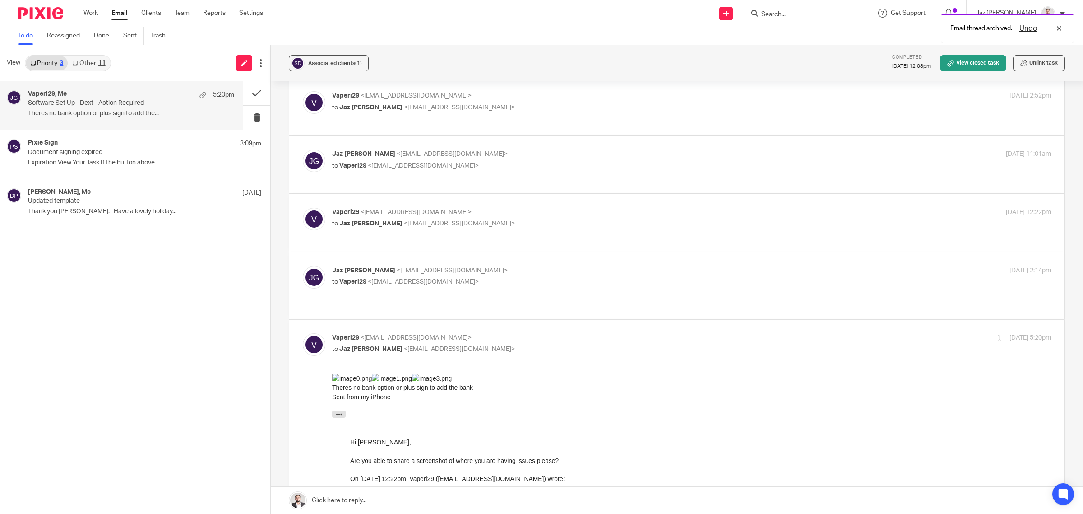
scroll to position [339, 0]
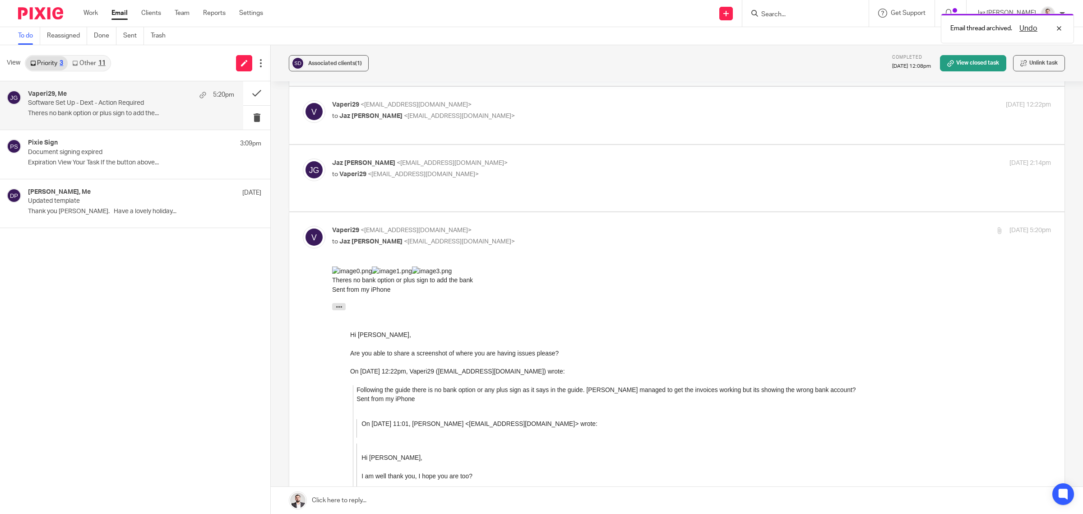
click at [100, 65] on div "11" at bounding box center [101, 63] width 7 height 6
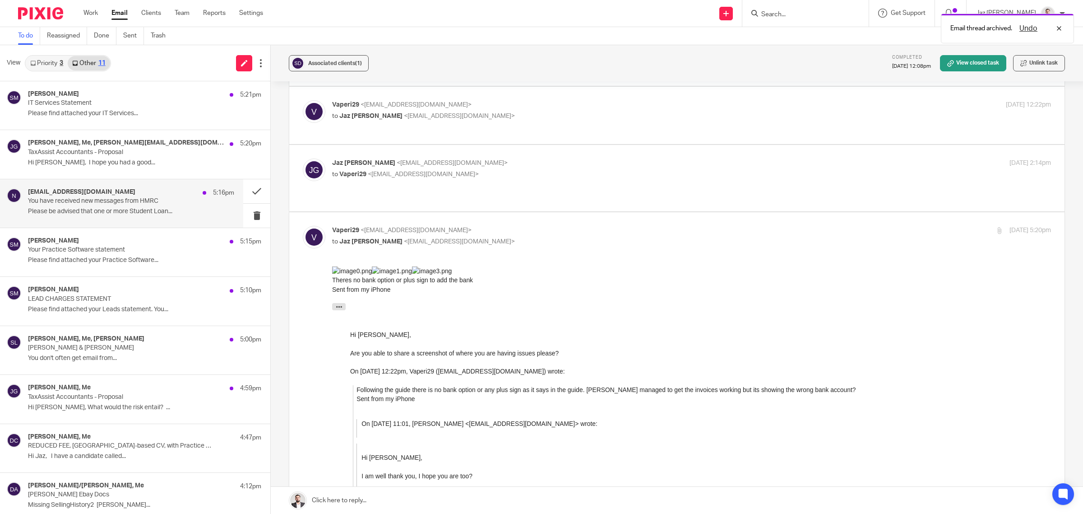
click p "Please be advised that one or more Student Loan..."
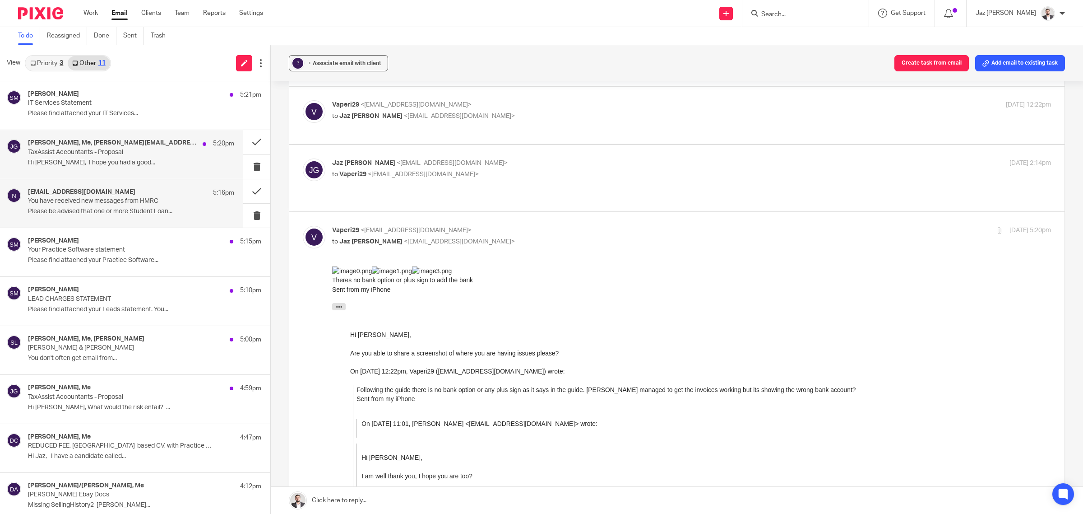
click p "Hi Jaz, I hope you had a good..."
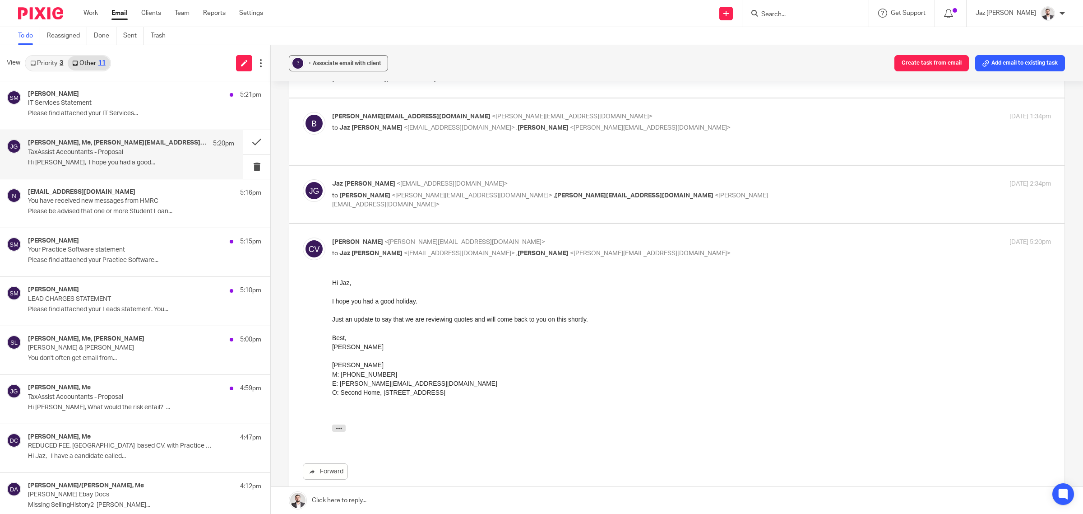
scroll to position [526, 0]
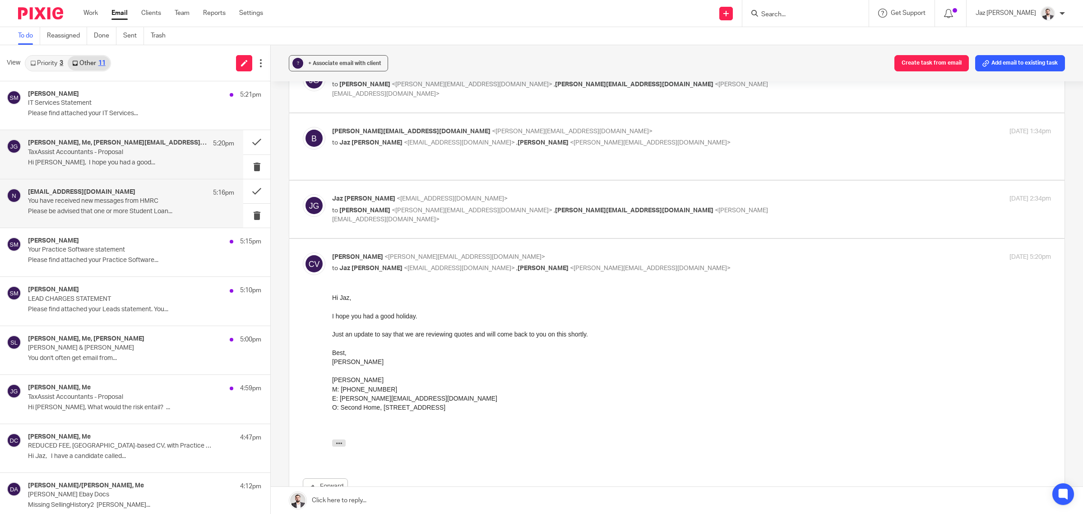
click p "You have received new messages from HMRC"
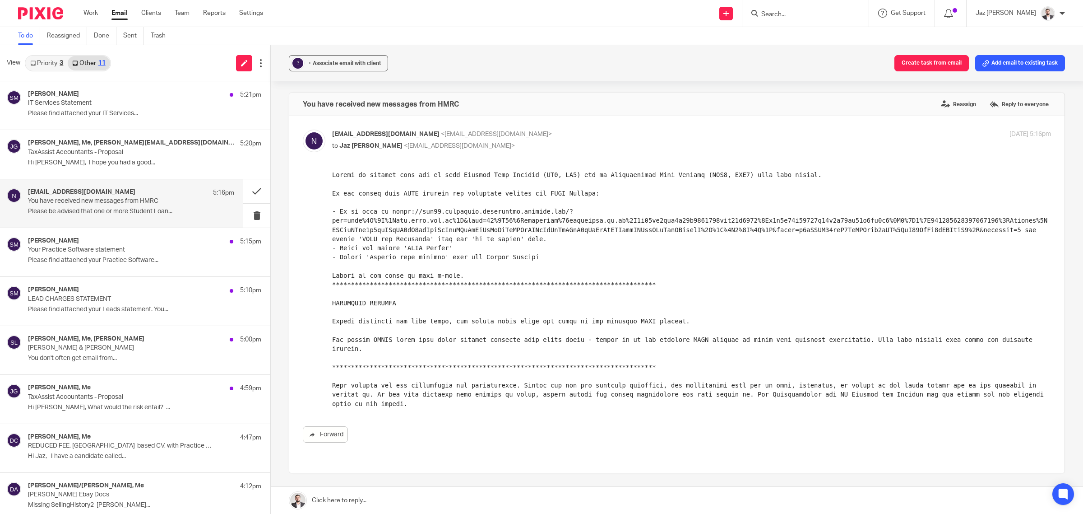
scroll to position [0, 0]
click button
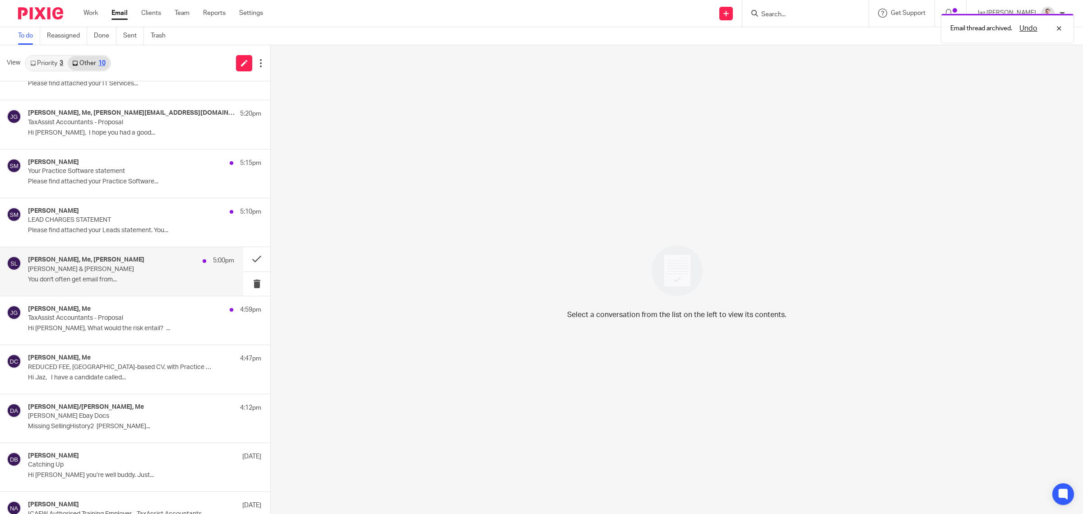
scroll to position [57, 0]
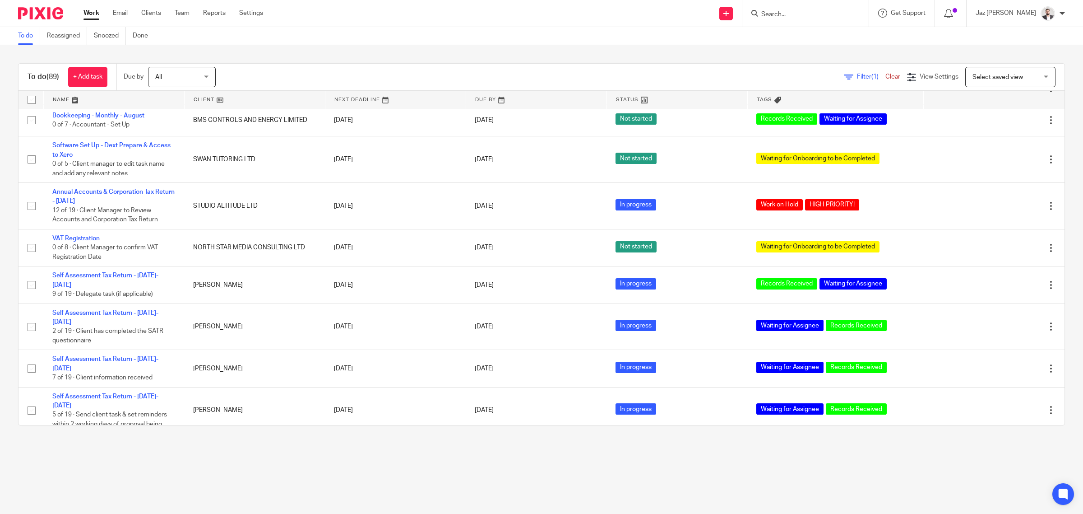
scroll to position [3072, 0]
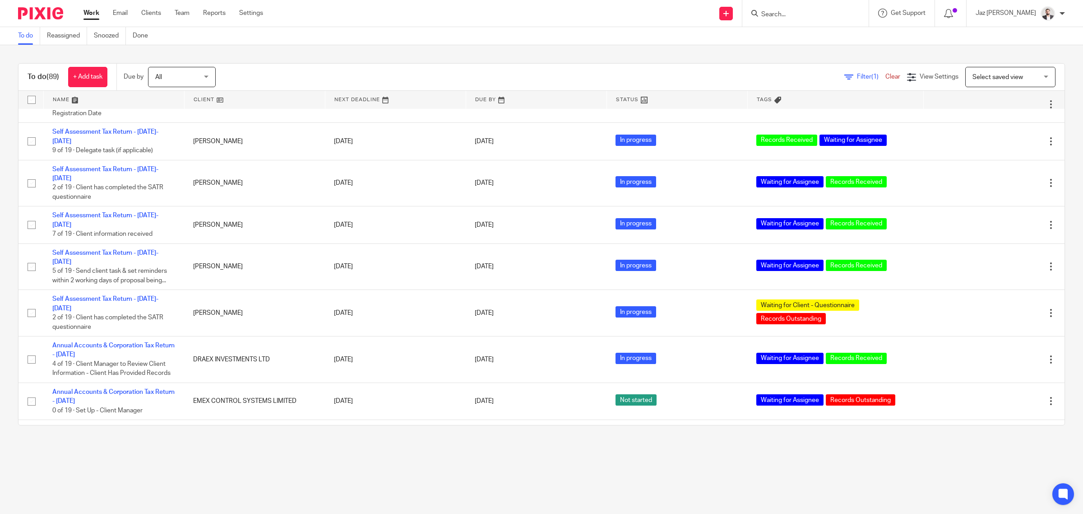
click at [817, 13] on input "Search" at bounding box center [801, 15] width 81 height 8
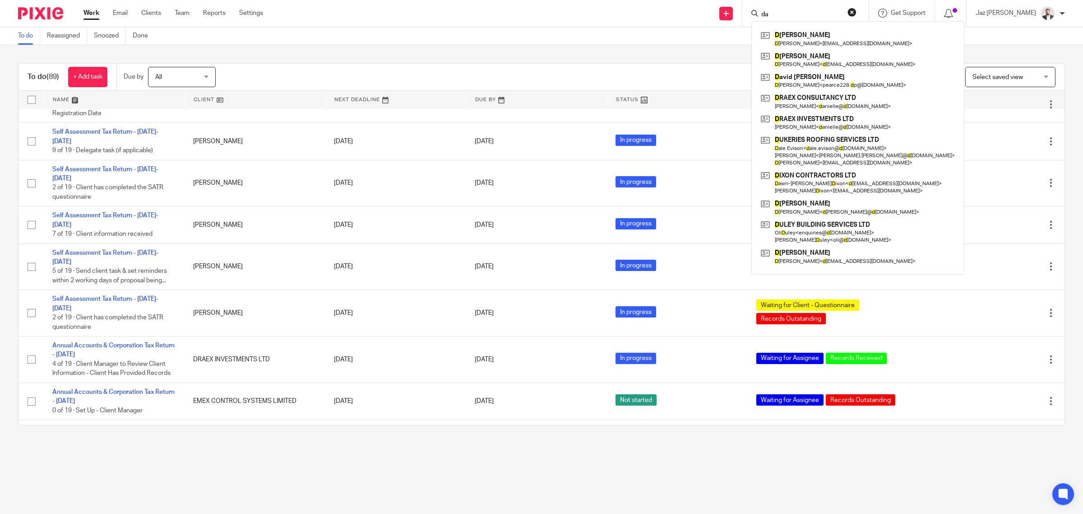
type input "[PERSON_NAME]"
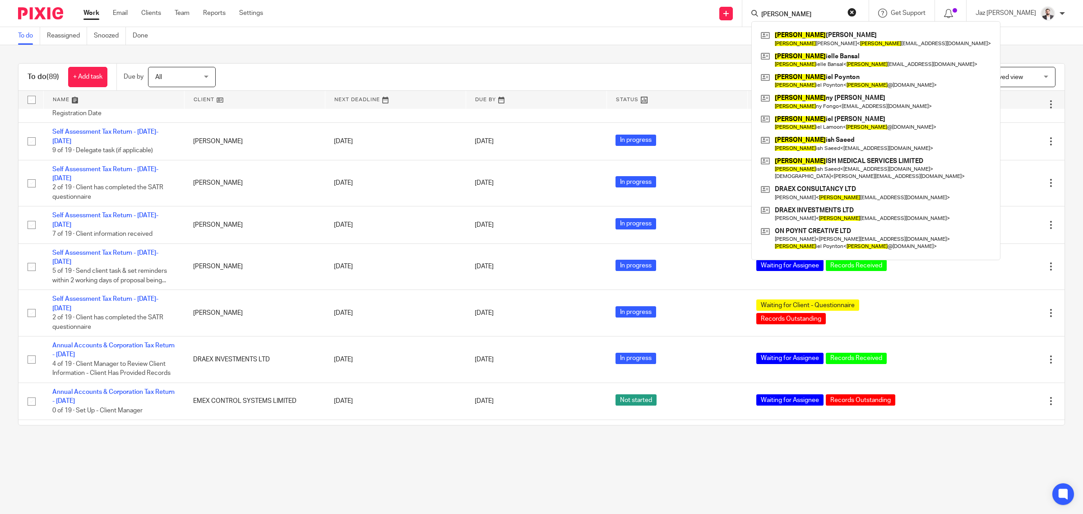
drag, startPoint x: 825, startPoint y: 14, endPoint x: 781, endPoint y: 12, distance: 43.8
click at [781, 12] on div "dan" at bounding box center [804, 13] width 105 height 11
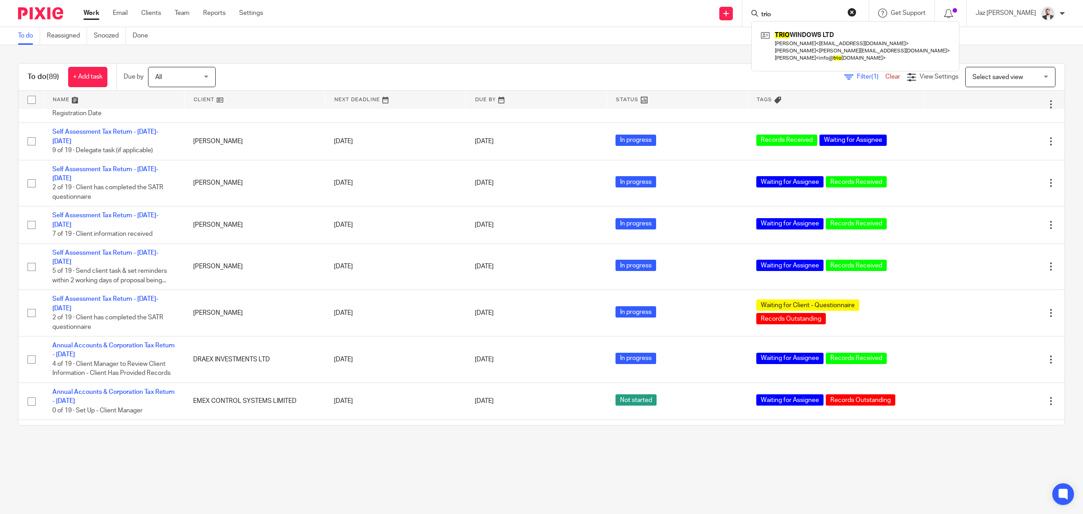
type input "trio"
click at [667, 61] on div "To do (89) + Add task Due by All All Today Tomorrow This week Next week This mo…" at bounding box center [541, 244] width 1083 height 398
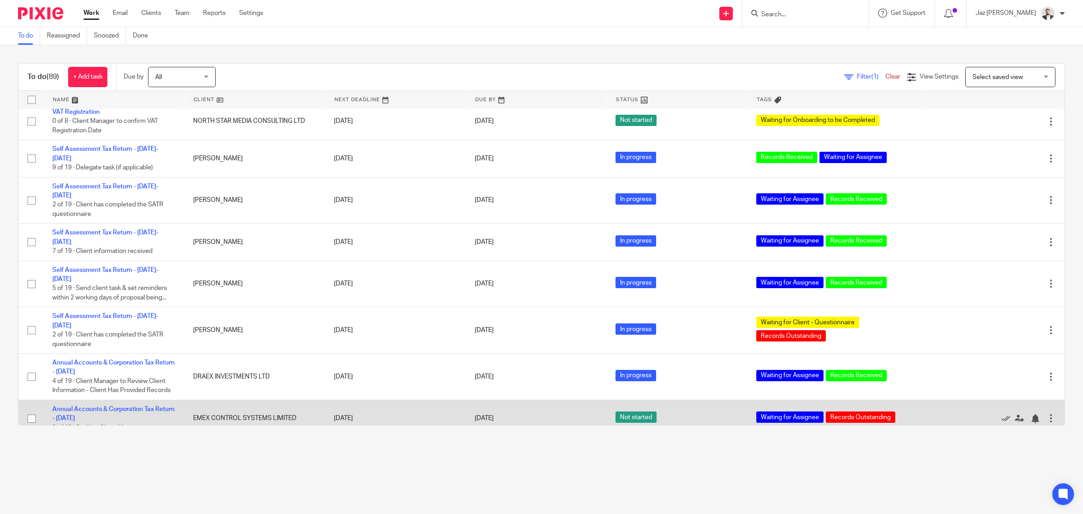
scroll to position [3072, 0]
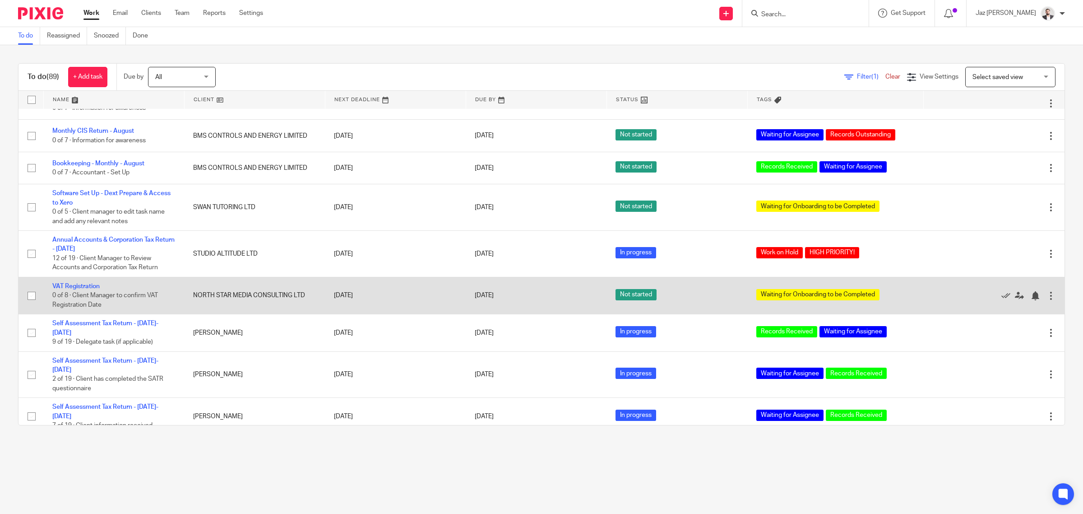
scroll to position [2847, 0]
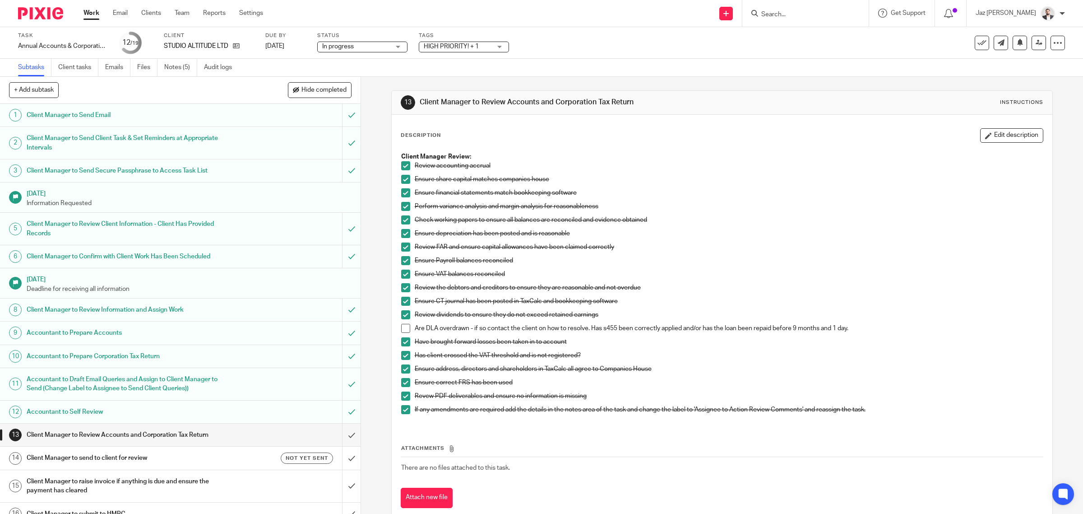
click at [438, 45] on span "HIGH PRIORITY! + 1" at bounding box center [451, 46] width 55 height 6
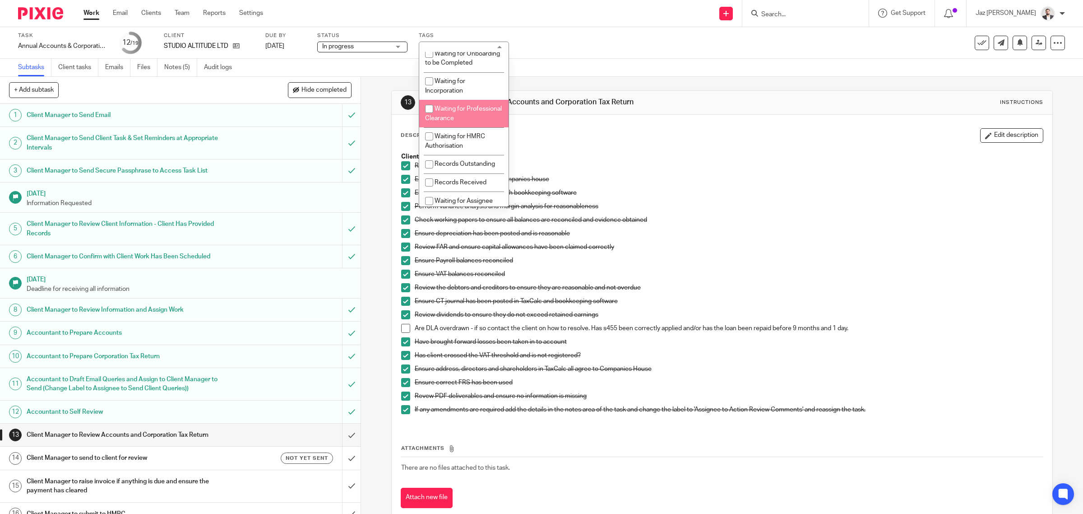
scroll to position [113, 0]
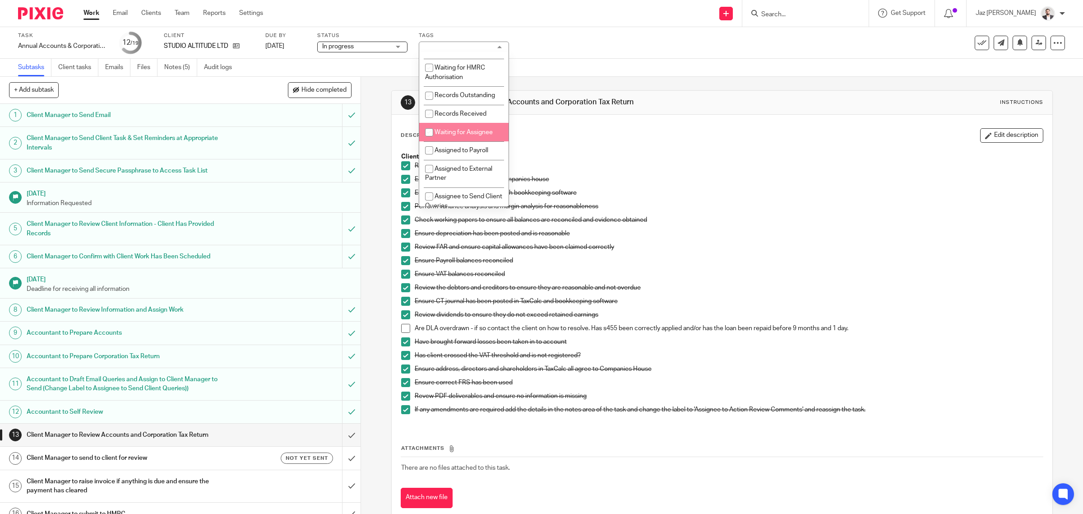
click at [474, 141] on li "Waiting for Assignee" at bounding box center [463, 132] width 89 height 19
checkbox input "true"
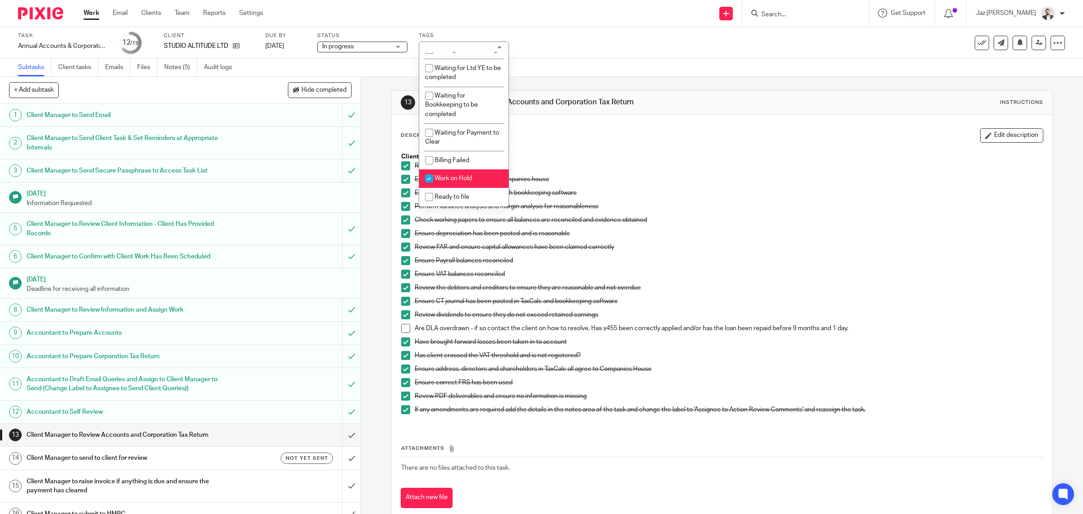
drag, startPoint x: 457, startPoint y: 178, endPoint x: 465, endPoint y: 177, distance: 8.3
click at [459, 177] on span "Work on Hold" at bounding box center [453, 178] width 37 height 6
checkbox input "false"
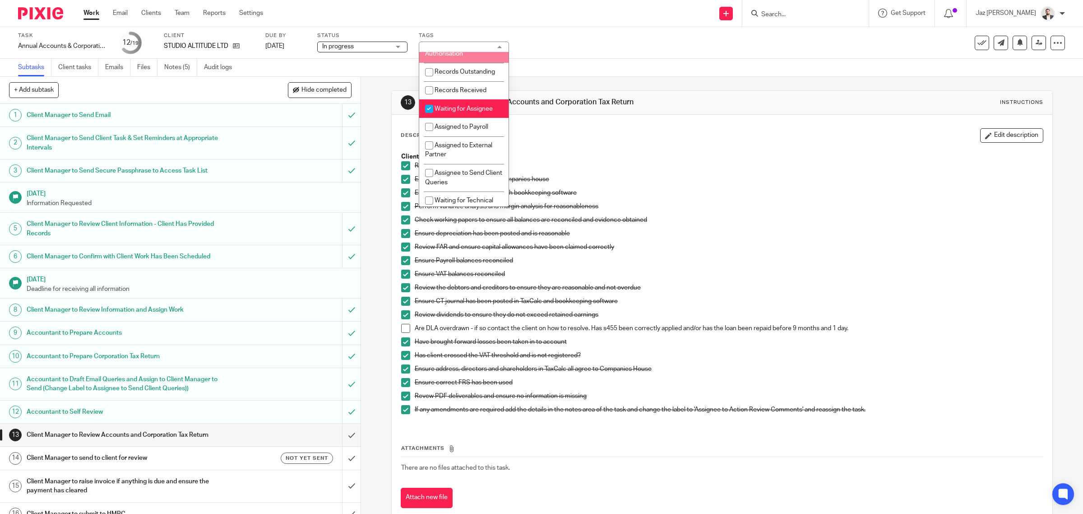
scroll to position [169, 0]
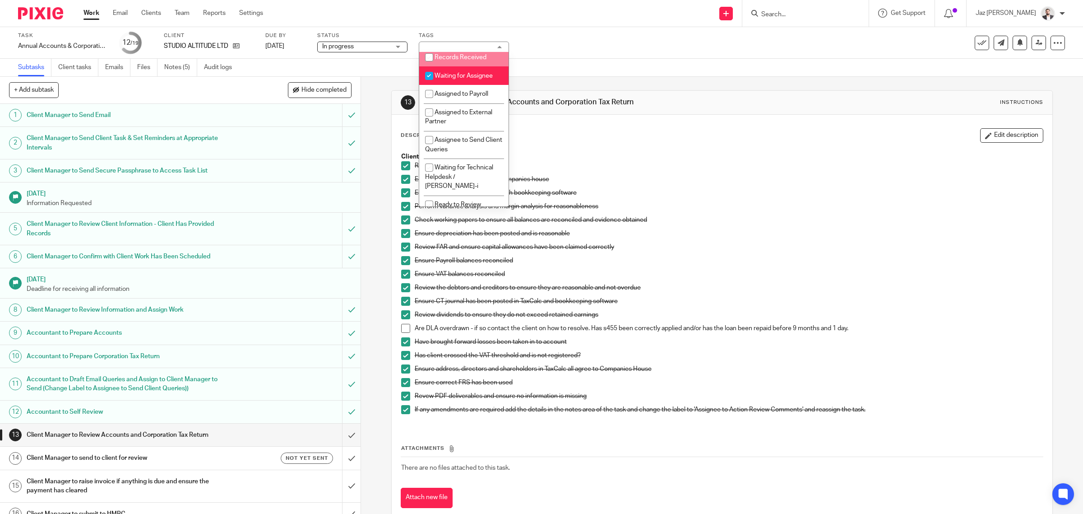
click at [535, 52] on div "Task Annual Accounts & Corporation Tax Return - December 31, 2024 Save Annual A…" at bounding box center [454, 43] width 873 height 22
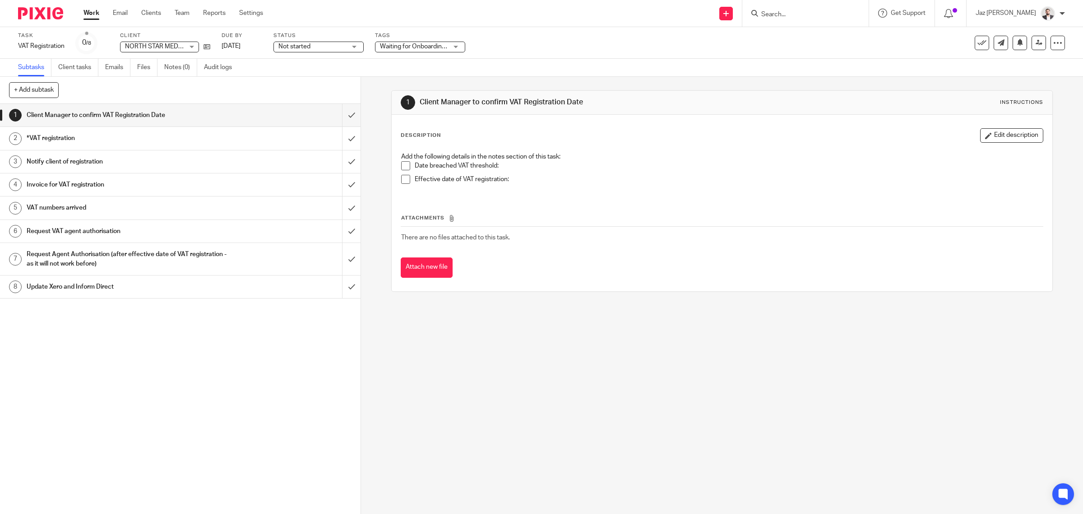
click at [398, 46] on span "Waiting for Onboarding to be Completed" at bounding box center [437, 46] width 114 height 6
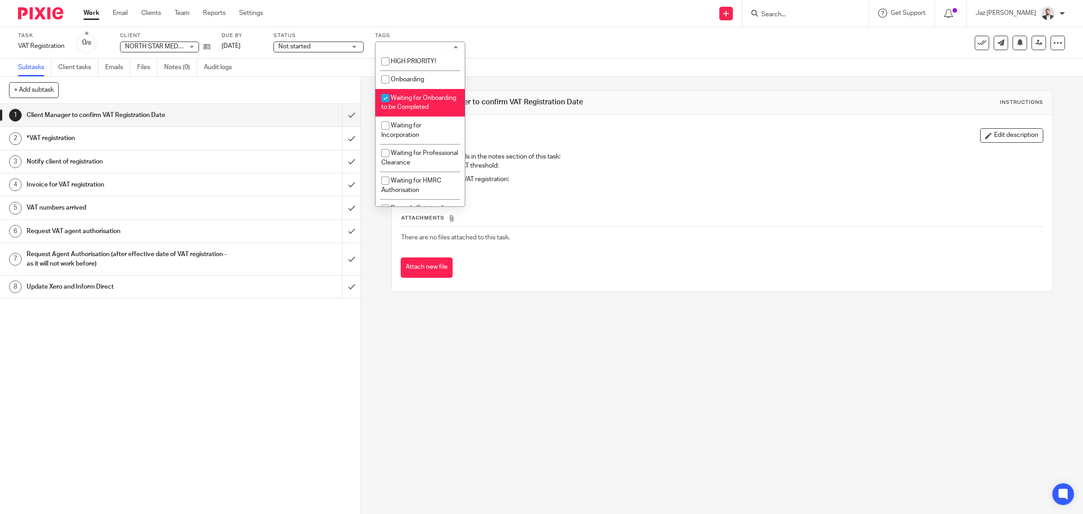
click at [426, 103] on span "Waiting for Onboarding to be Completed" at bounding box center [418, 103] width 75 height 16
checkbox input "false"
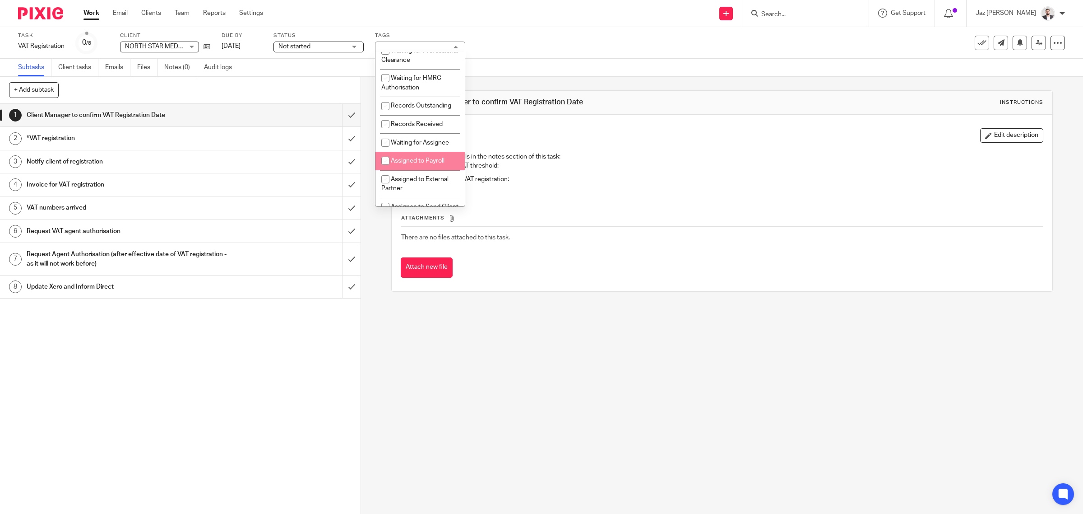
scroll to position [169, 0]
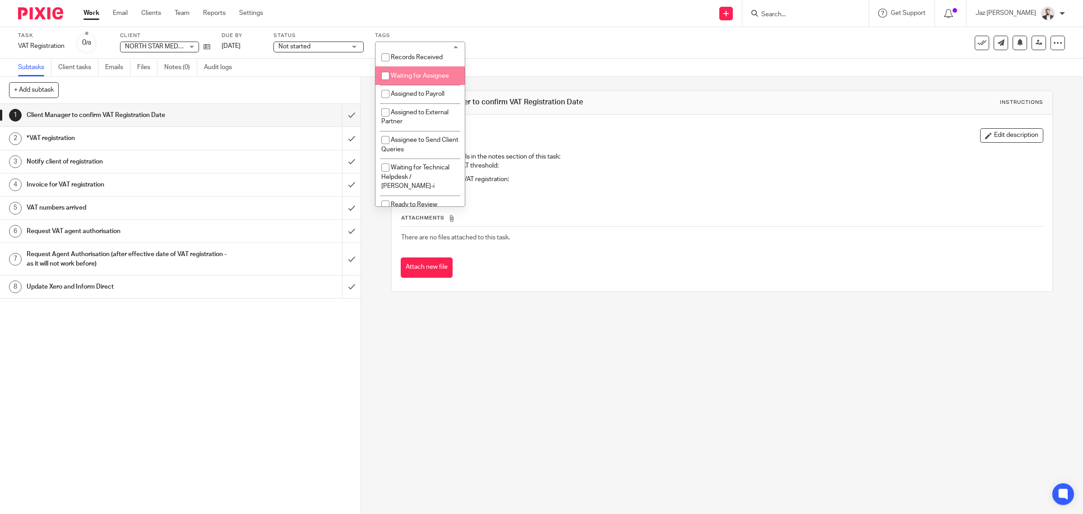
click at [423, 85] on li "Waiting for Assignee" at bounding box center [420, 75] width 89 height 19
checkbox input "true"
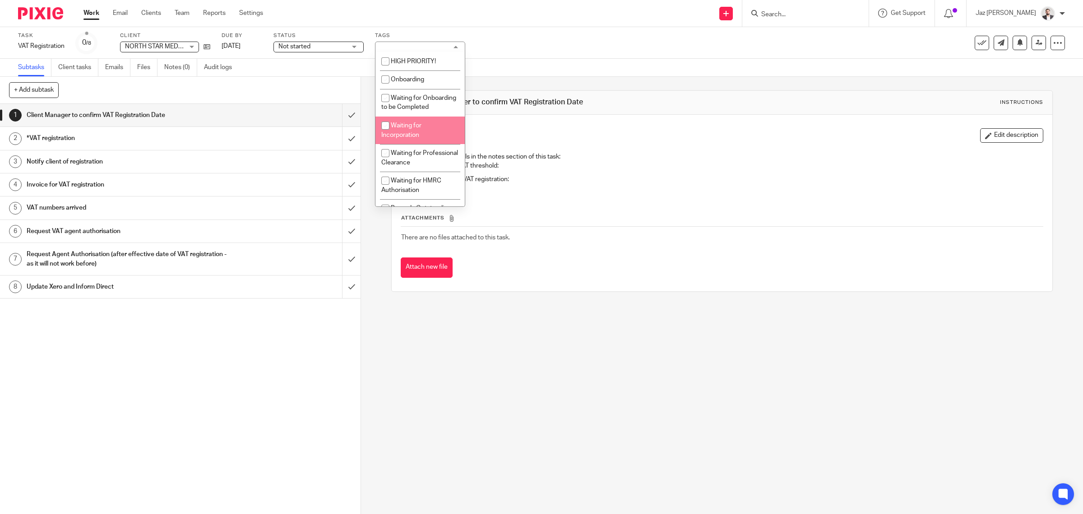
click at [497, 5] on div "Send new email Create task Add client Request signature Get Support Contact Sup…" at bounding box center [680, 13] width 807 height 27
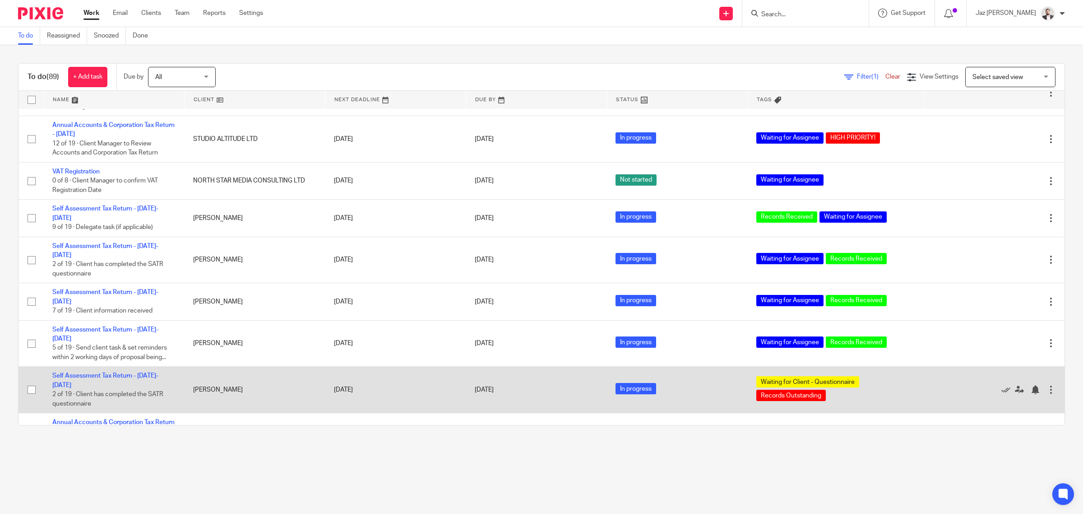
scroll to position [2959, 0]
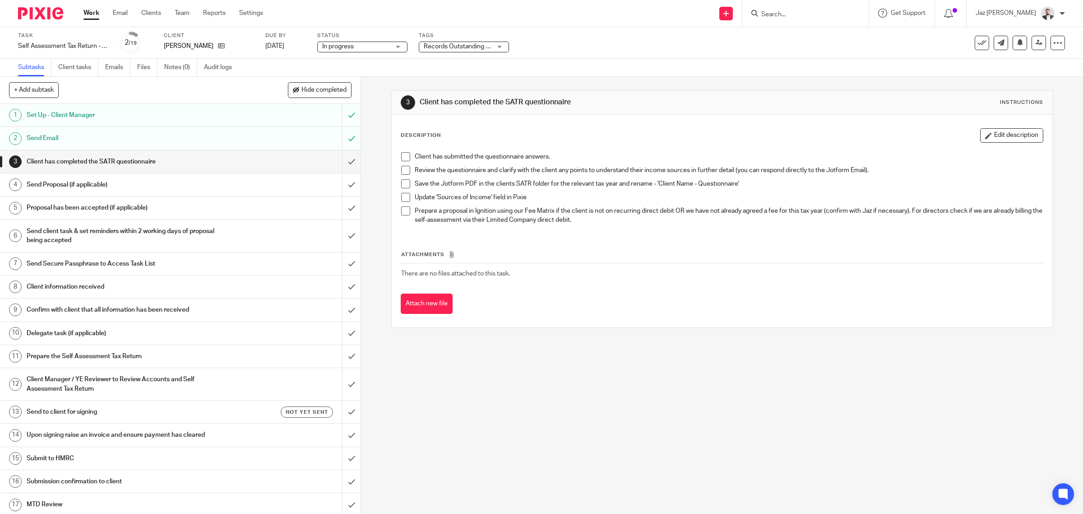
click at [460, 46] on span "Records Outstanding + 1" at bounding box center [459, 46] width 70 height 6
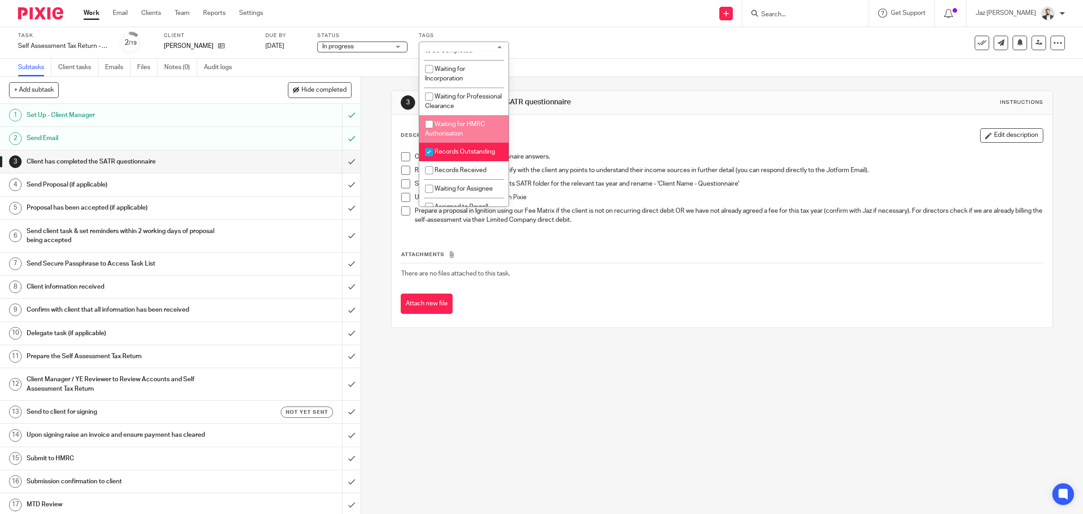
scroll to position [113, 0]
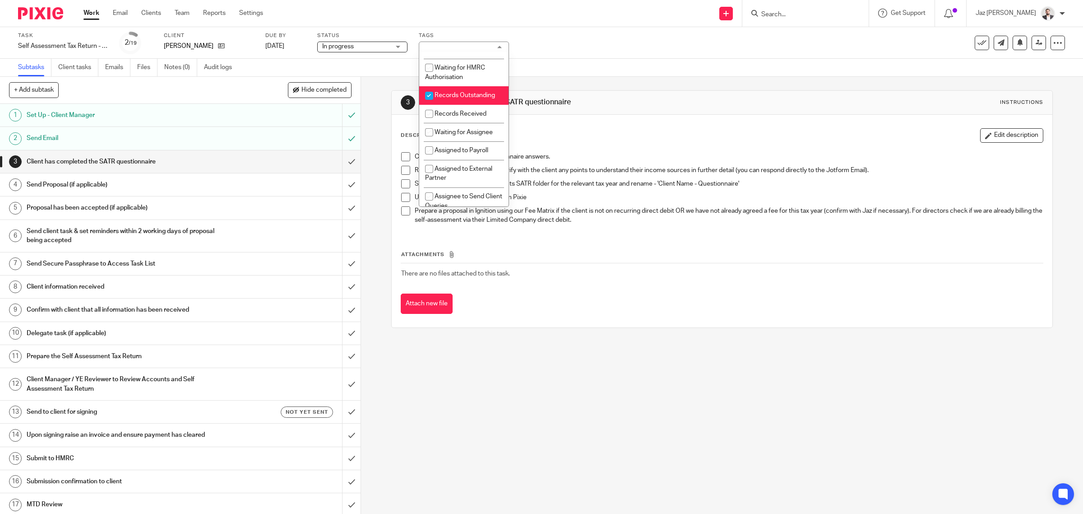
click at [456, 97] on li "Records Outstanding" at bounding box center [463, 95] width 89 height 19
checkbox input "false"
click at [461, 141] on li "Waiting for Assignee" at bounding box center [463, 132] width 89 height 19
checkbox input "true"
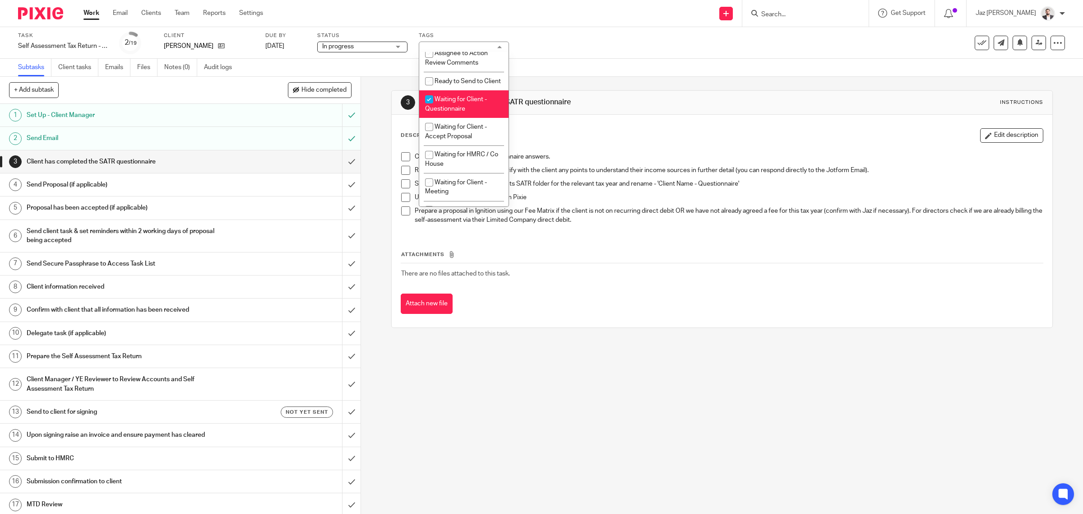
click at [463, 118] on li "Waiting for Client - Questionnaire" at bounding box center [463, 104] width 89 height 28
checkbox input "false"
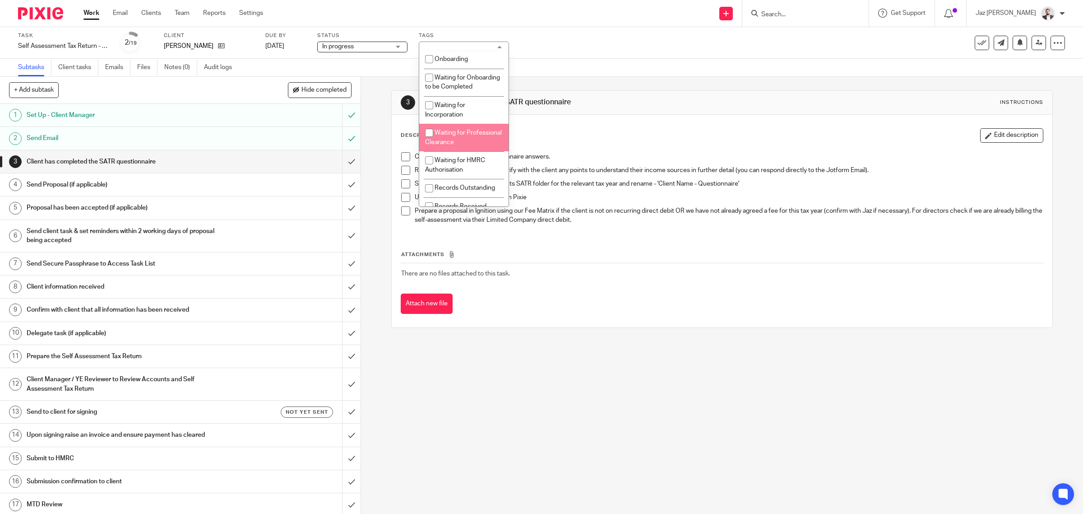
scroll to position [0, 0]
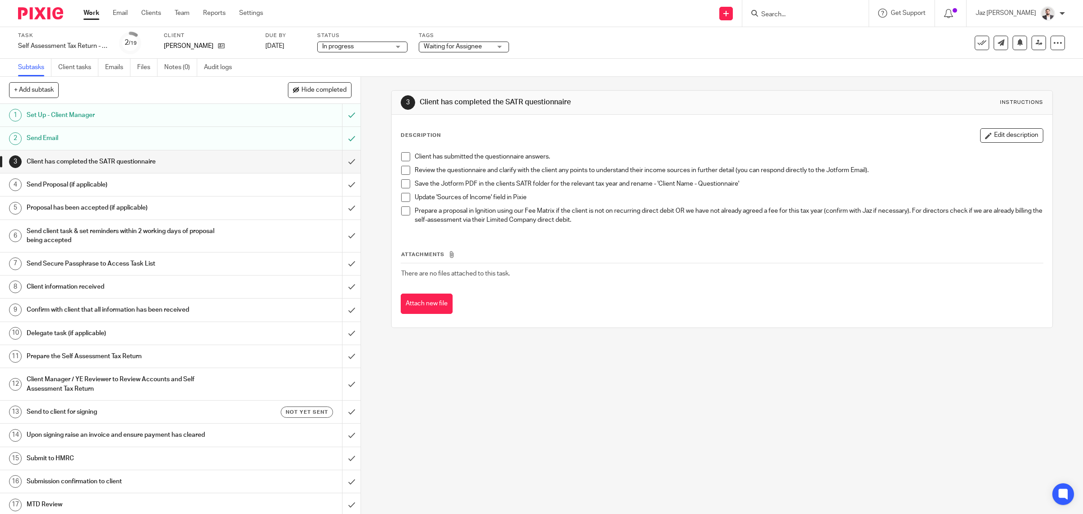
click at [548, 46] on div "Task Self Assessment Tax Return - 2024-2025 Save Self Assessment Tax Return - 2…" at bounding box center [454, 43] width 873 height 22
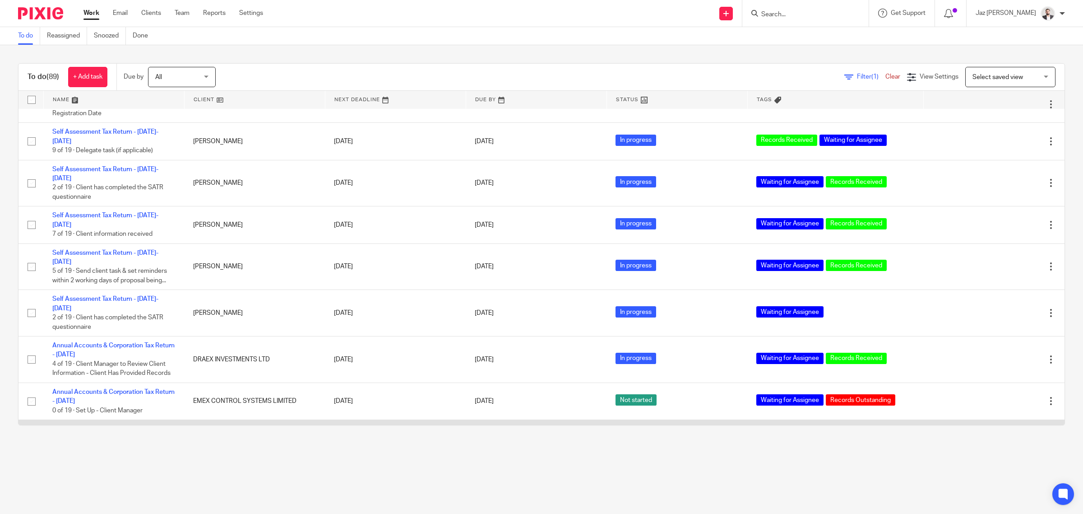
scroll to position [3016, 0]
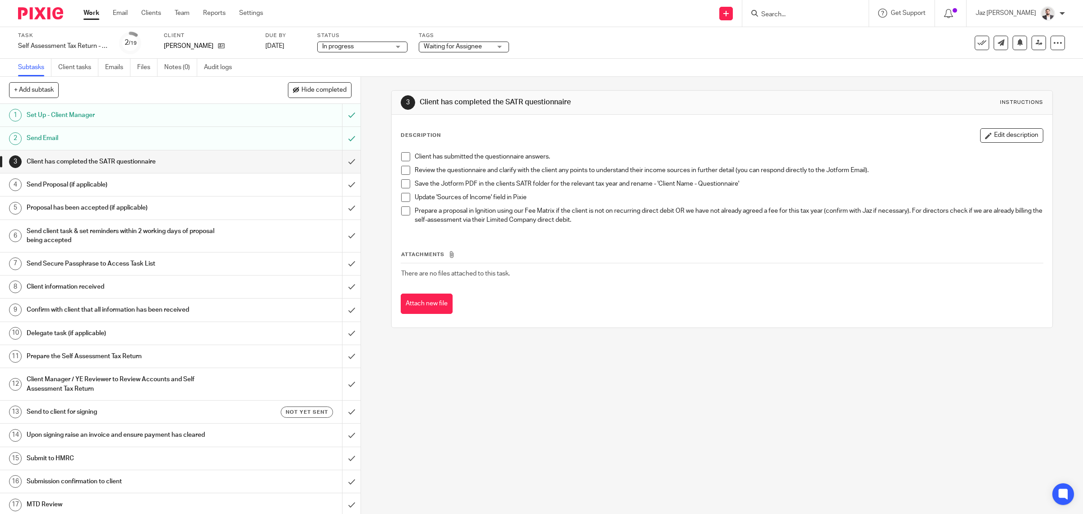
click at [462, 47] on span "Waiting for Assignee" at bounding box center [453, 46] width 58 height 6
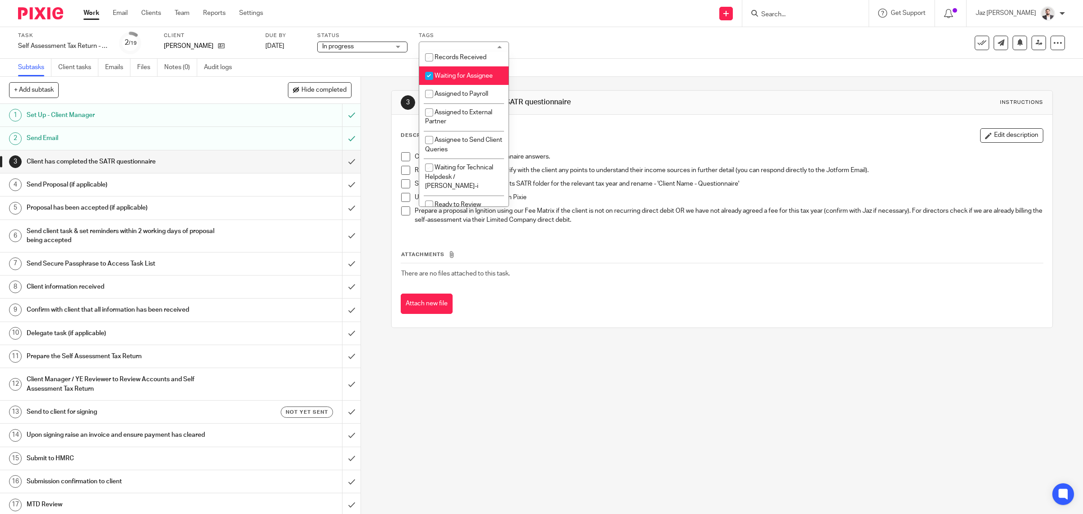
click at [479, 79] on span "Waiting for Assignee" at bounding box center [464, 76] width 58 height 6
checkbox input "false"
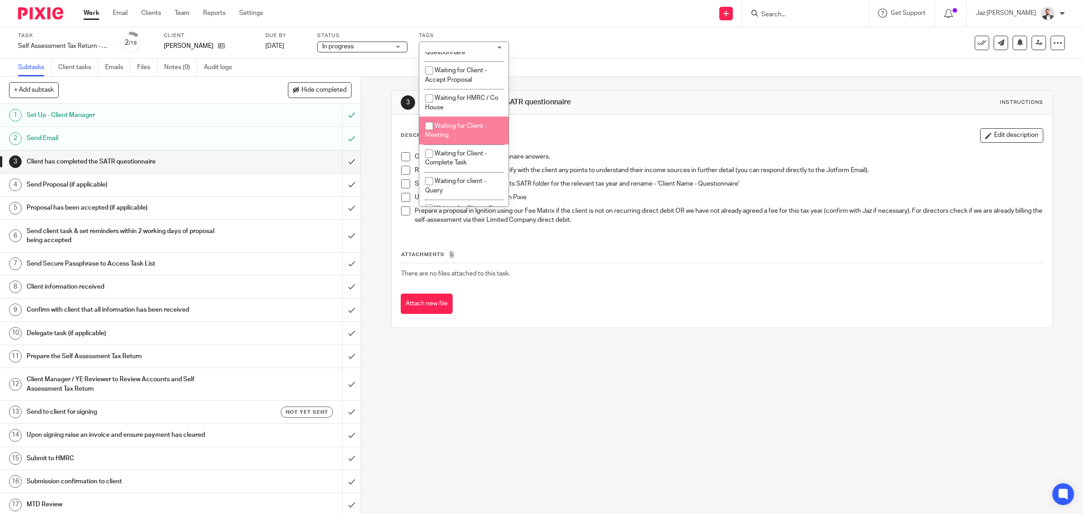
scroll to position [451, 0]
click at [475, 143] on li "Waiting for client - Query" at bounding box center [463, 130] width 89 height 28
checkbox input "true"
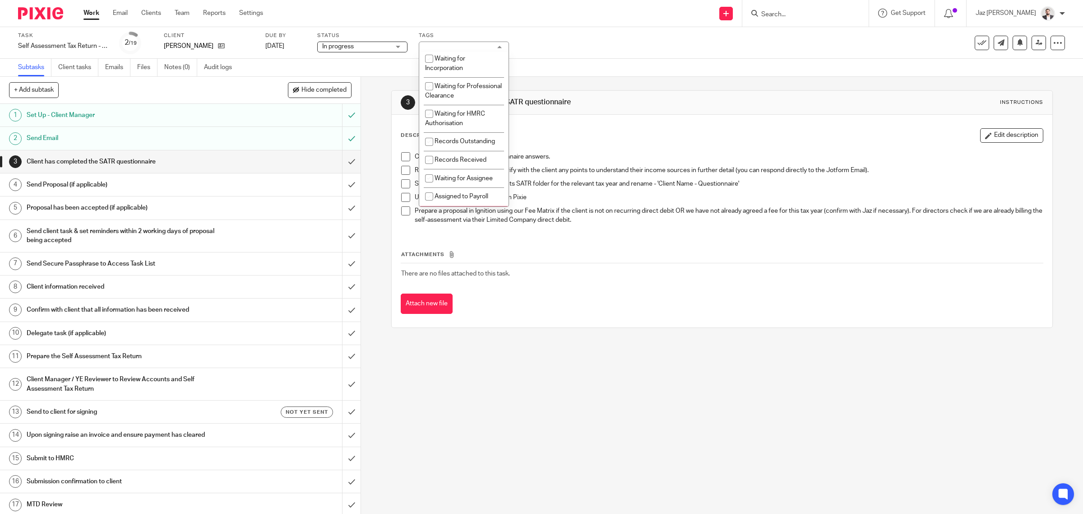
scroll to position [0, 0]
click at [574, 37] on div "Task Self Assessment Tax Return - [DATE]-[DATE] Save Self Assessment Tax Return…" at bounding box center [454, 43] width 873 height 22
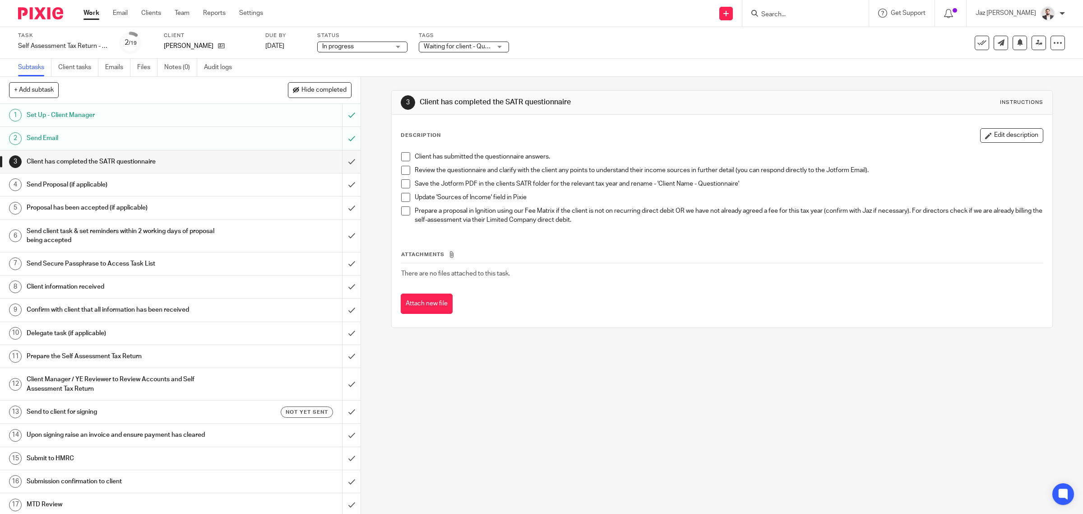
click at [93, 16] on link "Work" at bounding box center [92, 13] width 16 height 9
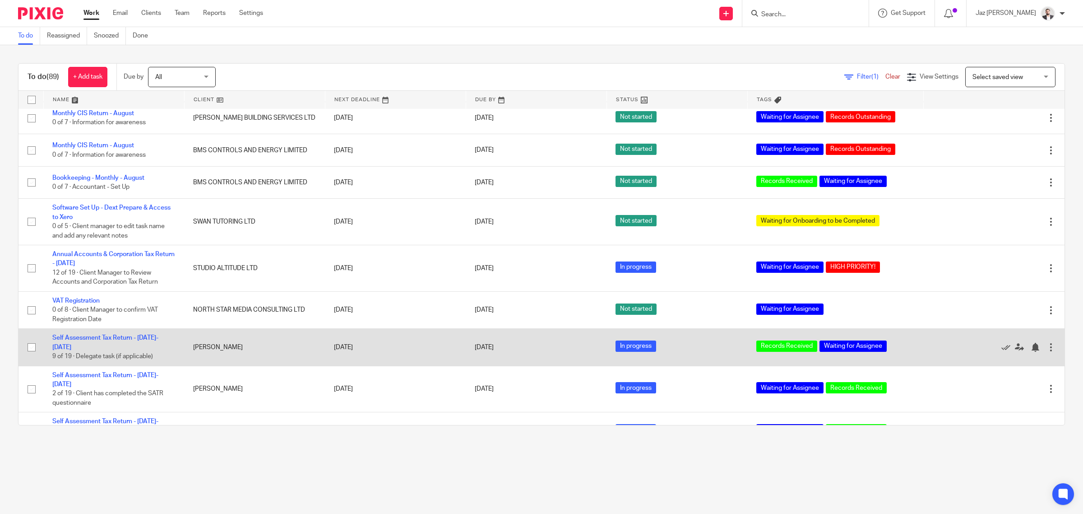
scroll to position [2847, 0]
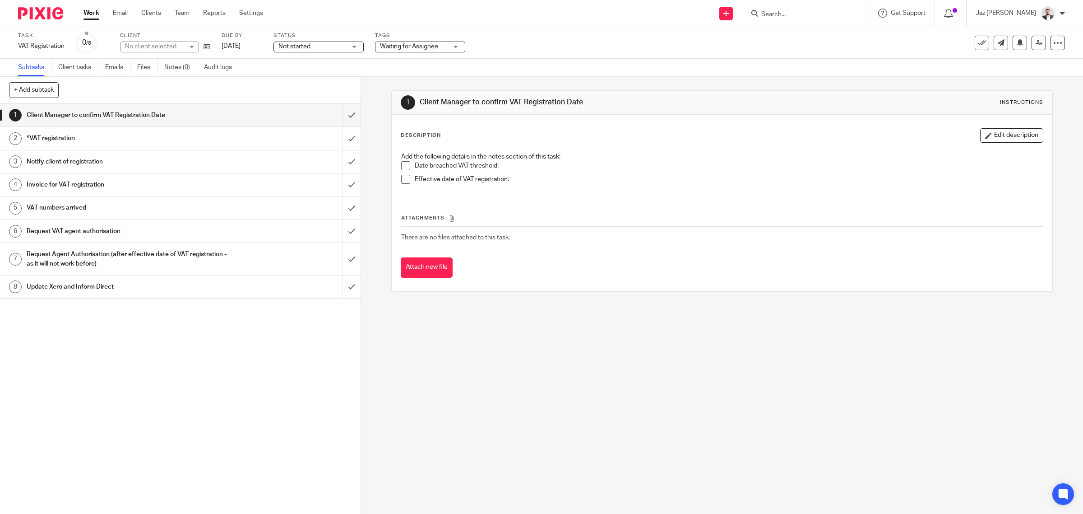
click at [421, 45] on span "Waiting for Assignee" at bounding box center [409, 46] width 58 height 6
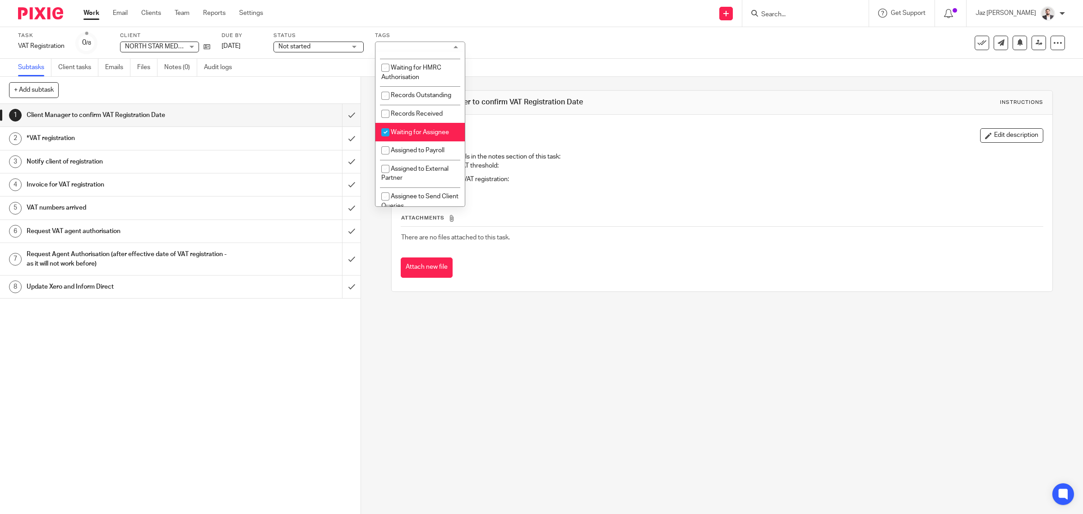
click at [421, 135] on span "Waiting for Assignee" at bounding box center [420, 132] width 58 height 6
checkbox input "false"
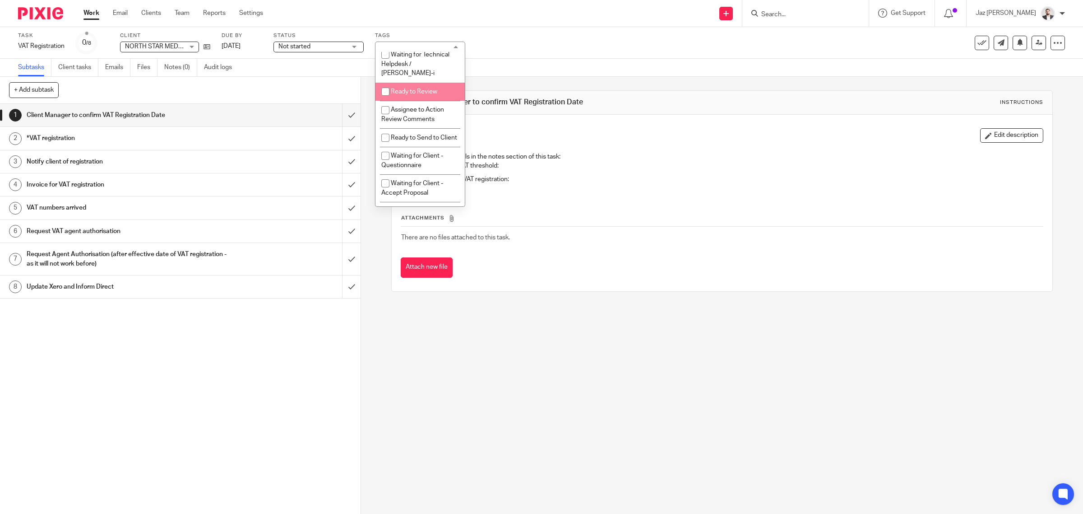
scroll to position [339, 0]
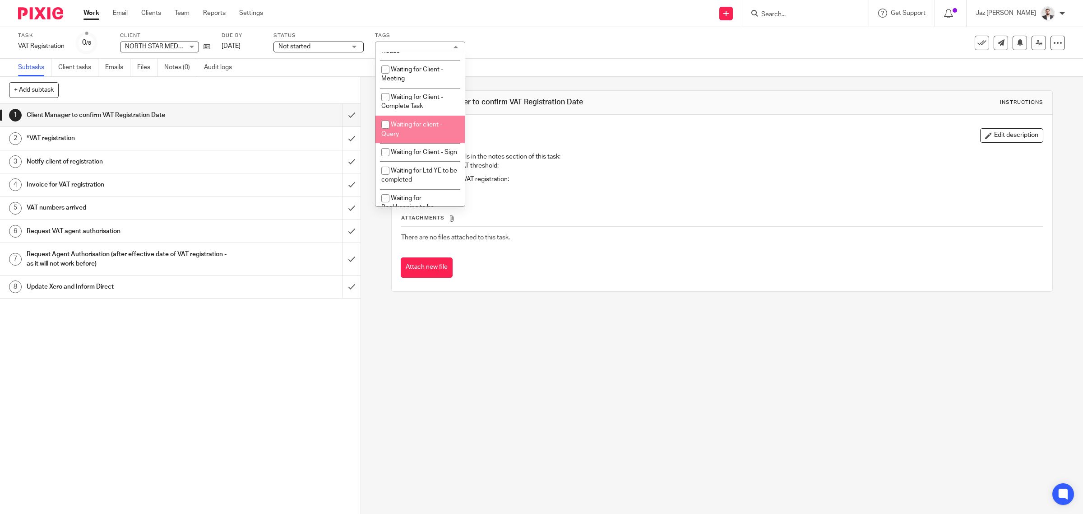
click at [426, 143] on li "Waiting for client - Query" at bounding box center [420, 130] width 89 height 28
checkbox input "true"
click at [519, 37] on div "Task VAT Registration Save VAT Registration 0 /8 Client NORTH STAR MEDIA CONSUL…" at bounding box center [454, 43] width 873 height 22
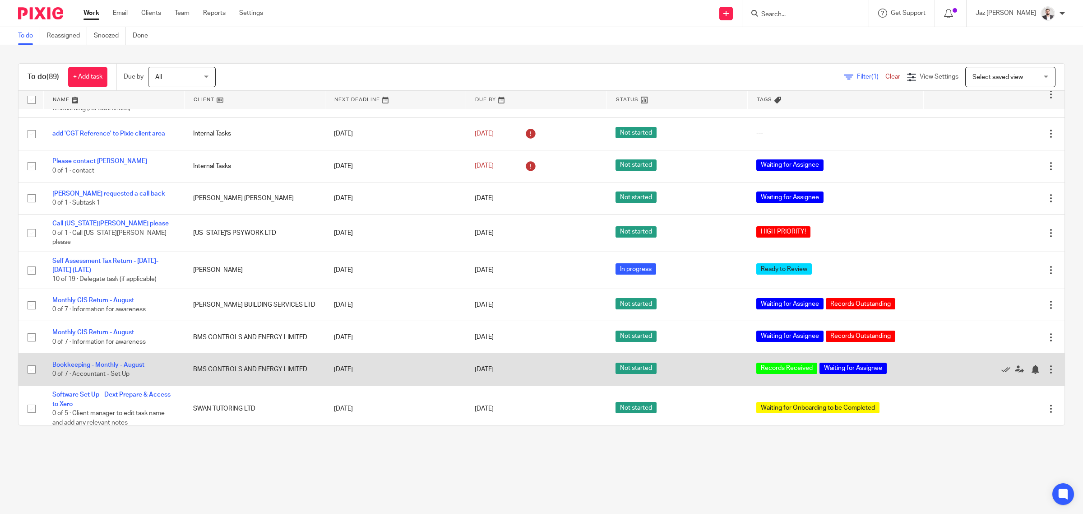
scroll to position [2677, 0]
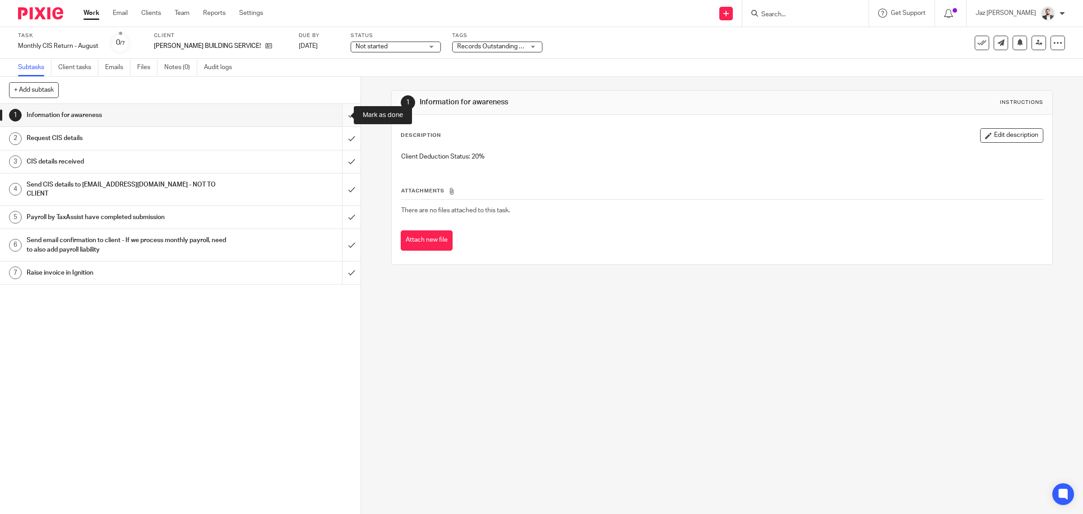
click at [345, 111] on input "submit" at bounding box center [180, 115] width 361 height 23
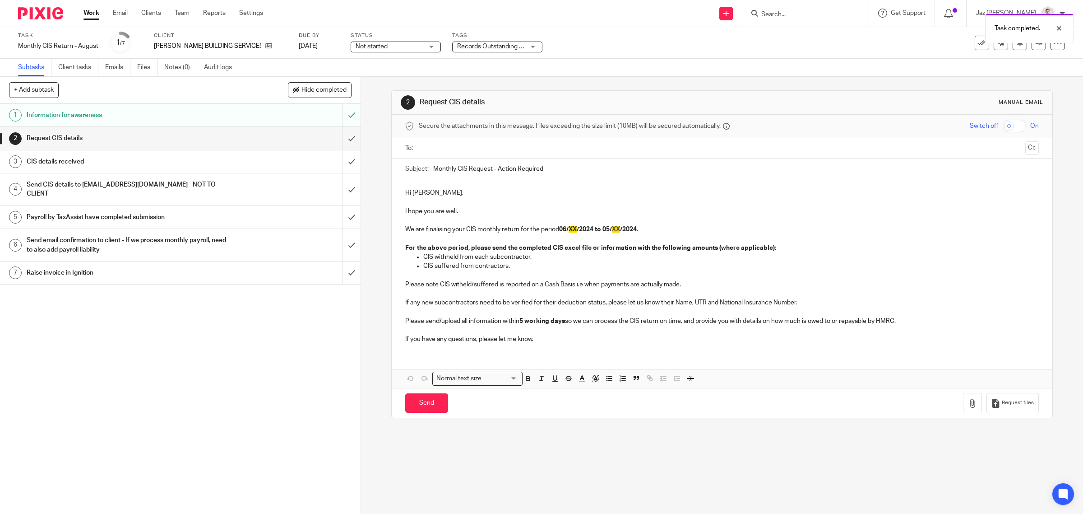
click at [468, 153] on input "text" at bounding box center [722, 148] width 600 height 10
click at [441, 195] on p "Hi Oliver," at bounding box center [722, 194] width 634 height 9
drag, startPoint x: 432, startPoint y: 195, endPoint x: 418, endPoint y: 197, distance: 14.6
click at [418, 197] on p "Hi Oliver," at bounding box center [722, 194] width 634 height 9
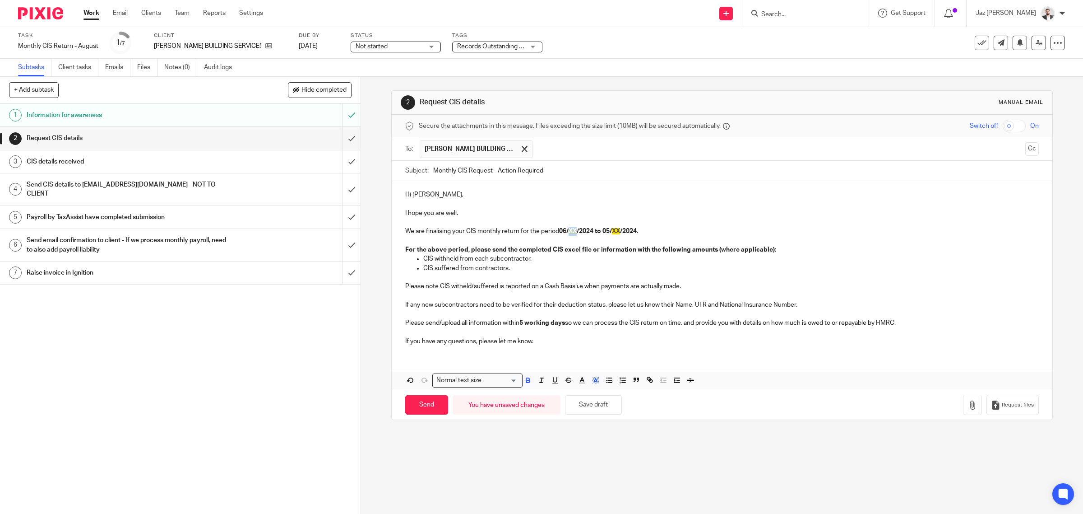
drag, startPoint x: 576, startPoint y: 232, endPoint x: 569, endPoint y: 232, distance: 6.8
click at [569, 232] on span "XX" at bounding box center [573, 231] width 8 height 6
drag, startPoint x: 620, startPoint y: 231, endPoint x: 613, endPoint y: 232, distance: 7.2
click at [613, 232] on span "XX" at bounding box center [615, 231] width 8 height 6
drag, startPoint x: 664, startPoint y: 224, endPoint x: 675, endPoint y: 229, distance: 12.6
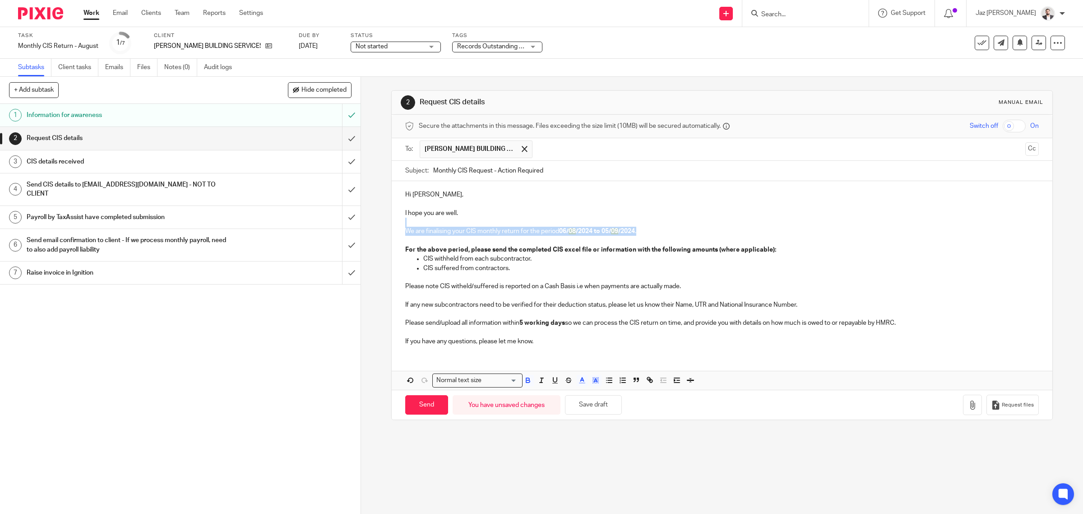
click at [675, 229] on div "Hi Oli, I hope you are well. We are finalising your CIS monthly return for the …" at bounding box center [722, 267] width 661 height 172
click at [592, 384] on icon "button" at bounding box center [596, 380] width 8 height 8
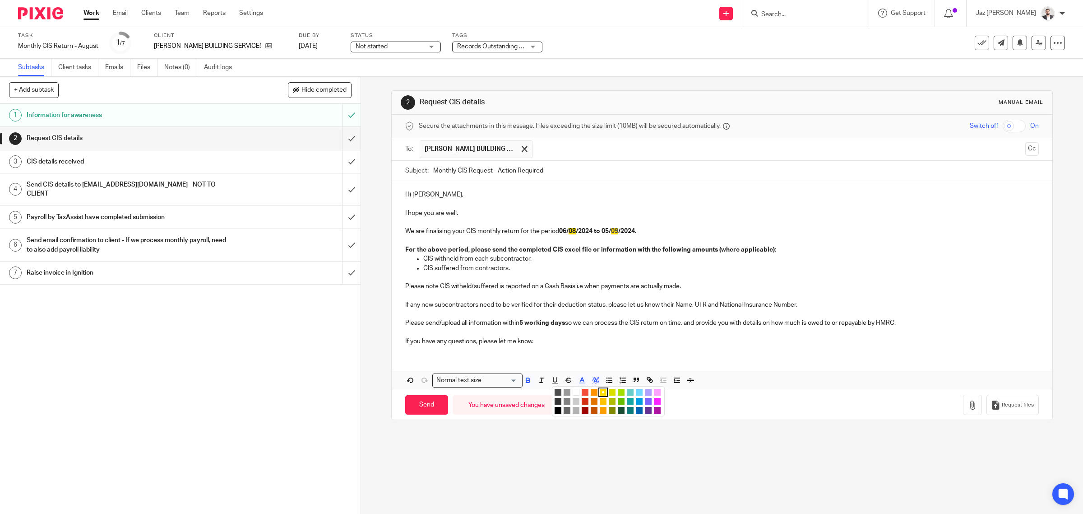
click at [573, 395] on li "color:#FFFFFF" at bounding box center [576, 392] width 7 height 7
click at [537, 269] on p "CIS suffered from contractors." at bounding box center [731, 268] width 616 height 9
drag, startPoint x: 596, startPoint y: 251, endPoint x: 515, endPoint y: 254, distance: 81.3
click at [515, 254] on p "For the above period, please send the completed CIS excel file or information w…" at bounding box center [722, 249] width 634 height 9
click at [532, 260] on p "CIS withheld from each subcontractor." at bounding box center [731, 258] width 616 height 9
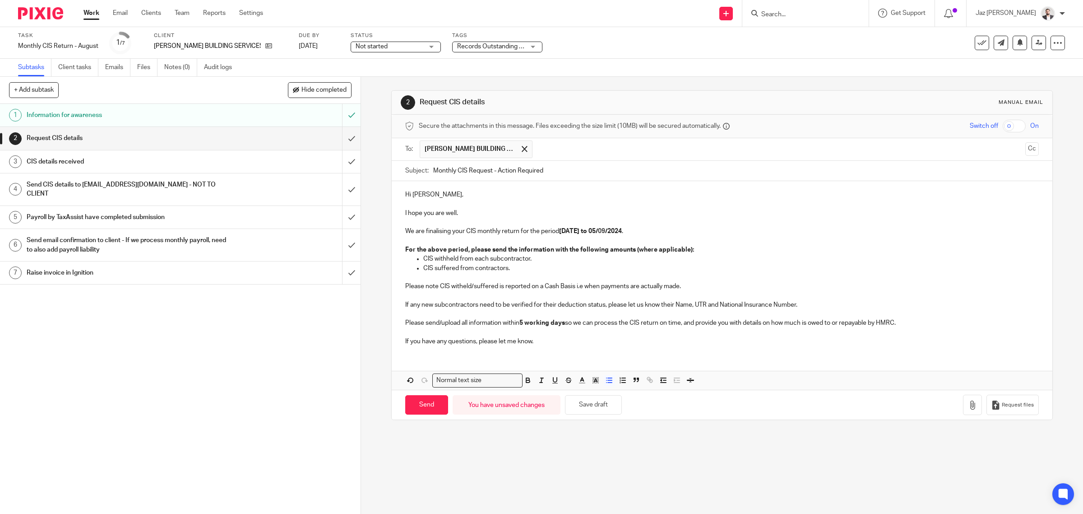
click at [572, 264] on p "CIS suffered from contractors." at bounding box center [731, 268] width 616 height 9
drag, startPoint x: 534, startPoint y: 258, endPoint x: 406, endPoint y: 262, distance: 127.8
click at [409, 262] on ul "CIS withheld from each subcontractor. CIS suffered from contractors." at bounding box center [722, 263] width 634 height 19
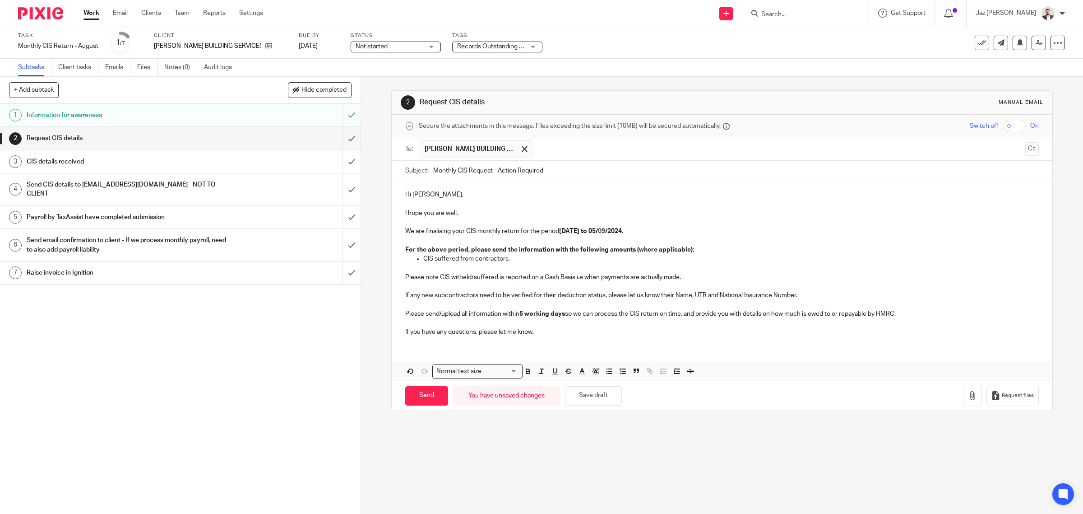
click at [503, 274] on p "Please note CIS witheld/suffered is reported on a Cash Basis i.e when payments …" at bounding box center [722, 277] width 634 height 9
click at [617, 275] on p "Please note CIS witheld/suffered is reported on a Cash Basis i.e when payments …" at bounding box center [722, 277] width 634 height 9
click at [673, 278] on p "Please note CIS witheld/suffered is reported on a Cash Basis i.e when payments …" at bounding box center [722, 277] width 634 height 9
drag, startPoint x: 449, startPoint y: 289, endPoint x: 447, endPoint y: 305, distance: 16.0
click at [448, 289] on p at bounding box center [722, 286] width 634 height 9
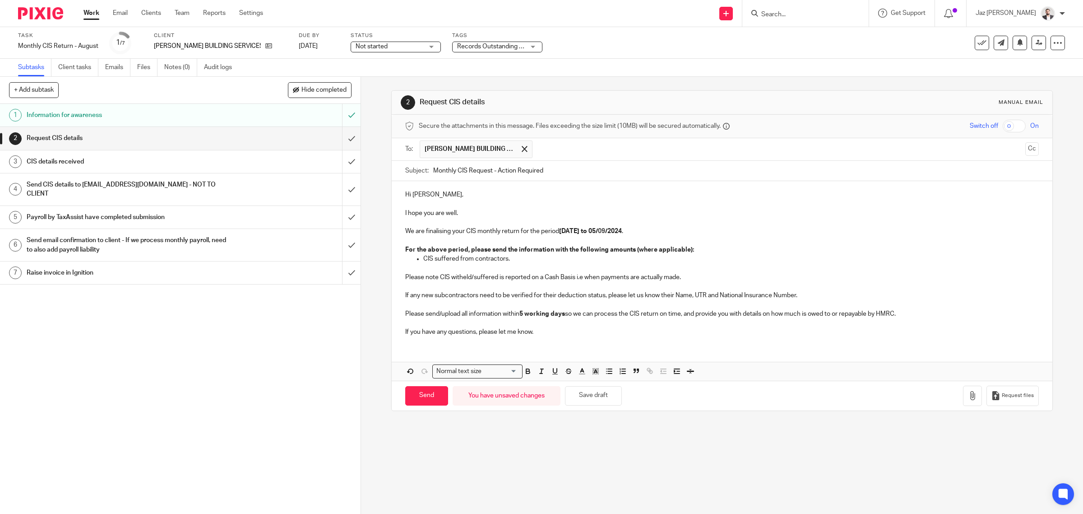
click at [447, 305] on p at bounding box center [722, 304] width 634 height 9
drag, startPoint x: 808, startPoint y: 296, endPoint x: 395, endPoint y: 290, distance: 412.6
click at [395, 290] on div "Hi Oli, I hope you are well. We are finalising your CIS monthly return for the …" at bounding box center [722, 262] width 661 height 162
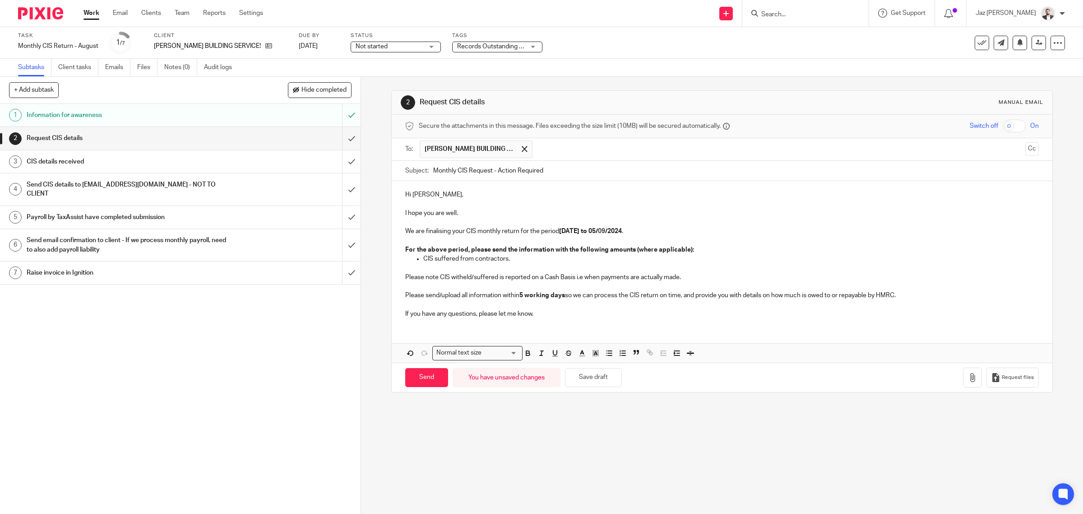
click at [527, 323] on div "Hi Oli, I hope you are well. We are finalising your CIS monthly return for the …" at bounding box center [722, 253] width 661 height 144
click at [535, 257] on p "CIS suffered from contractors." at bounding box center [731, 258] width 616 height 9
click at [515, 268] on p at bounding box center [722, 268] width 634 height 9
click at [693, 280] on p "Please note CIS witheld/suffered is reported on a Cash Basis i.e when payments …" at bounding box center [722, 277] width 634 height 9
click at [486, 287] on p at bounding box center [722, 286] width 634 height 9
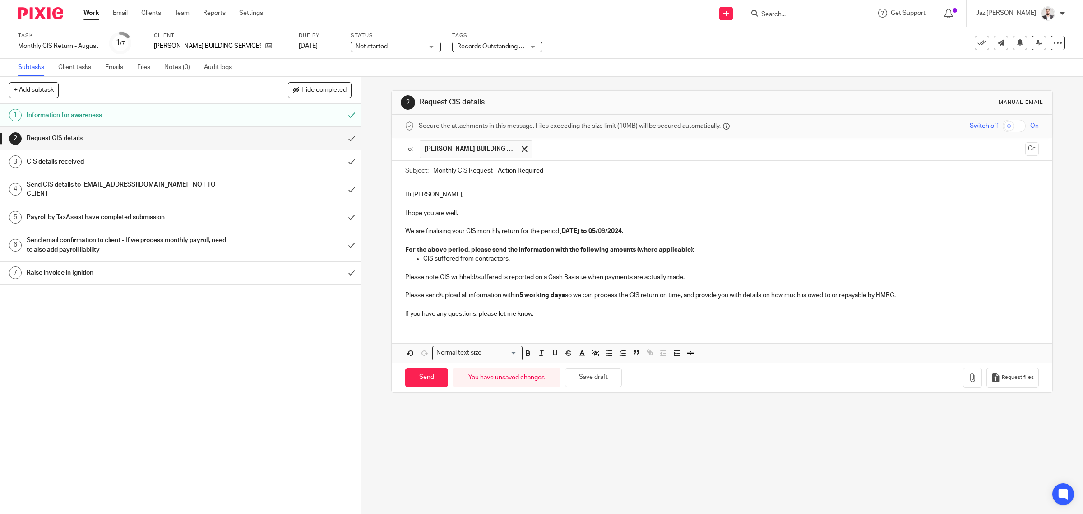
drag, startPoint x: 461, startPoint y: 308, endPoint x: 538, endPoint y: 305, distance: 76.8
click at [463, 306] on p at bounding box center [722, 304] width 634 height 9
click at [566, 312] on p "If you have any questions, please let me know." at bounding box center [722, 313] width 634 height 9
drag, startPoint x: 927, startPoint y: 293, endPoint x: 395, endPoint y: 289, distance: 531.3
click at [395, 289] on div "Hi Oli, I hope you are well. We are finalising your CIS monthly return for the …" at bounding box center [722, 253] width 661 height 144
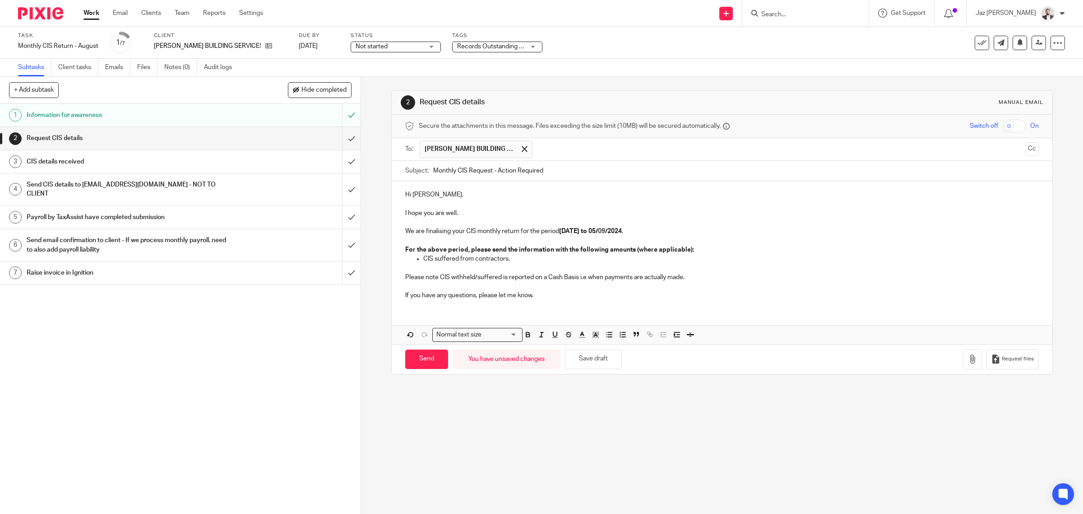
click at [551, 294] on p "If you have any questions, please let me know." at bounding box center [722, 295] width 634 height 9
drag, startPoint x: 428, startPoint y: 361, endPoint x: 436, endPoint y: 163, distance: 197.9
click at [429, 360] on input "Send" at bounding box center [426, 358] width 43 height 19
click at [465, 49] on span "Records Outstanding + 1" at bounding box center [491, 46] width 68 height 9
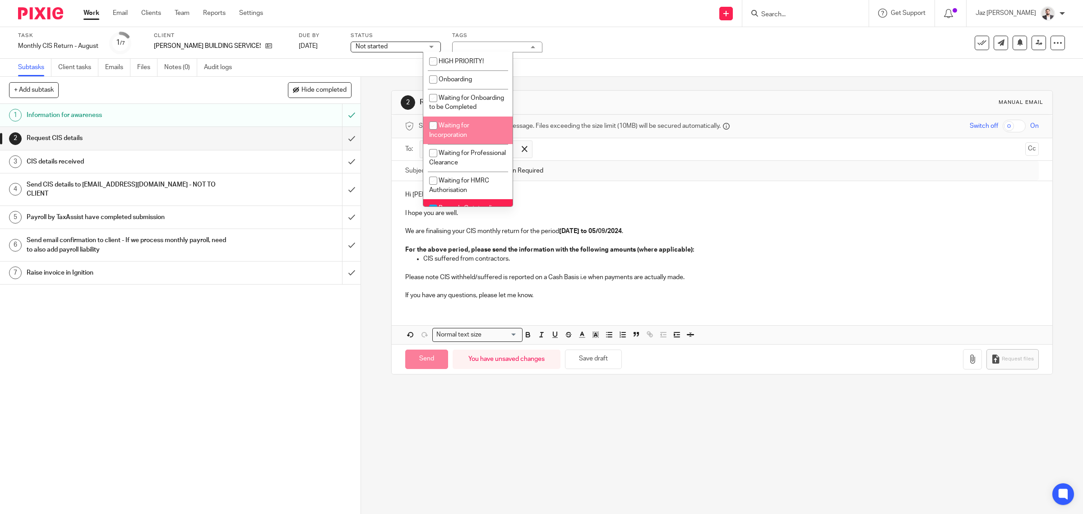
type input "Sent"
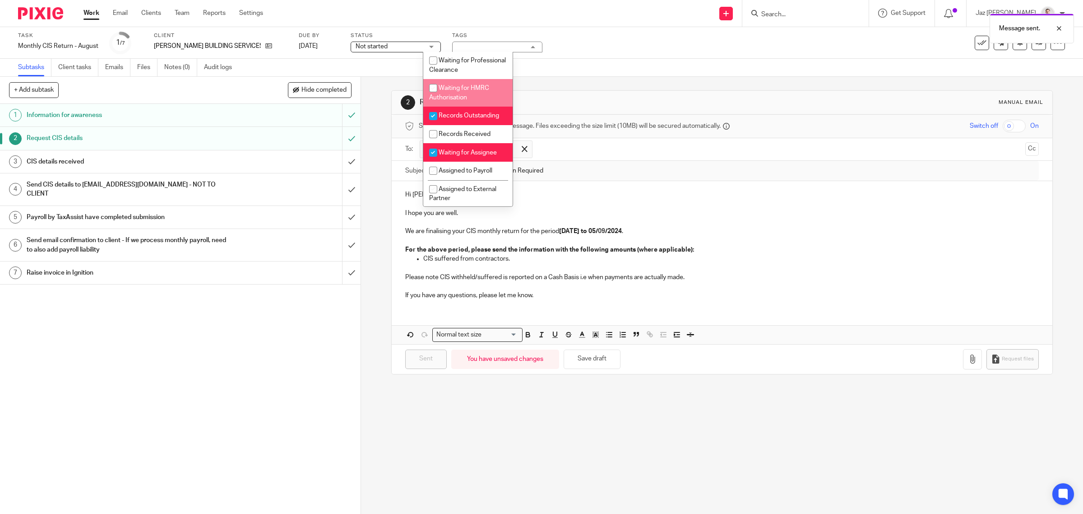
scroll to position [113, 0]
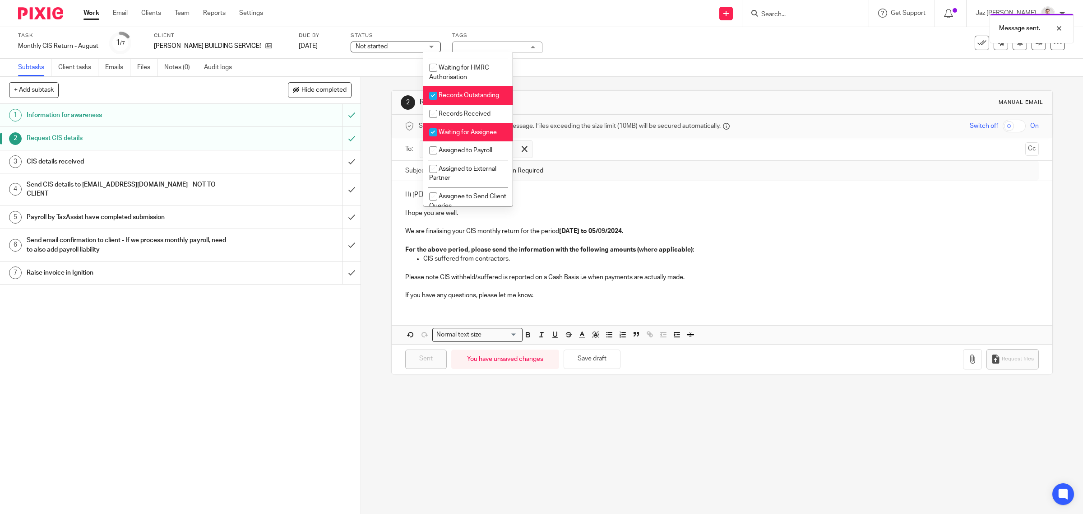
click at [478, 105] on li "Records Outstanding" at bounding box center [467, 95] width 89 height 19
checkbox input "false"
click at [478, 141] on li "Waiting for Assignee" at bounding box center [467, 132] width 89 height 19
checkbox input "false"
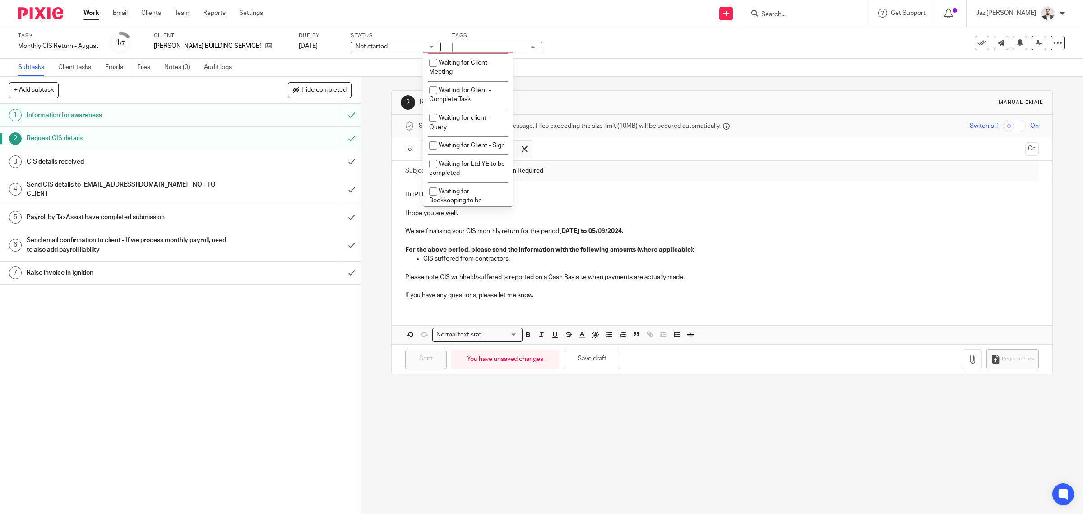
scroll to position [463, 0]
click at [476, 132] on li "Waiting for client - Query" at bounding box center [467, 118] width 89 height 28
checkbox input "true"
click at [574, 43] on div "Task Monthly CIS Return - August Save Monthly CIS Return - August 1 /7 Client D…" at bounding box center [454, 43] width 873 height 22
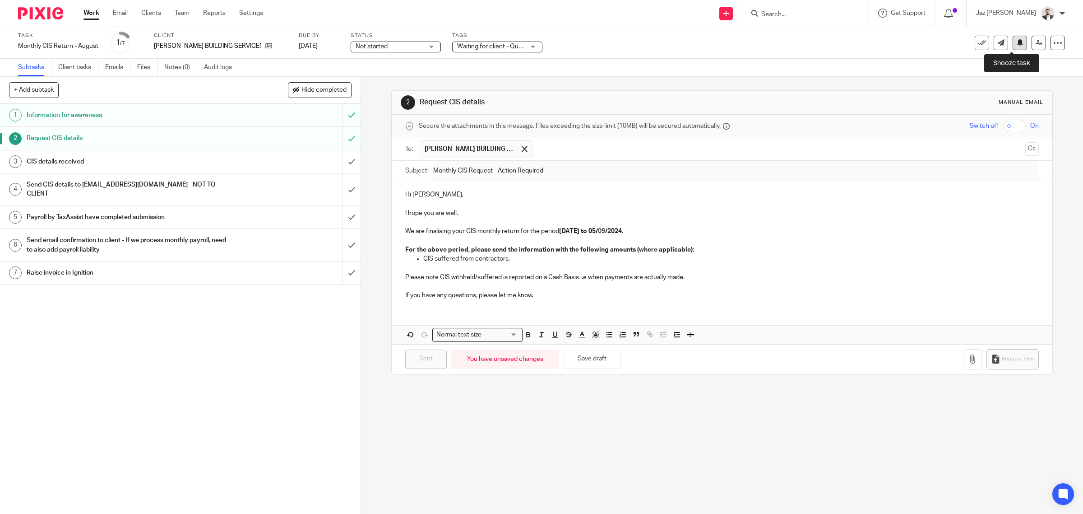
click at [1017, 46] on icon at bounding box center [1020, 42] width 7 height 7
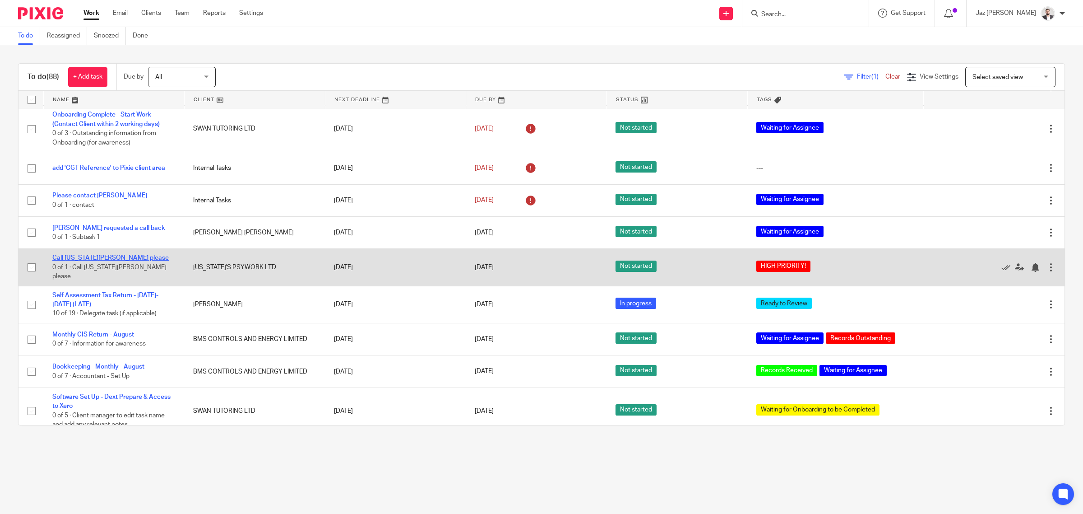
scroll to position [2589, 0]
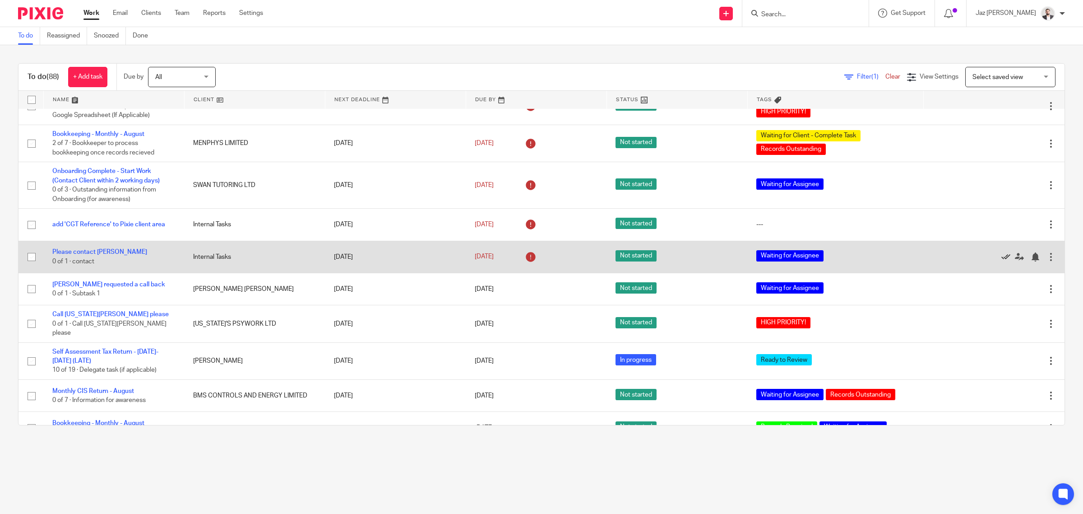
click at [1002, 252] on icon at bounding box center [1006, 256] width 9 height 9
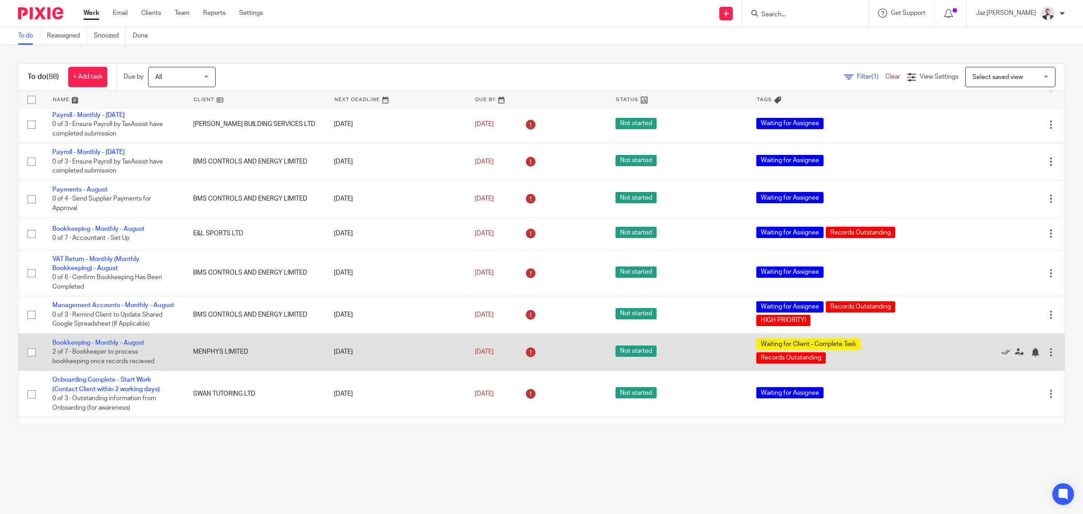
scroll to position [2363, 0]
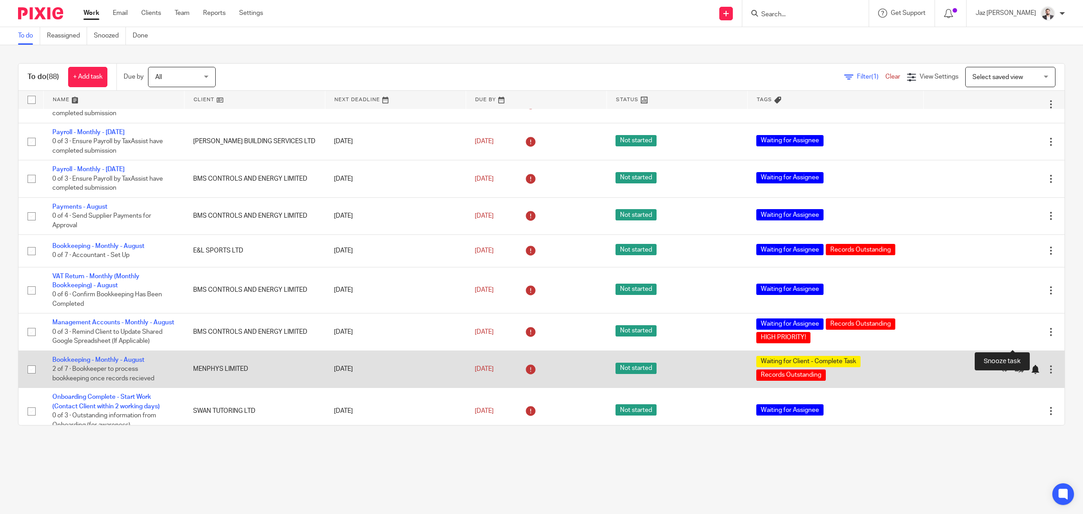
click at [1031, 365] on div at bounding box center [1035, 369] width 9 height 9
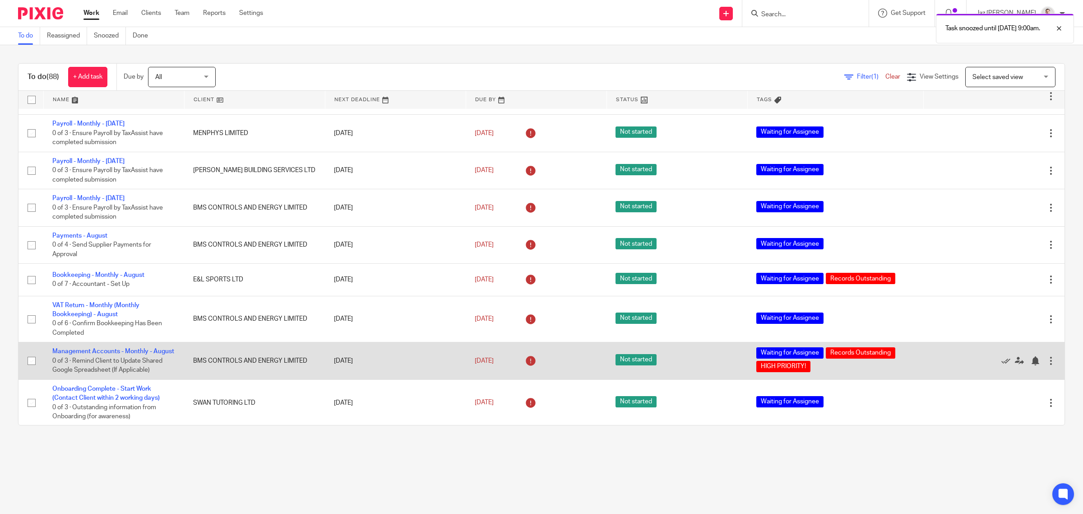
scroll to position [2307, 0]
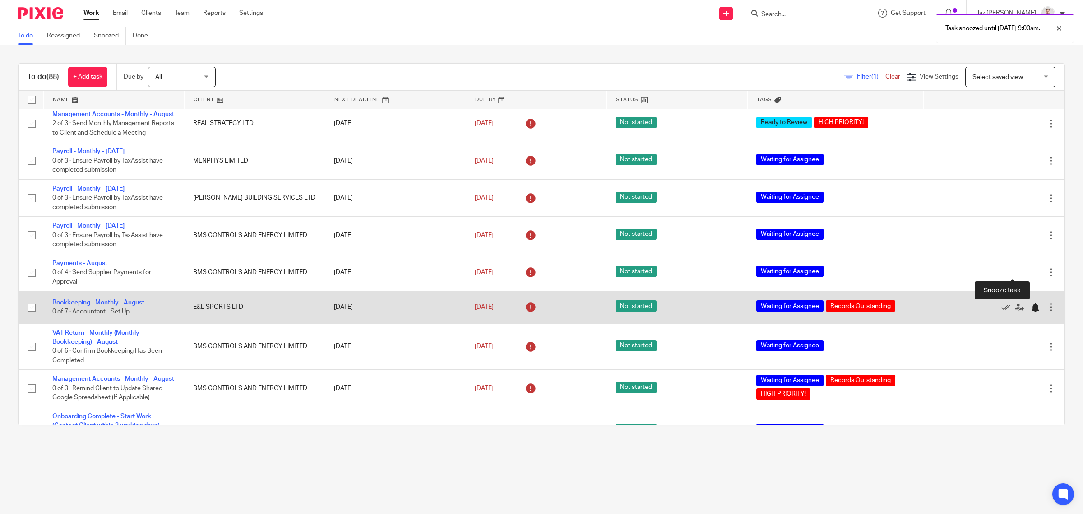
click at [1031, 303] on div at bounding box center [1035, 307] width 9 height 9
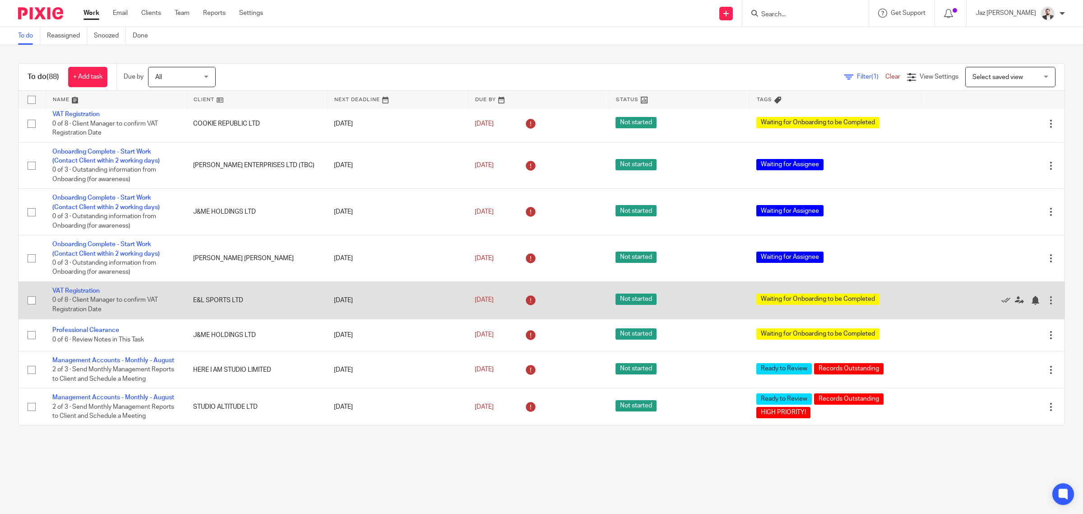
scroll to position [1968, 0]
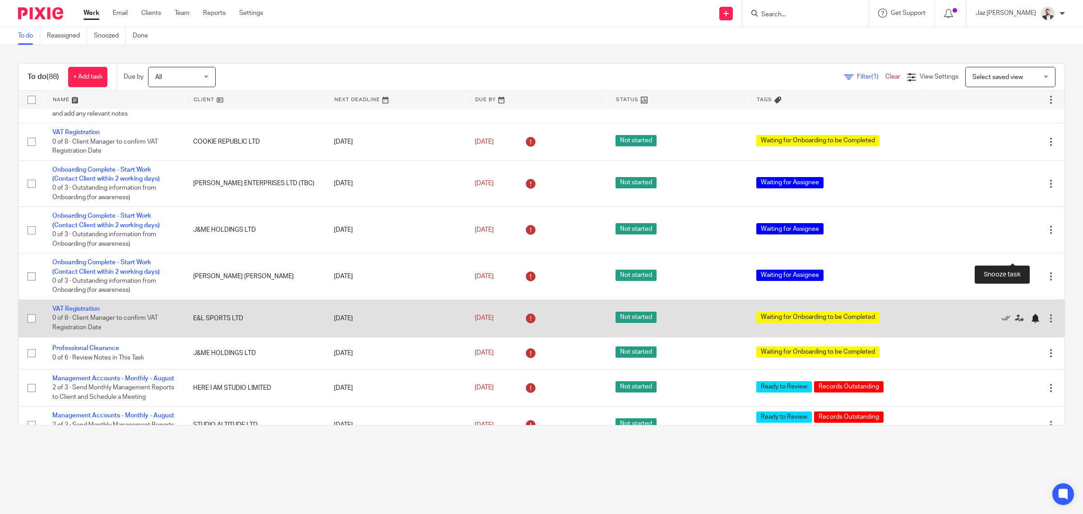
click at [1031, 314] on div at bounding box center [1035, 318] width 9 height 9
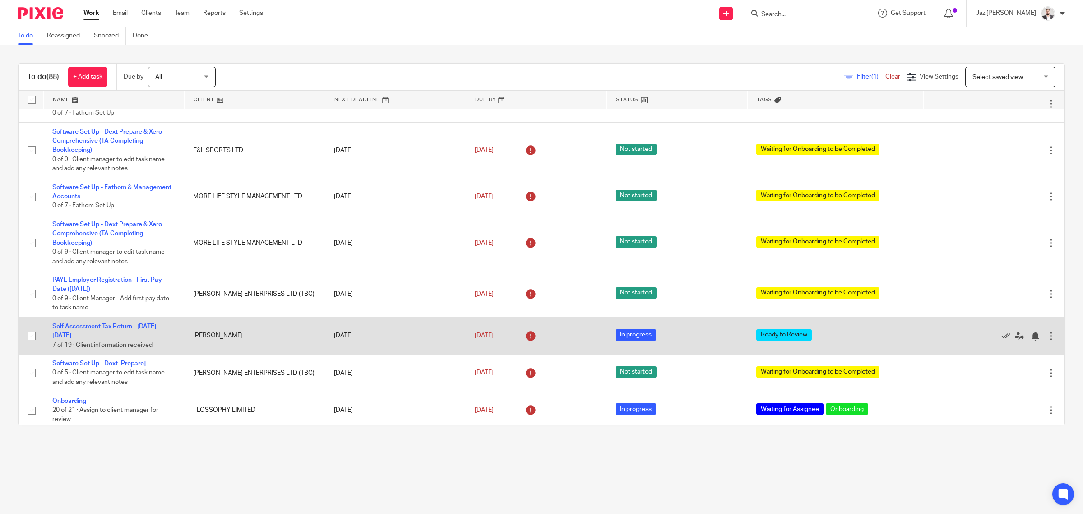
scroll to position [1291, 0]
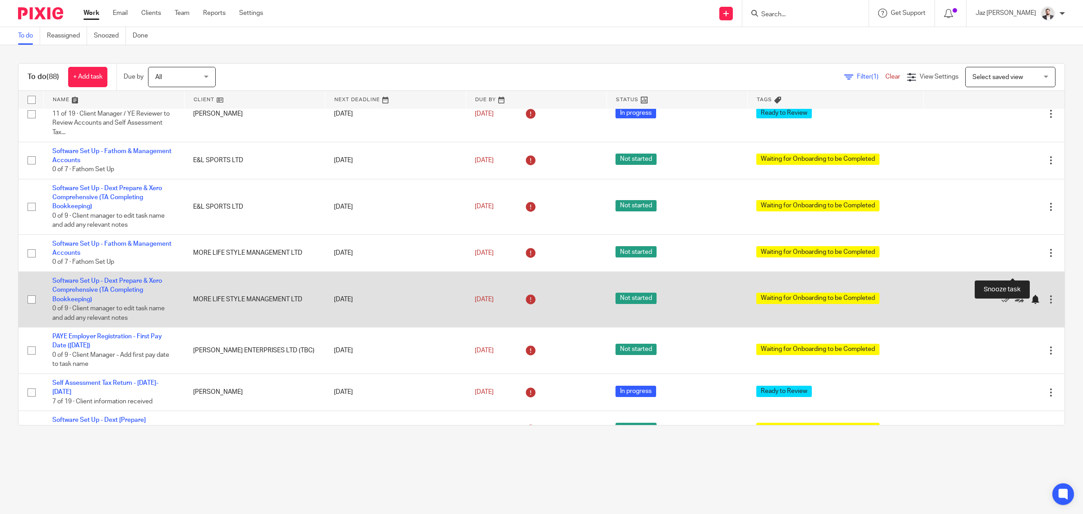
click at [1031, 295] on div at bounding box center [1035, 299] width 9 height 9
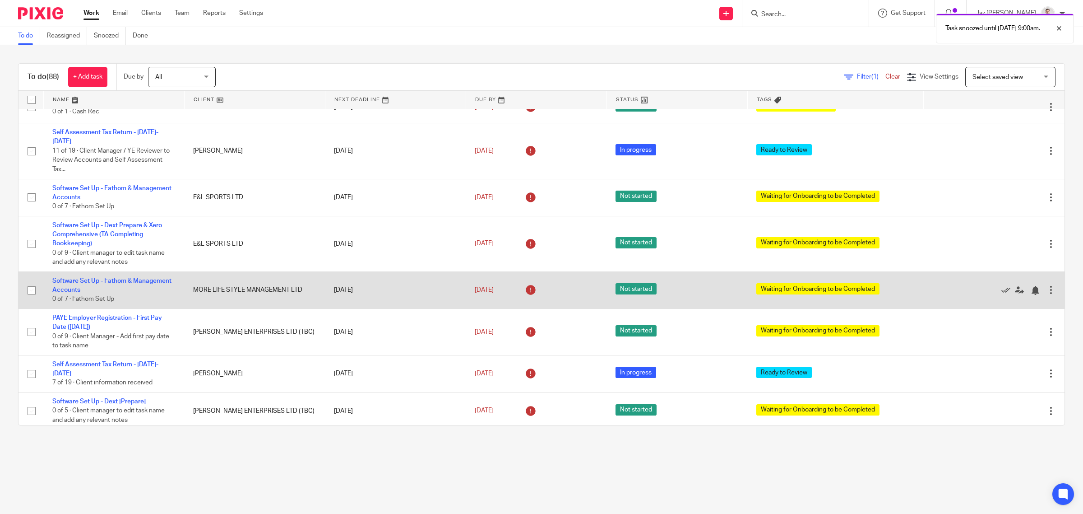
scroll to position [1235, 0]
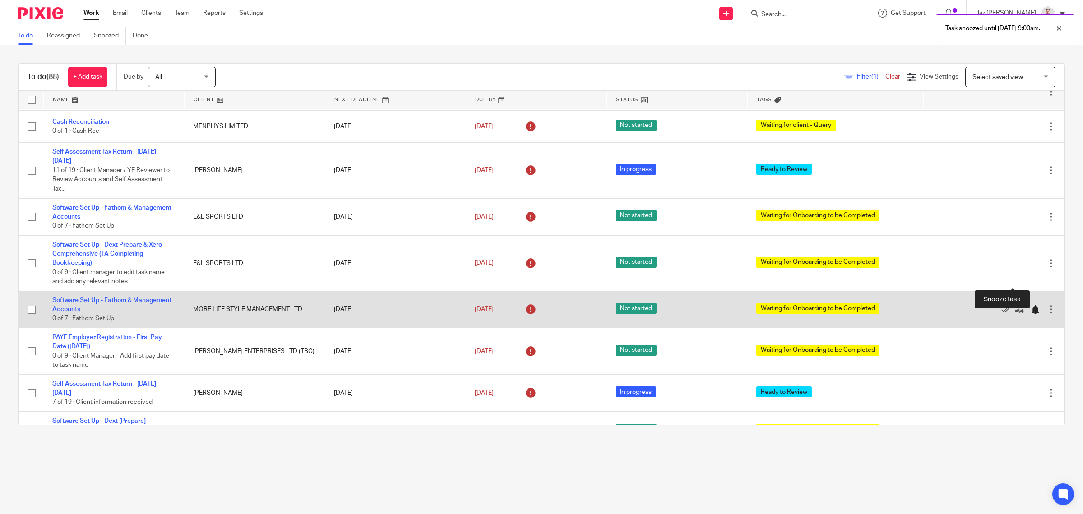
click at [1031, 305] on div at bounding box center [1035, 309] width 9 height 9
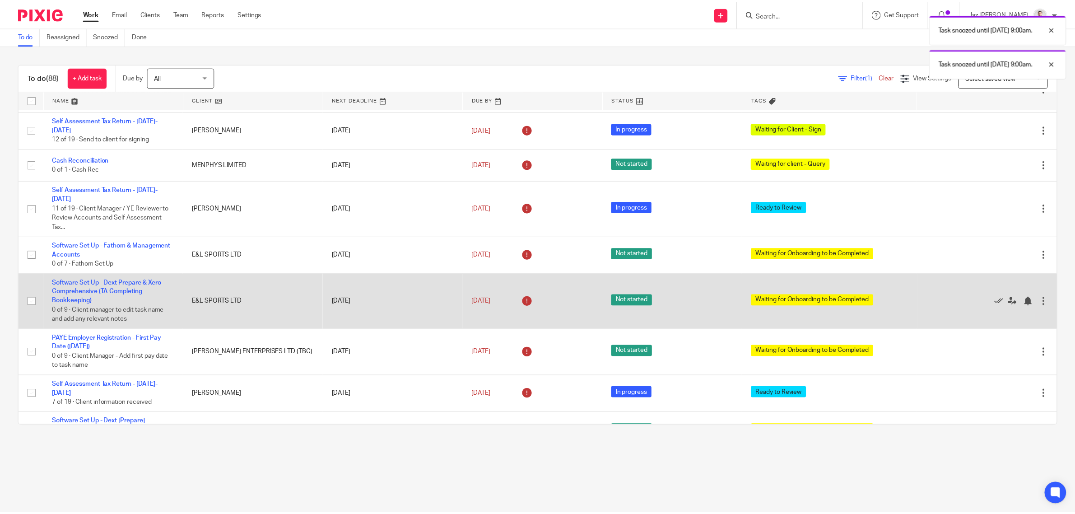
scroll to position [1178, 0]
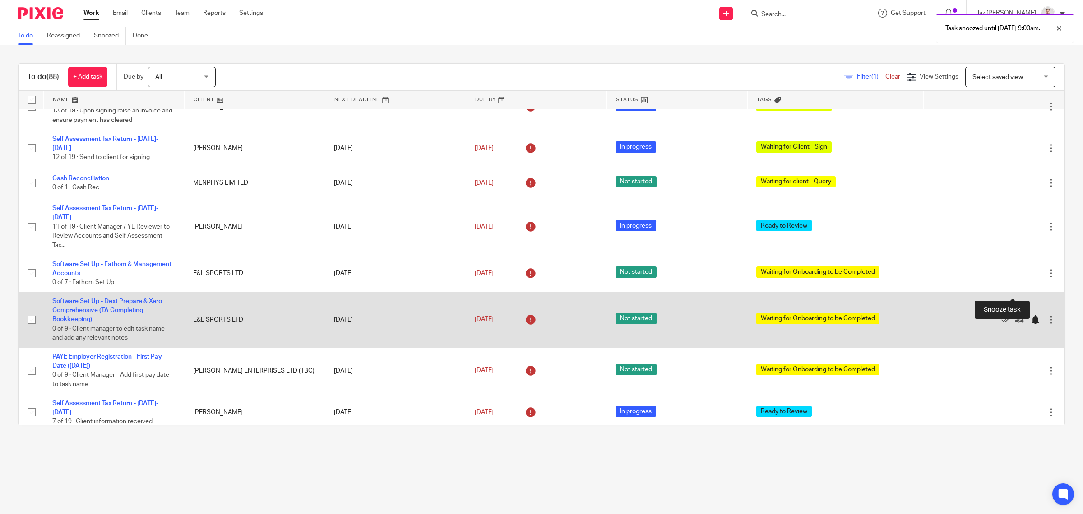
click at [1031, 315] on div at bounding box center [1035, 319] width 9 height 9
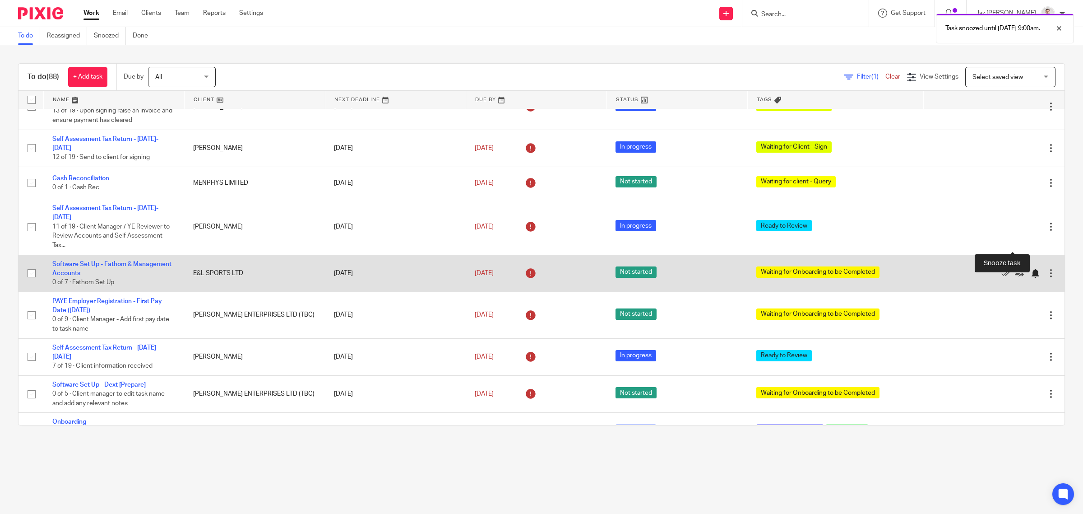
click at [1031, 269] on div at bounding box center [1035, 273] width 9 height 9
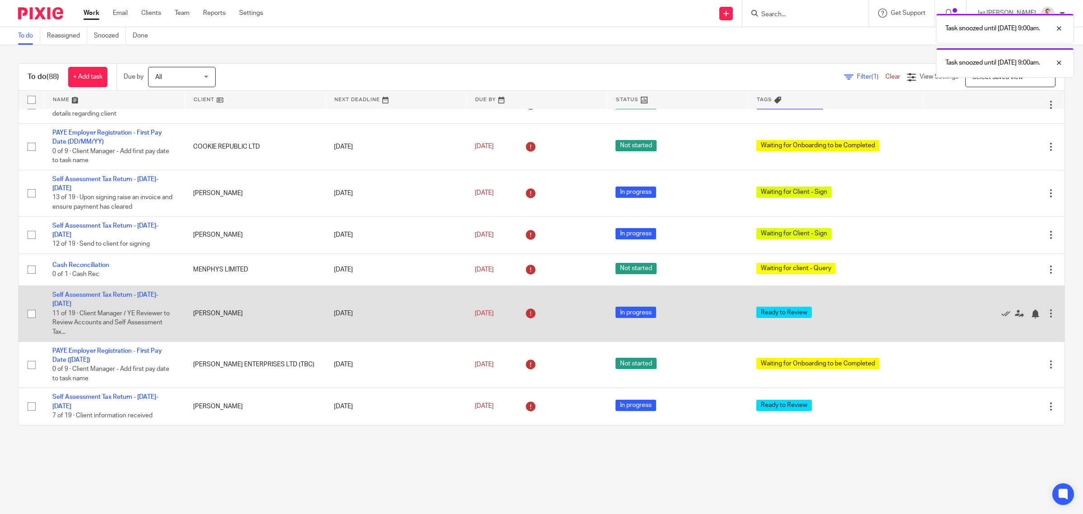
scroll to position [1065, 0]
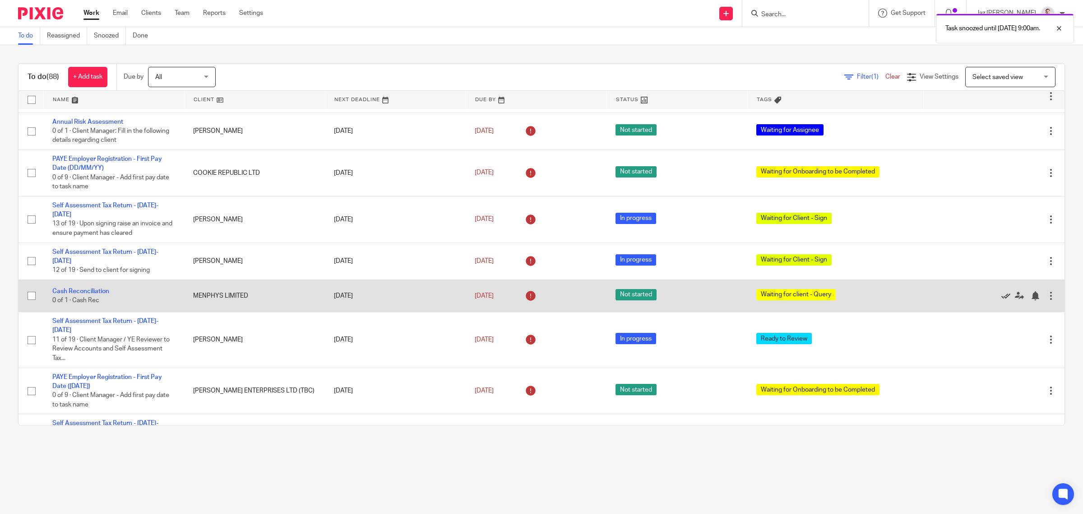
click at [1002, 291] on icon at bounding box center [1006, 295] width 9 height 9
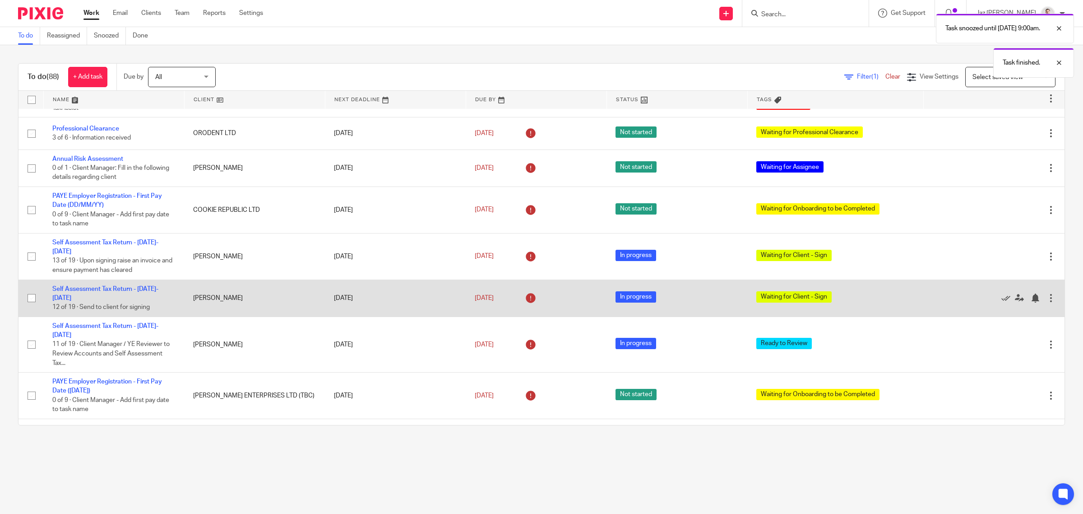
scroll to position [1009, 0]
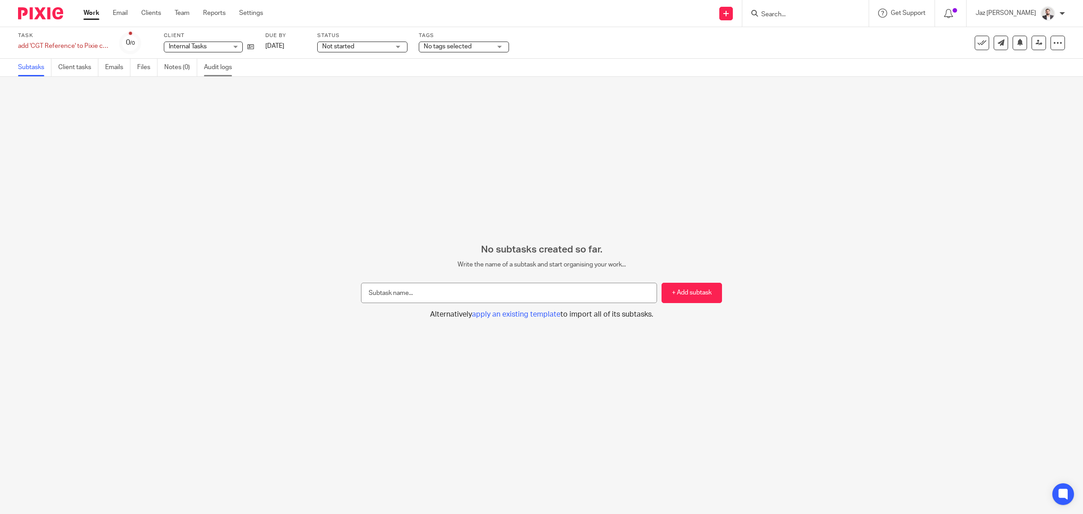
click at [227, 71] on link "Audit logs" at bounding box center [221, 68] width 35 height 18
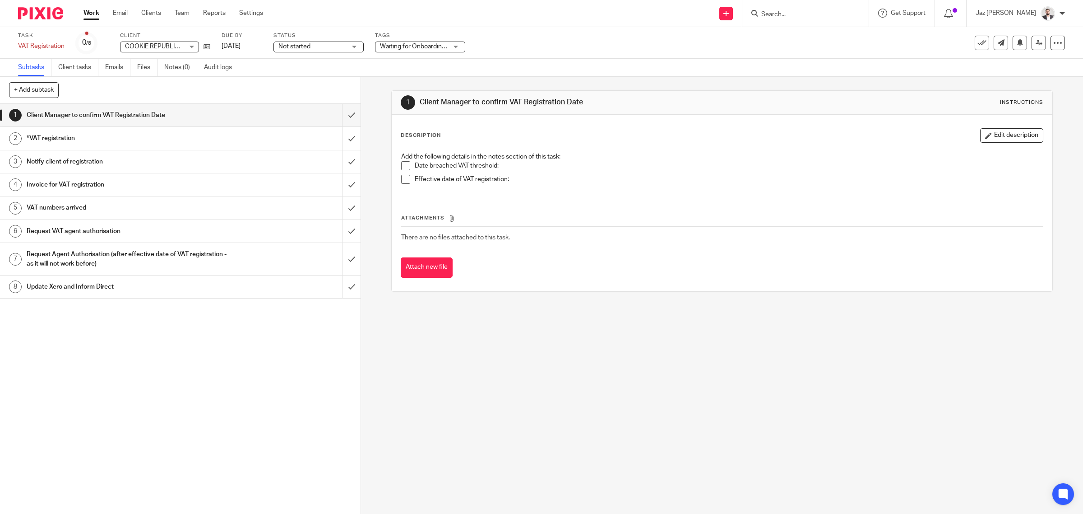
click at [427, 44] on span "Waiting for Onboarding to be Completed" at bounding box center [437, 46] width 114 height 6
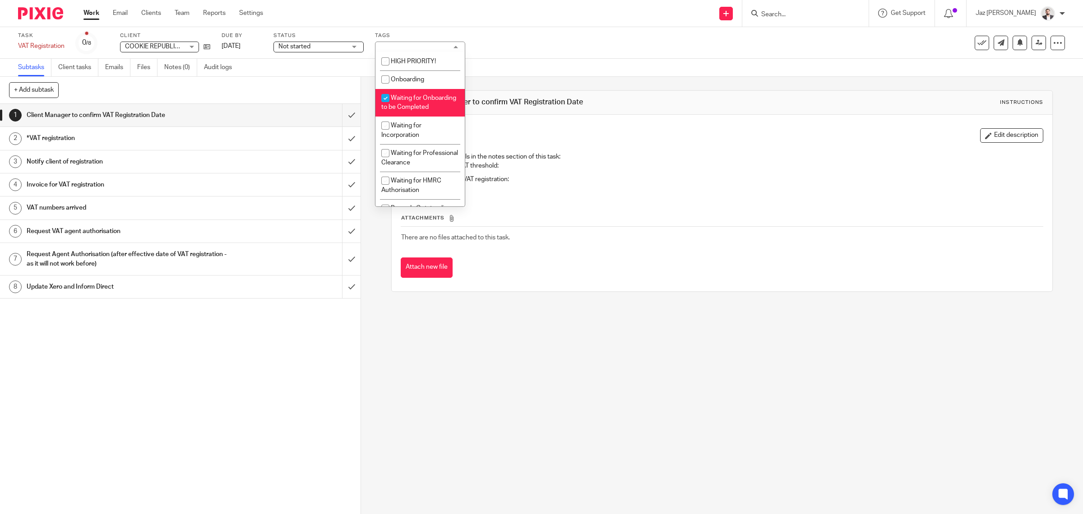
click at [432, 113] on li "Waiting for Onboarding to be Completed" at bounding box center [420, 103] width 89 height 28
checkbox input "false"
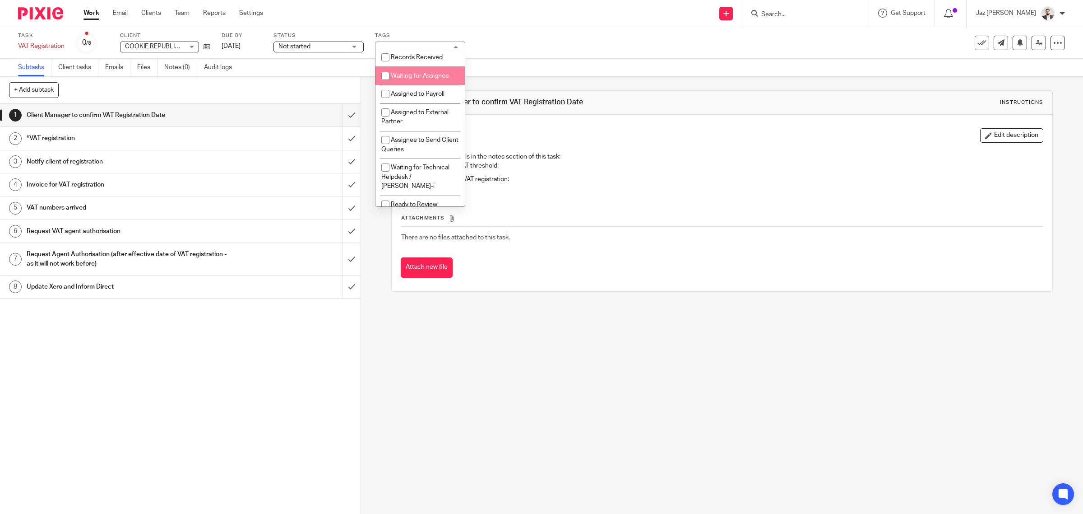
click at [432, 79] on span "Waiting for Assignee" at bounding box center [420, 76] width 58 height 6
checkbox input "true"
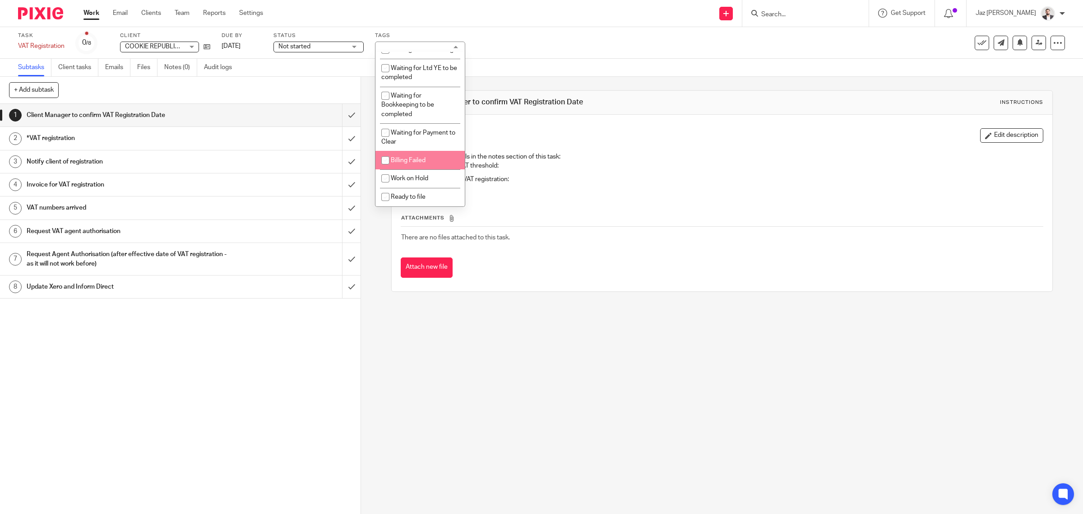
scroll to position [576, 0]
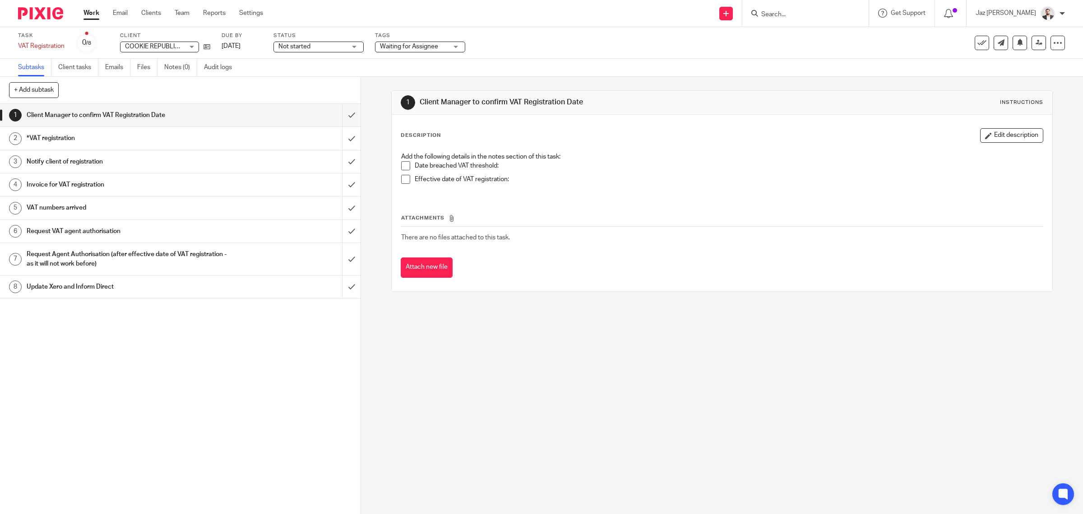
click at [538, 60] on div "Subtasks Client tasks Emails Files Notes (0) Audit logs" at bounding box center [541, 68] width 1083 height 18
click at [1017, 44] on icon at bounding box center [1020, 42] width 7 height 7
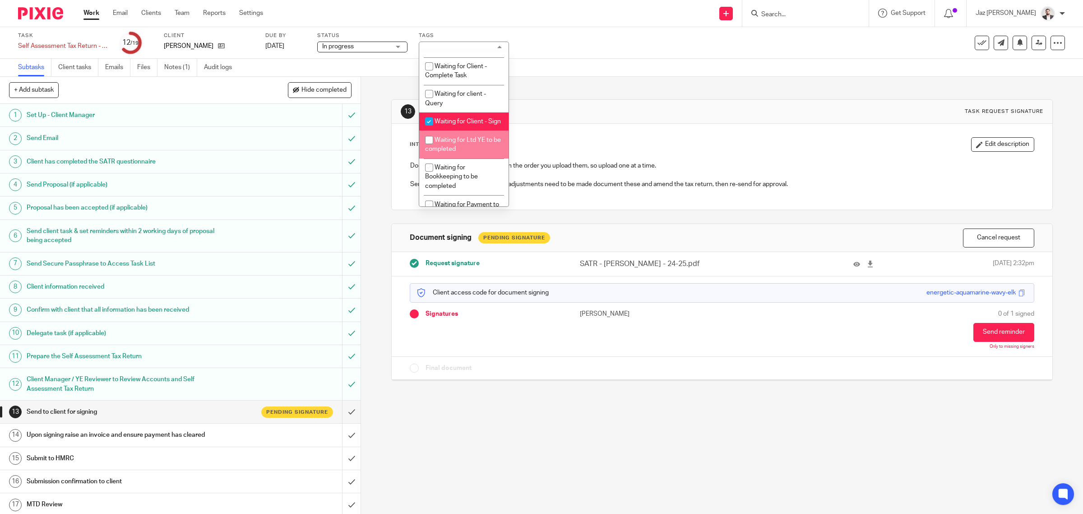
scroll to position [508, 0]
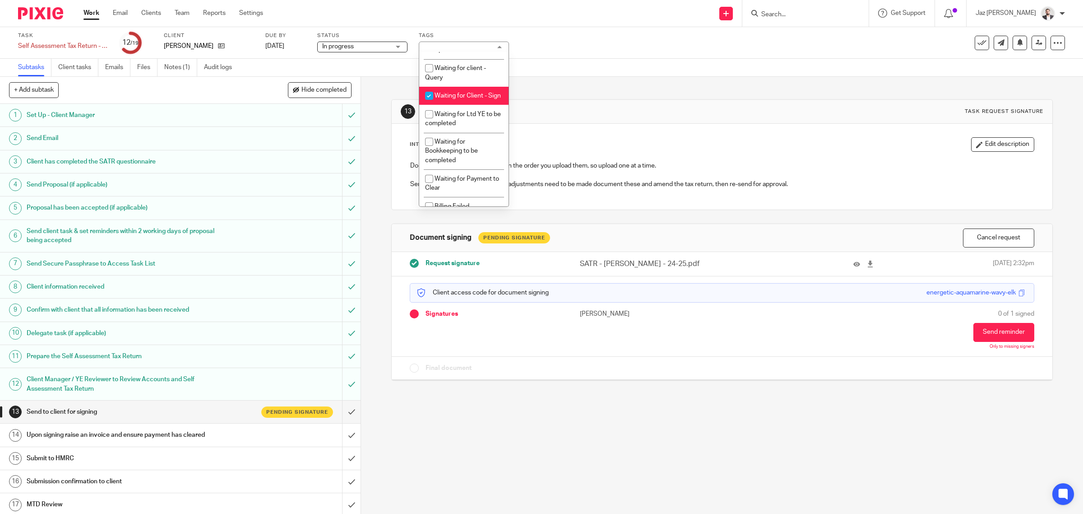
click at [482, 105] on li "Waiting for Client - Sign" at bounding box center [463, 96] width 89 height 19
checkbox input "false"
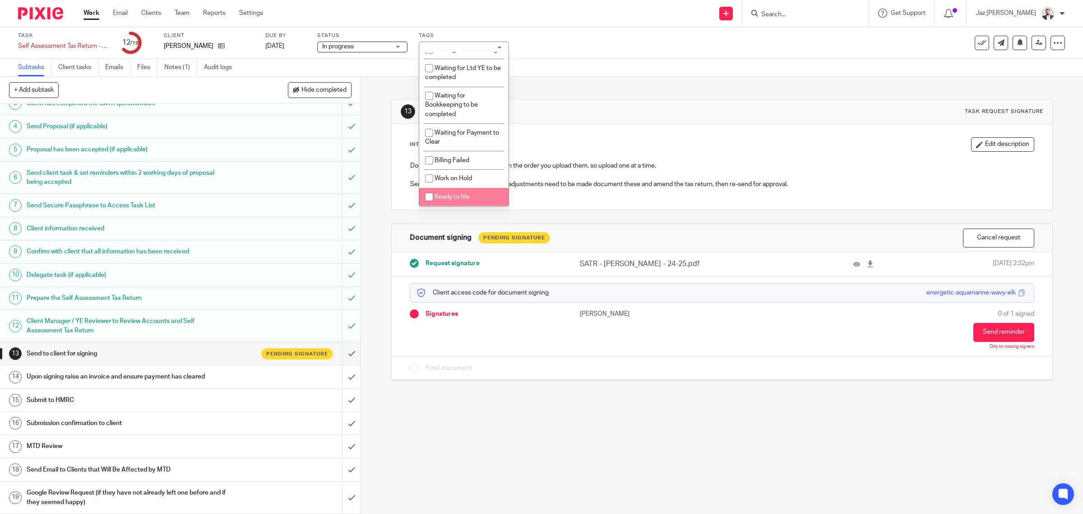
scroll to position [0, 0]
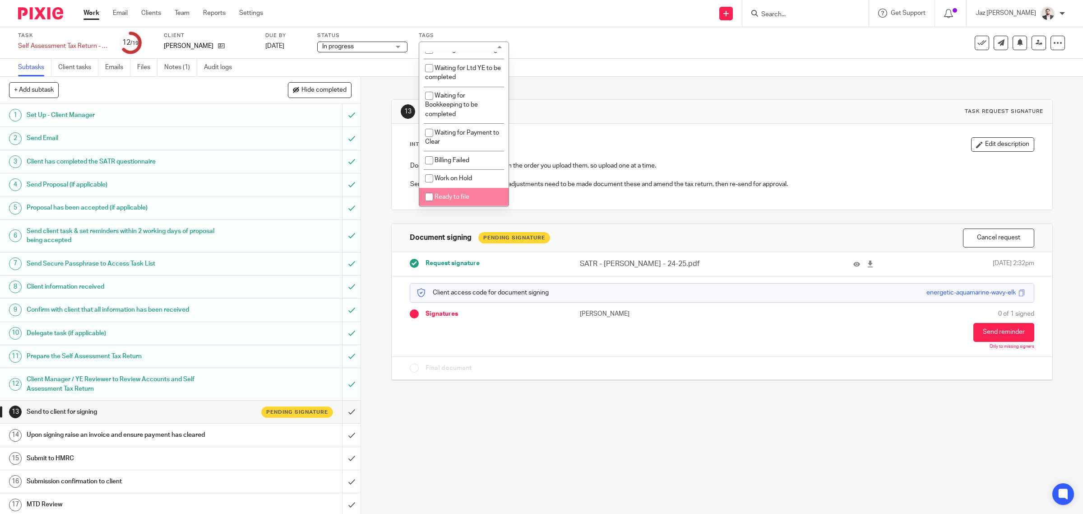
click at [464, 197] on span "Ready to file" at bounding box center [452, 197] width 35 height 6
checkbox input "true"
click at [602, 69] on div "Subtasks Client tasks Emails Files Notes (1) Audit logs" at bounding box center [541, 68] width 1083 height 18
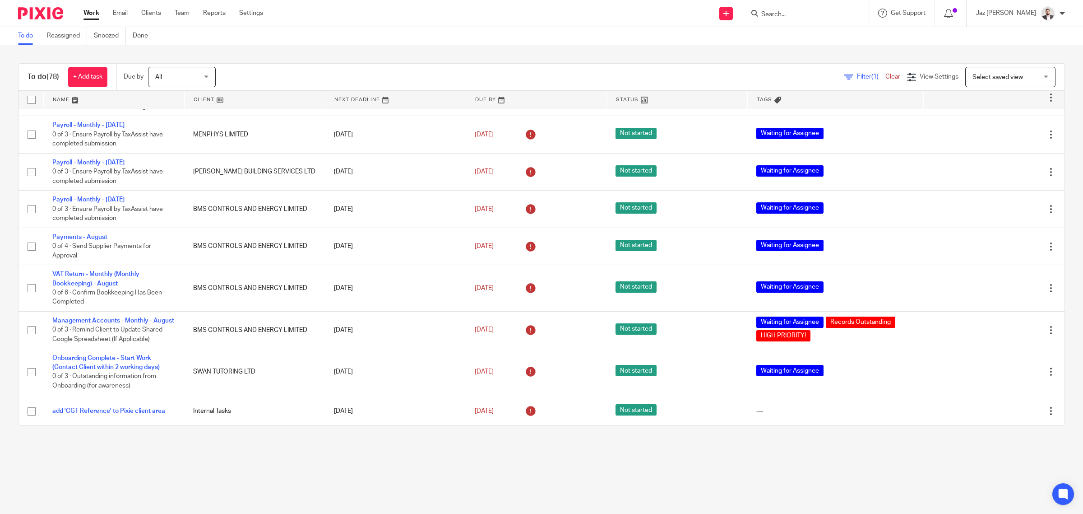
scroll to position [2026, 0]
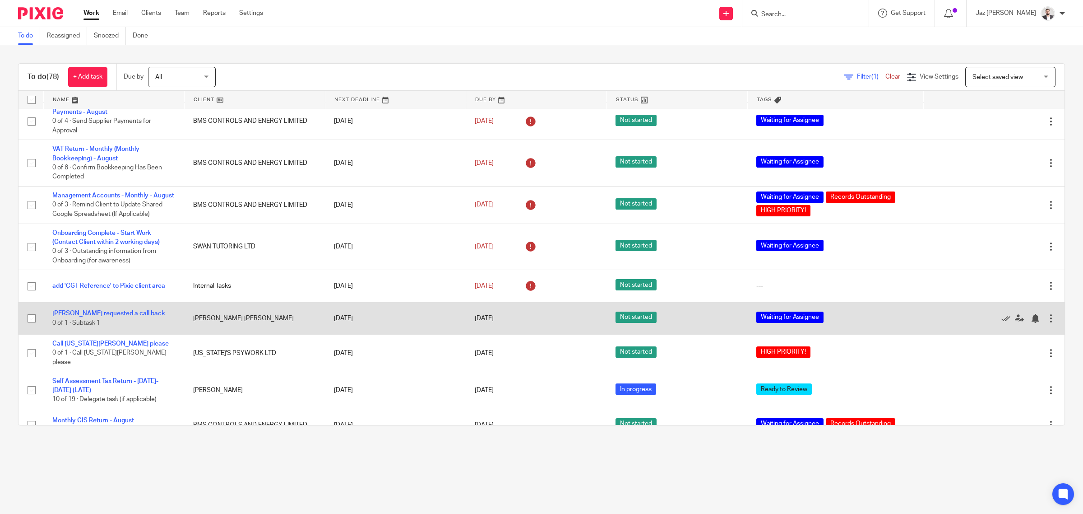
scroll to position [2139, 0]
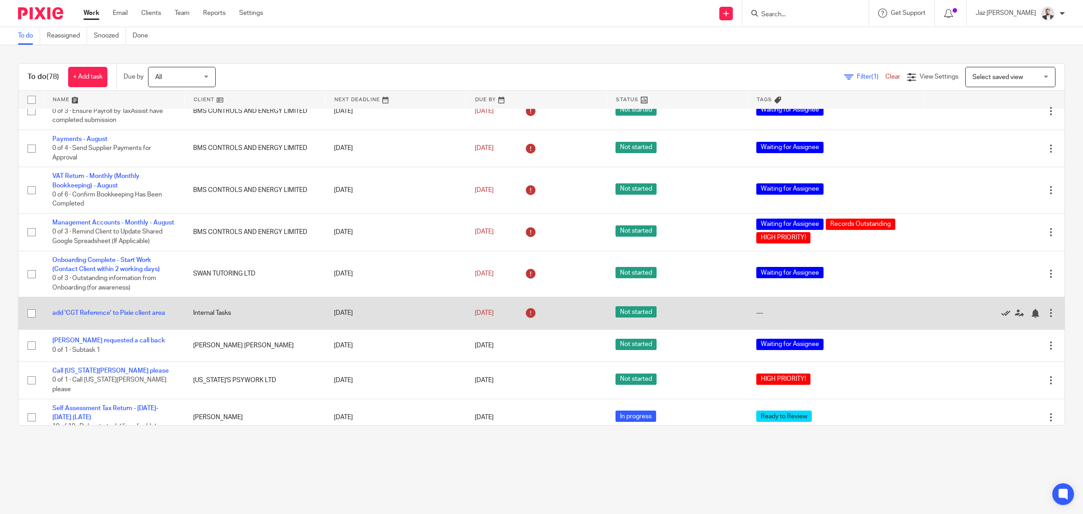
click at [1002, 309] on icon at bounding box center [1006, 313] width 9 height 9
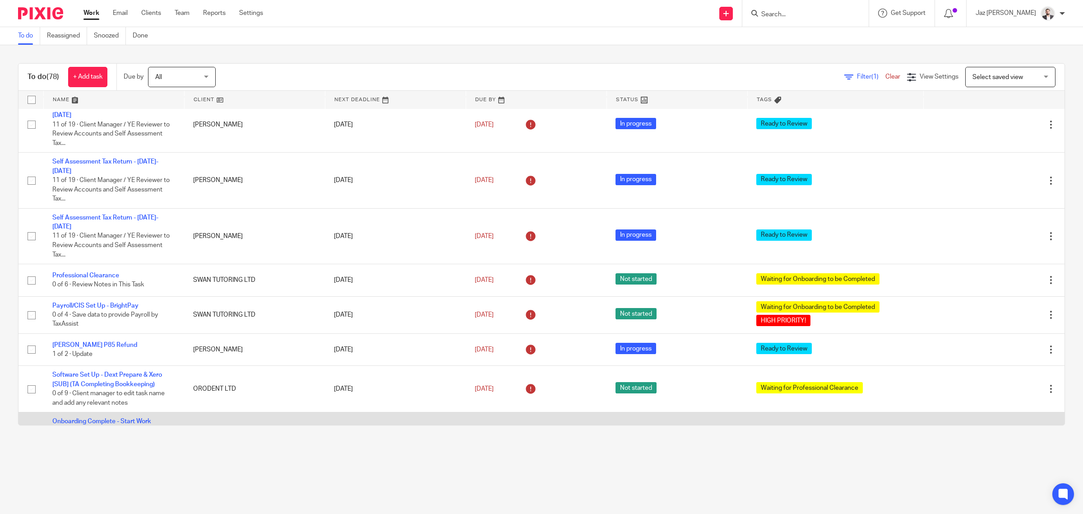
scroll to position [1405, 0]
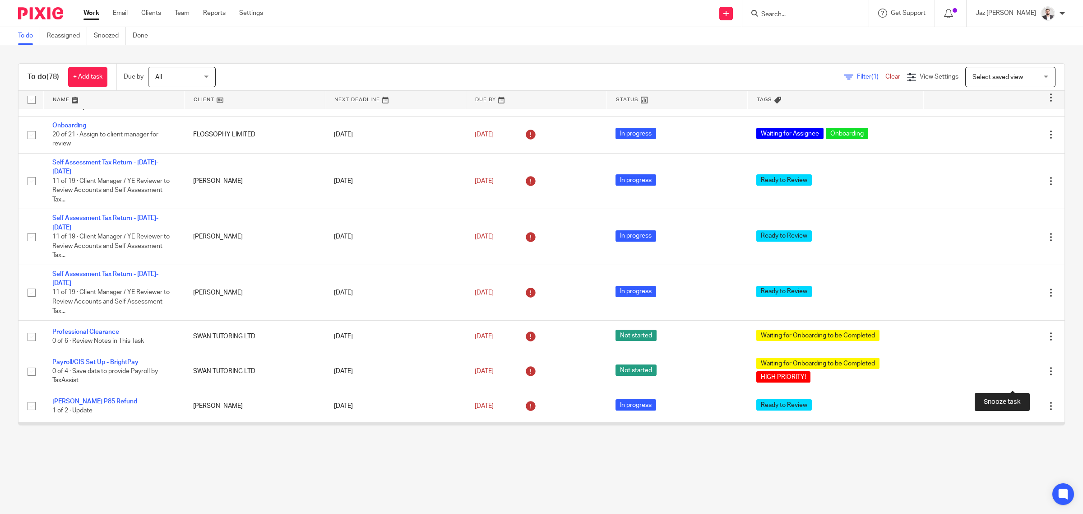
click at [1031, 441] on div at bounding box center [1035, 445] width 9 height 9
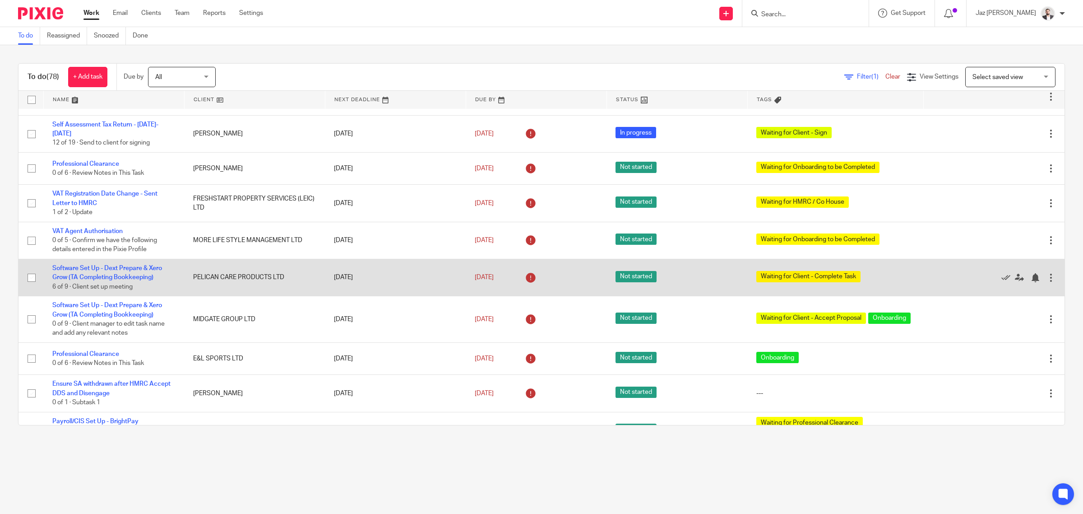
scroll to position [677, 0]
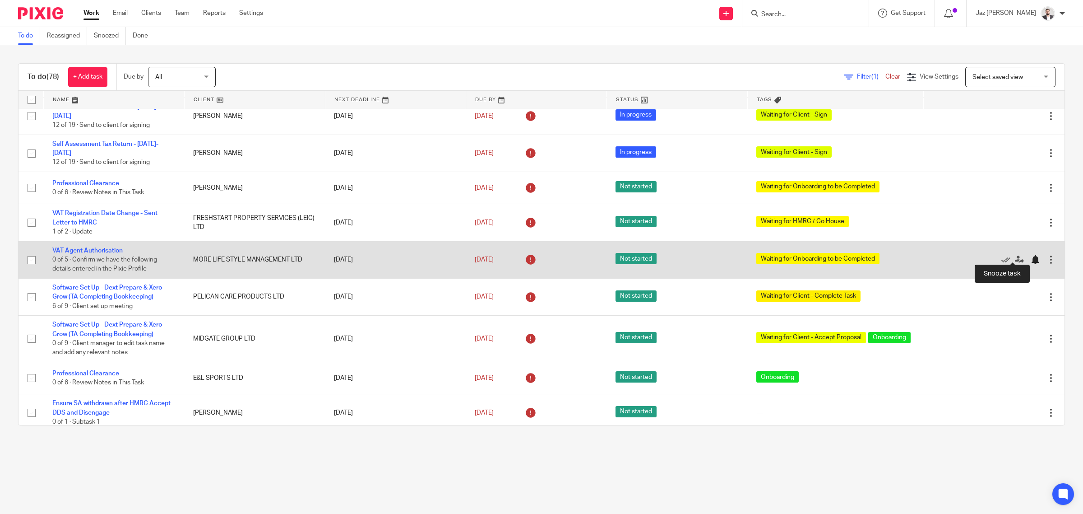
click at [1031, 255] on div at bounding box center [1035, 259] width 9 height 9
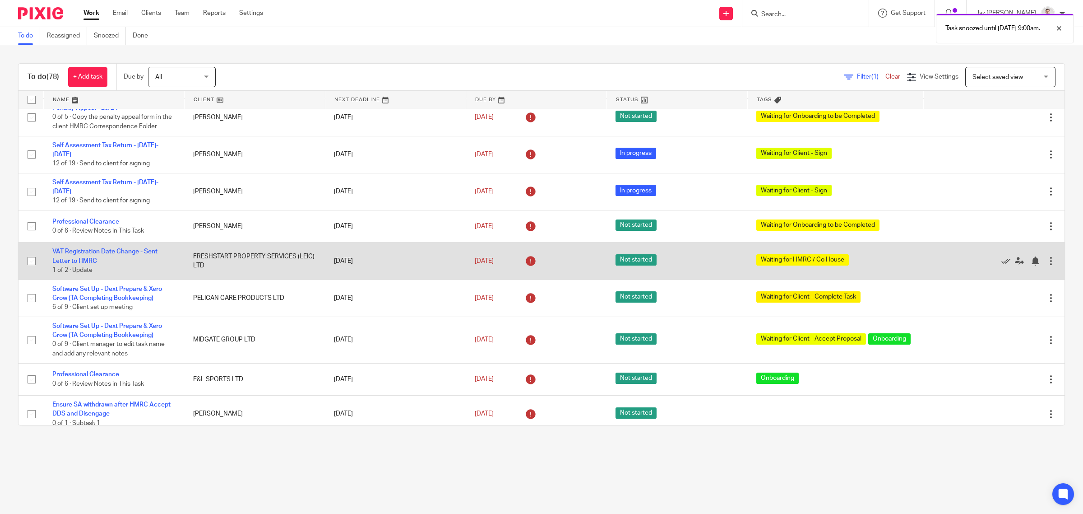
scroll to position [621, 0]
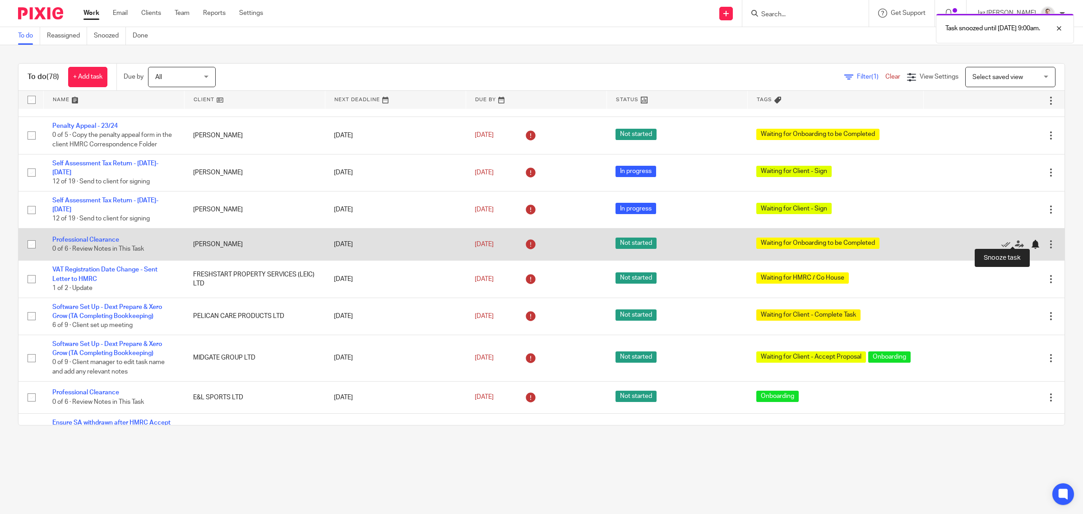
click at [1031, 241] on div at bounding box center [1035, 244] width 9 height 9
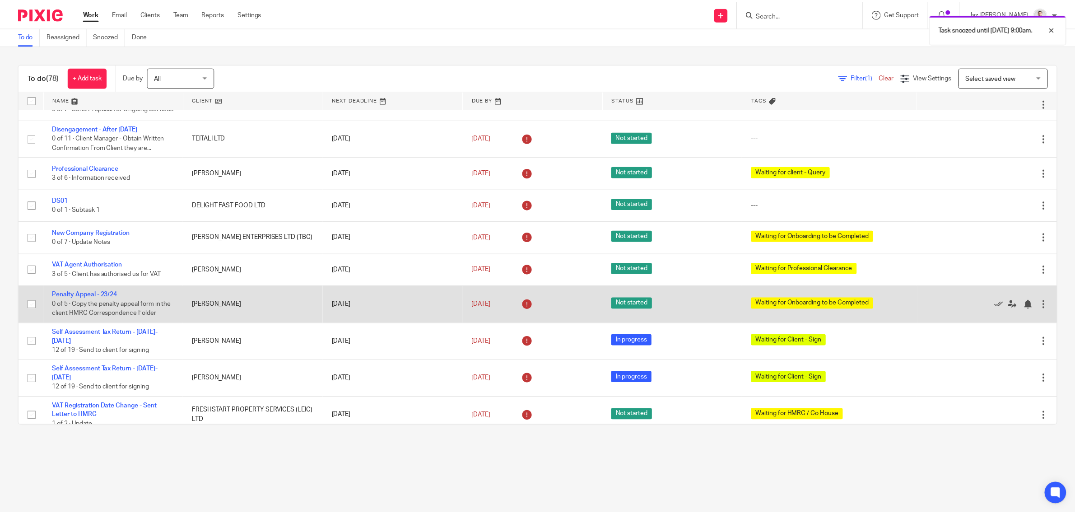
scroll to position [451, 0]
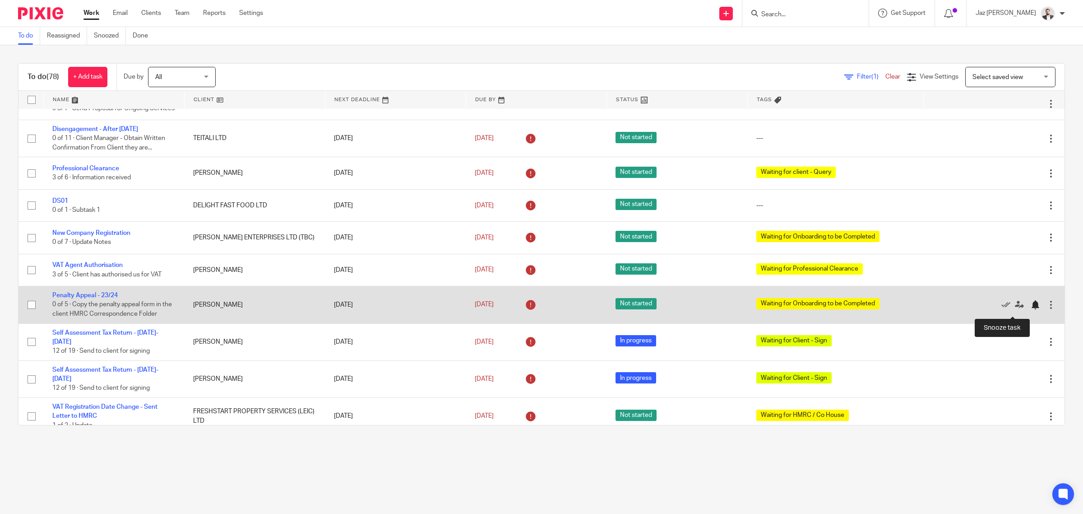
click at [1031, 309] on div at bounding box center [1035, 304] width 9 height 9
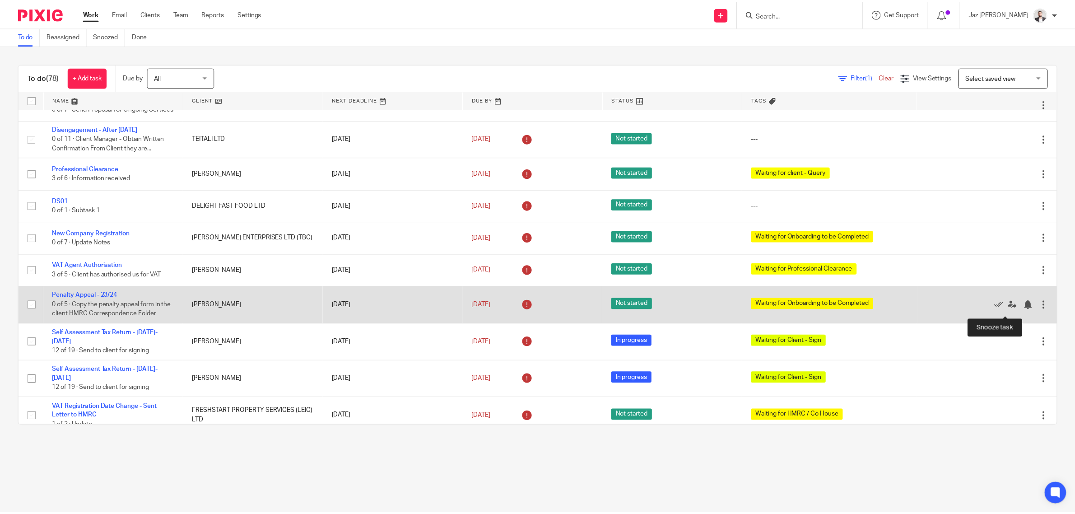
scroll to position [460, 0]
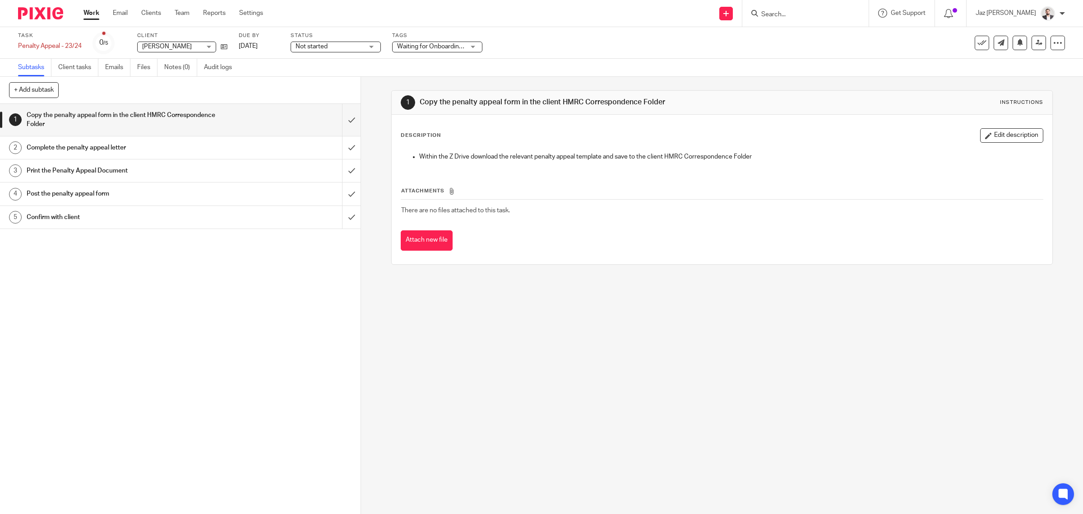
click at [445, 46] on span "Waiting for Onboarding to be Completed" at bounding box center [454, 46] width 114 height 6
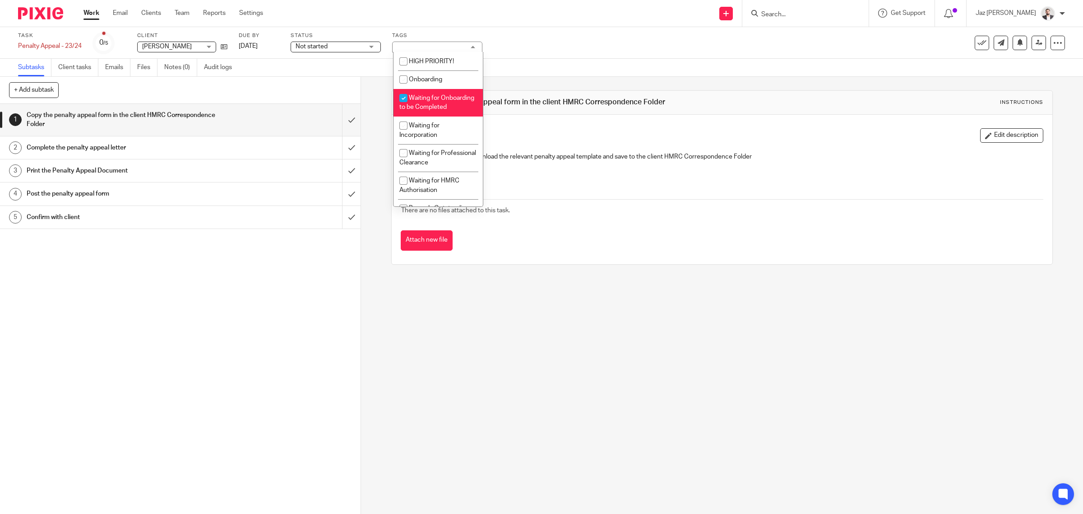
click at [451, 110] on li "Waiting for Onboarding to be Completed" at bounding box center [438, 103] width 89 height 28
checkbox input "false"
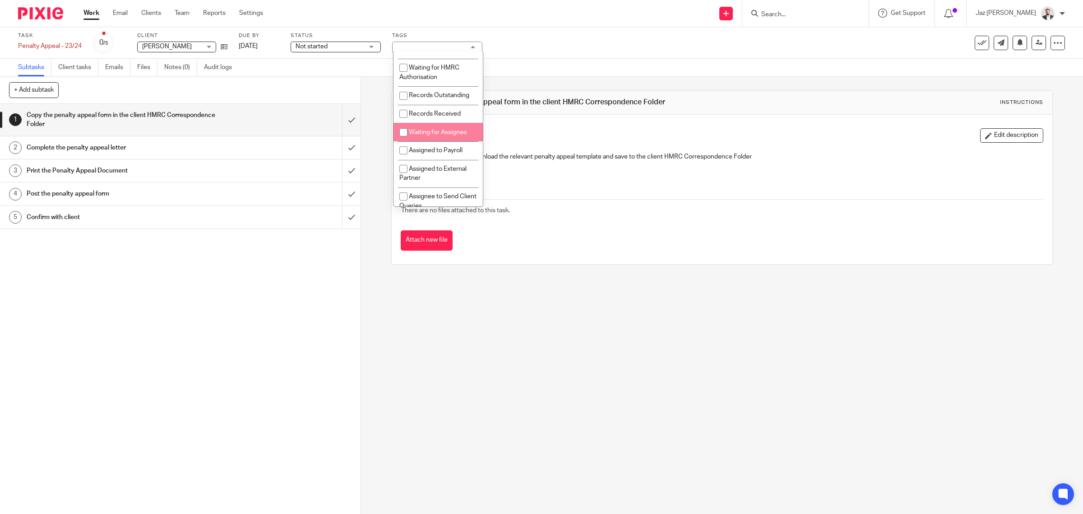
click at [455, 135] on span "Waiting for Assignee" at bounding box center [438, 132] width 58 height 6
checkbox input "true"
click at [541, 66] on div "Subtasks Client tasks Emails Files Notes (0) Audit logs" at bounding box center [541, 68] width 1083 height 18
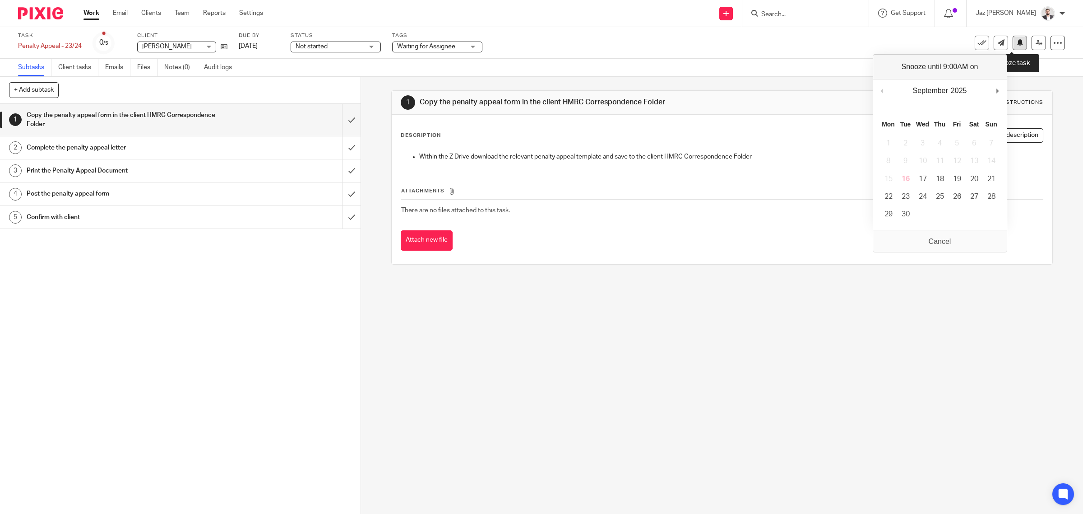
click at [1015, 46] on button at bounding box center [1020, 43] width 14 height 14
